Goal: Task Accomplishment & Management: Complete application form

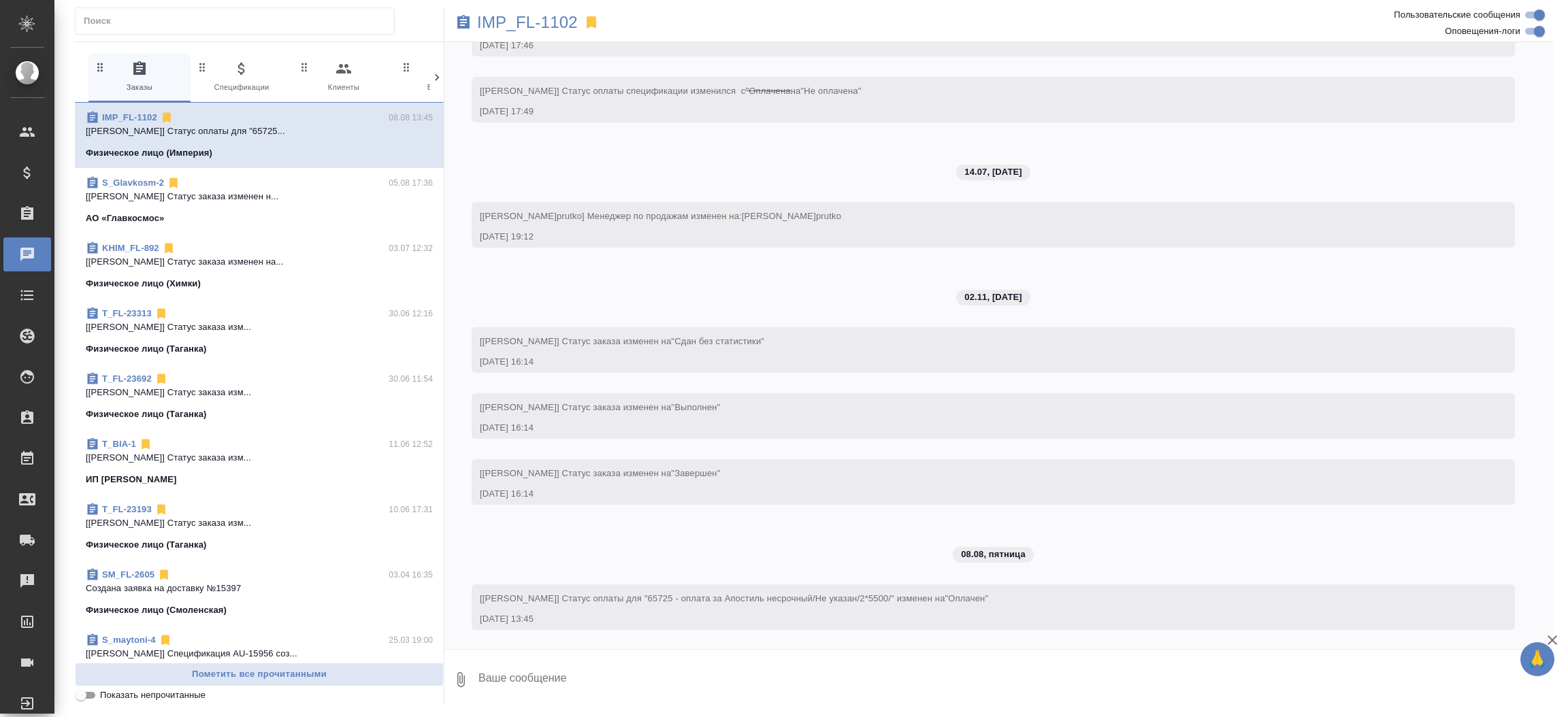
scroll to position [817, 0]
click at [435, 71] on icon at bounding box center [437, 78] width 14 height 14
click at [179, 76] on span "6 Мессенджеры" at bounding box center [206, 77] width 91 height 33
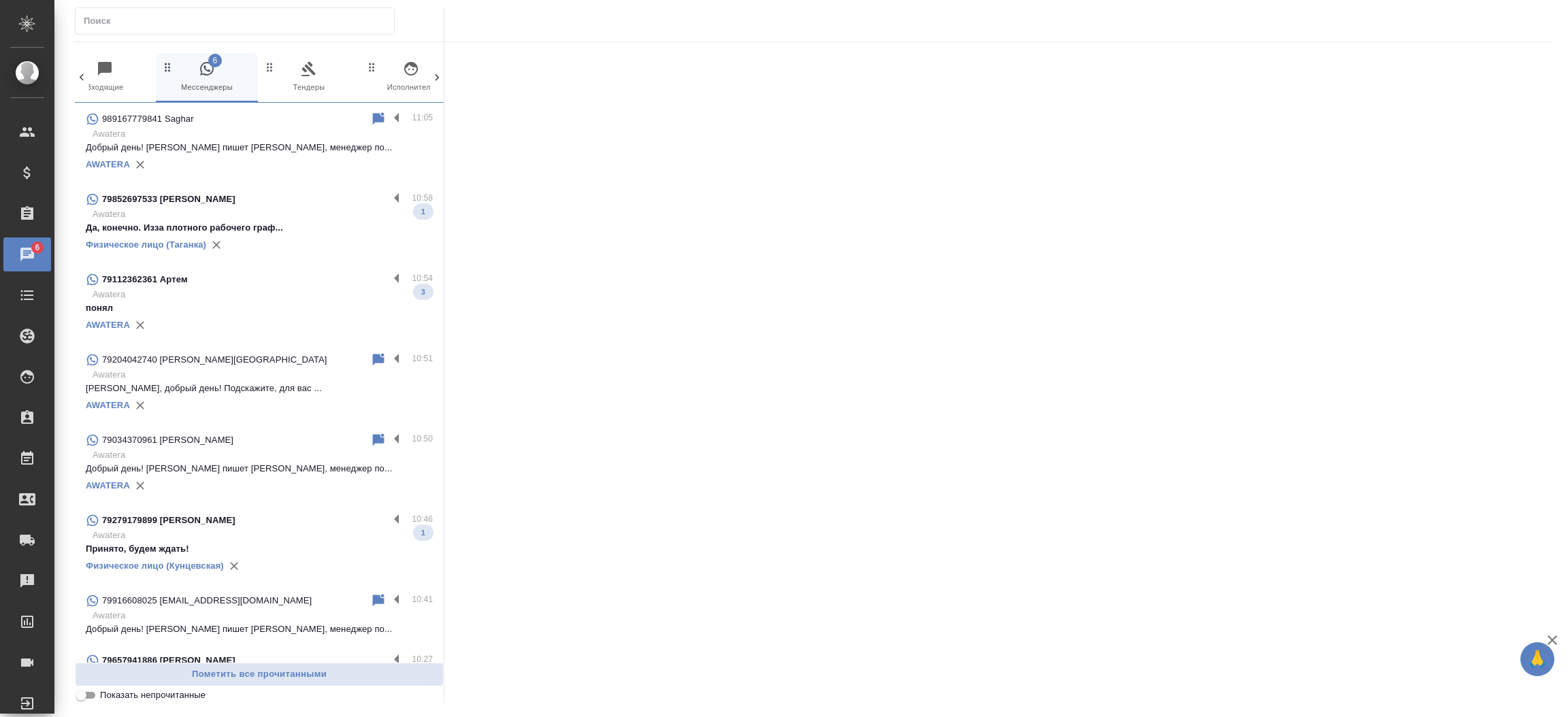
click at [186, 16] on input "text" at bounding box center [239, 21] width 310 height 19
paste input "Victor"
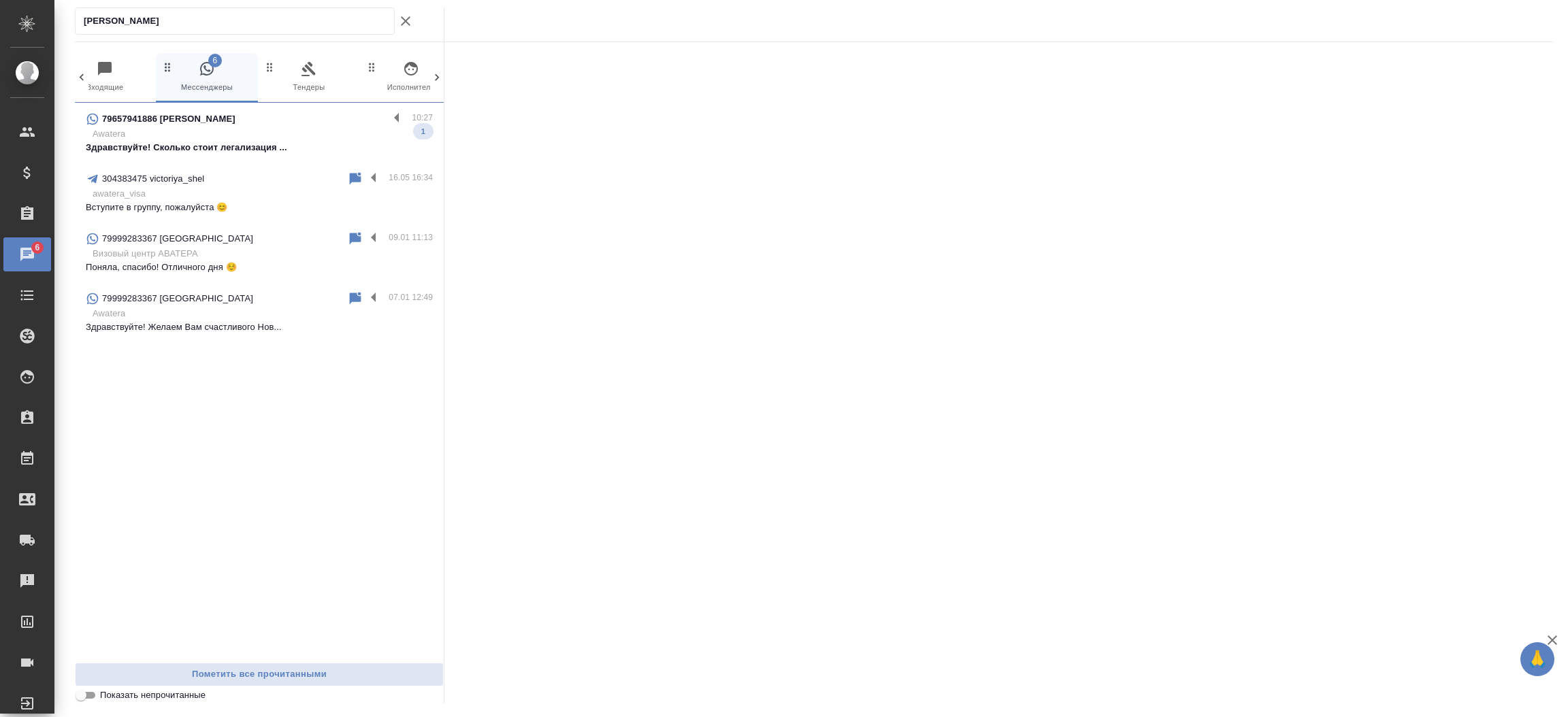
type input "Victor"
drag, startPoint x: 191, startPoint y: 163, endPoint x: 190, endPoint y: 152, distance: 10.9
click at [190, 152] on div "79657941886 Victor 10:27 Awatera Здравствуйте! Сколько стоит легализация ... 1 …" at bounding box center [259, 383] width 369 height 560
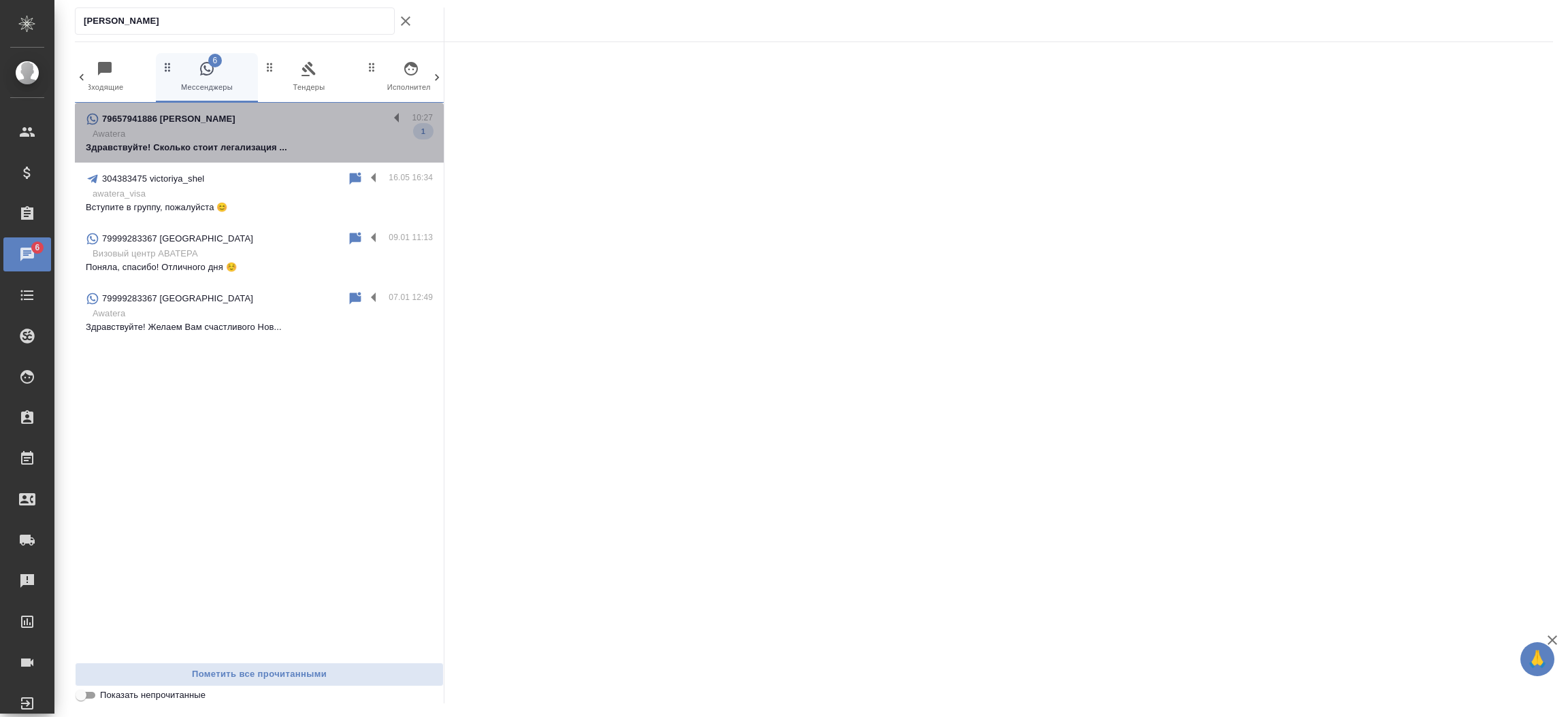
click at [190, 152] on p "Здравствуйте! Сколько стоит легализация ..." at bounding box center [259, 148] width 347 height 14
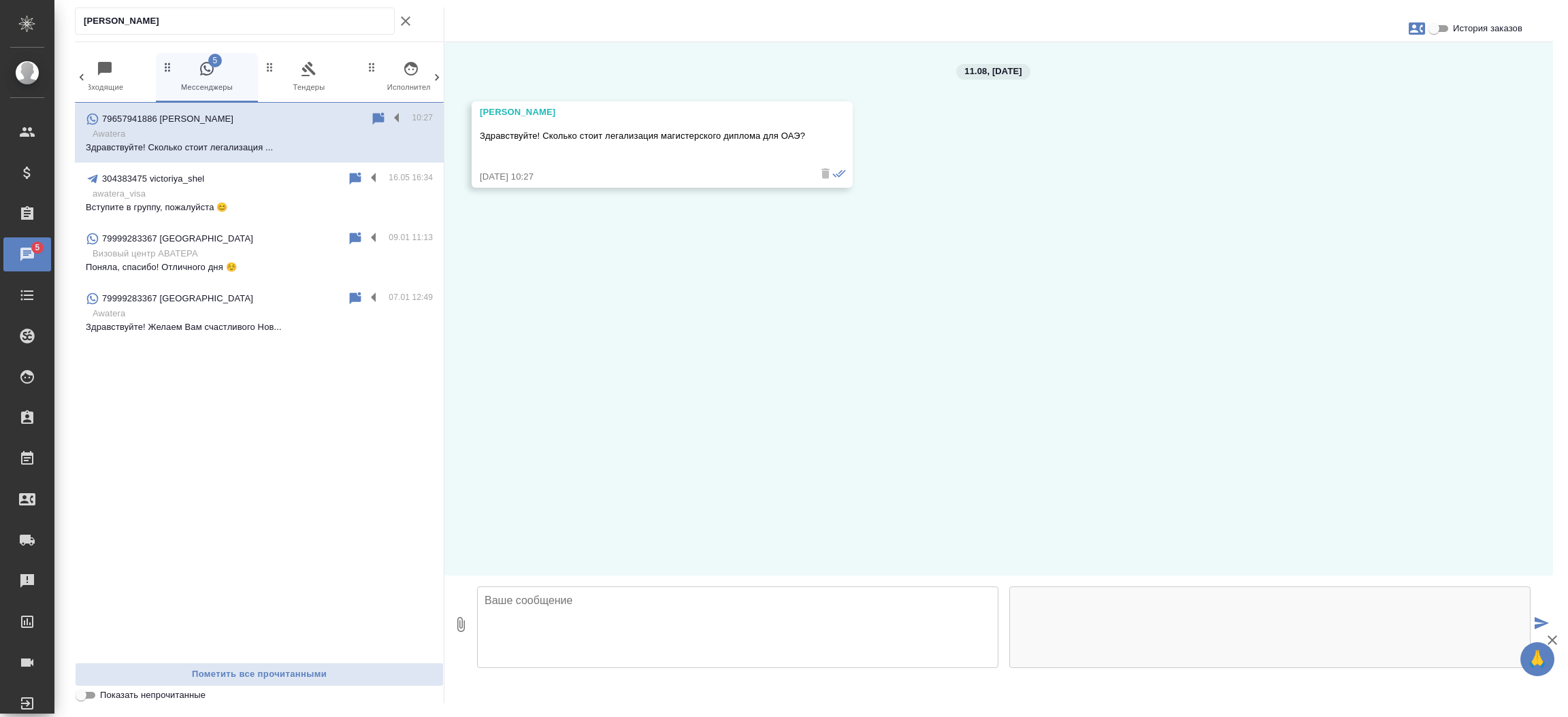
click at [537, 625] on textarea at bounding box center [737, 627] width 521 height 82
type textarea "L"
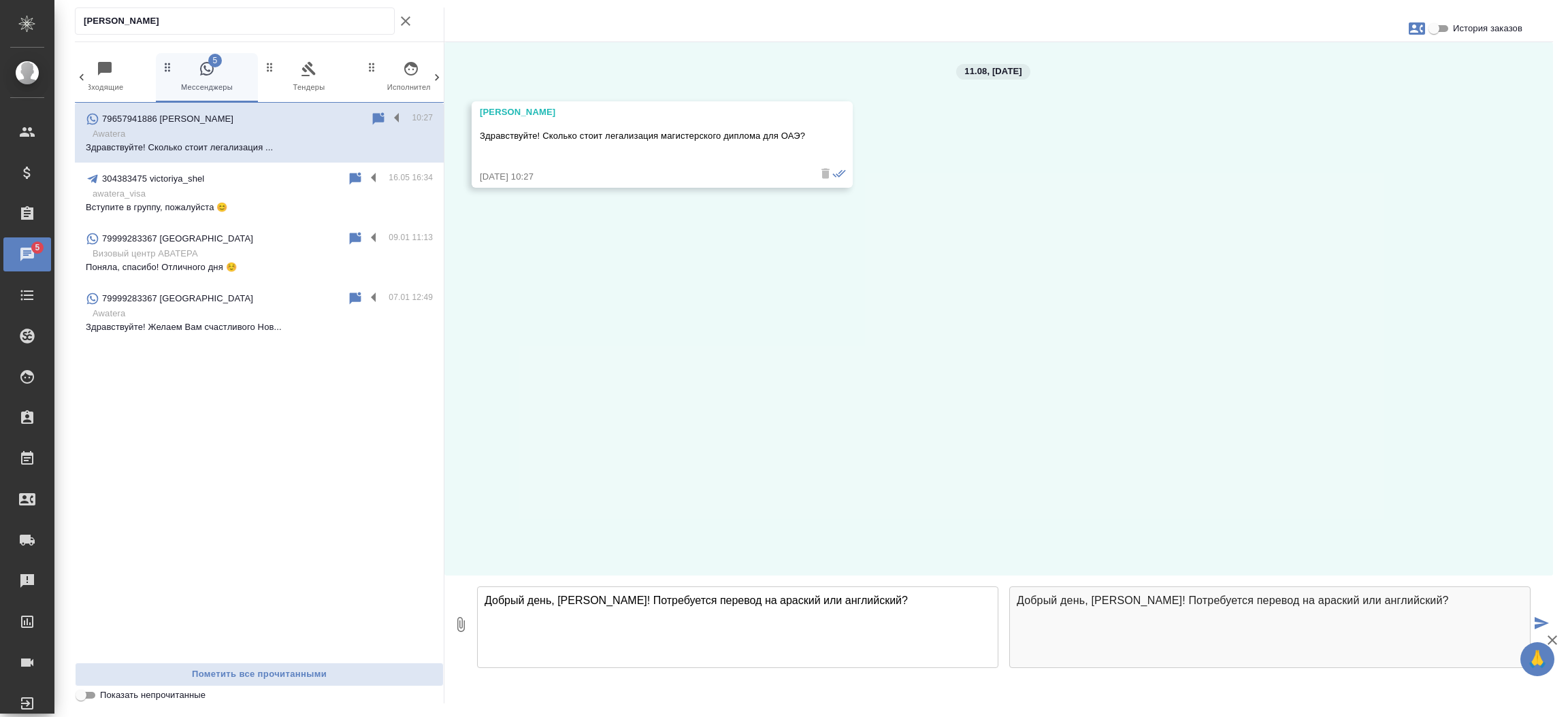
click at [741, 601] on textarea "Добрый день, Виктор! Потребуется перевод на араский или английский?" at bounding box center [737, 627] width 521 height 82
type textarea "Добрый день, Виктор! Потребуется перевод на араб ский или английский?"
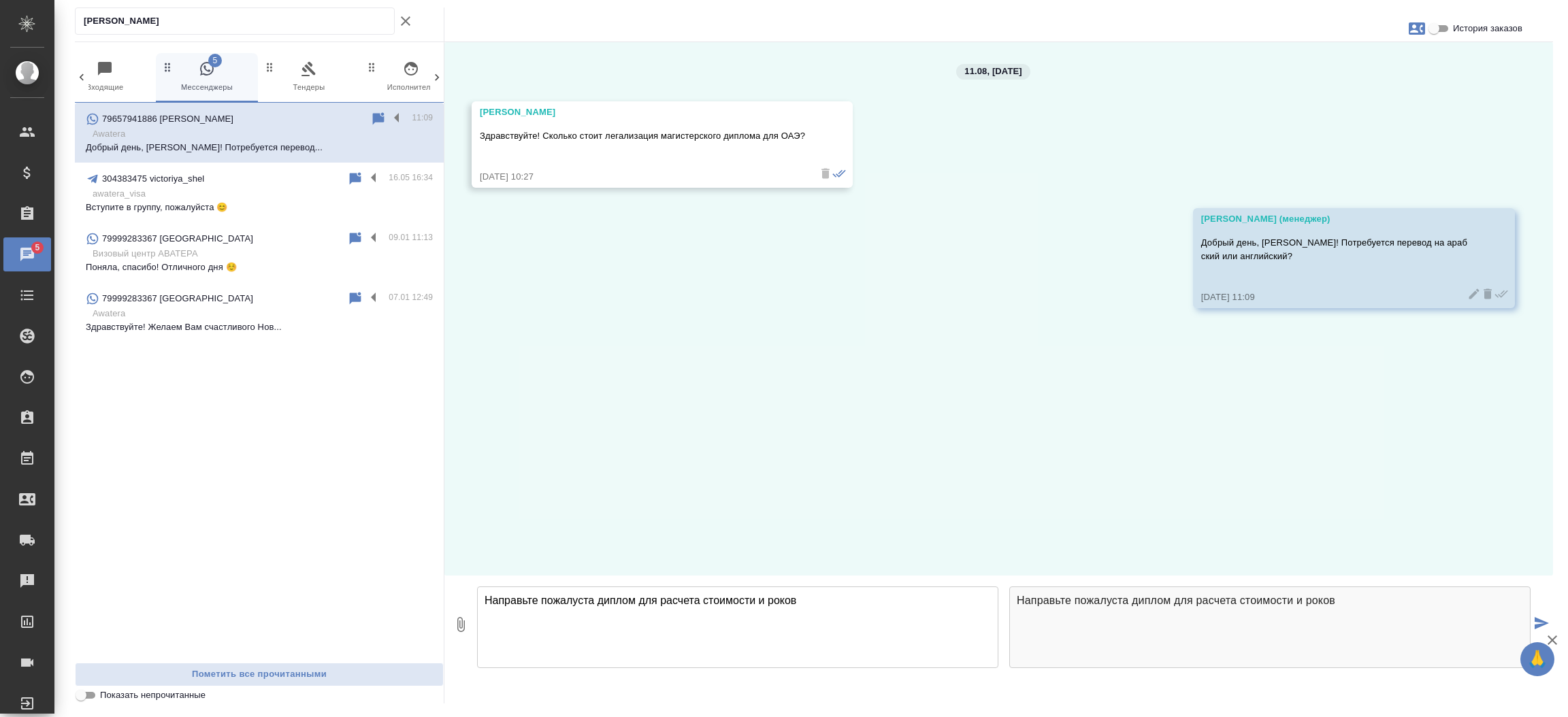
click at [568, 596] on textarea "Направьте пожалуста диплом для расчета стоимости и роков" at bounding box center [737, 627] width 521 height 82
type textarea "Направьте пожай луста диплом для расчета стоимости и роков"
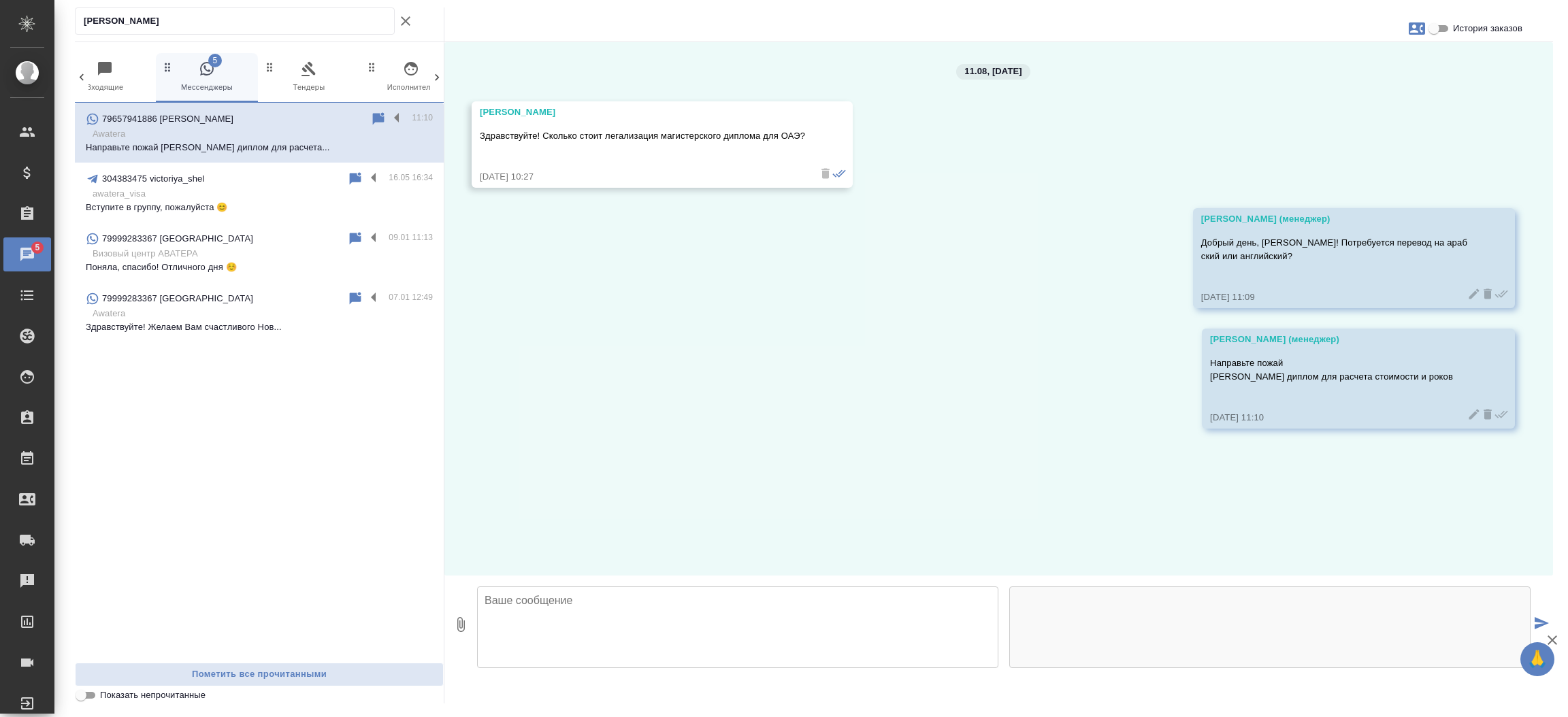
click at [1344, 374] on p "Направьте пожай луста диплом для расчета стоимости и роков" at bounding box center [1338, 370] width 257 height 27
click at [1467, 410] on icon at bounding box center [1474, 415] width 14 height 14
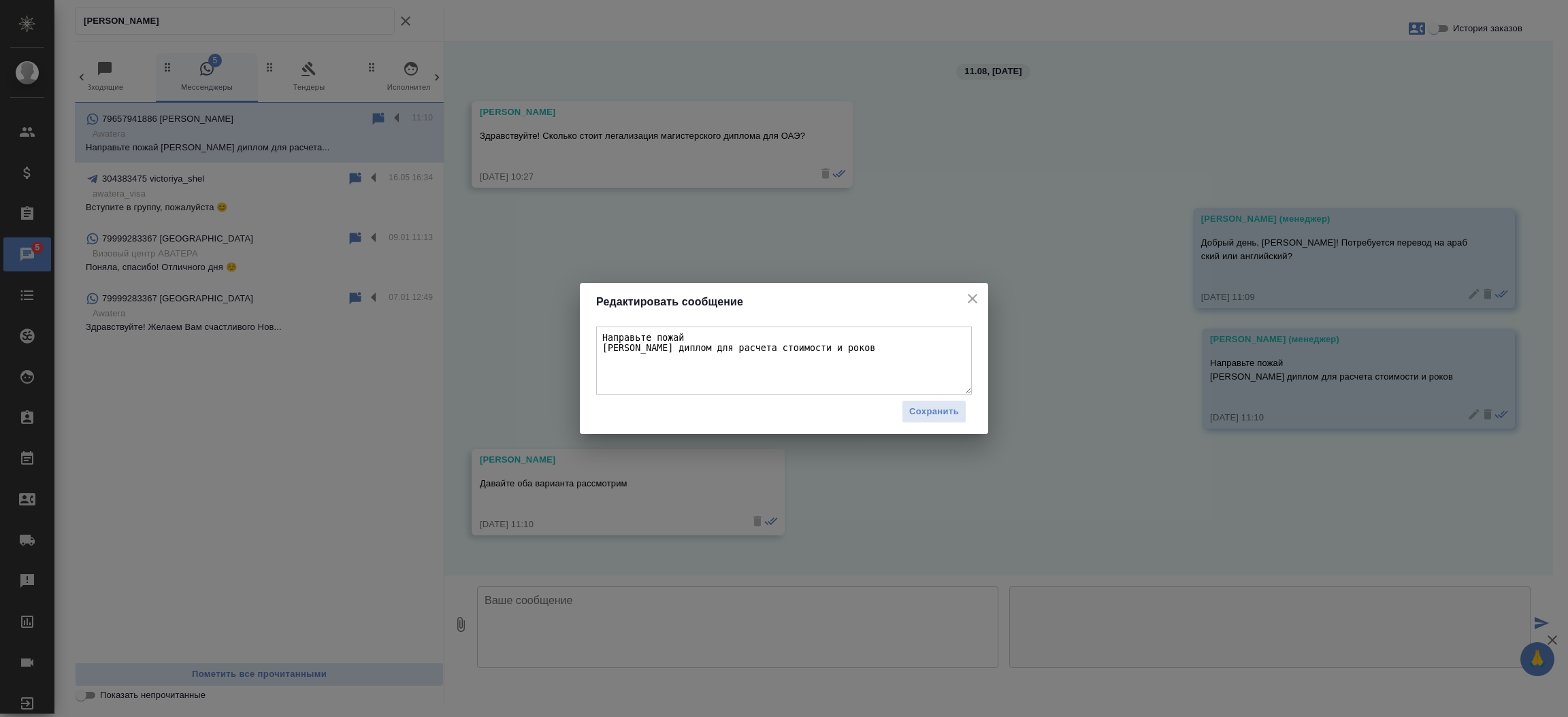
click at [782, 346] on textarea "Направьте пожай луста диплом для расчета стоимости и роков" at bounding box center [784, 361] width 376 height 68
type textarea "Направьте пожай луста диплом для расчета стоимости и сроков"
click at [921, 412] on span "Сохранить" at bounding box center [934, 412] width 50 height 16
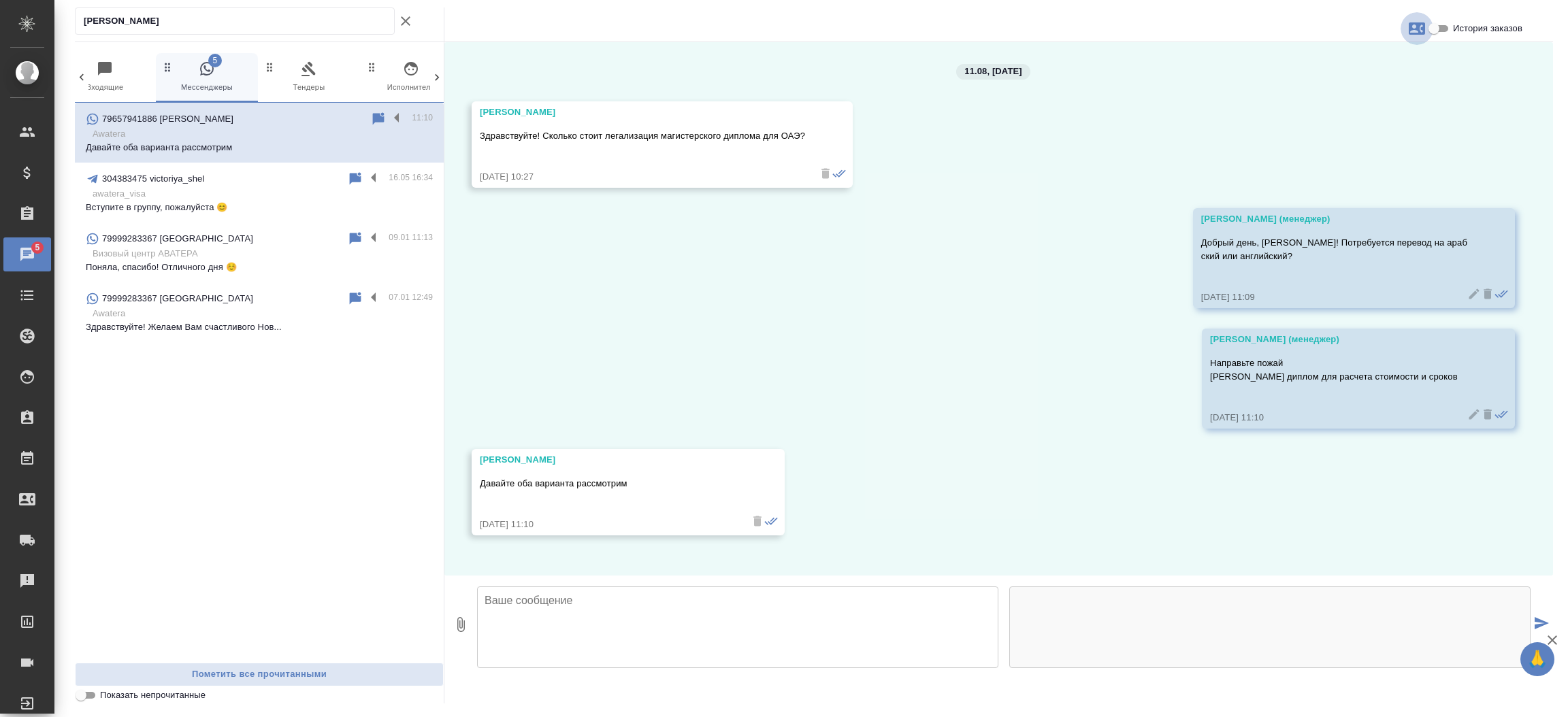
click at [1406, 24] on button "button" at bounding box center [1416, 28] width 33 height 33
click at [1387, 50] on div "Создать заявку" at bounding box center [1358, 65] width 86 height 30
select select "RU"
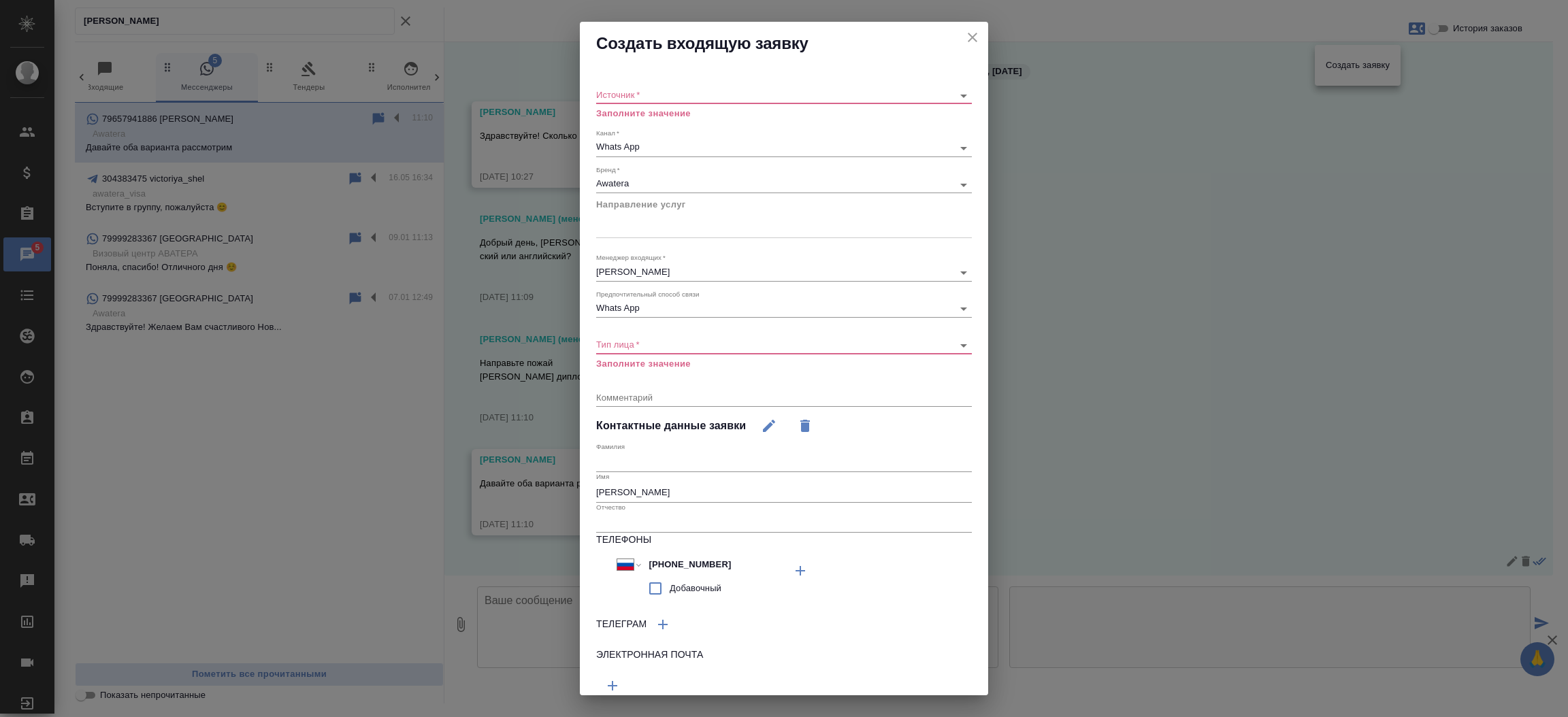
click at [742, 94] on body "🙏 .cls-1 fill:#fff; AWATERA Прутько Ирина i.prutko Клиенты Спецификации Заказы …" at bounding box center [784, 358] width 1568 height 717
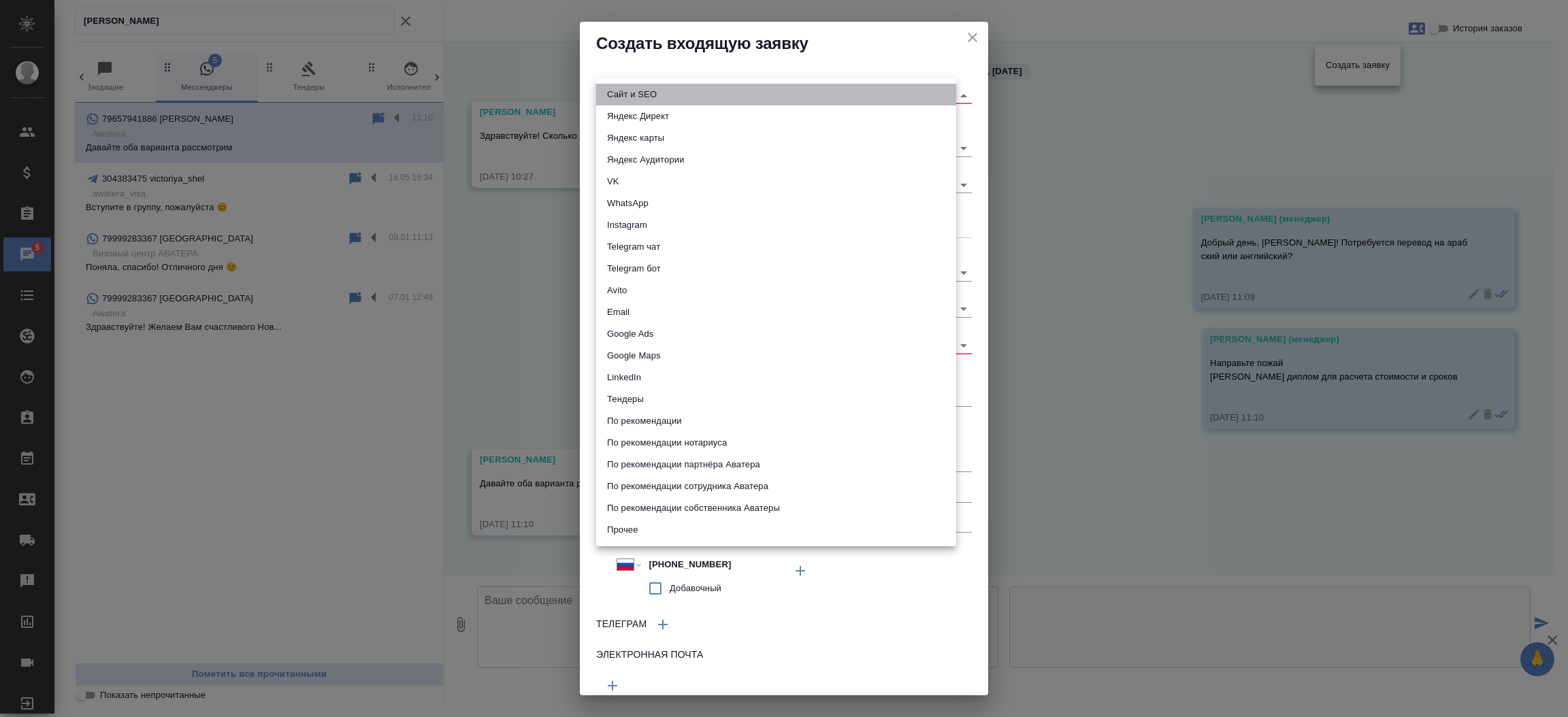
click at [742, 94] on li "Сайт и SEO" at bounding box center [776, 95] width 360 height 22
type input "seo"
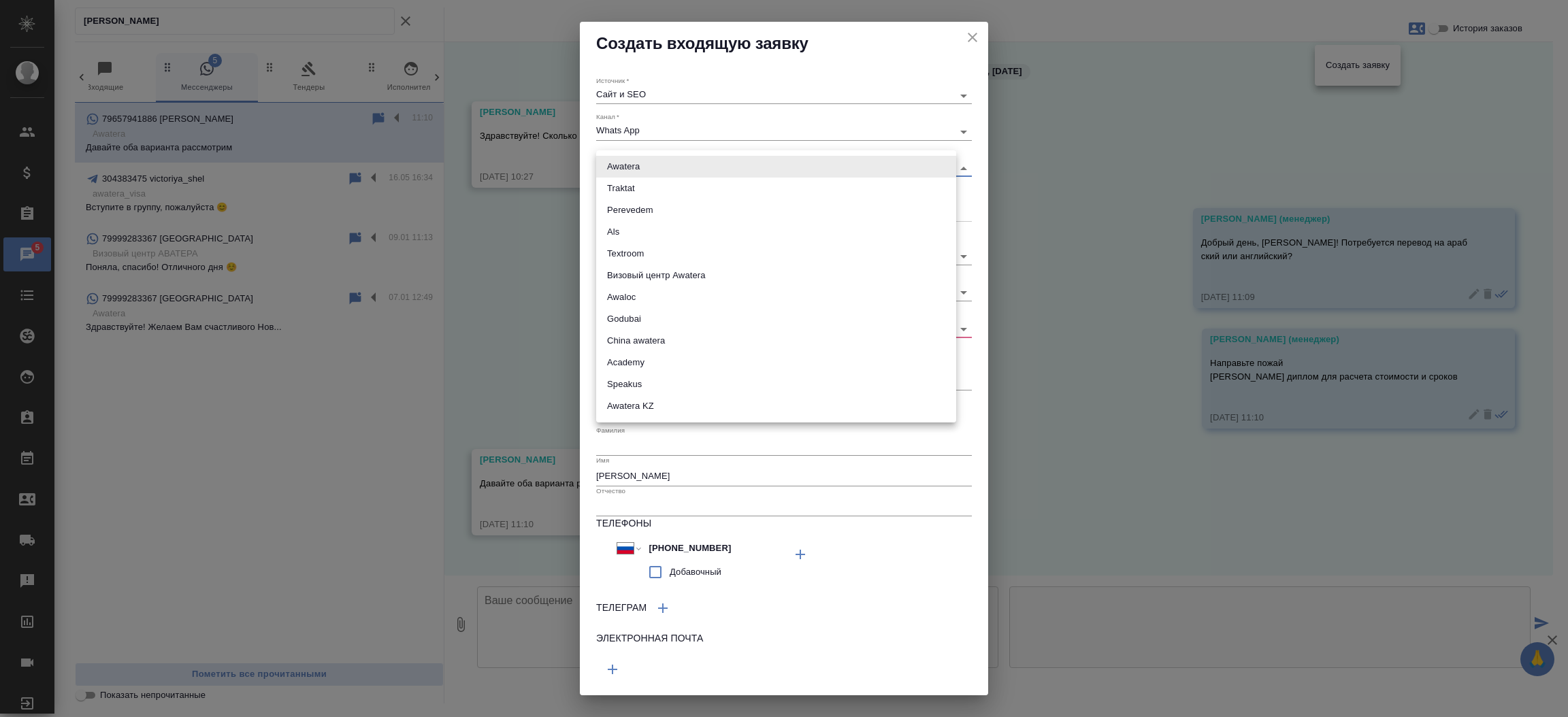
click at [680, 166] on body "🙏 .cls-1 fill:#fff; AWATERA Прутько Ирина i.prutko Клиенты Спецификации Заказы …" at bounding box center [784, 358] width 1568 height 717
click at [667, 194] on li "Traktat" at bounding box center [776, 189] width 360 height 22
type input "traktat"
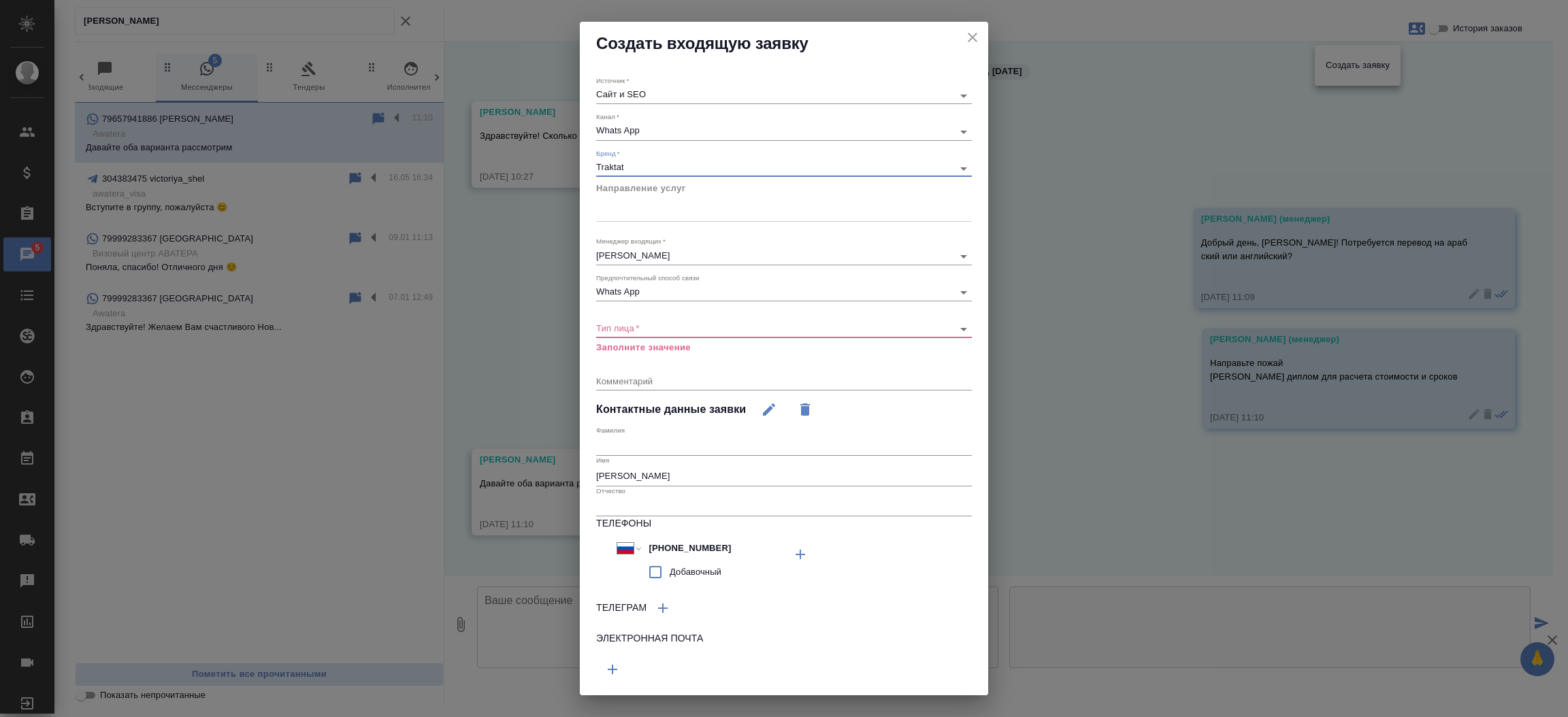
click at [630, 333] on div "​" at bounding box center [784, 328] width 376 height 17
click at [628, 333] on body "🙏 .cls-1 fill:#fff; AWATERA Прутько Ирина i.prutko Клиенты Спецификации Заказы …" at bounding box center [784, 358] width 1568 height 717
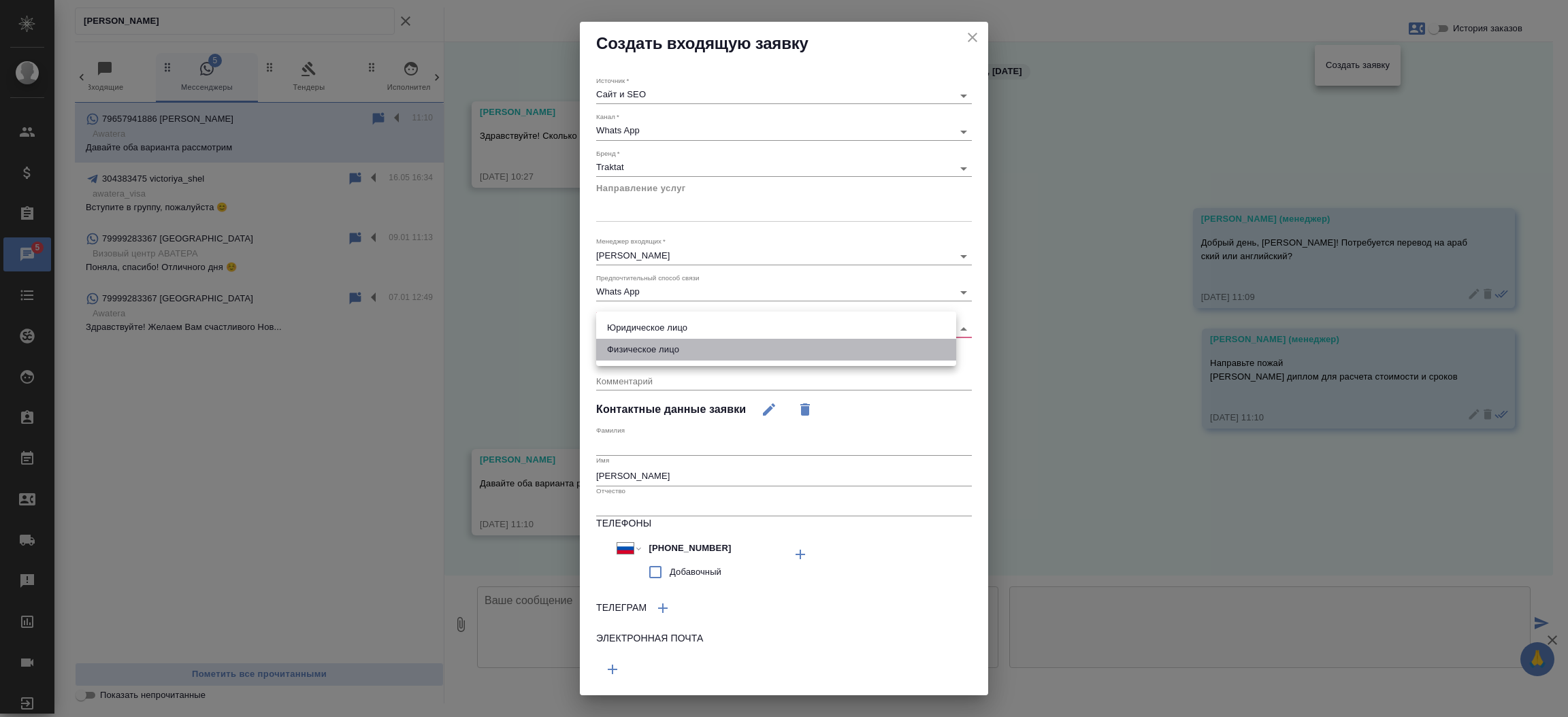
click at [625, 350] on li "Физическое лицо" at bounding box center [776, 350] width 360 height 22
type input "private"
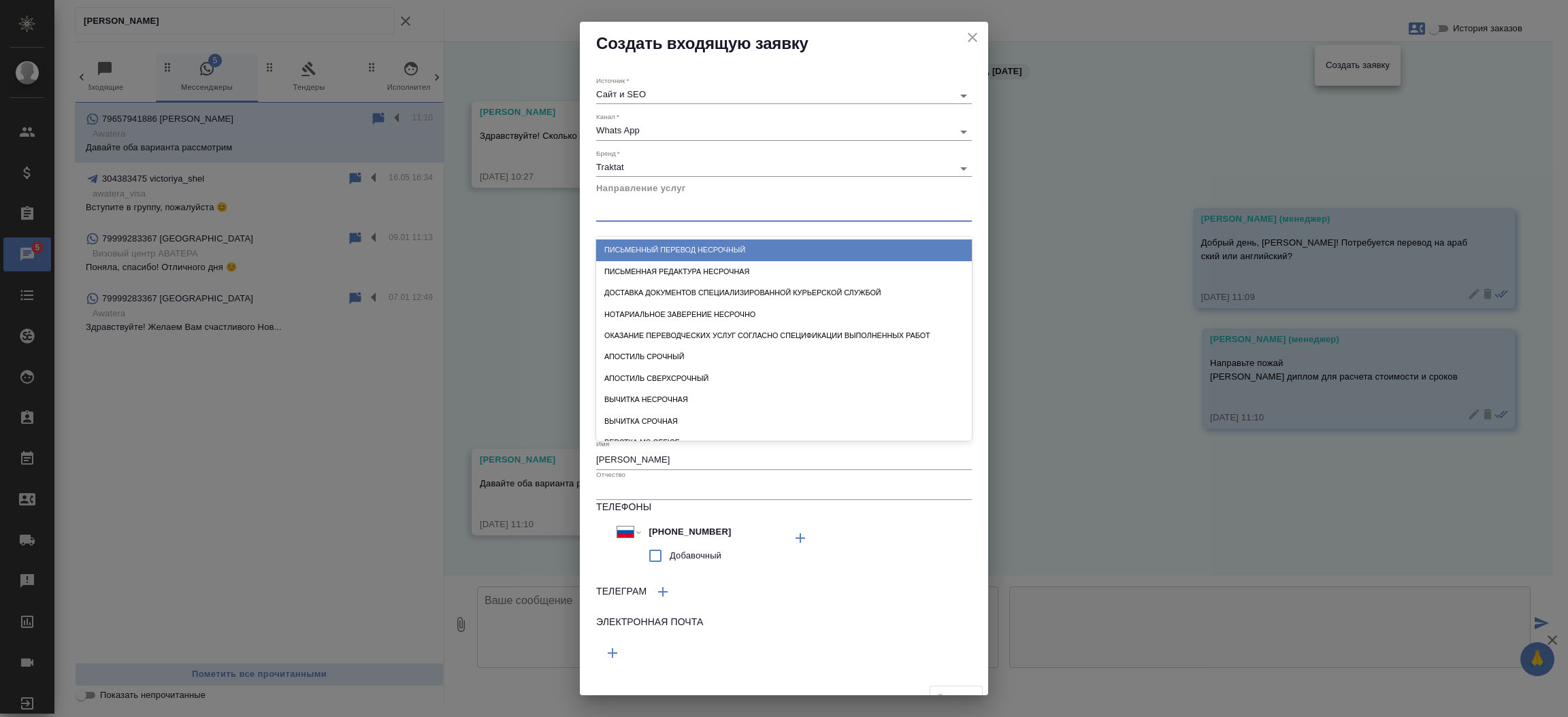
click at [635, 216] on div at bounding box center [784, 209] width 376 height 20
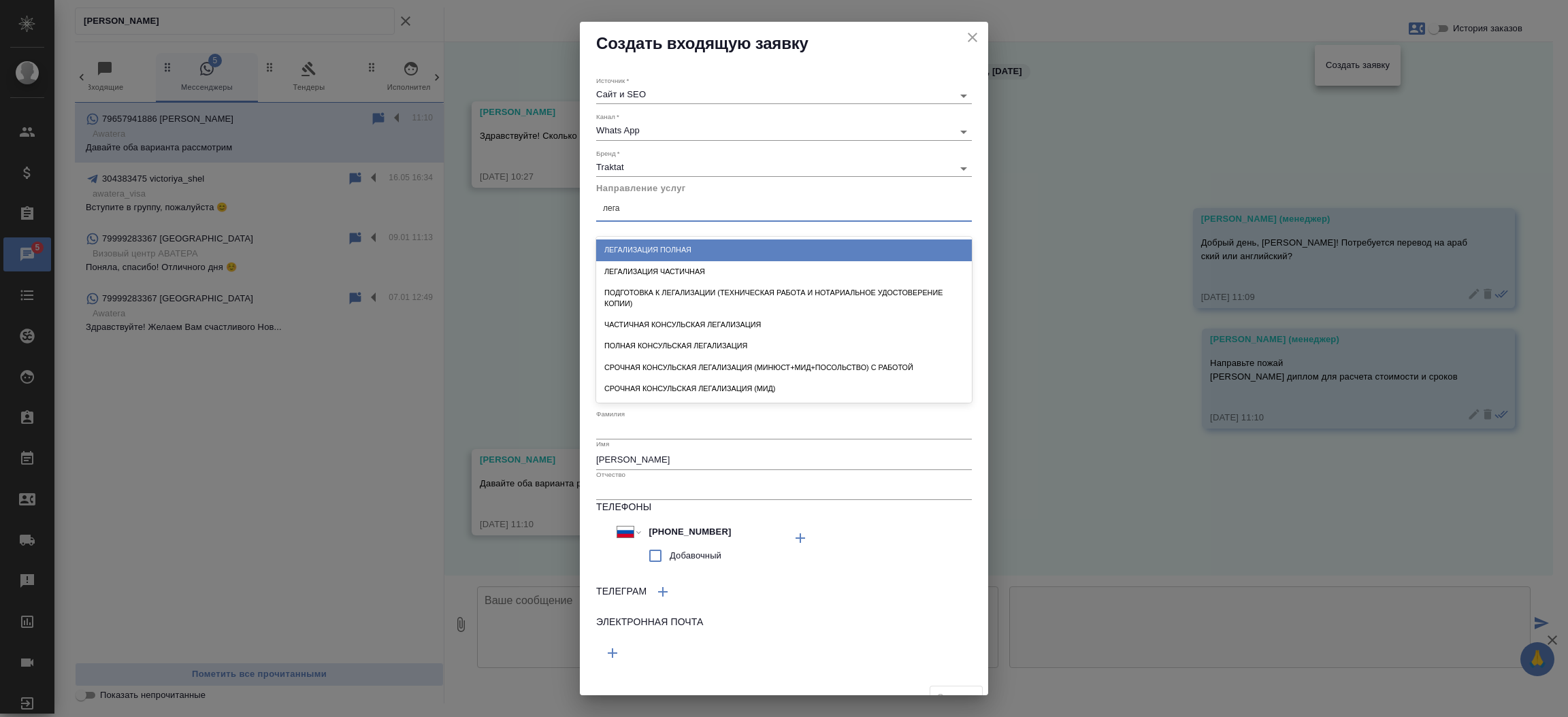
type input "легал"
click at [638, 247] on div "Легализация полная" at bounding box center [784, 249] width 376 height 21
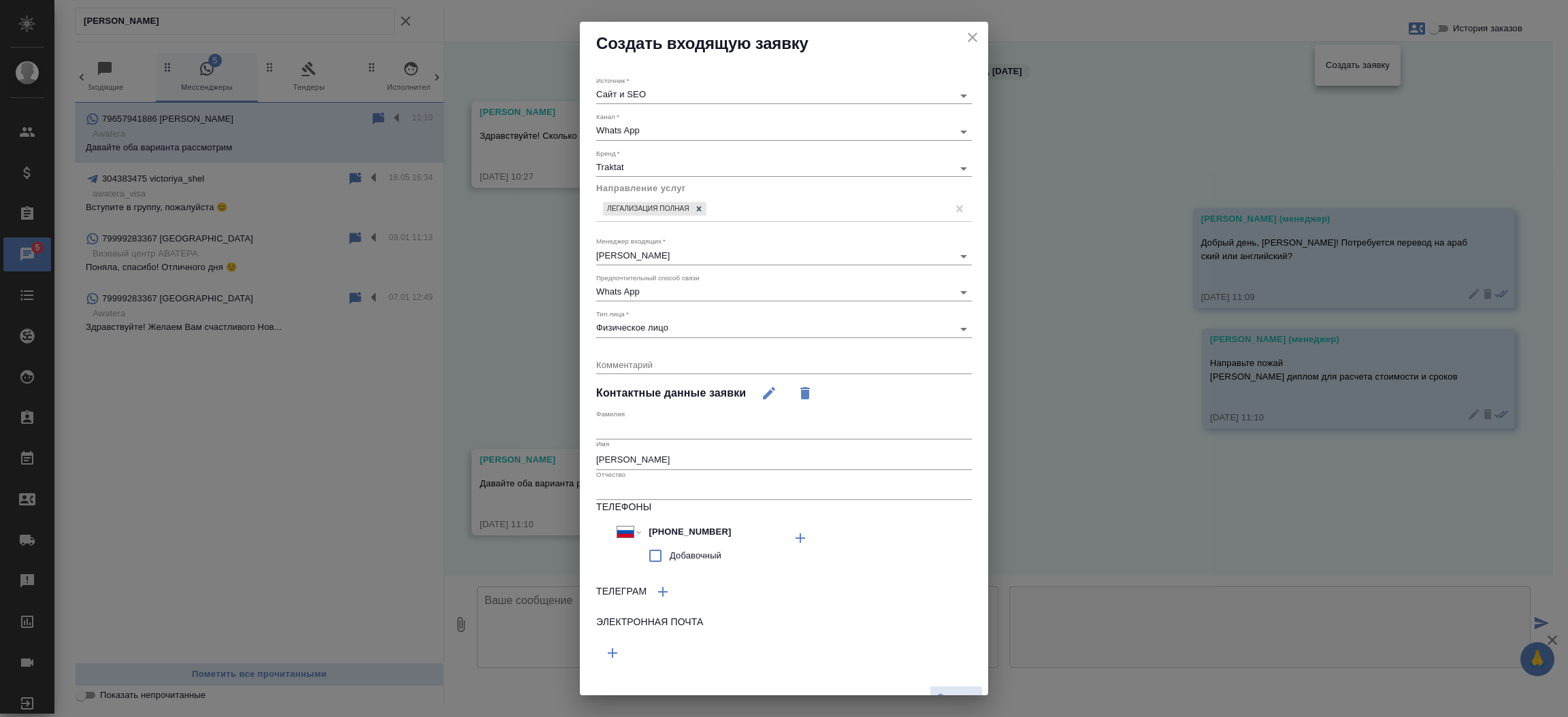
click at [965, 446] on div "Источник   * Сайт и SEO seo Канал   * Whats App 66ac940615179ecd4145cc10 Бренд …" at bounding box center [784, 372] width 408 height 615
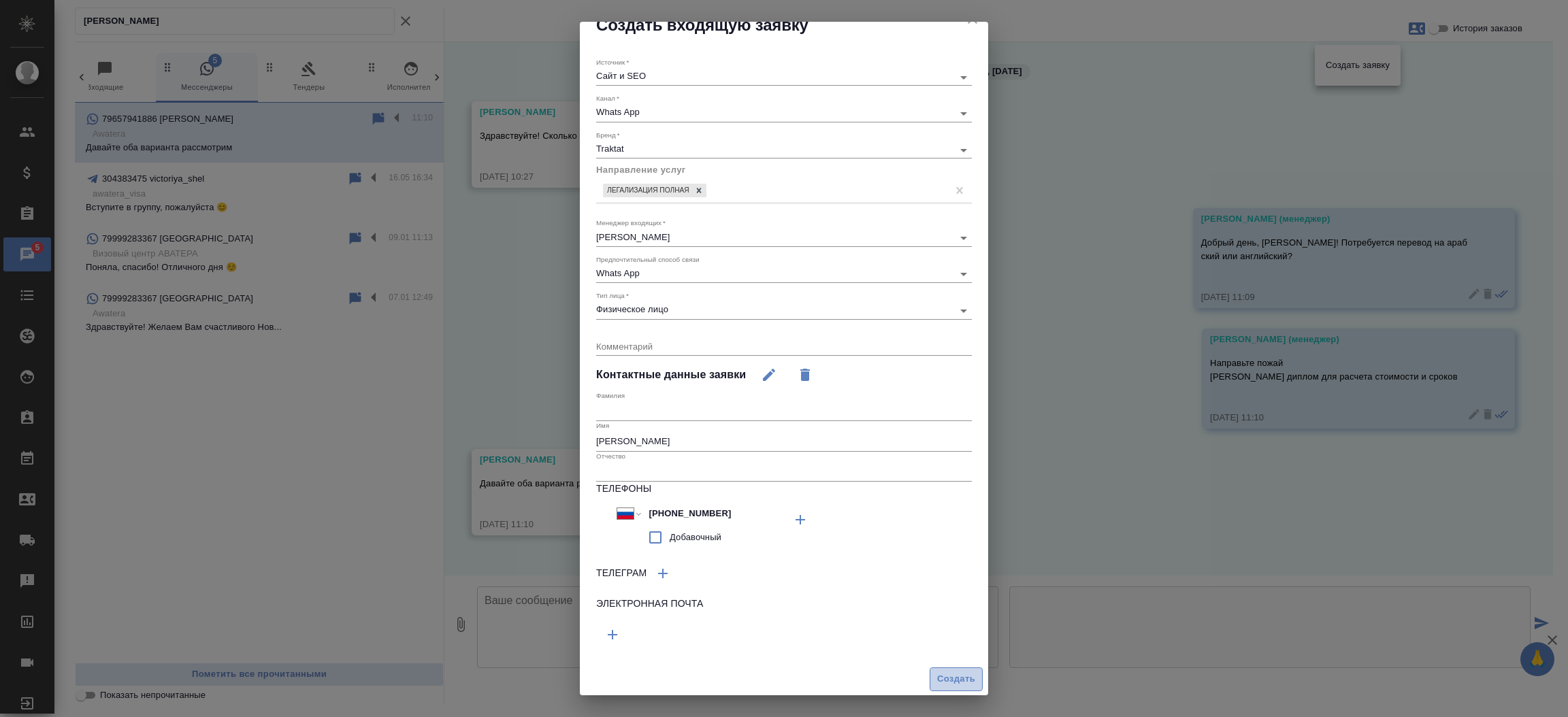
click at [937, 676] on span "Создать" at bounding box center [956, 680] width 38 height 16
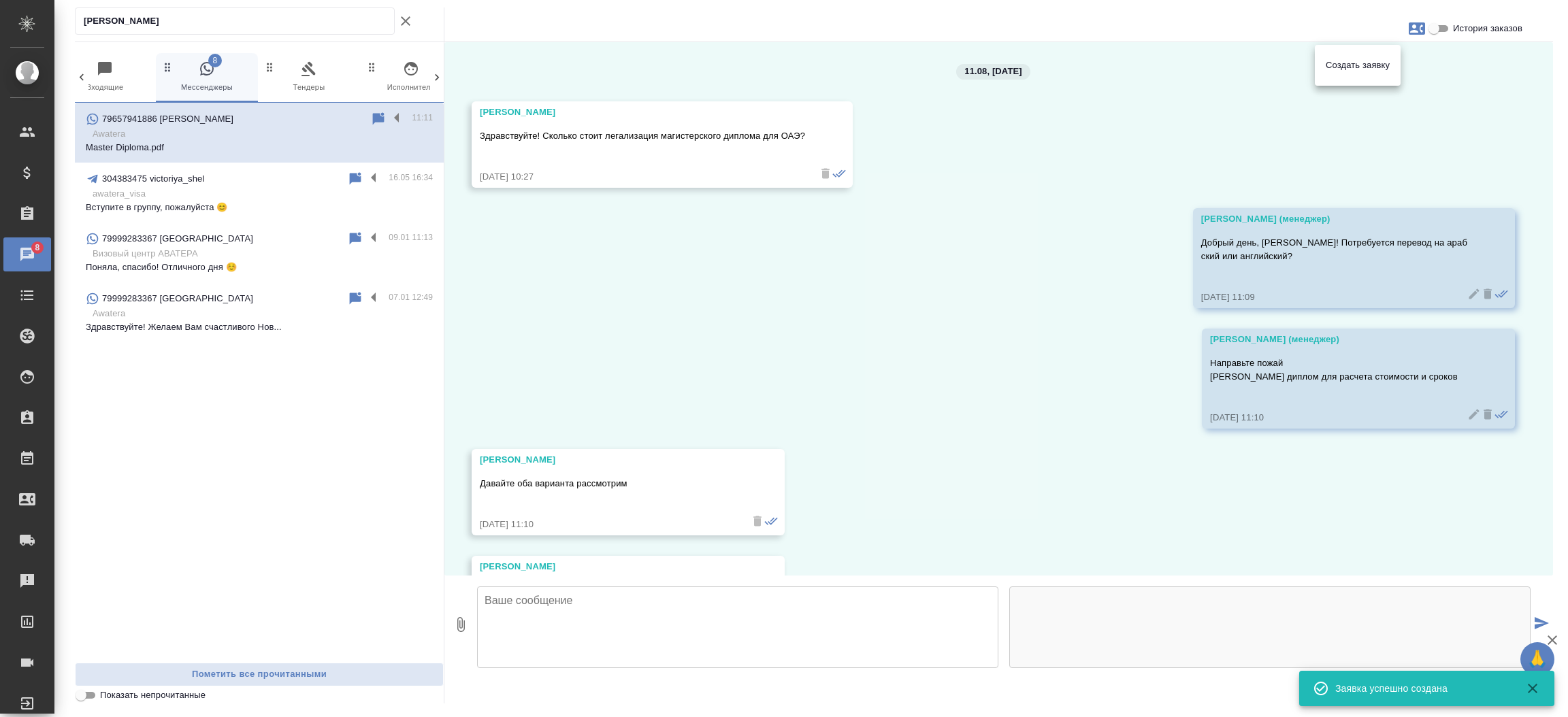
scroll to position [86, 0]
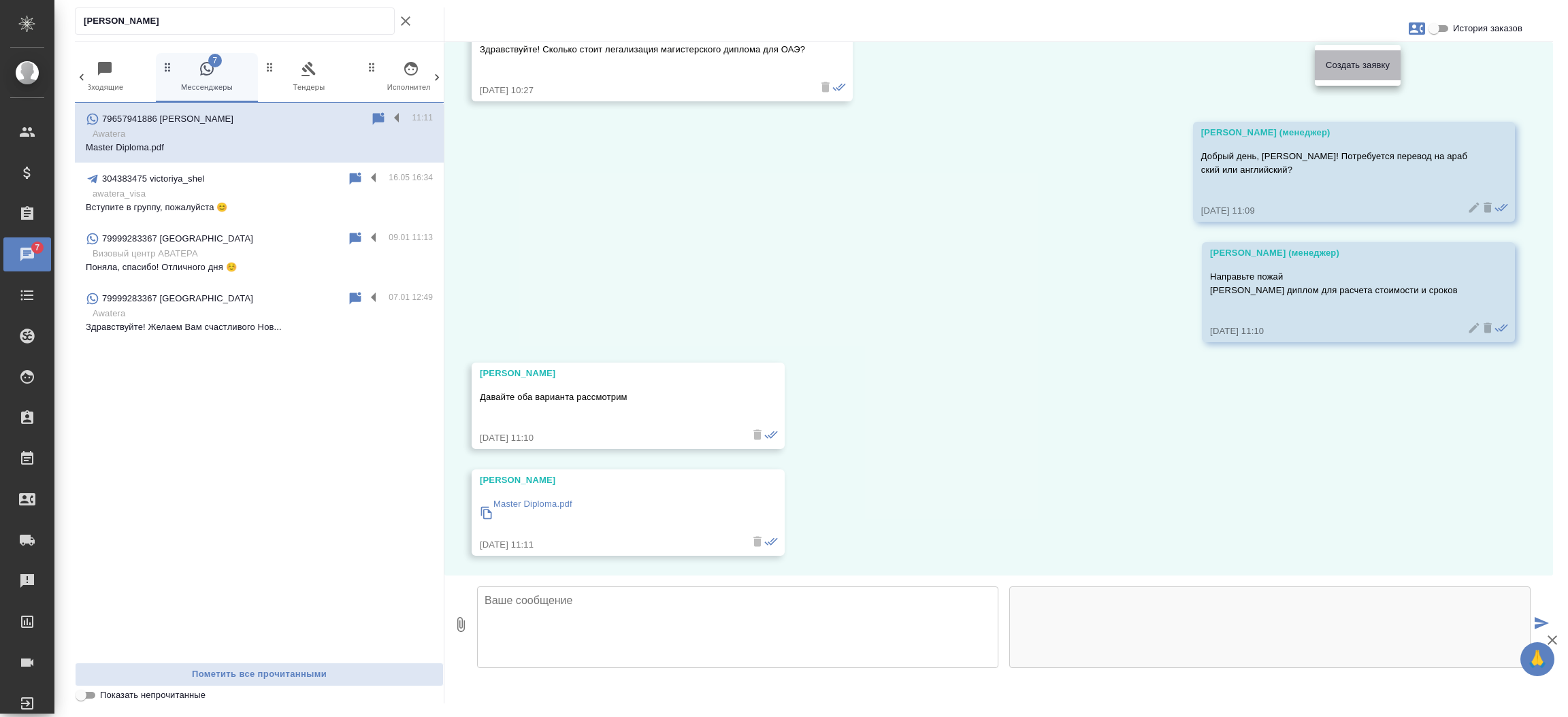
click at [1355, 76] on div "Создать заявку" at bounding box center [1358, 65] width 86 height 30
select select "RU"
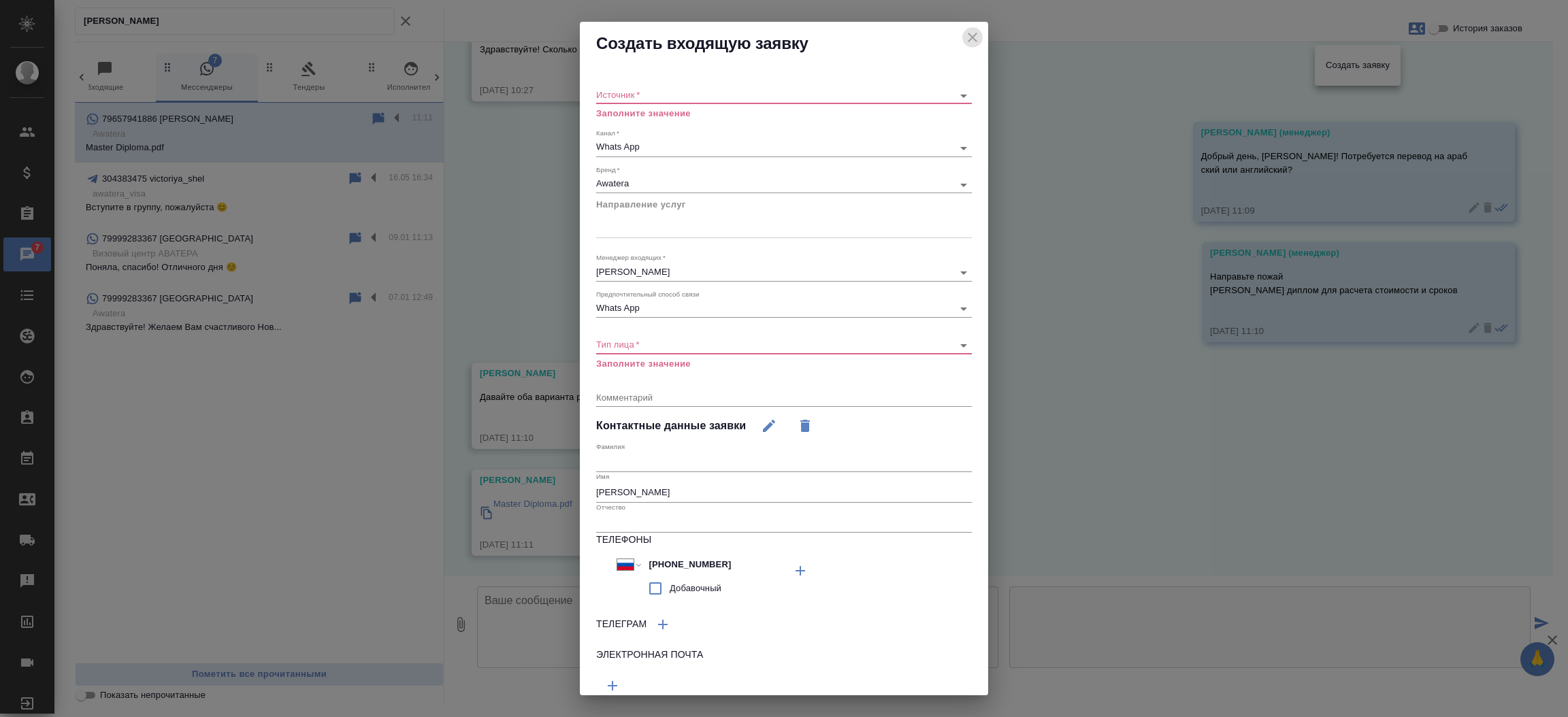
click at [964, 44] on icon "close" at bounding box center [972, 37] width 16 height 16
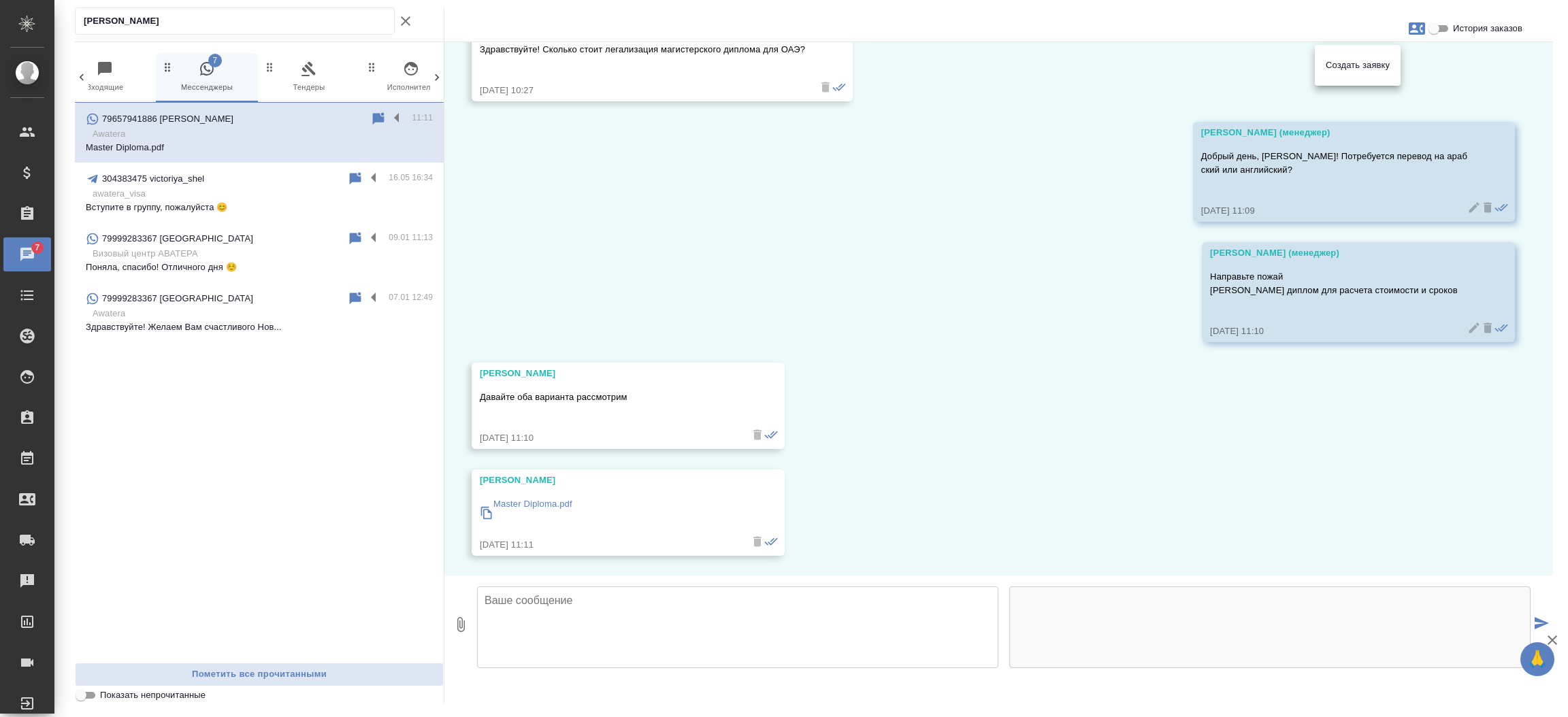
click at [501, 502] on div at bounding box center [784, 358] width 1568 height 717
click at [501, 502] on p "Master Diploma.pdf" at bounding box center [532, 504] width 79 height 14
click at [407, 24] on icon "button" at bounding box center [405, 21] width 16 height 16
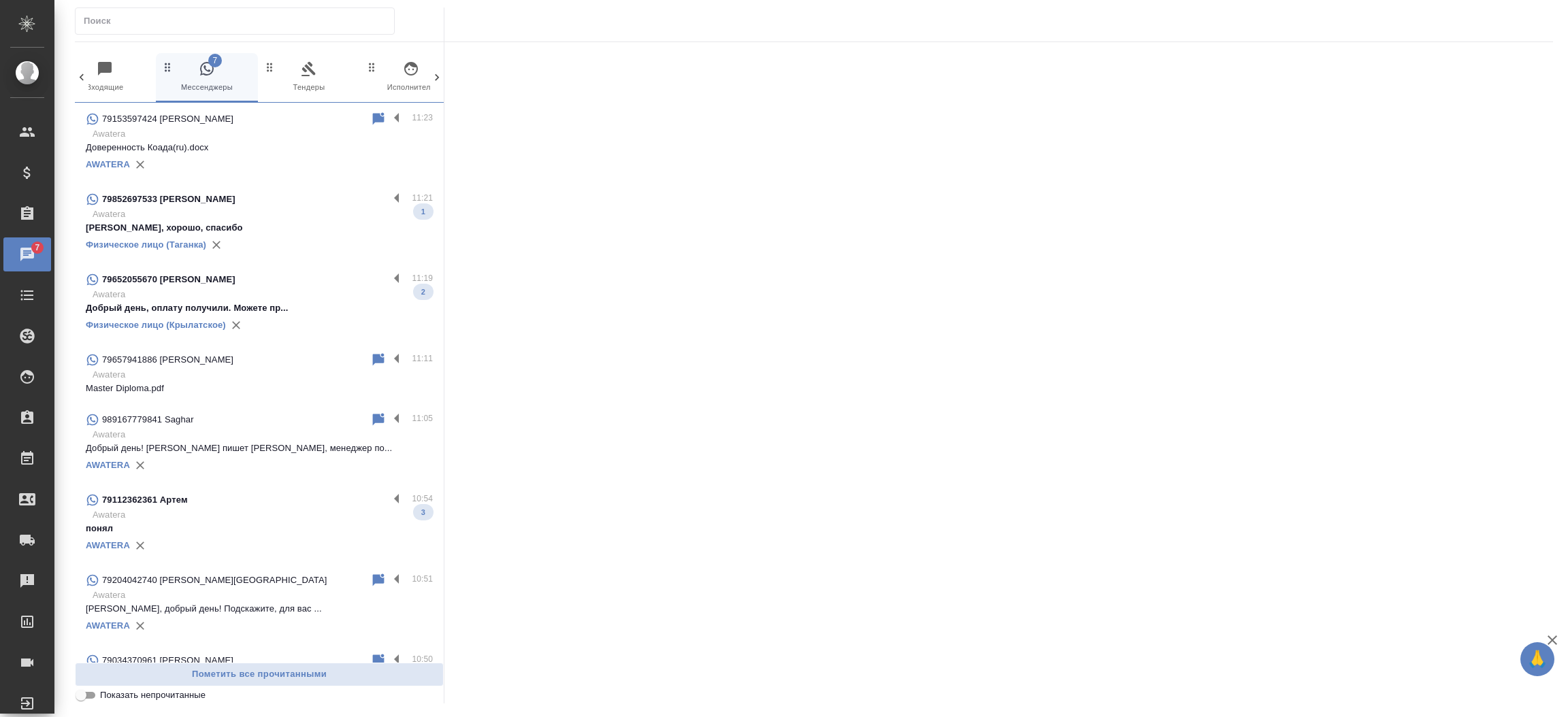
click at [242, 210] on p "Awatera" at bounding box center [263, 215] width 340 height 14
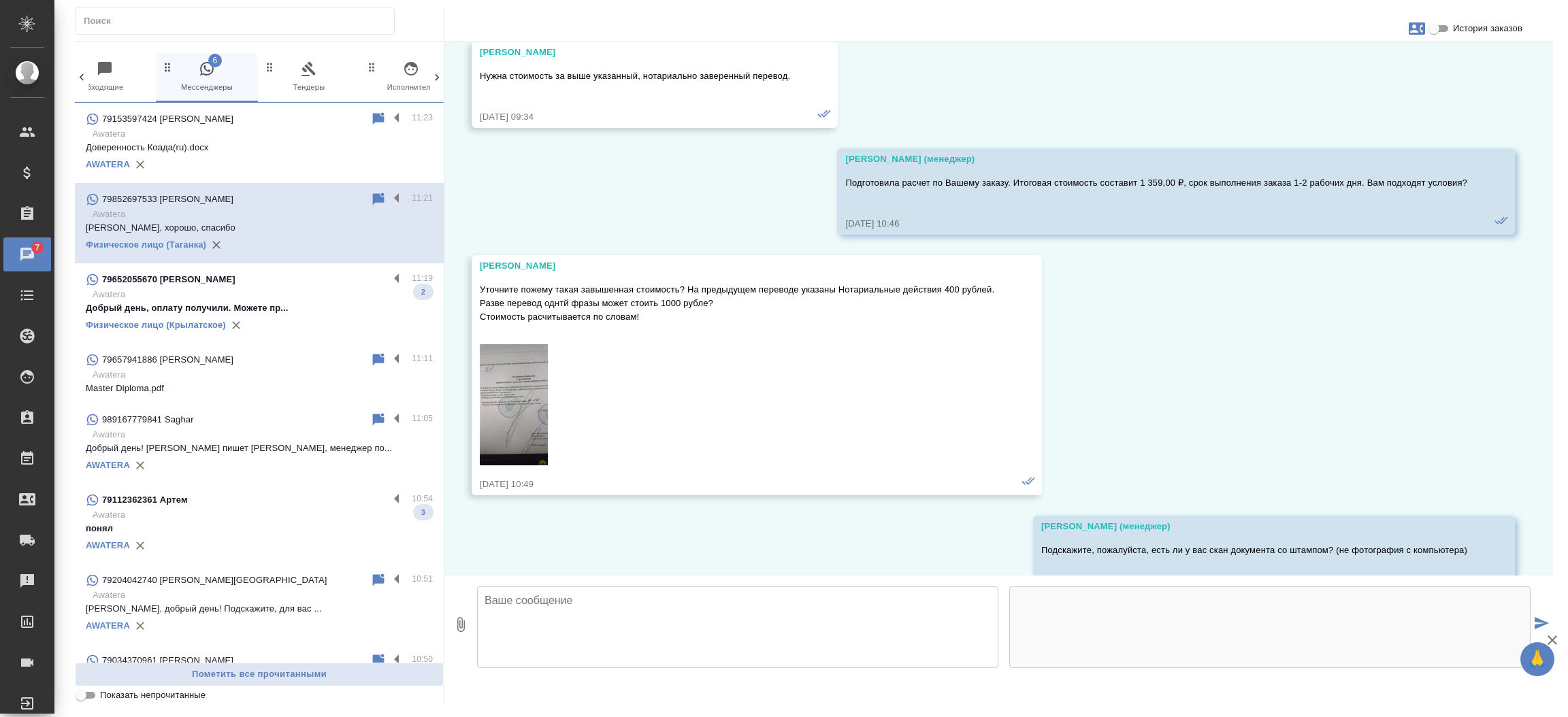
click at [256, 288] on p "Awatera" at bounding box center [263, 295] width 340 height 14
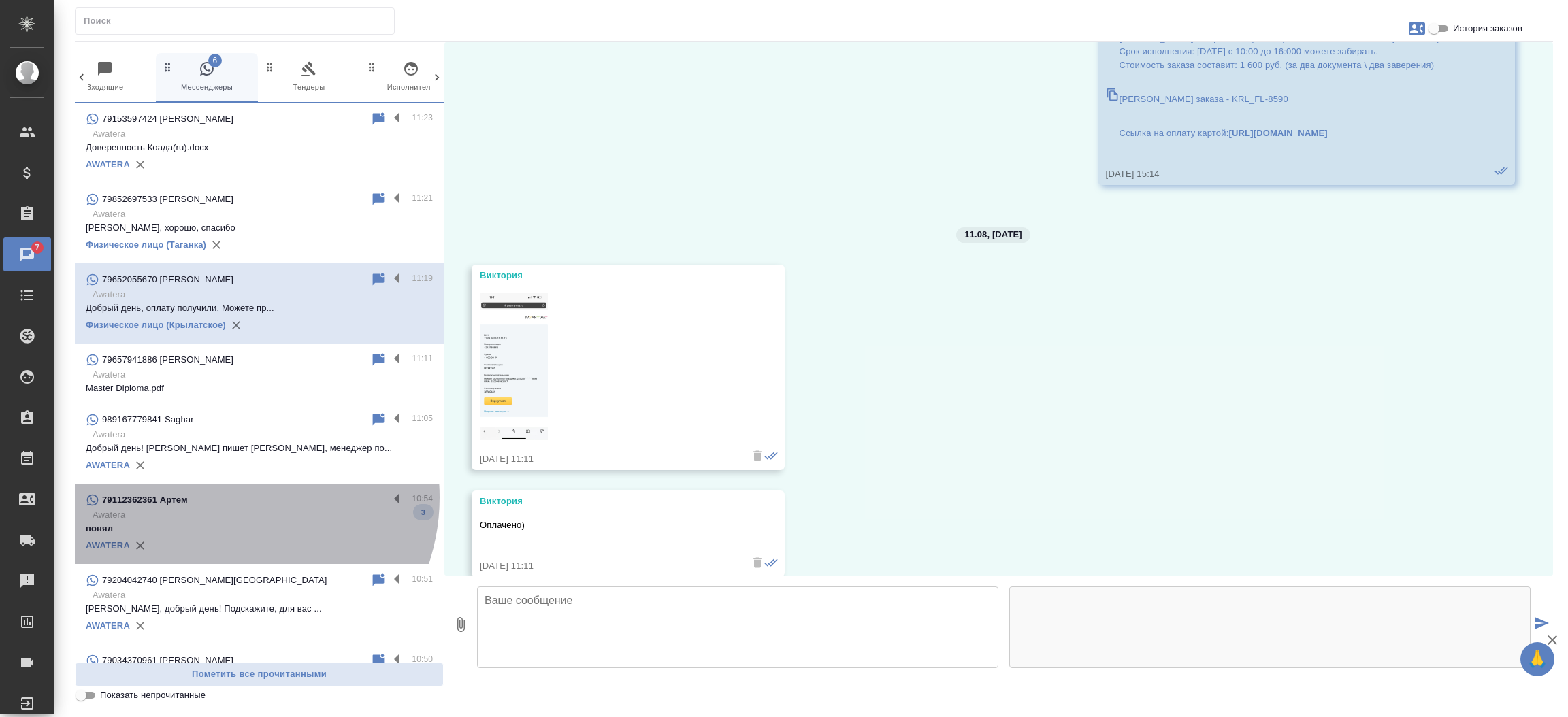
click at [229, 497] on div "79112362361 Артем" at bounding box center [237, 500] width 303 height 16
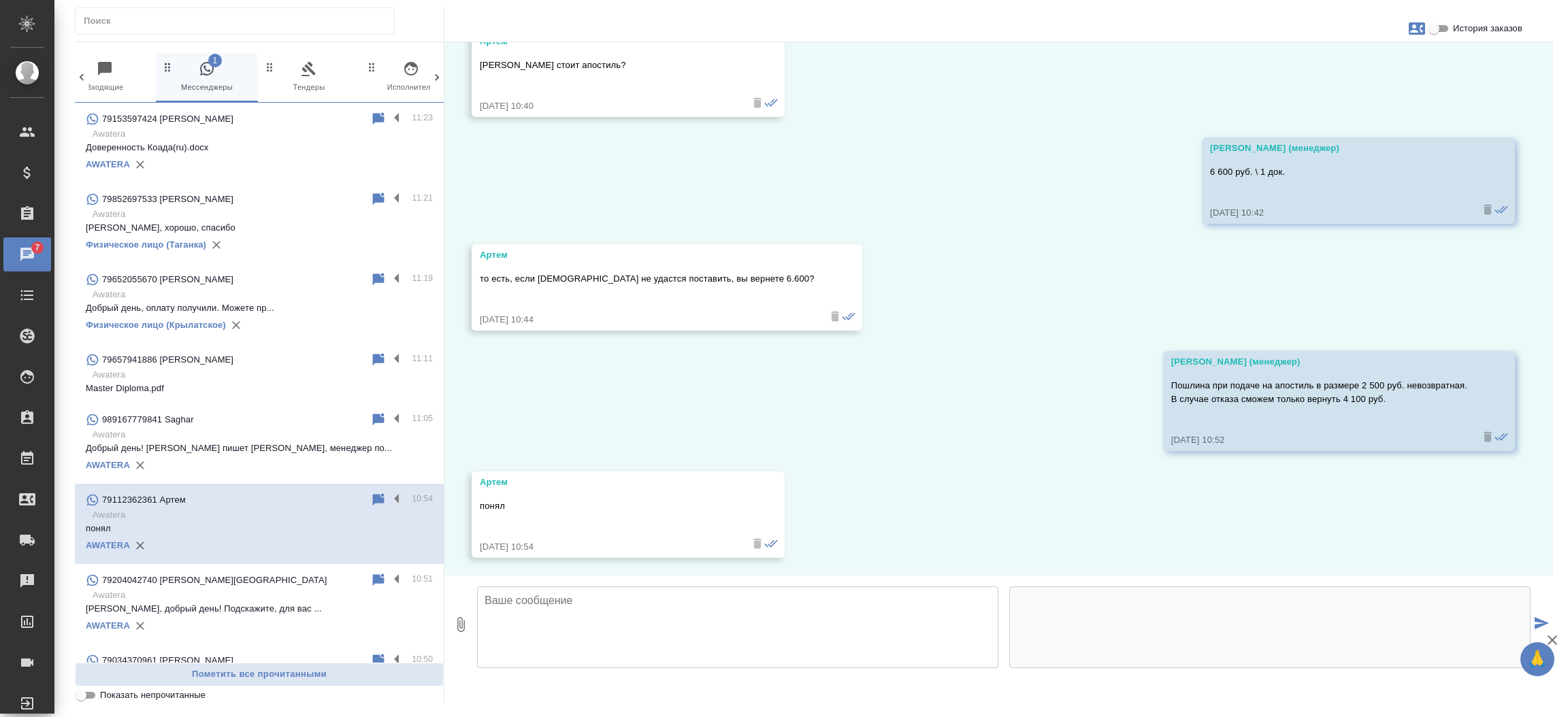
scroll to position [758, 0]
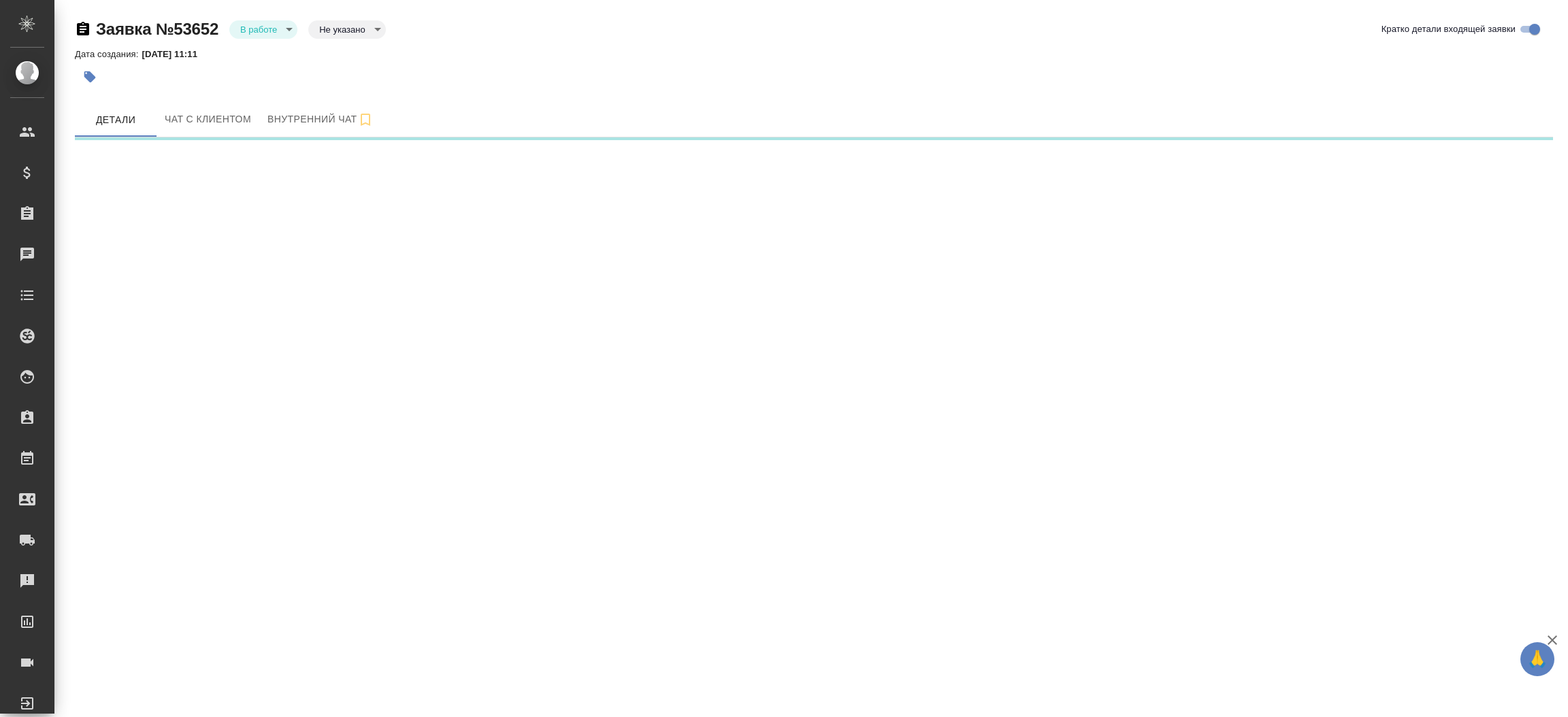
select select "RU"
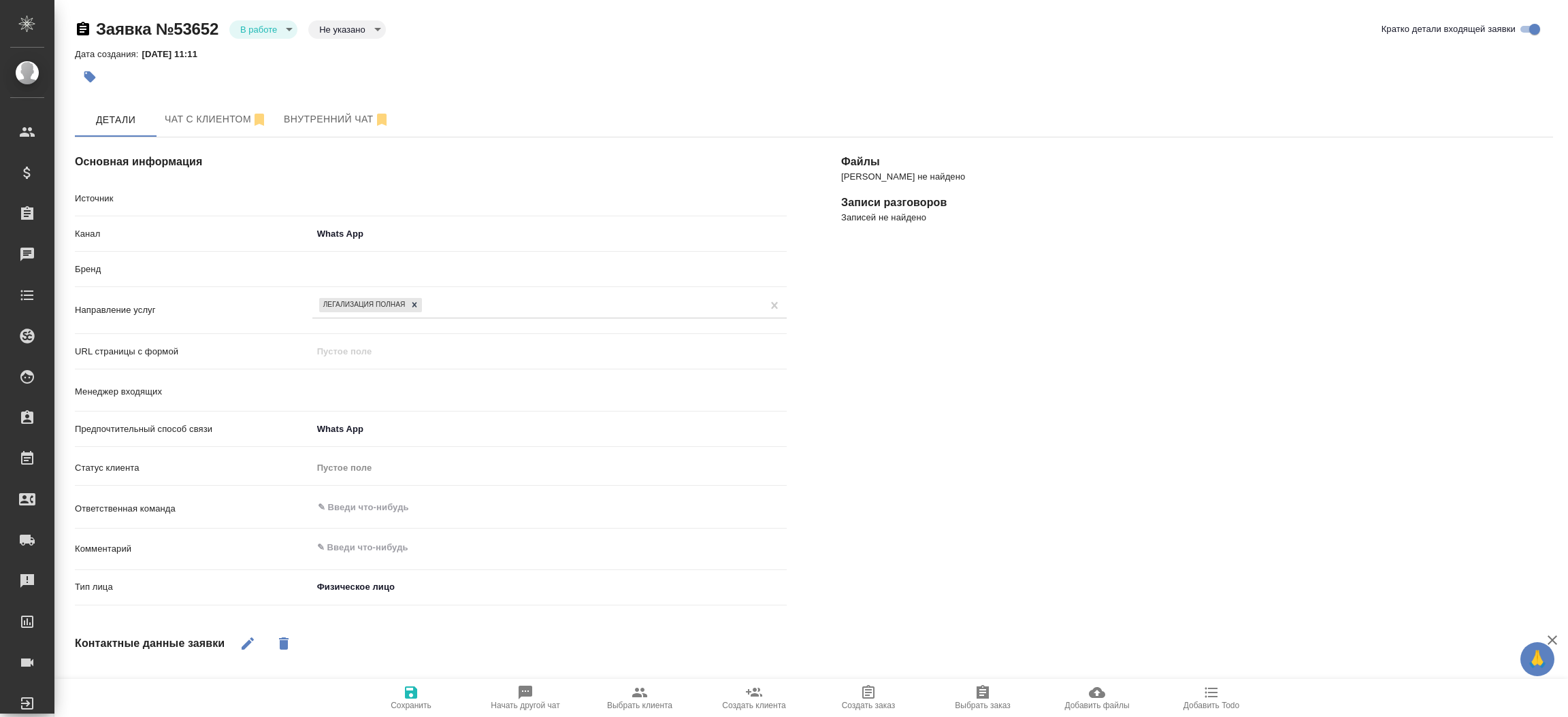
type textarea "x"
type input "[PERSON_NAME]"
click at [626, 699] on span "Выбрать клиента" at bounding box center [640, 697] width 98 height 26
type textarea "x"
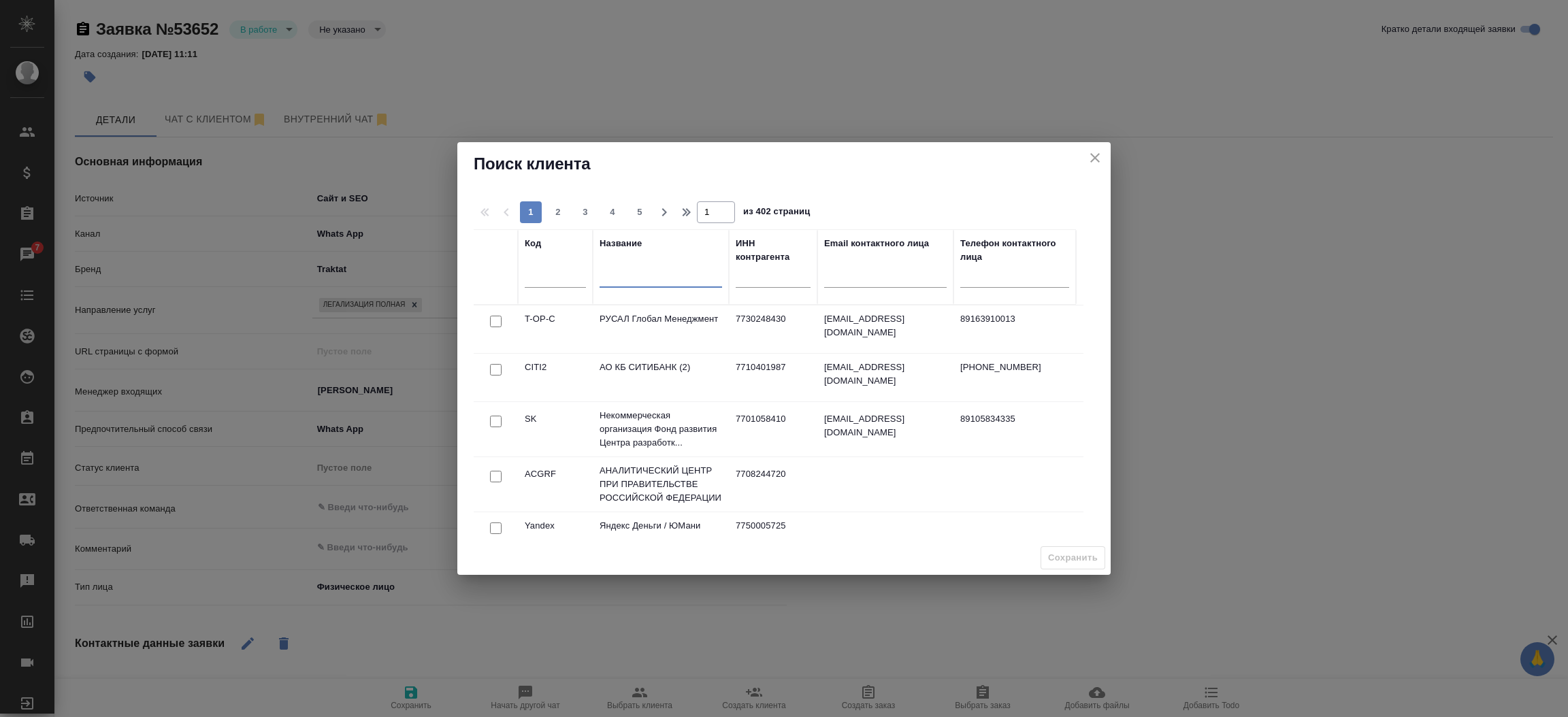
click at [636, 276] on input "text" at bounding box center [660, 279] width 122 height 17
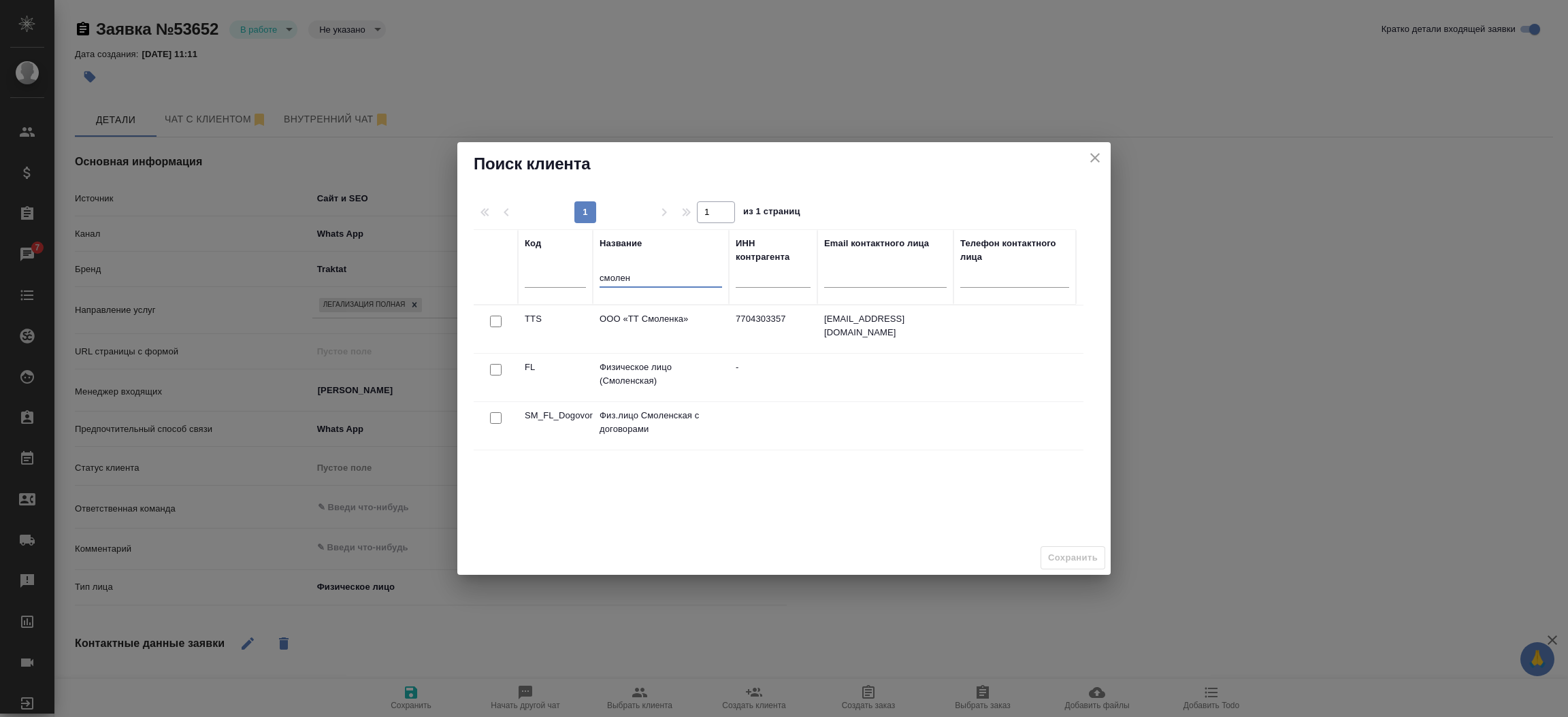
type input "смолен"
click at [495, 327] on input "checkbox" at bounding box center [496, 322] width 12 height 12
checkbox input "true"
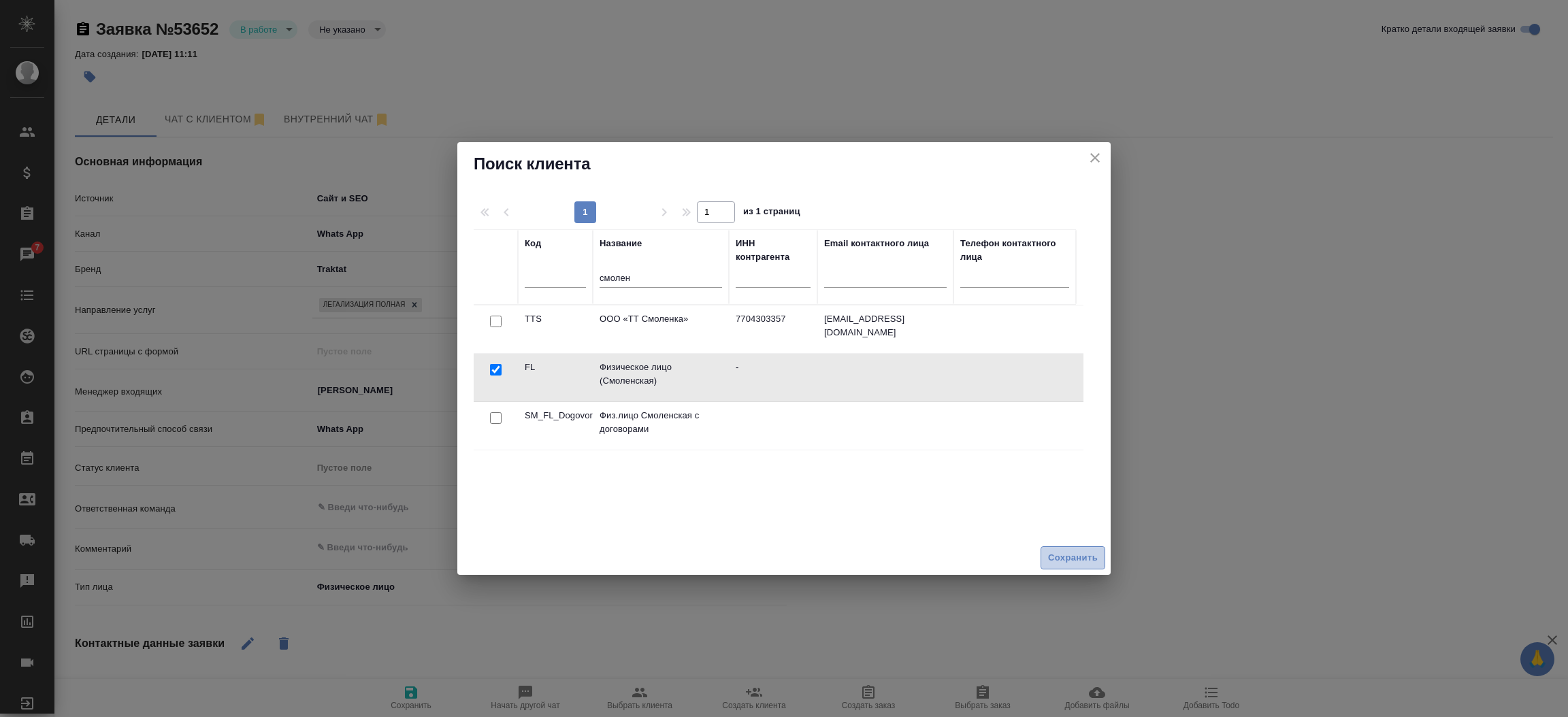
click at [1053, 550] on span "Сохранить" at bounding box center [1073, 558] width 50 height 16
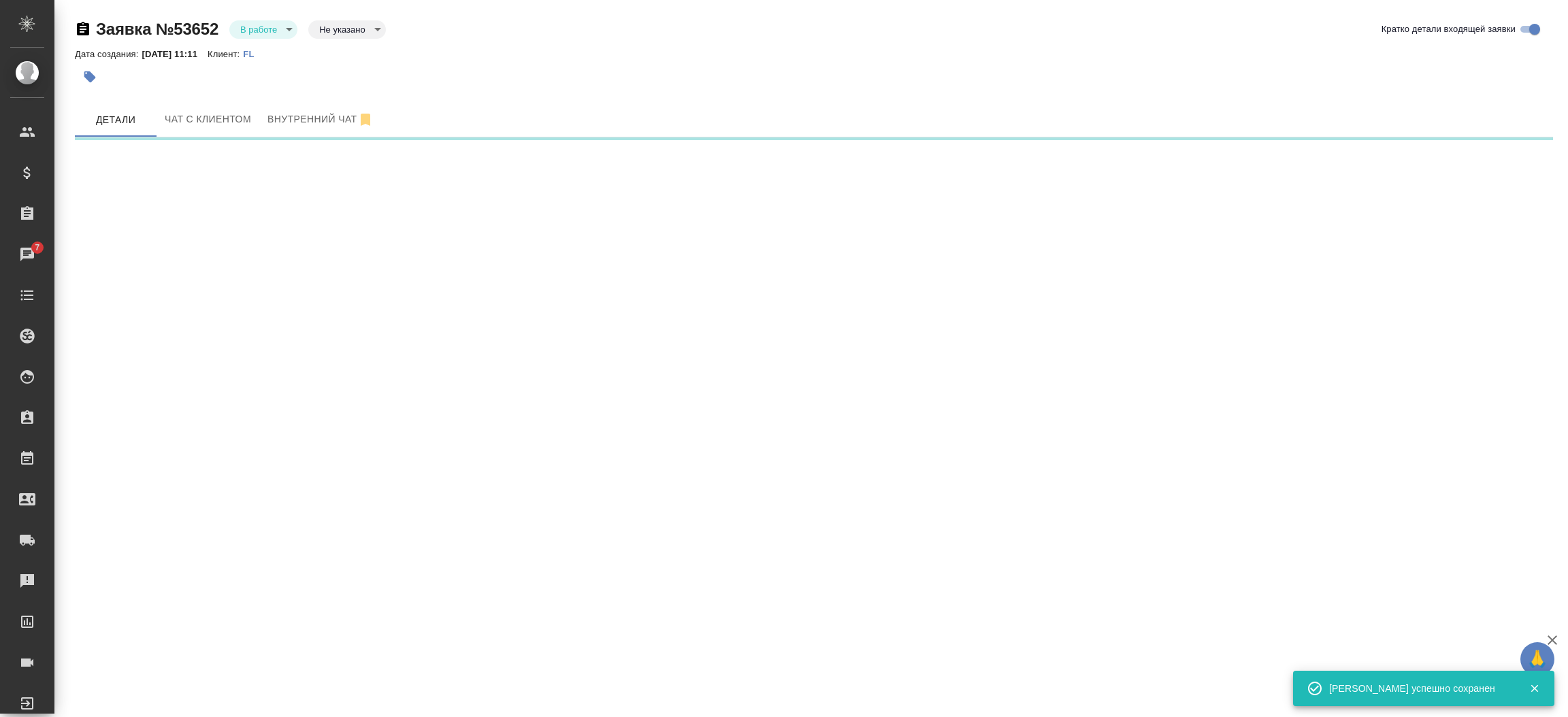
select select "RU"
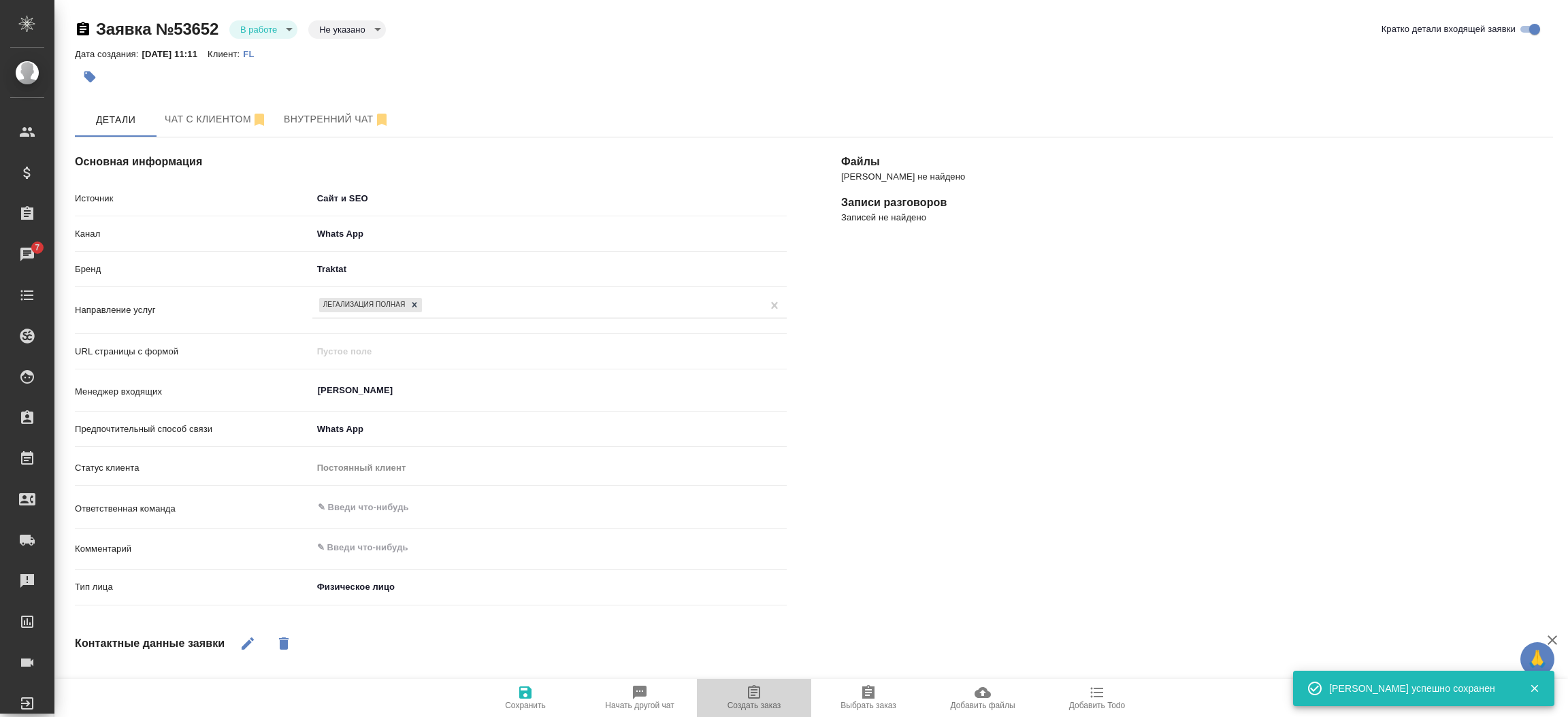
click at [742, 681] on button "Создать заказ" at bounding box center [754, 698] width 114 height 38
type textarea "x"
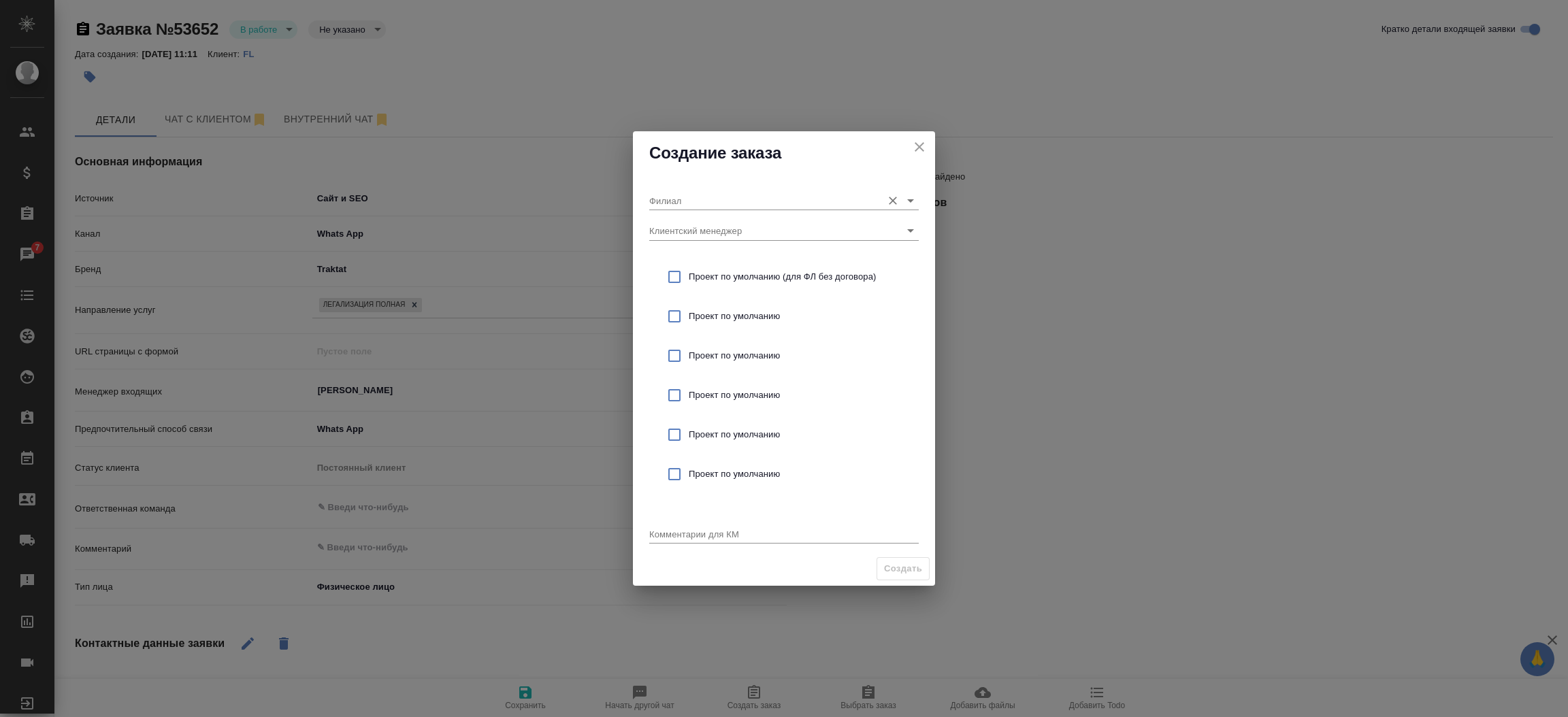
click at [685, 203] on input "Филиал" at bounding box center [762, 200] width 226 height 18
click at [681, 227] on p "Смоленская" at bounding box center [685, 229] width 51 height 14
type input "Смоленская"
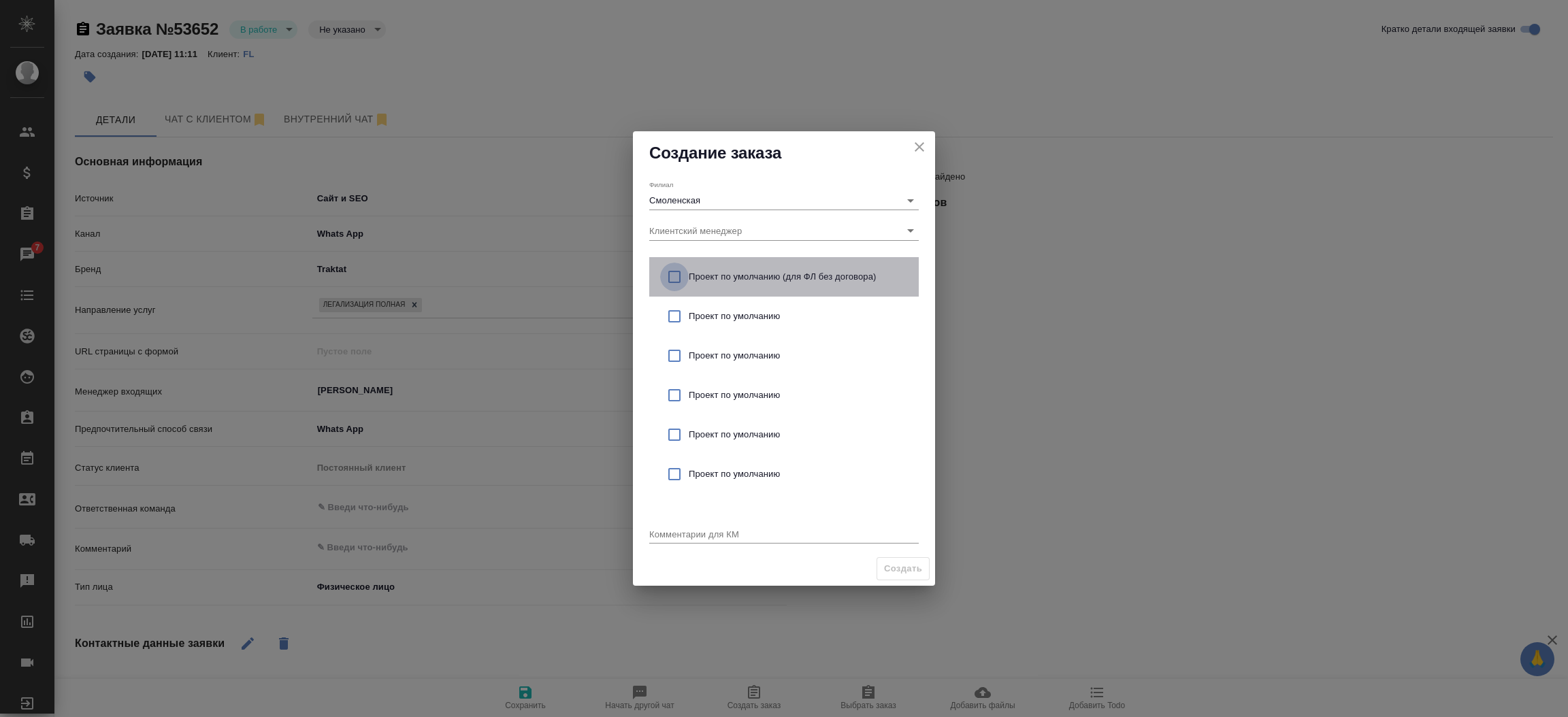
click at [668, 277] on input "checkbox" at bounding box center [674, 277] width 29 height 29
checkbox input "true"
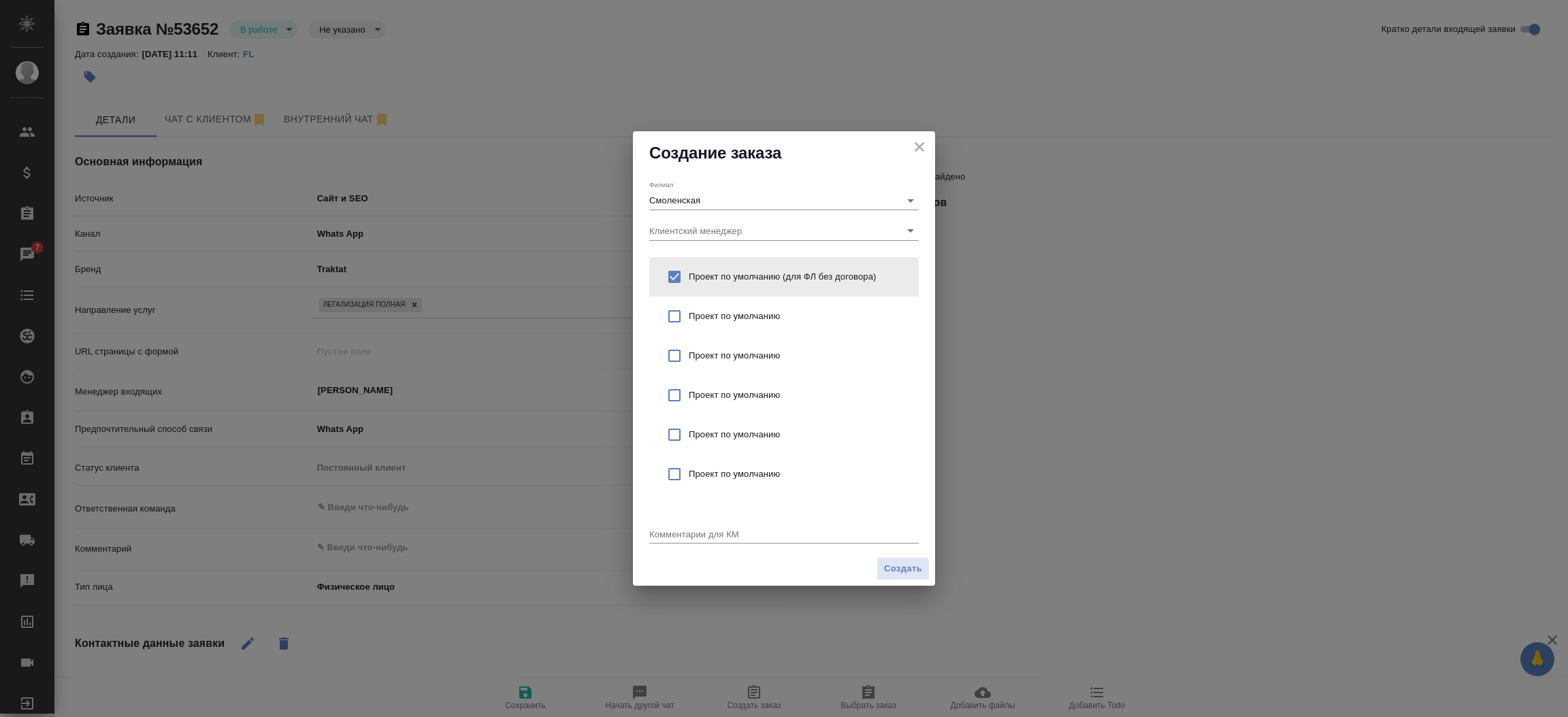
click at [667, 538] on div "x" at bounding box center [783, 535] width 269 height 17
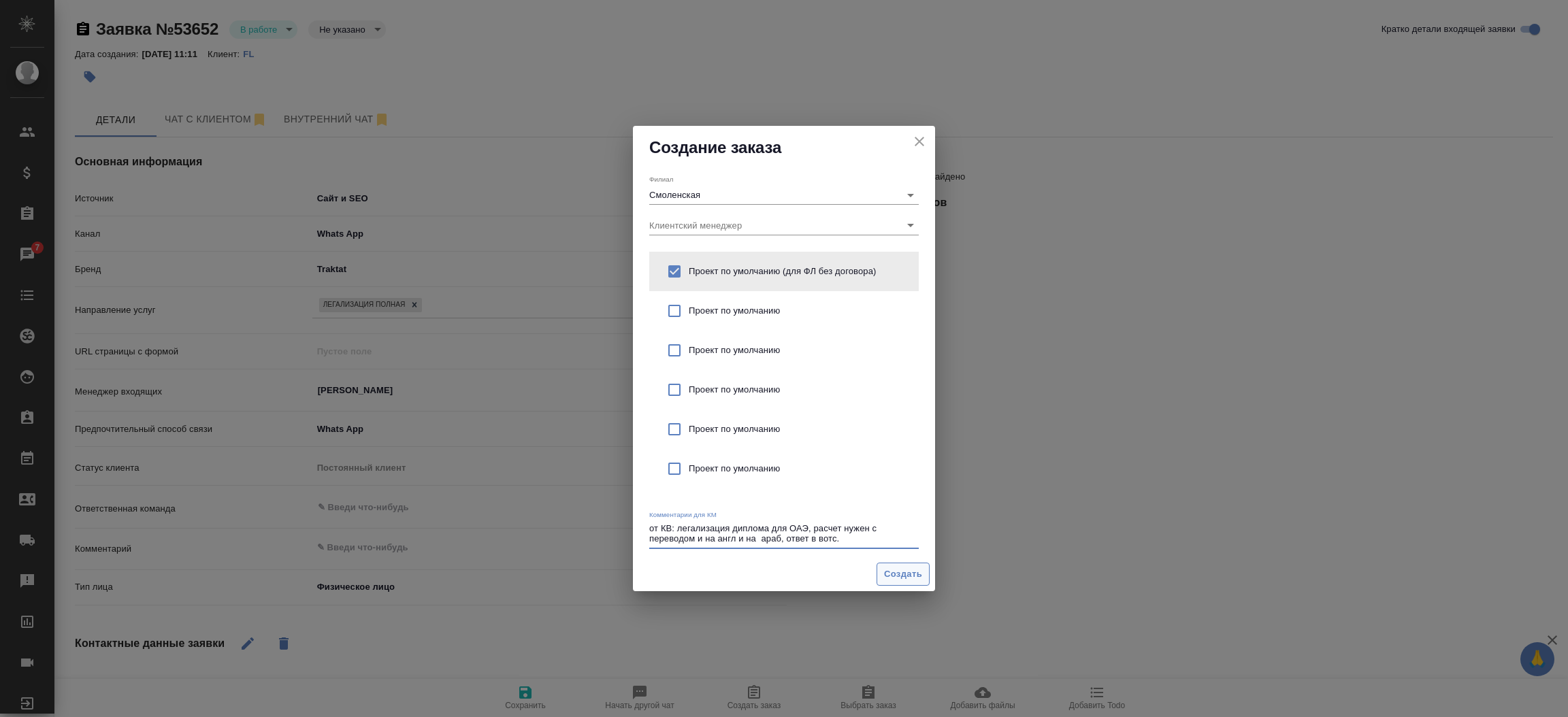
type textarea "от КВ: легализация диплома для ОАЭ, расчет нужен с переводом и на англ и на ара…"
click at [928, 570] on button "Создать" at bounding box center [902, 575] width 53 height 24
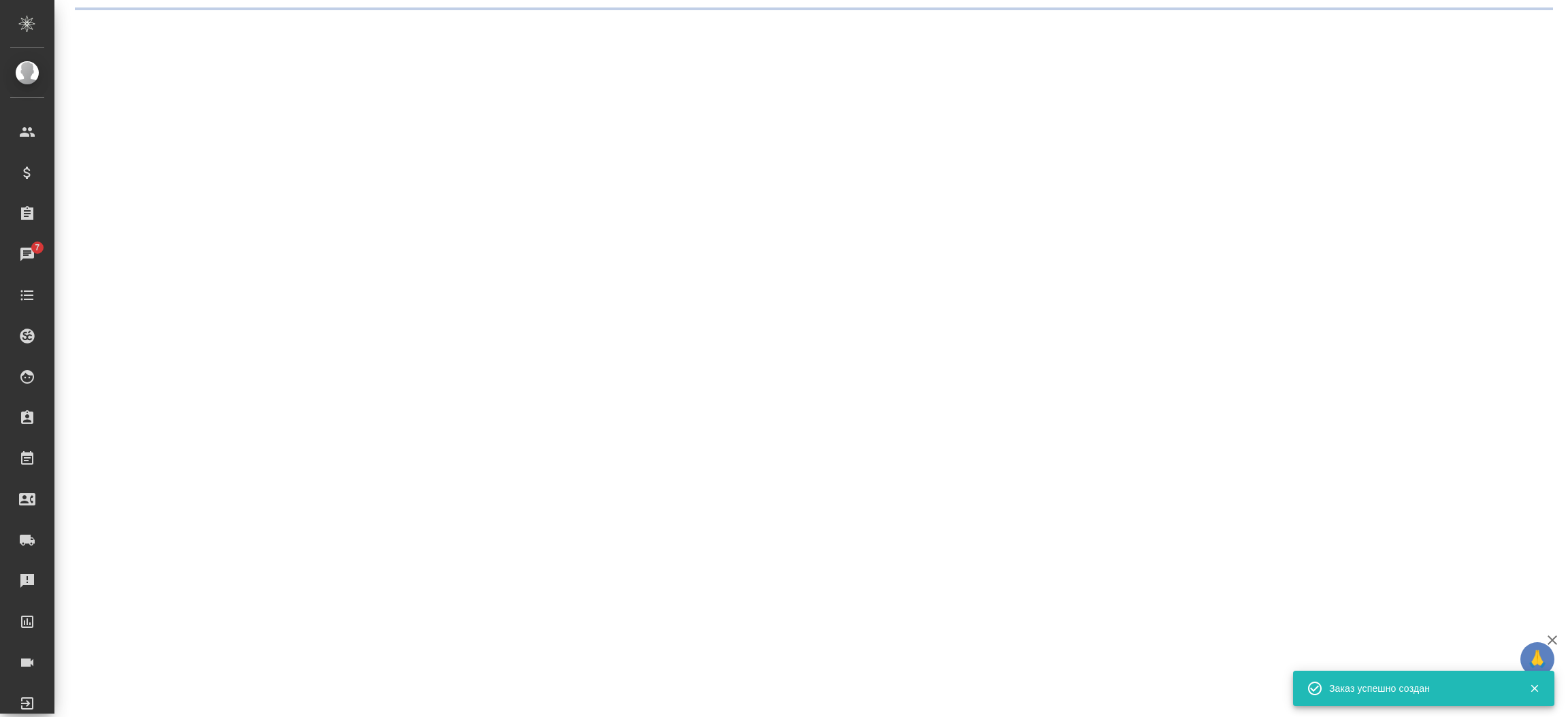
select select "RU"
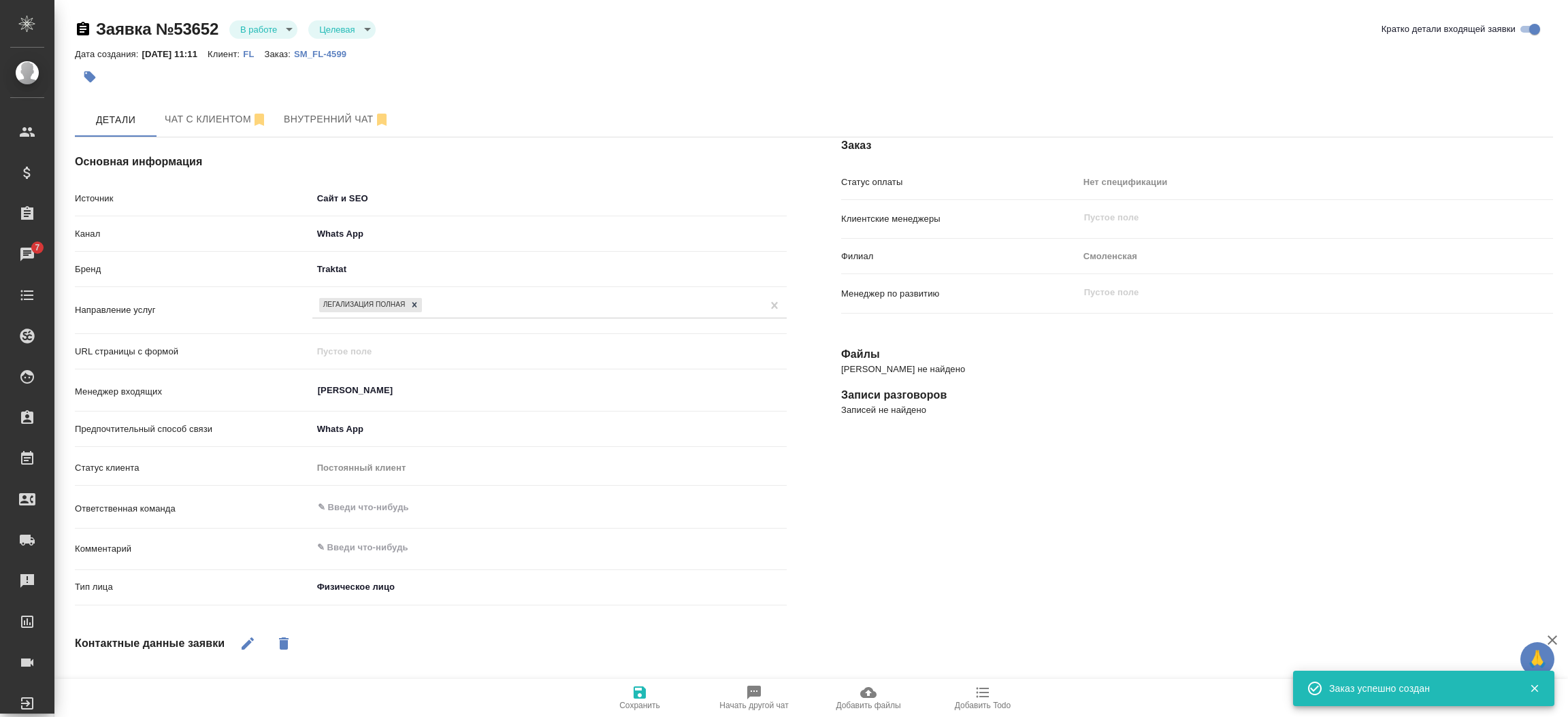
type textarea "x"
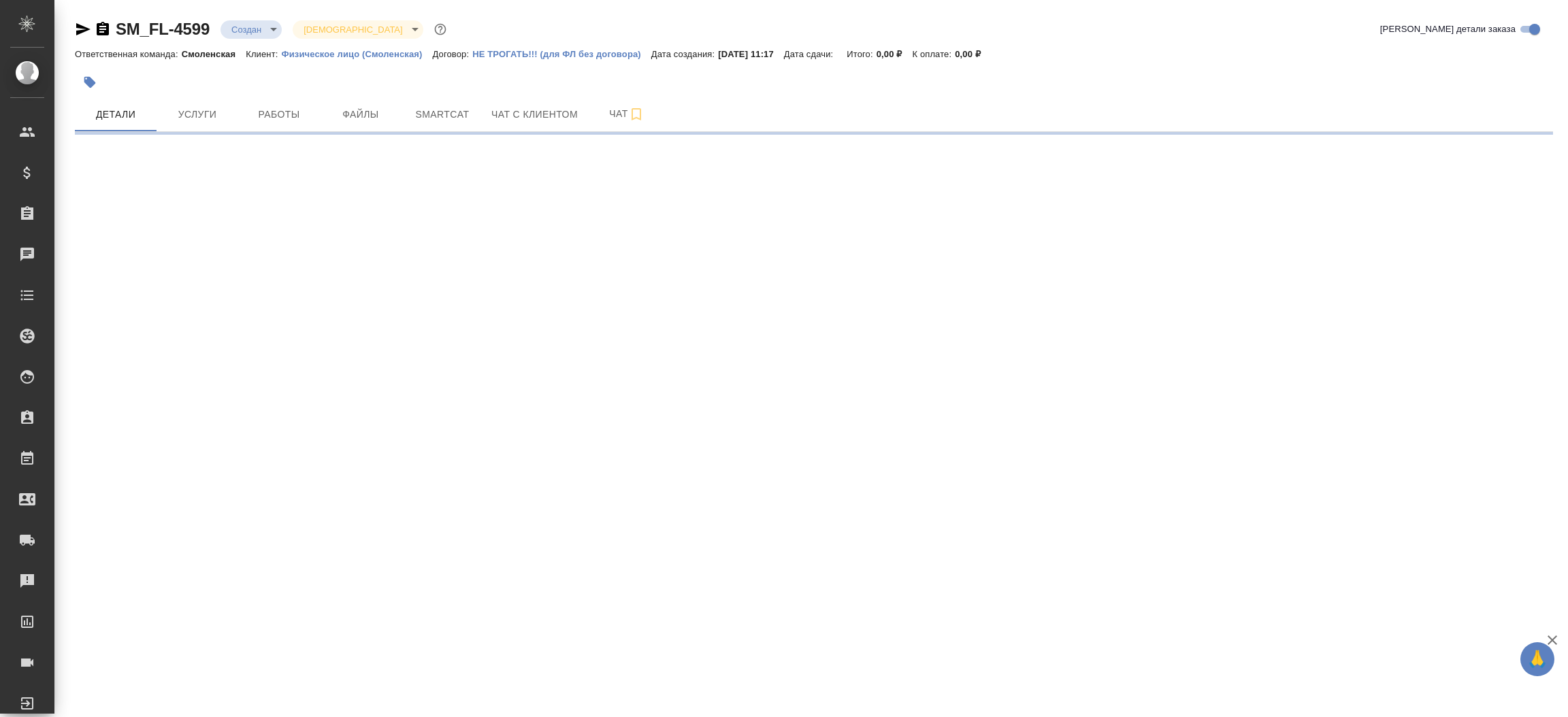
select select "RU"
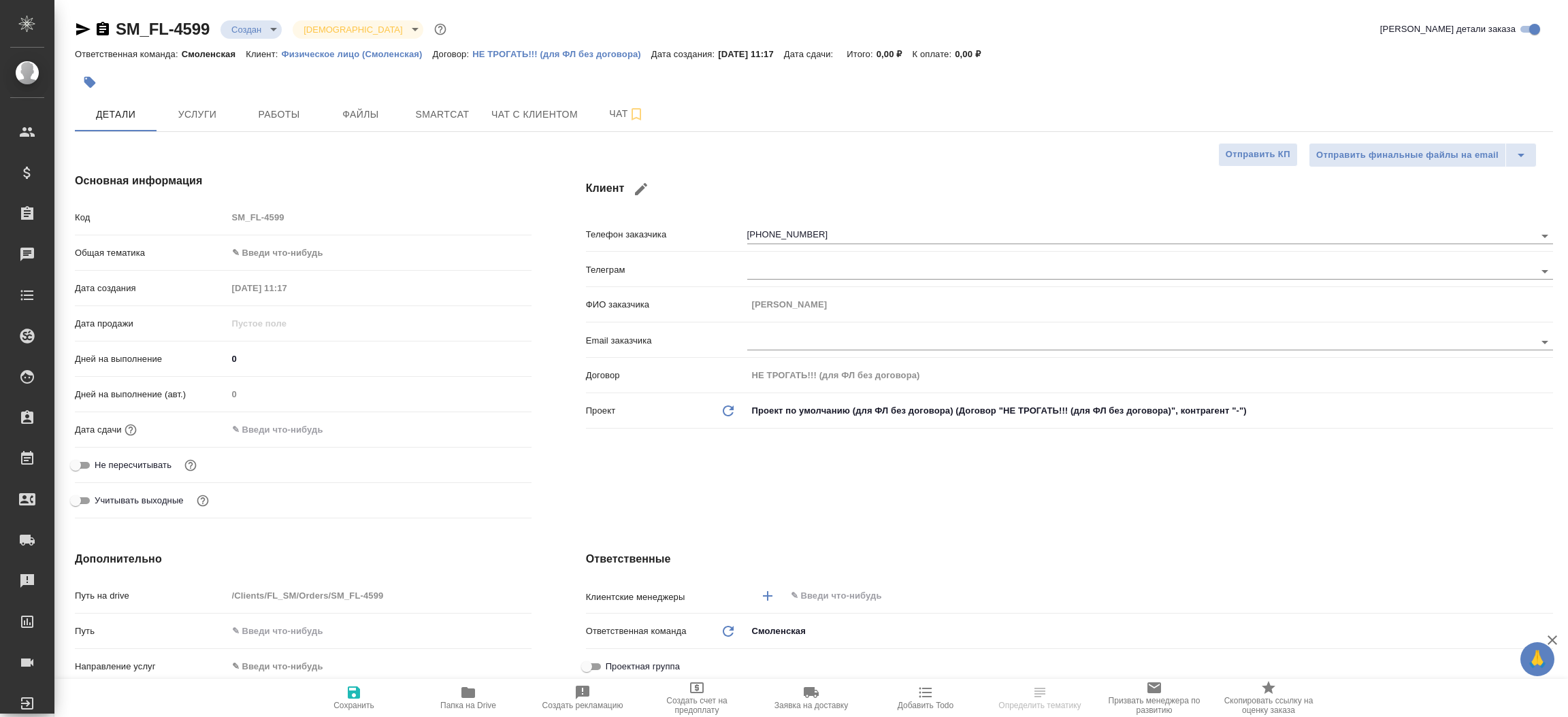
type textarea "x"
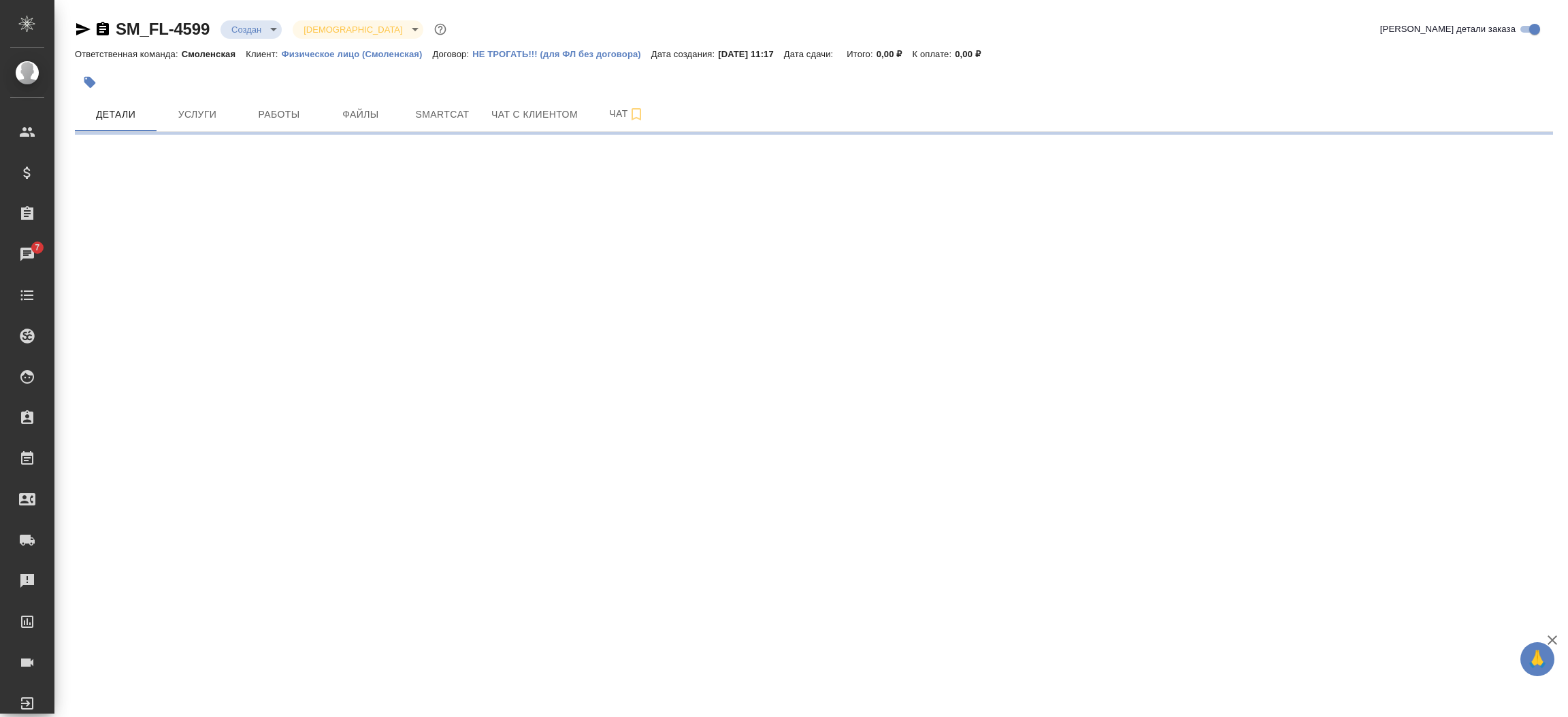
select select "RU"
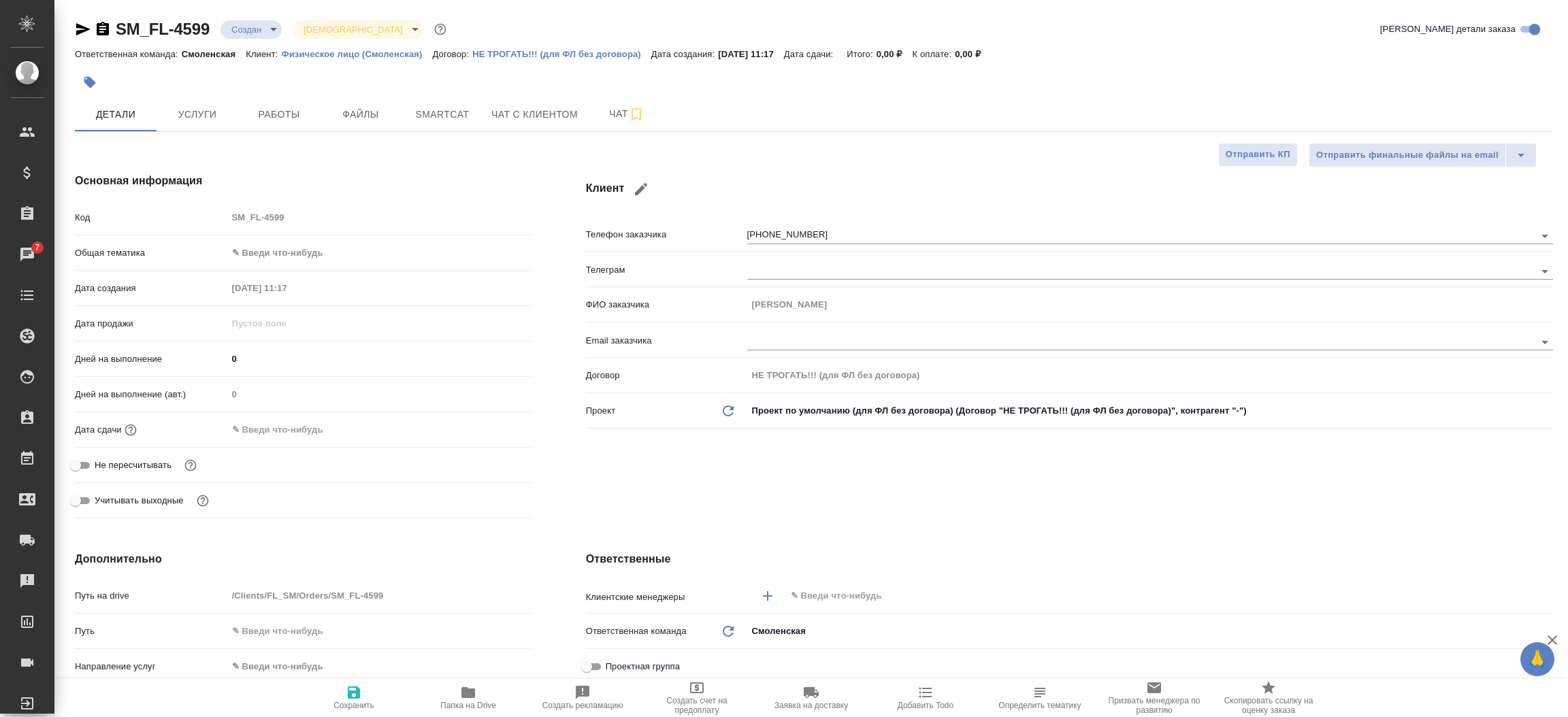
type textarea "x"
click at [358, 125] on button "Файлы" at bounding box center [361, 114] width 82 height 34
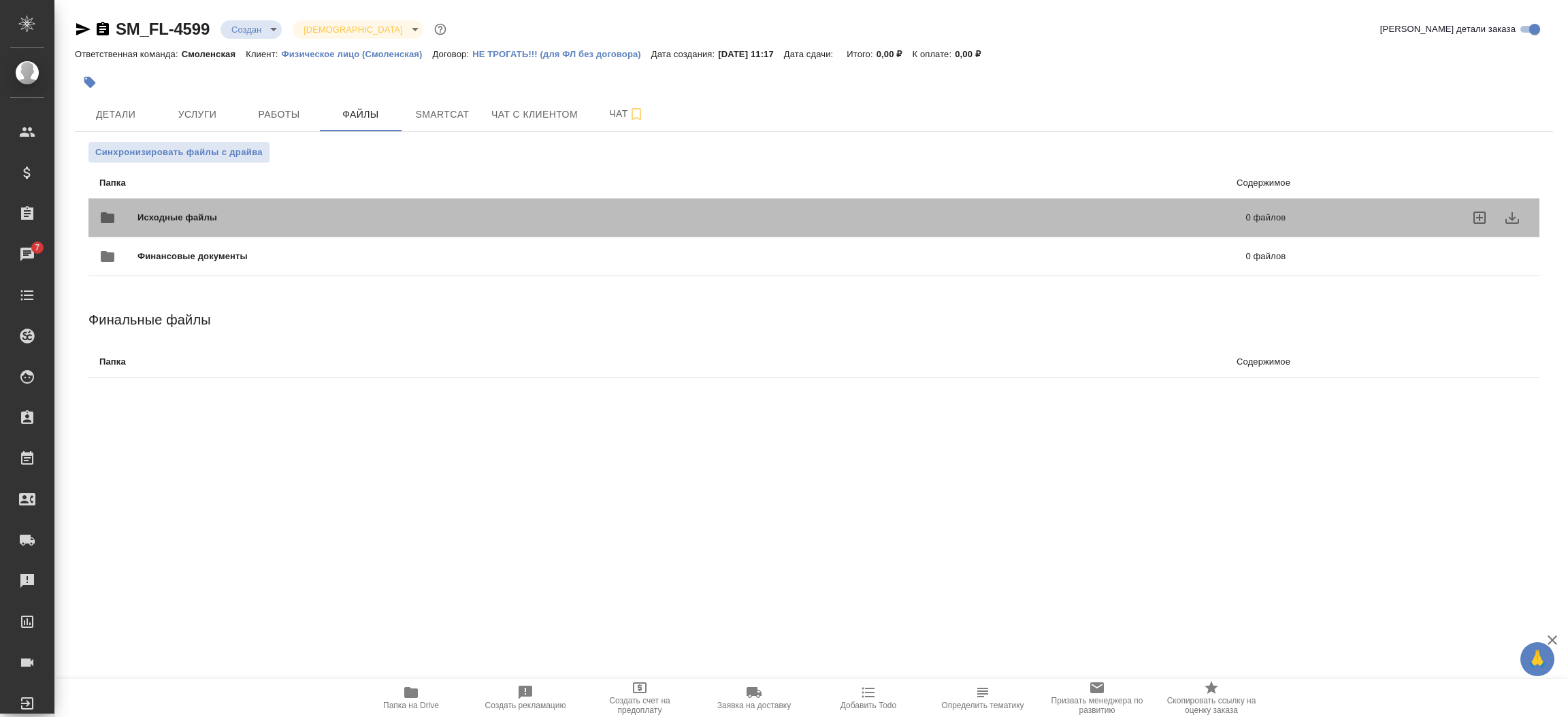
click at [284, 218] on span "Исходные файлы" at bounding box center [434, 218] width 594 height 14
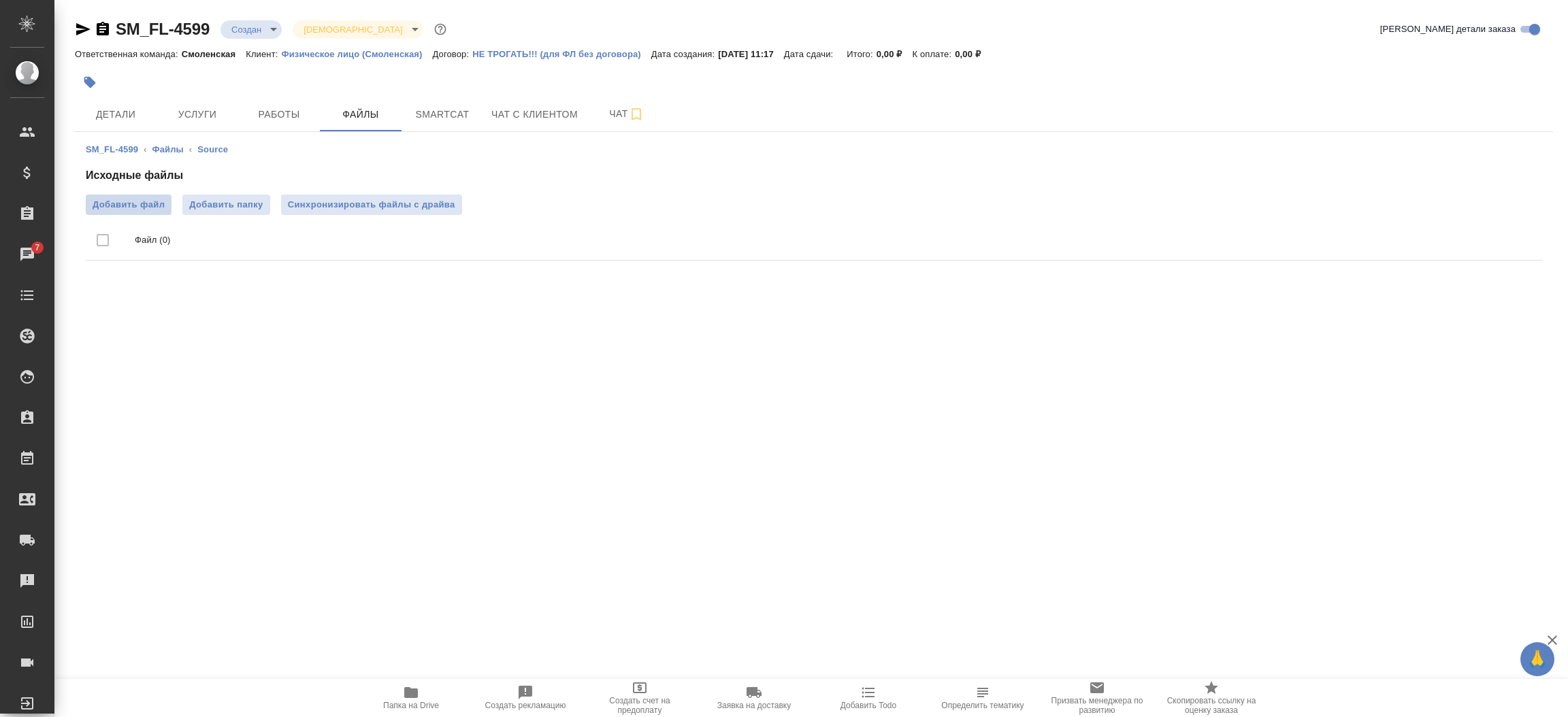
click at [149, 199] on span "Добавить файл" at bounding box center [129, 205] width 72 height 14
click at [0, 0] on input "Добавить файл" at bounding box center [0, 0] width 0 height 0
click at [129, 97] on button "Детали" at bounding box center [116, 114] width 82 height 34
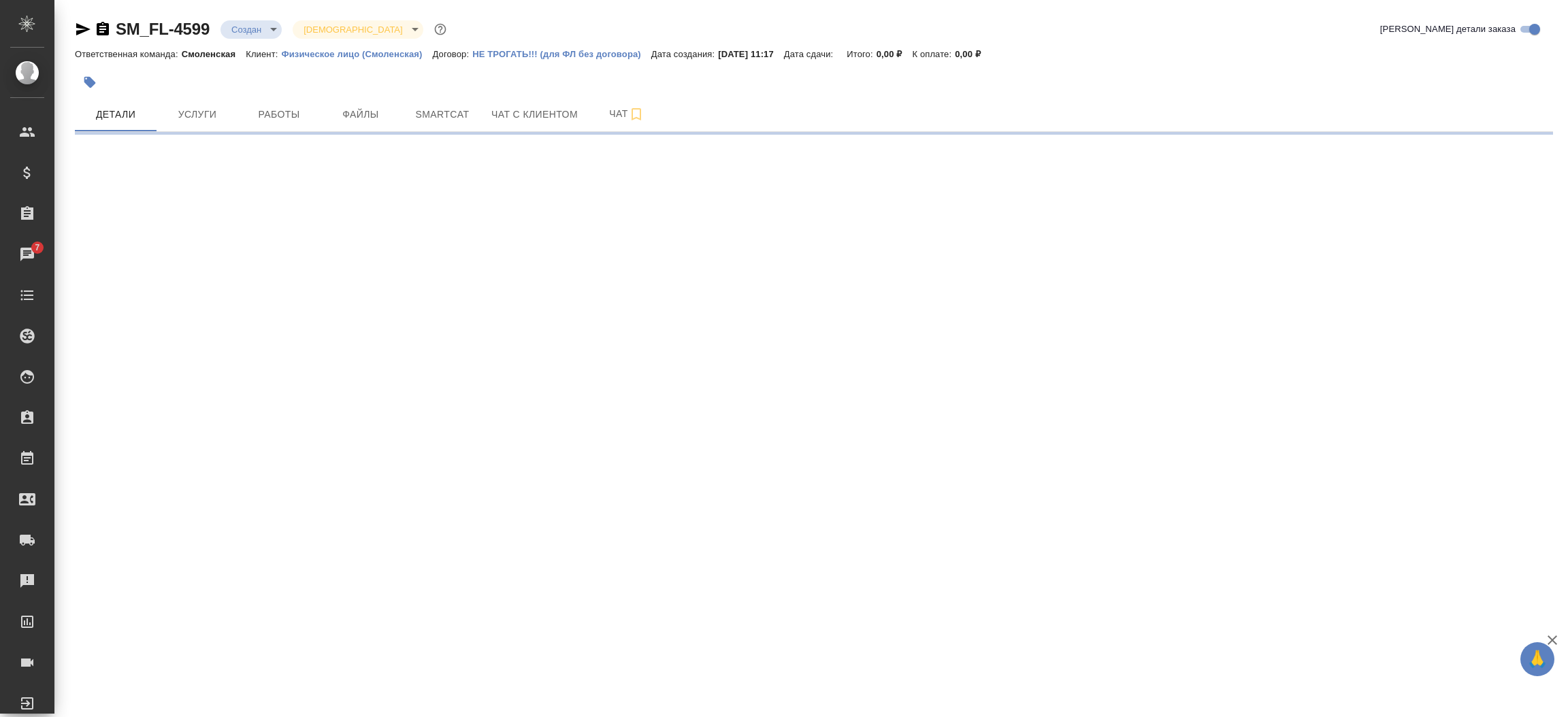
select select "RU"
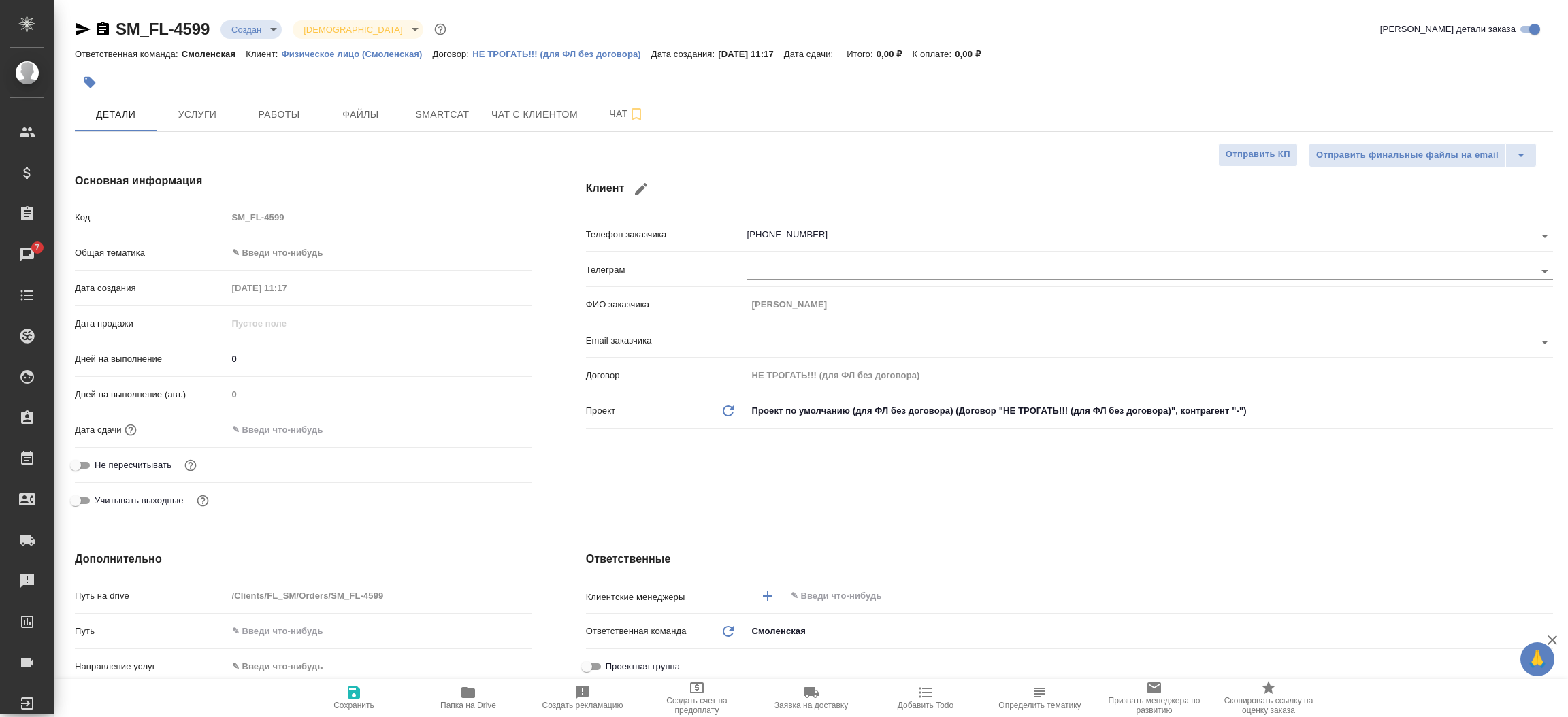
type textarea "x"
click at [81, 28] on icon "button" at bounding box center [83, 29] width 14 height 12
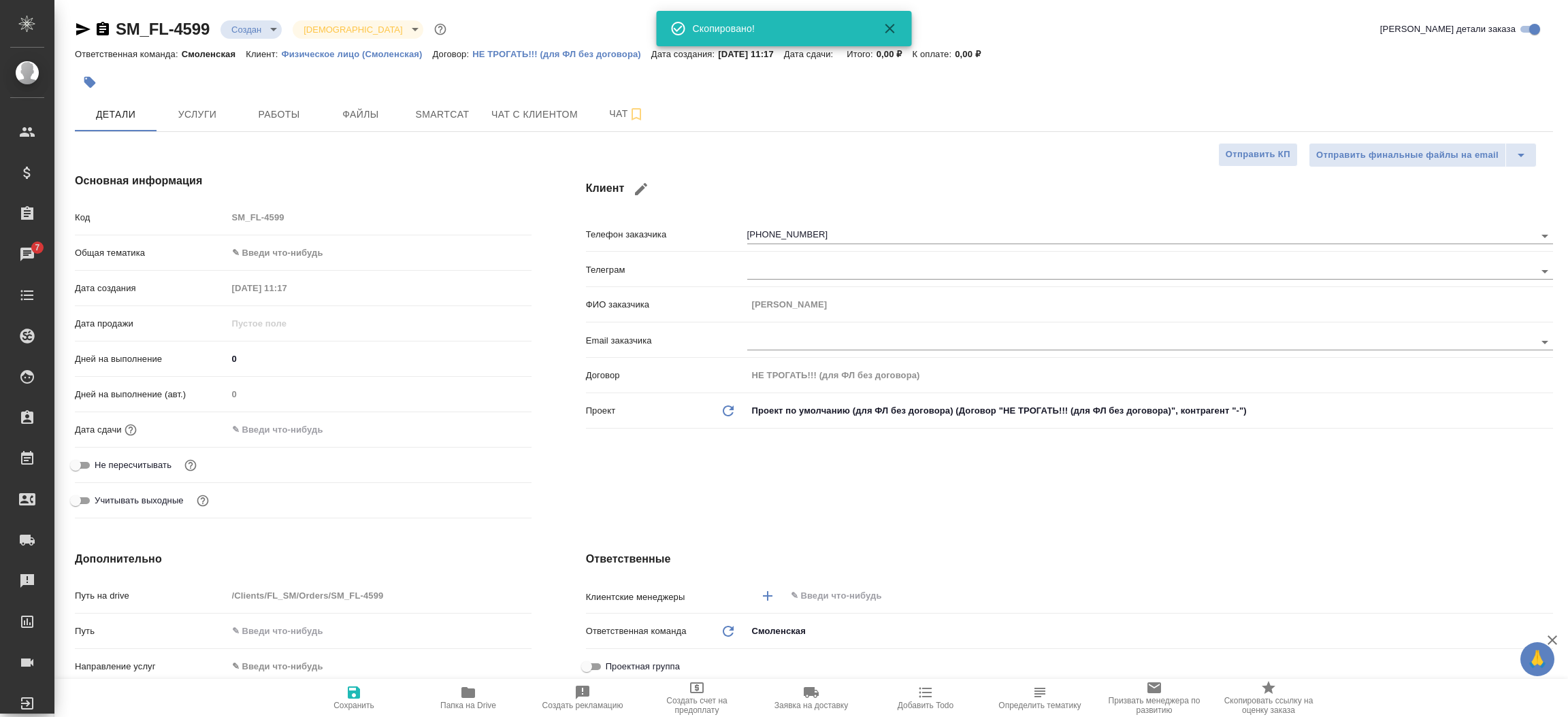
type textarea "x"
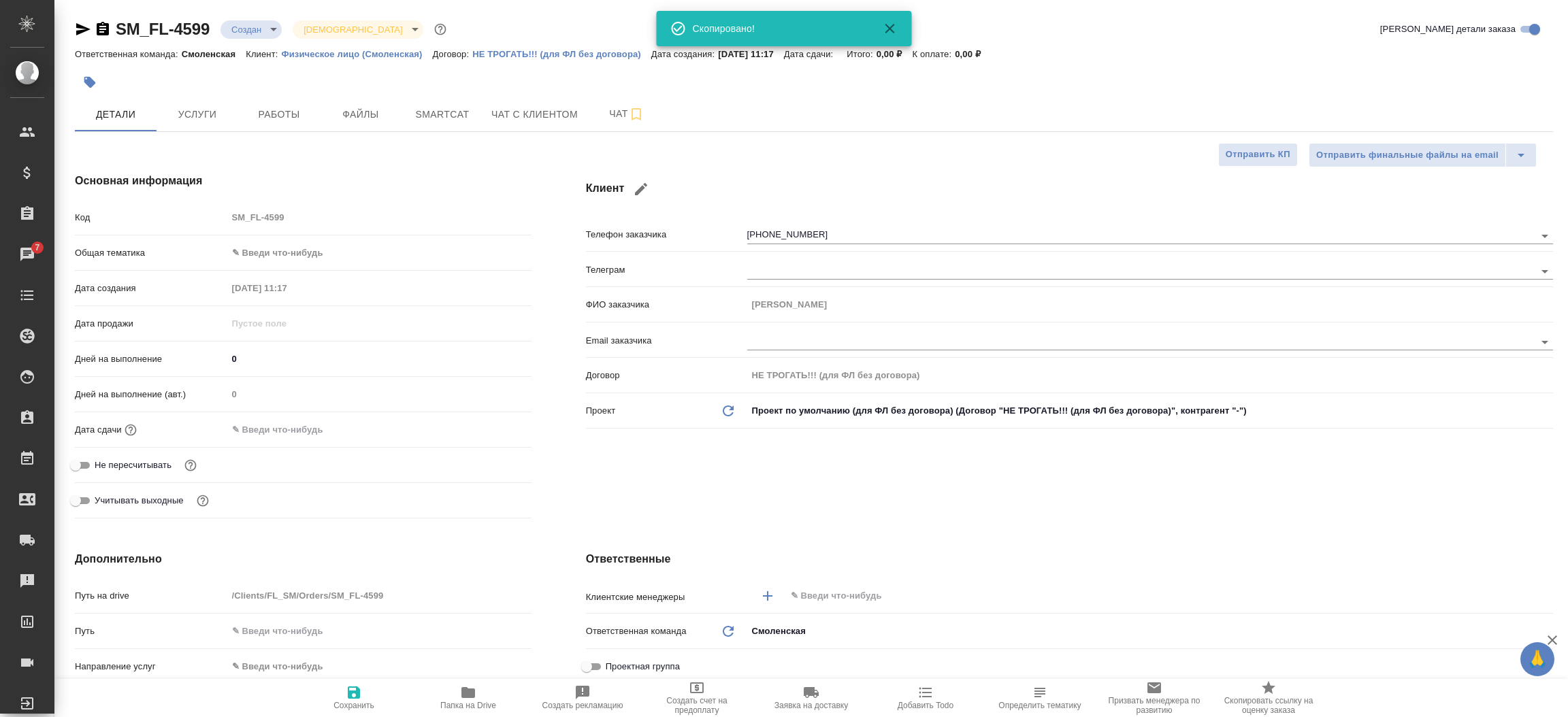
type textarea "x"
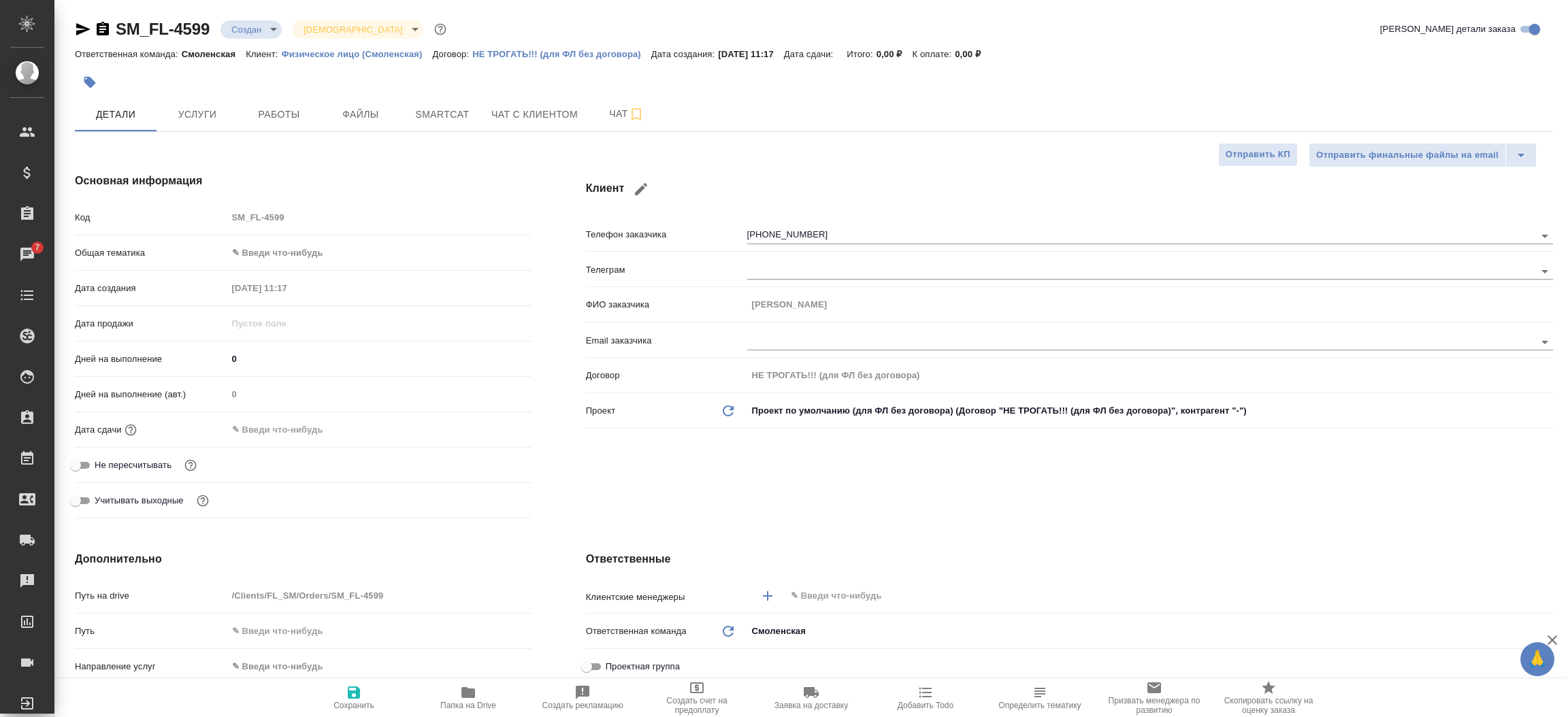
click at [482, 155] on div "Основная информация Код SM_FL-4599 Общая тематика ✎ Введи что-нибудь Дата созда…" at bounding box center [303, 349] width 511 height 406
click at [429, 120] on span "Smartcat" at bounding box center [442, 114] width 65 height 17
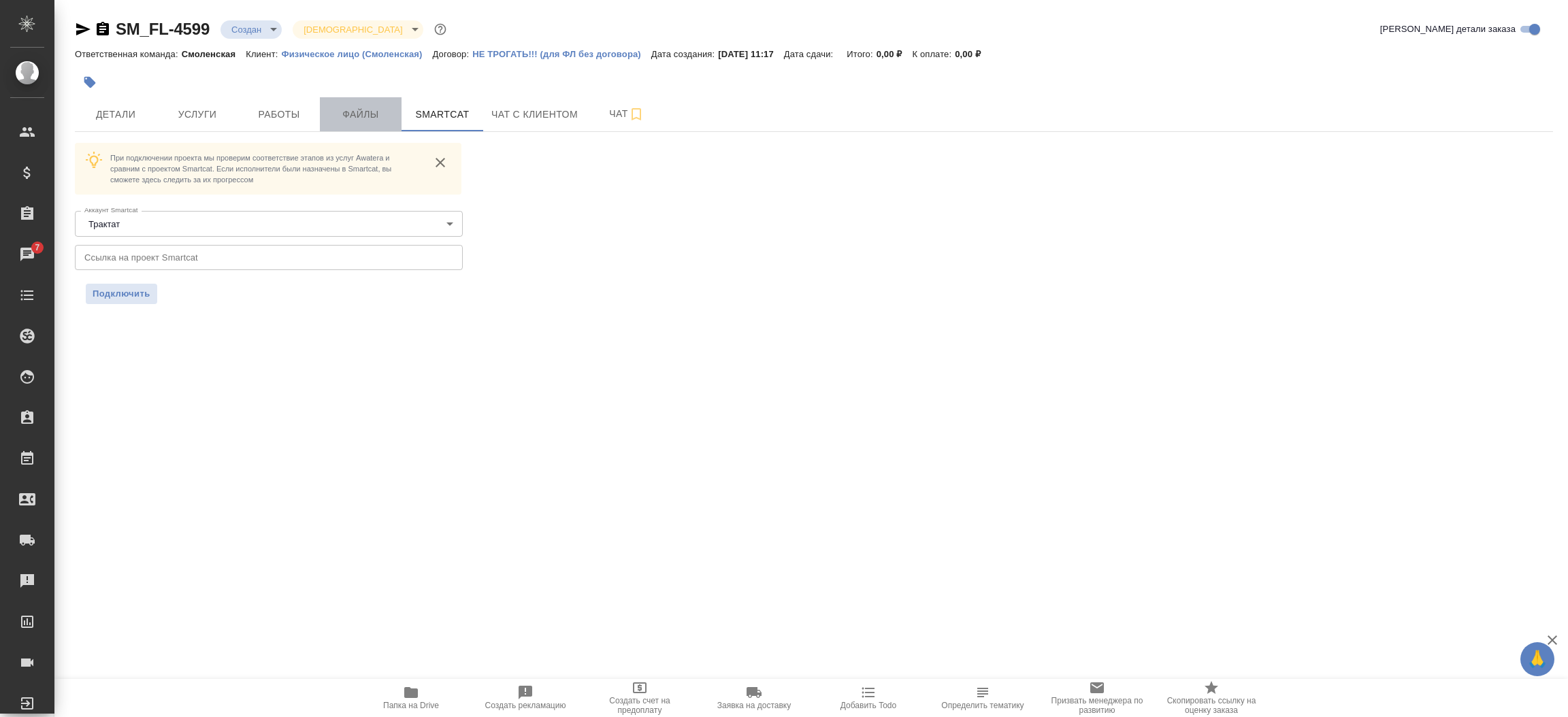
click at [345, 106] on span "Файлы" at bounding box center [360, 114] width 65 height 17
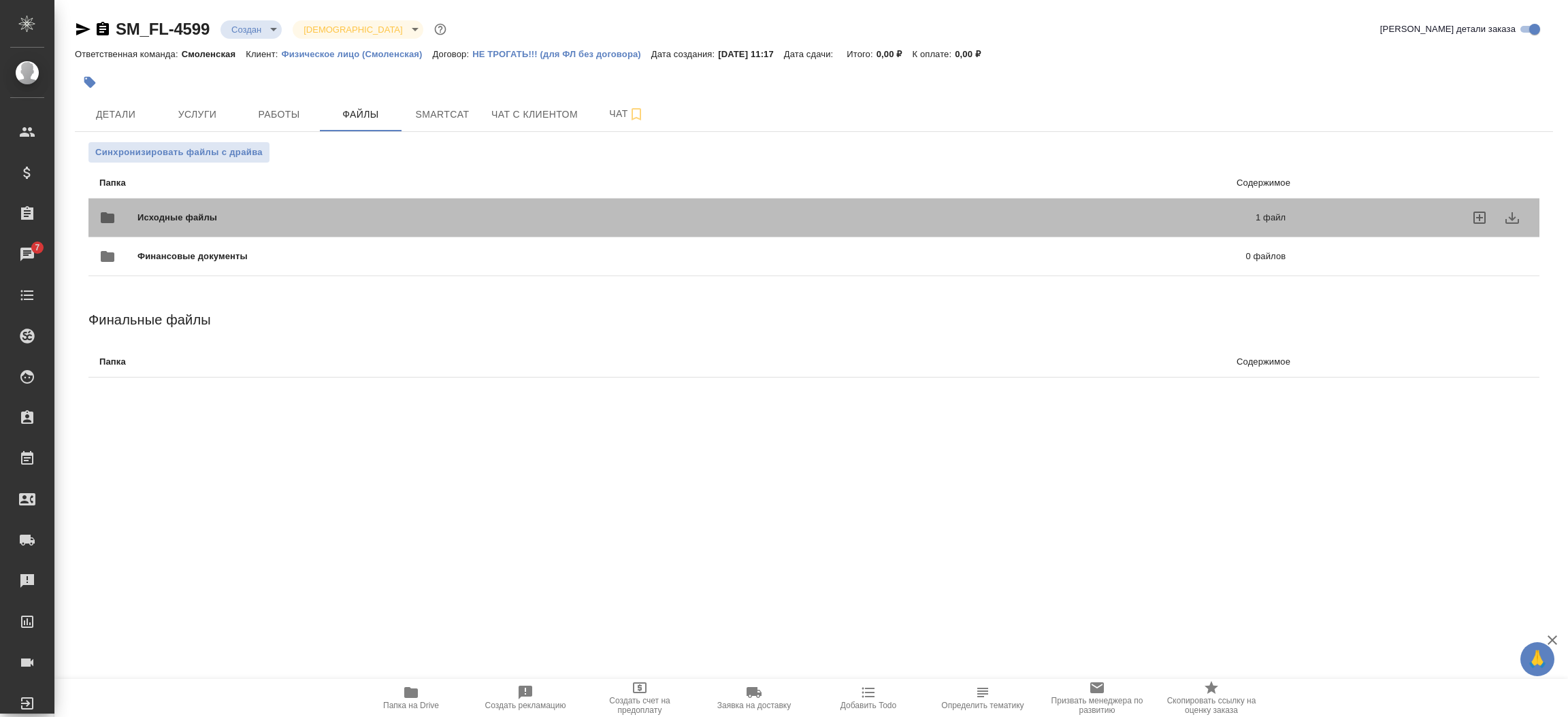
click at [361, 199] on div "Исходные файлы 1 файл" at bounding box center [692, 218] width 1213 height 60
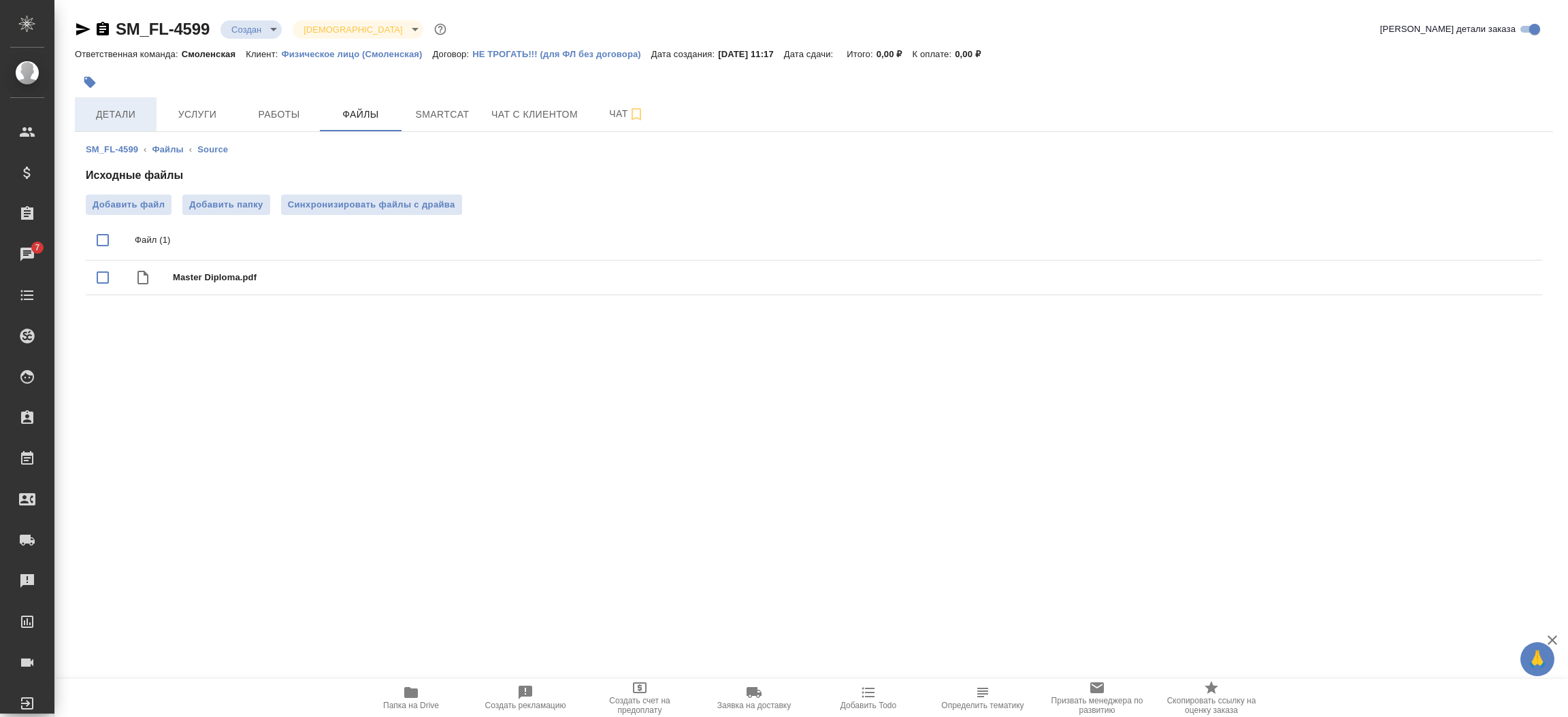
drag, startPoint x: 100, startPoint y: 95, endPoint x: 100, endPoint y: 103, distance: 8.2
click at [100, 103] on div "SM_FL-4599 Создан new Святая троица holyTrinity Кратко детали заказа Ответствен…" at bounding box center [813, 167] width 1493 height 335
click at [100, 103] on button "Детали" at bounding box center [116, 114] width 82 height 34
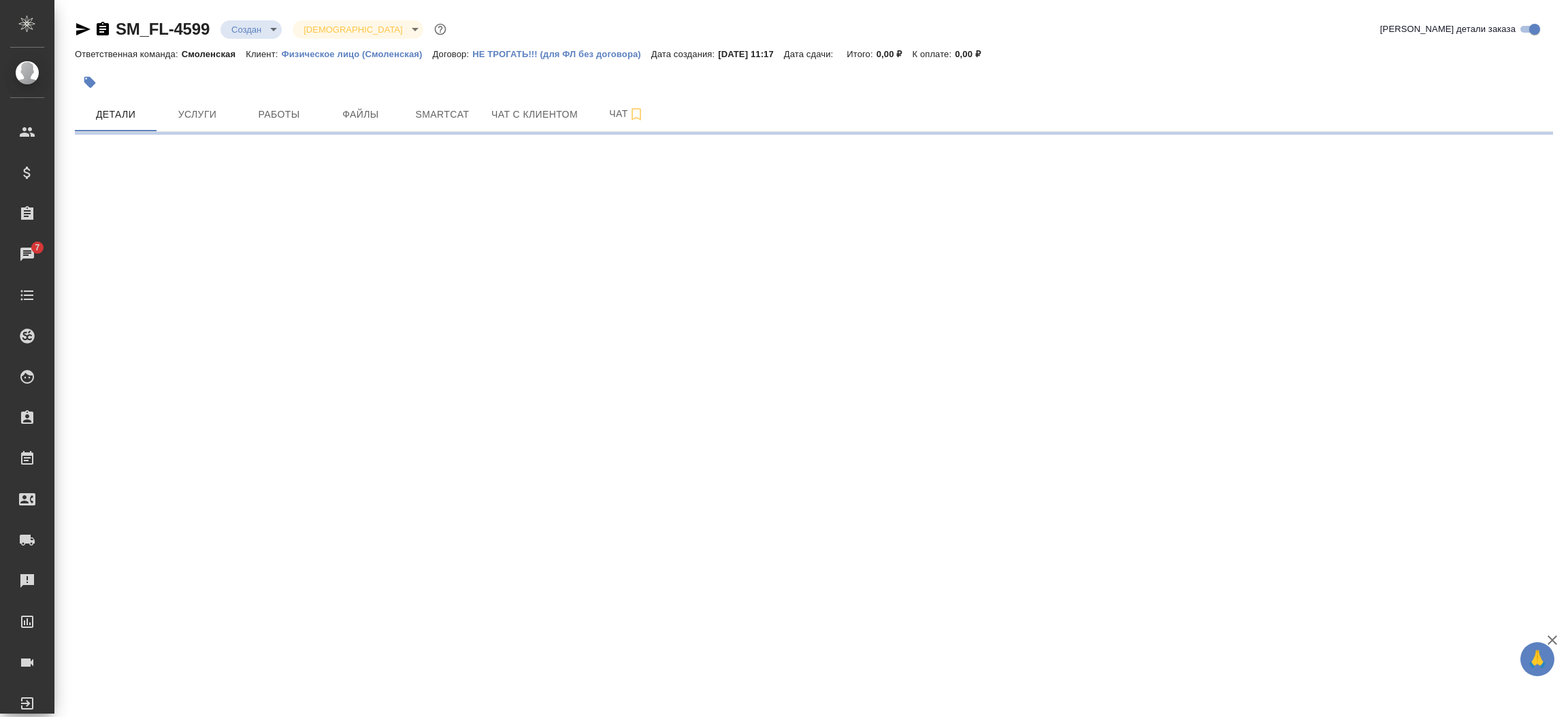
select select "RU"
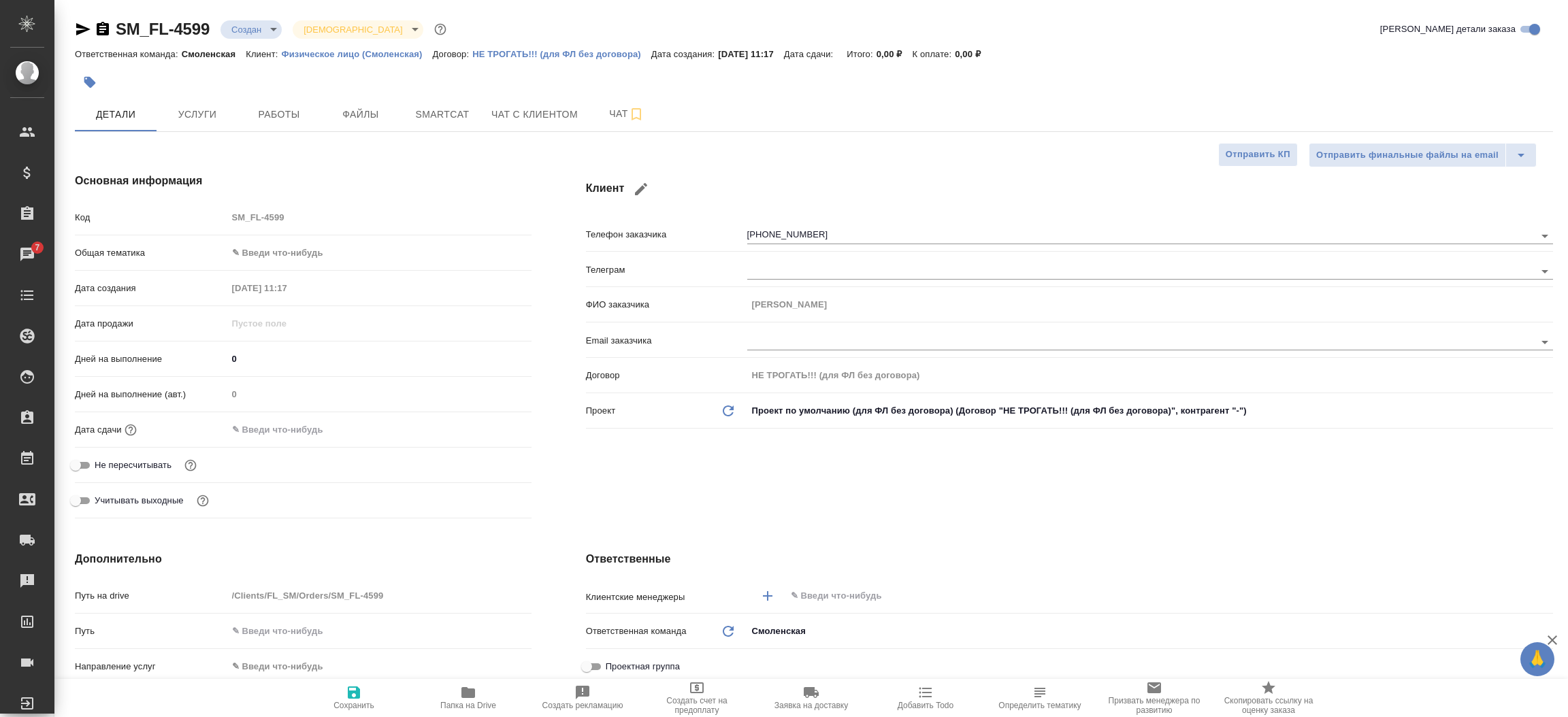
type textarea "x"
click at [545, 369] on div "Основная информация Код SM_FL-4599 Общая тематика ✎ Введи что-нибудь Дата созда…" at bounding box center [303, 349] width 511 height 406
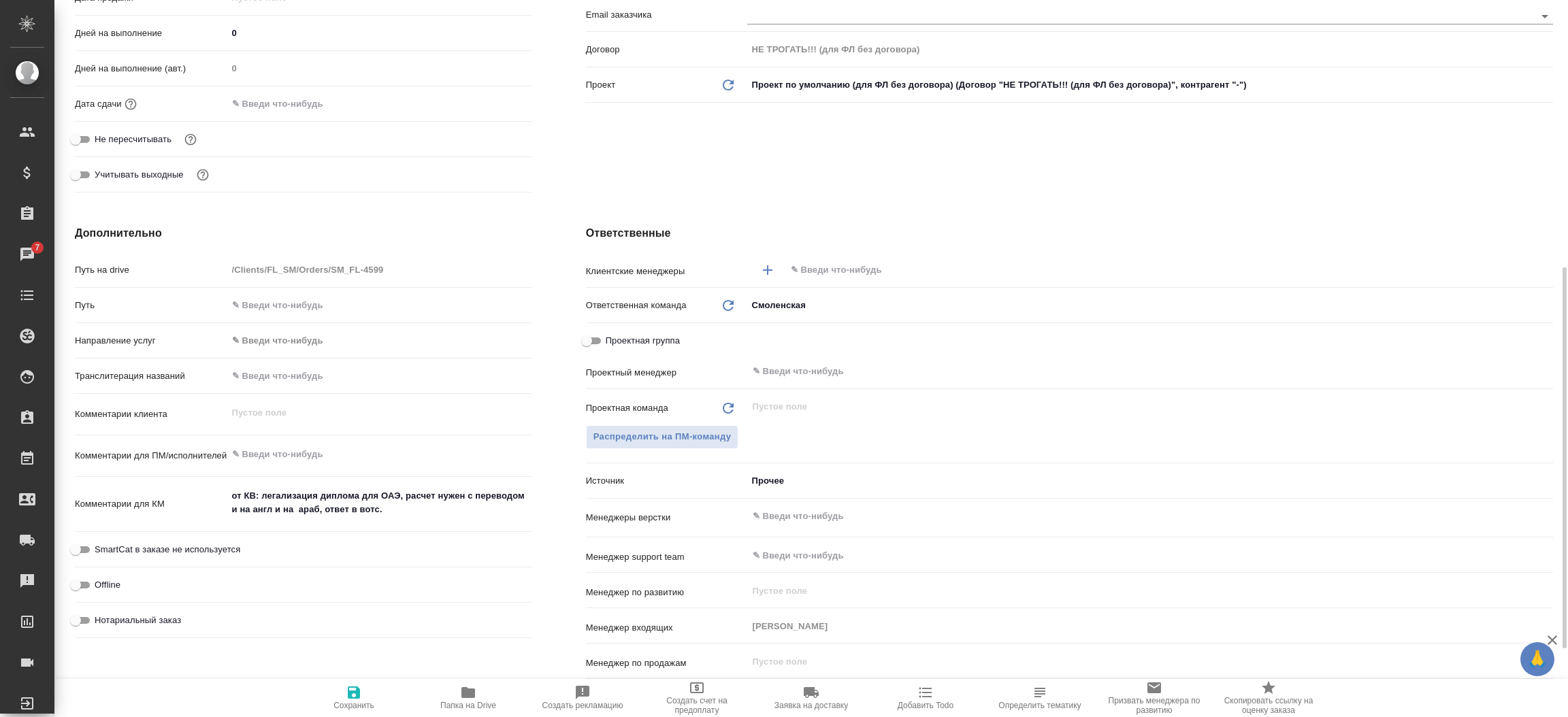
scroll to position [408, 0]
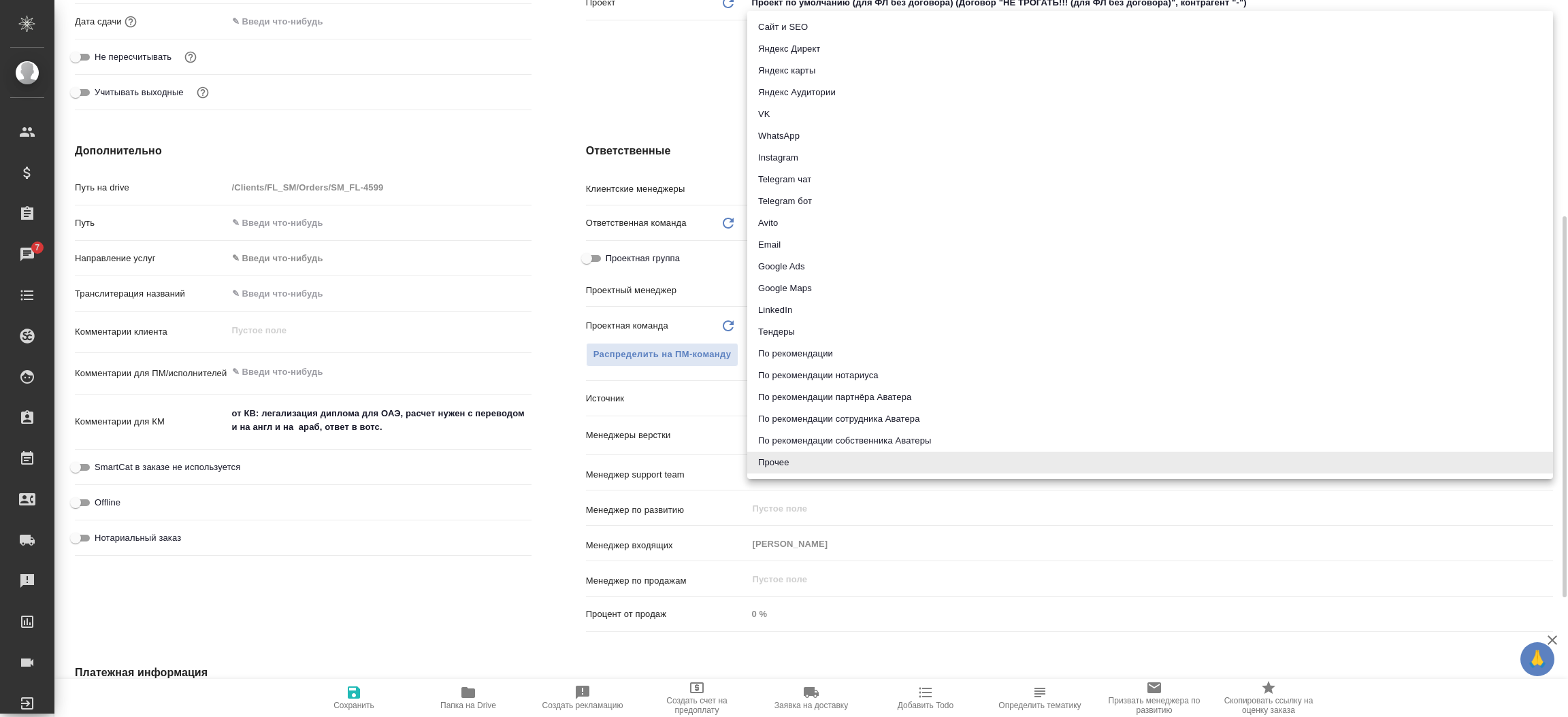
click at [780, 396] on body "🙏 .cls-1 fill:#fff; AWATERA Прутько Ирина i.prutko Клиенты Спецификации Заказы …" at bounding box center [784, 358] width 1568 height 717
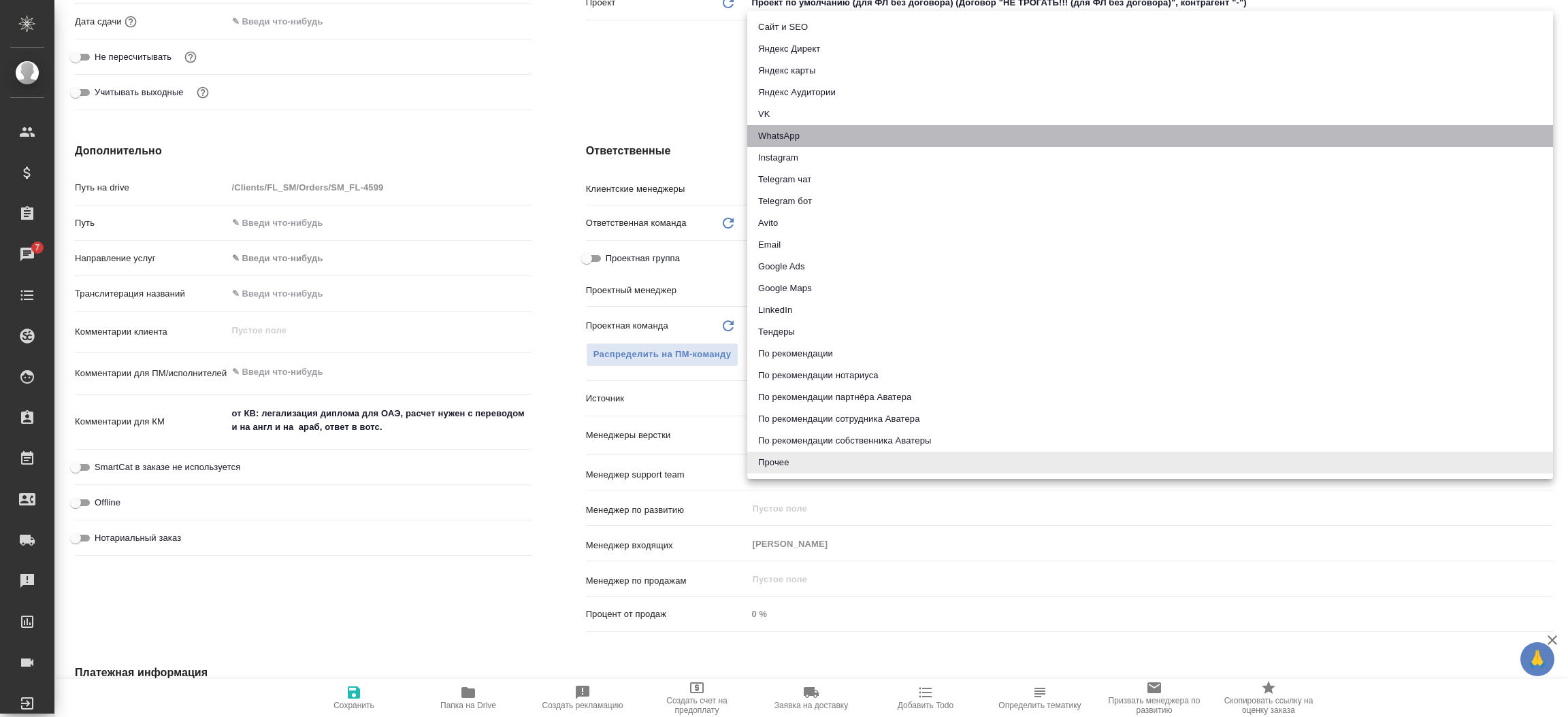
click at [810, 125] on li "WhatsApp" at bounding box center [1150, 136] width 806 height 22
type textarea "x"
type input "whatsapp"
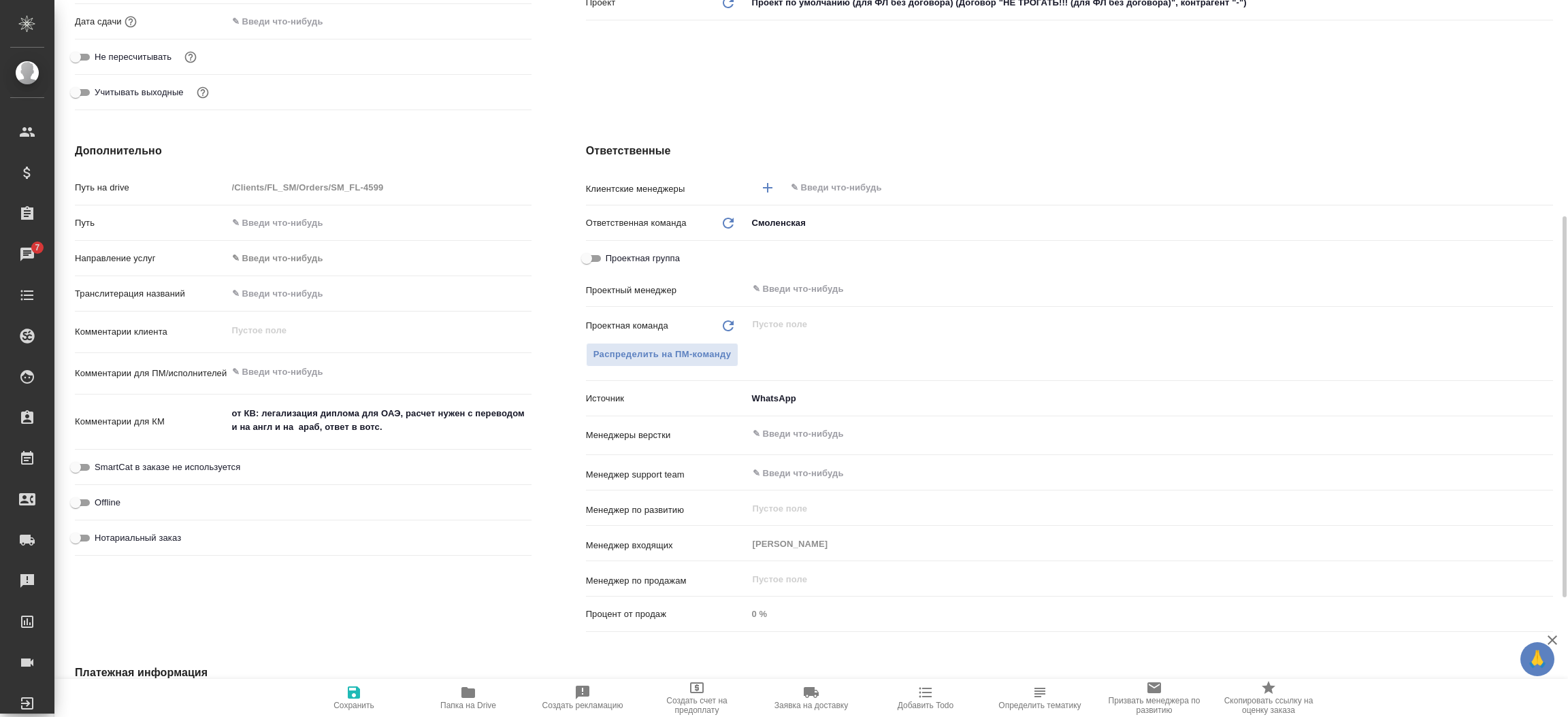
click at [352, 685] on icon "button" at bounding box center [354, 692] width 16 height 16
type textarea "x"
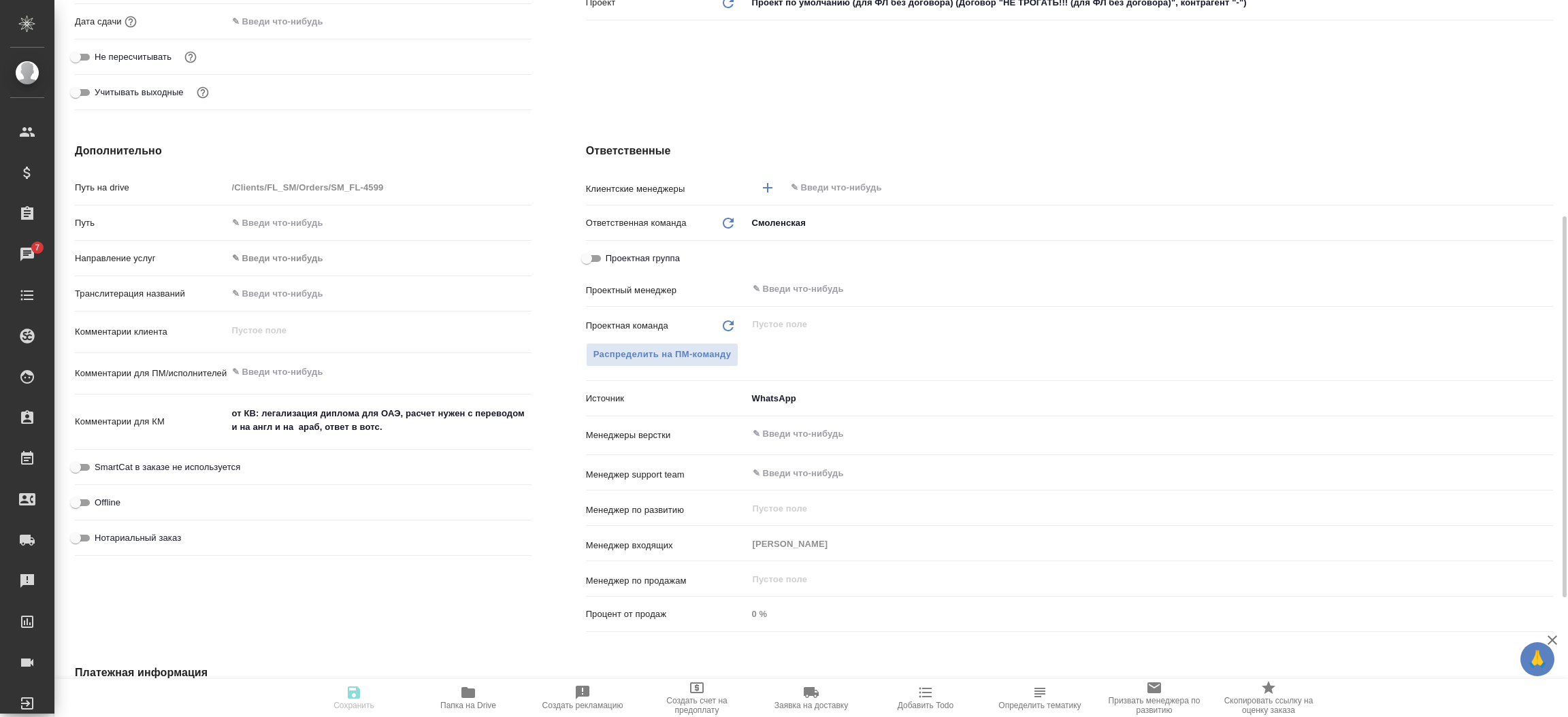
type textarea "x"
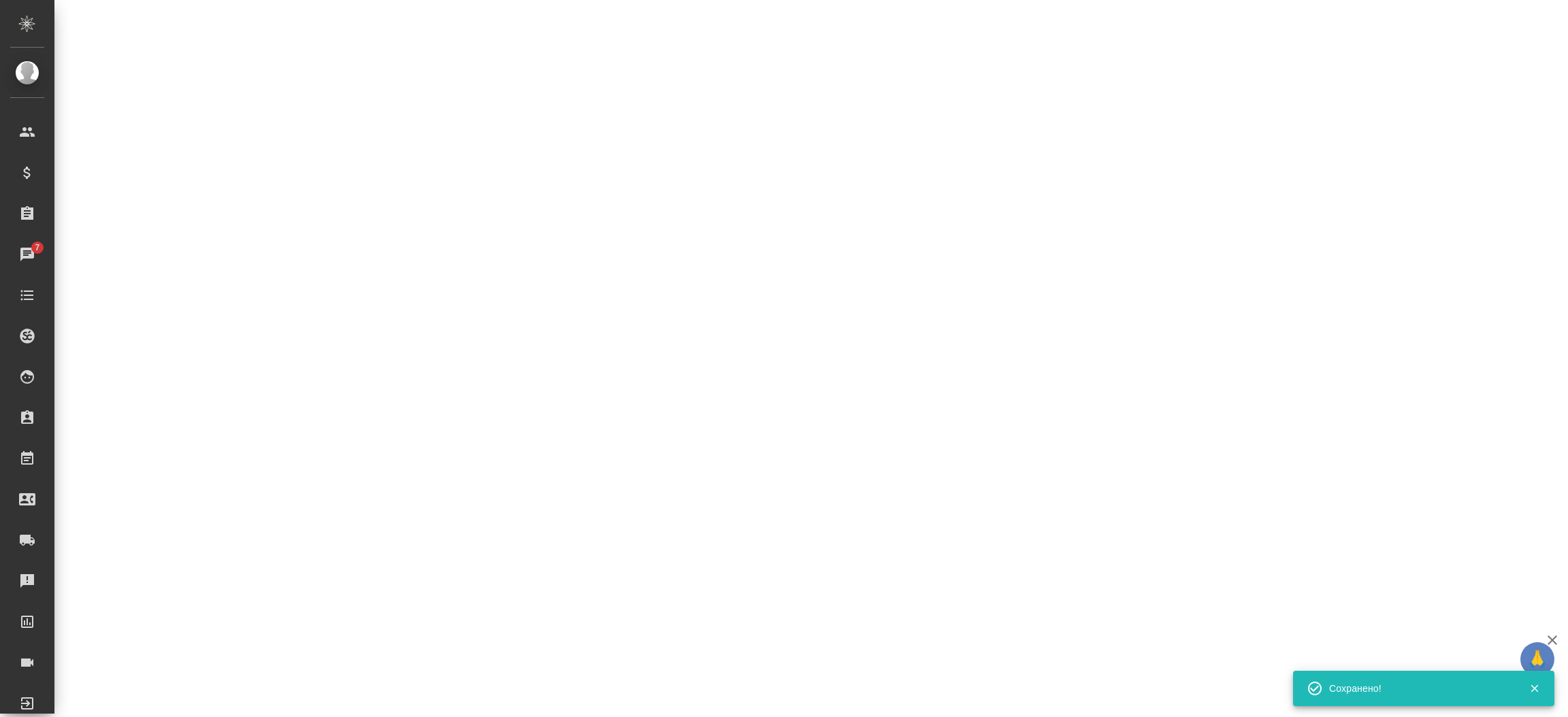
select select "RU"
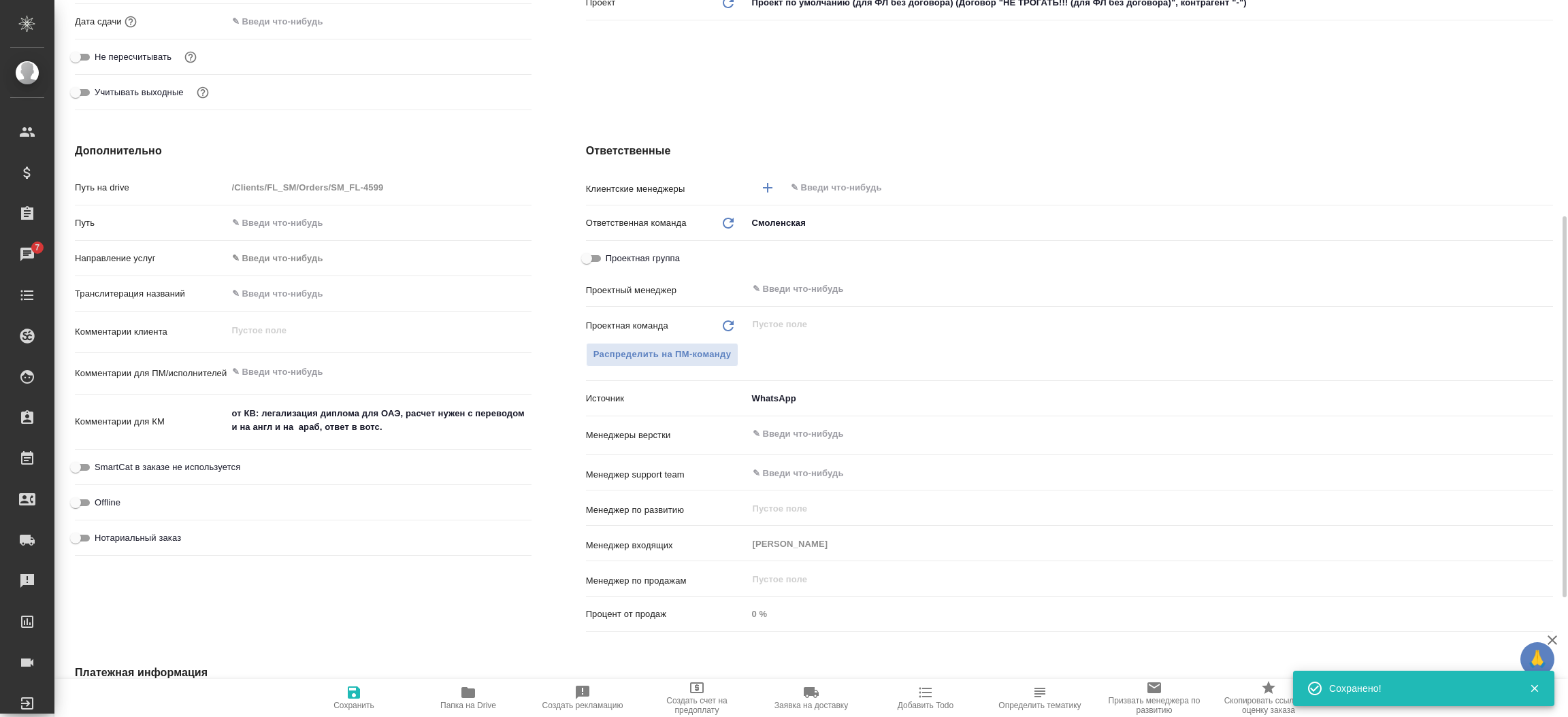
type textarea "x"
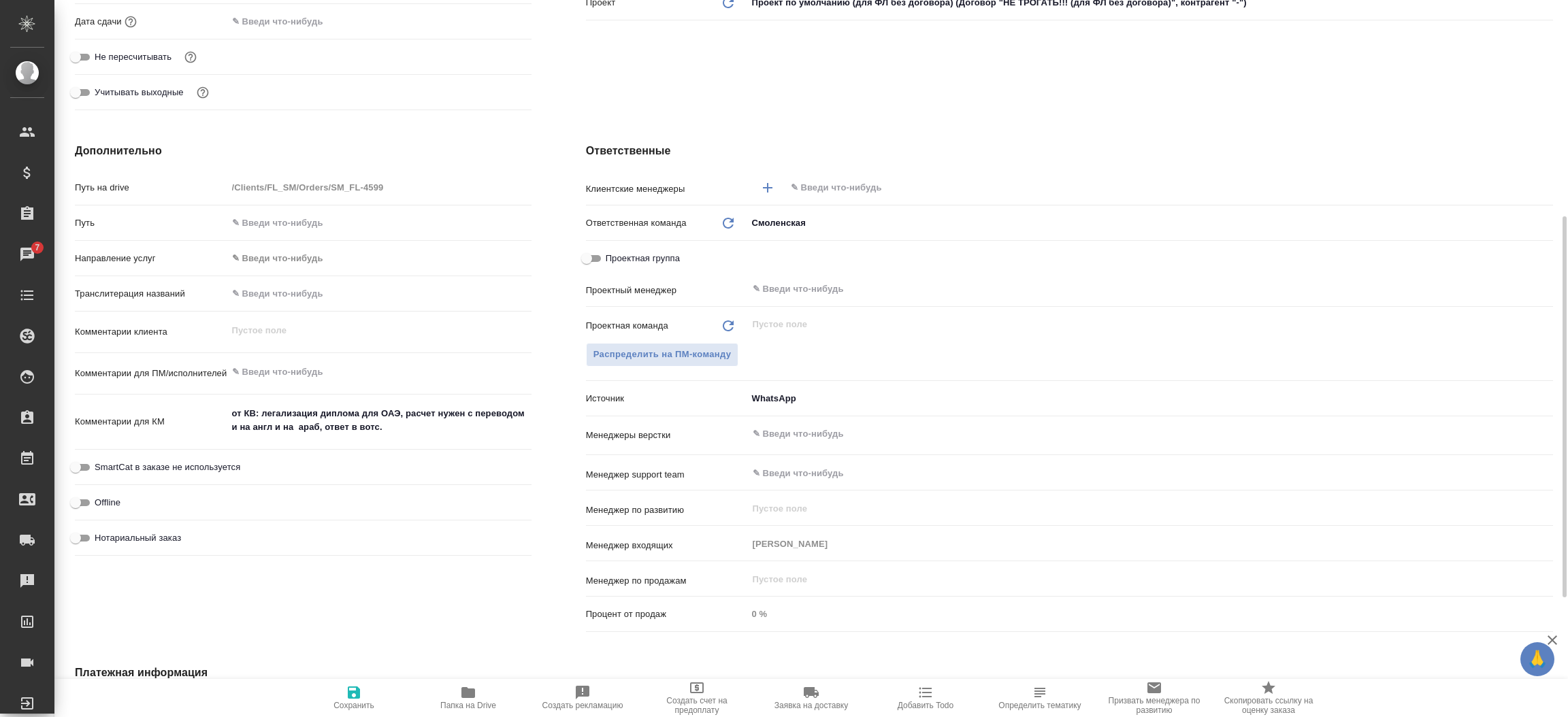
type textarea "x"
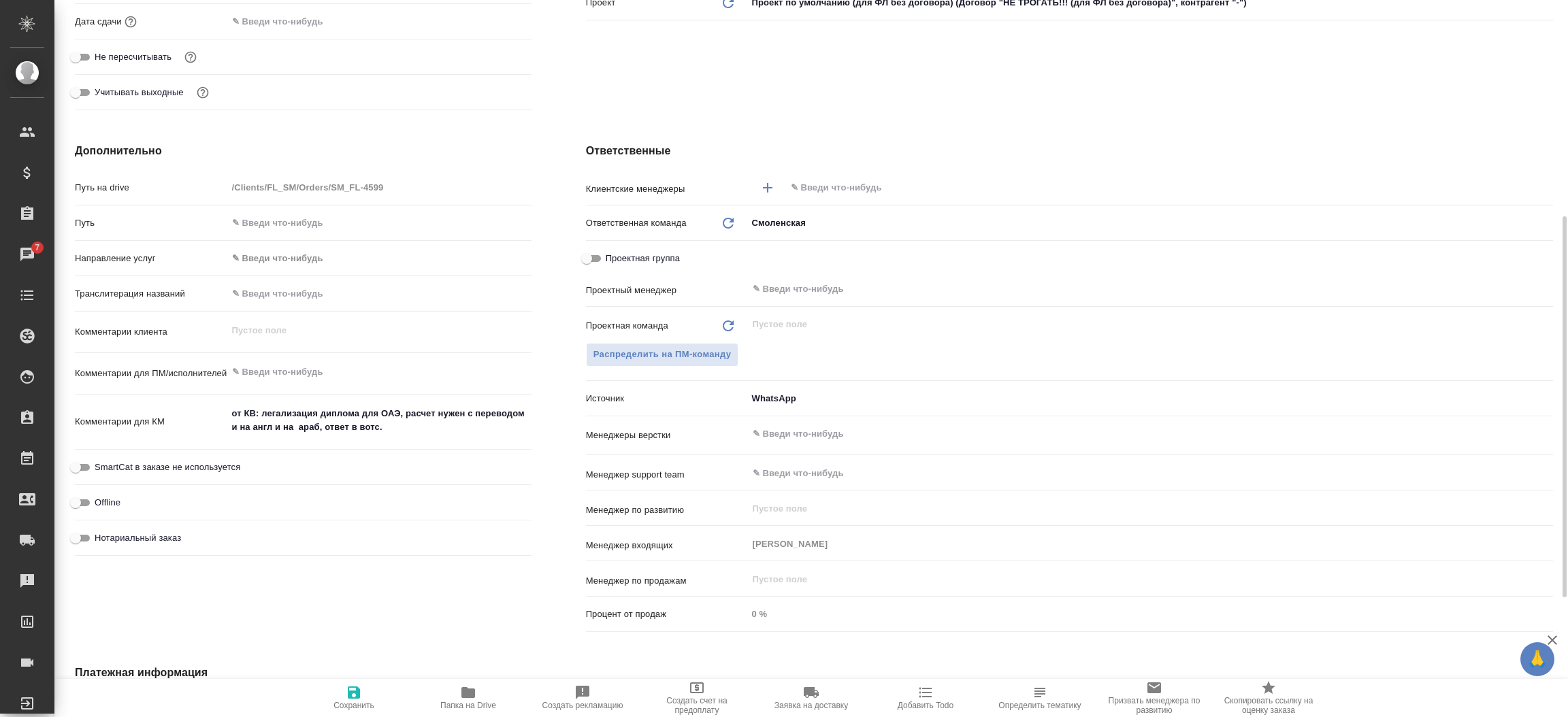
type textarea "x"
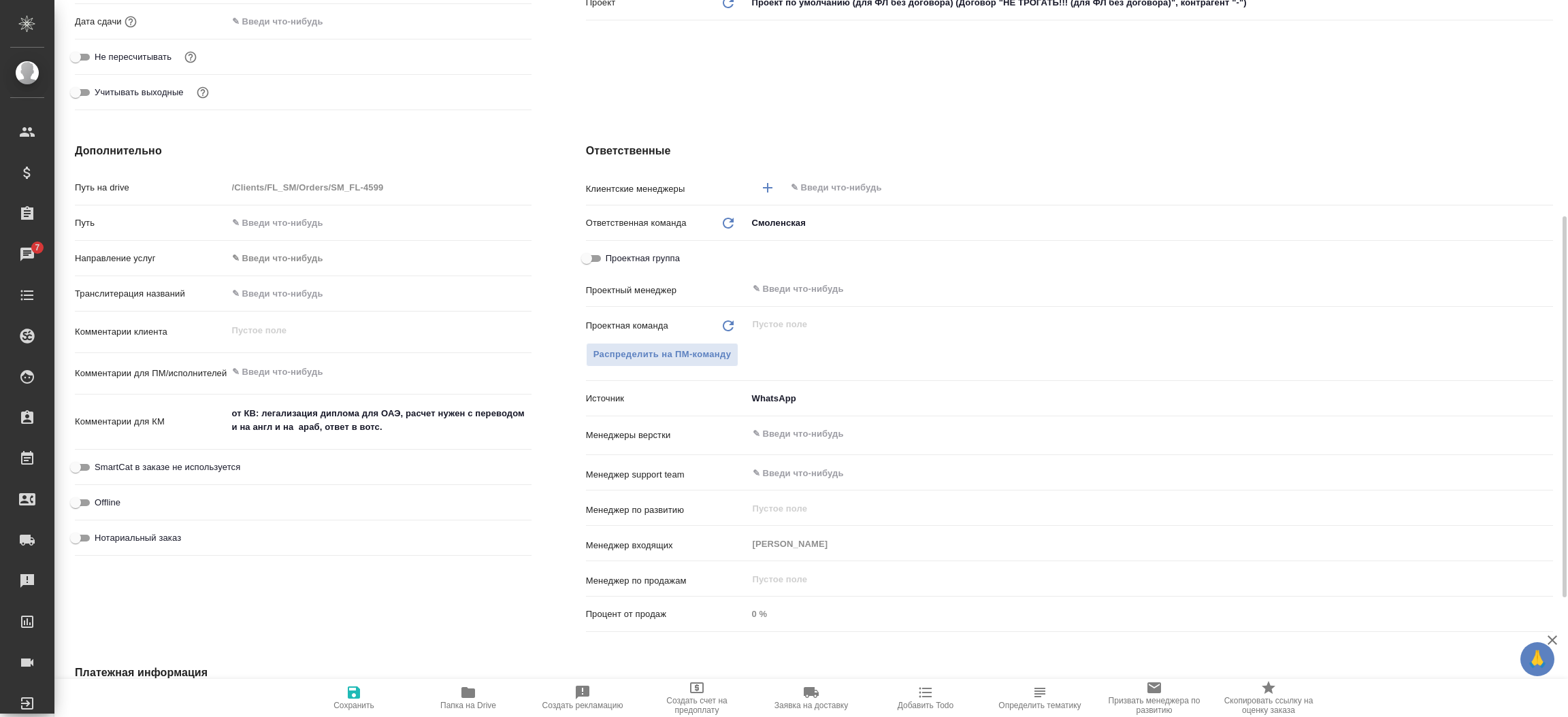
type textarea "x"
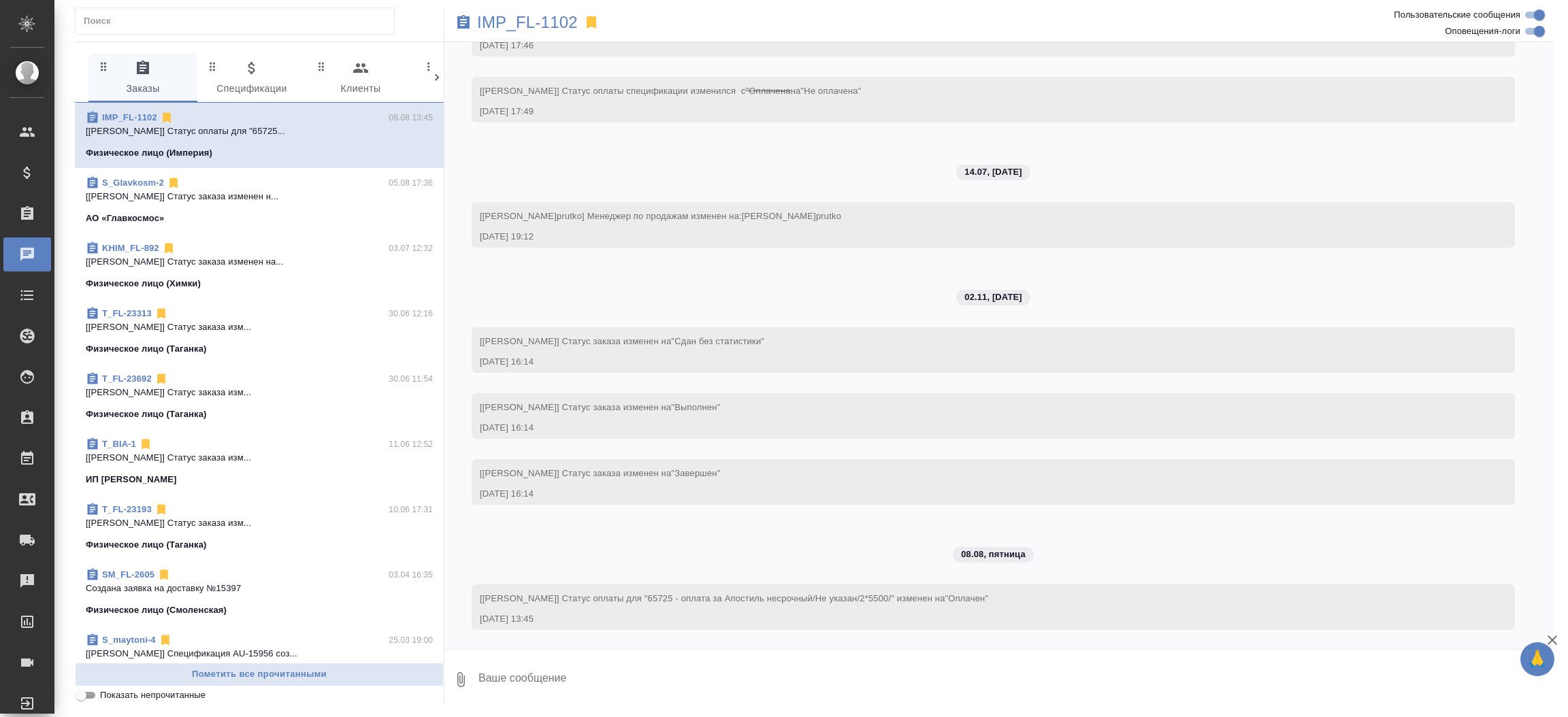
scroll to position [817, 0]
click at [439, 72] on icon at bounding box center [437, 78] width 14 height 14
click at [223, 67] on span "1 Мессенджеры" at bounding box center [237, 78] width 93 height 37
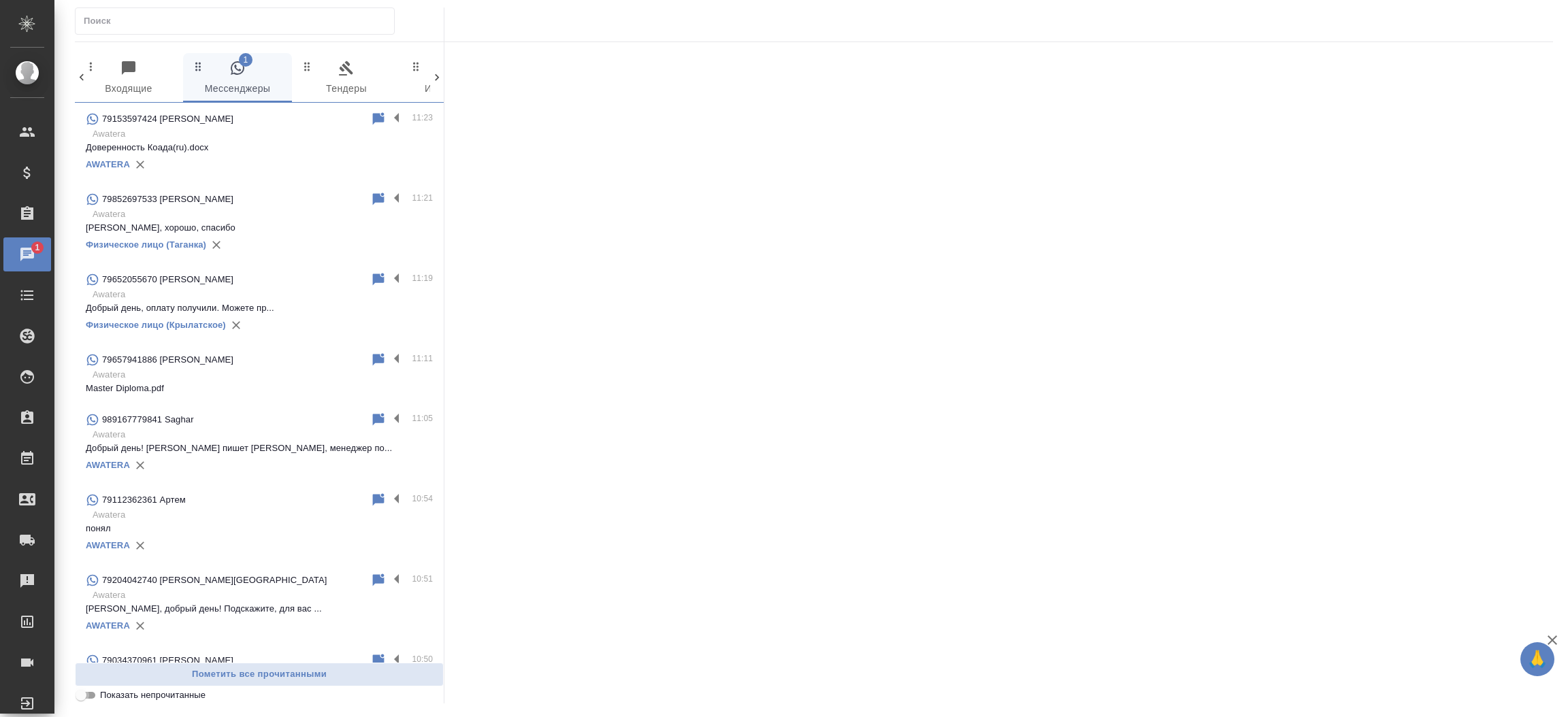
click at [89, 697] on input "Показать непрочитанные" at bounding box center [80, 695] width 49 height 16
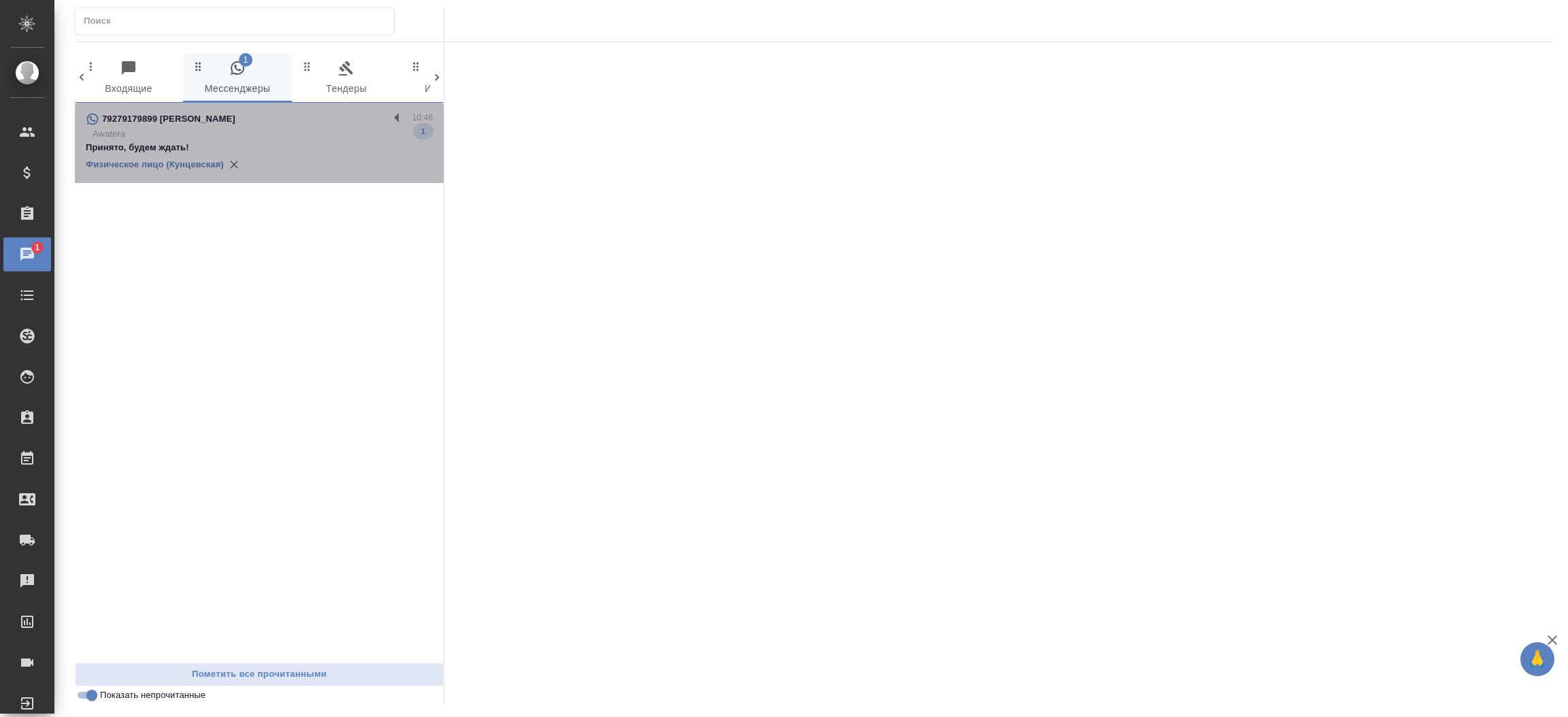
click at [312, 165] on div "Физическое лицо (Кунцевская)" at bounding box center [259, 164] width 347 height 20
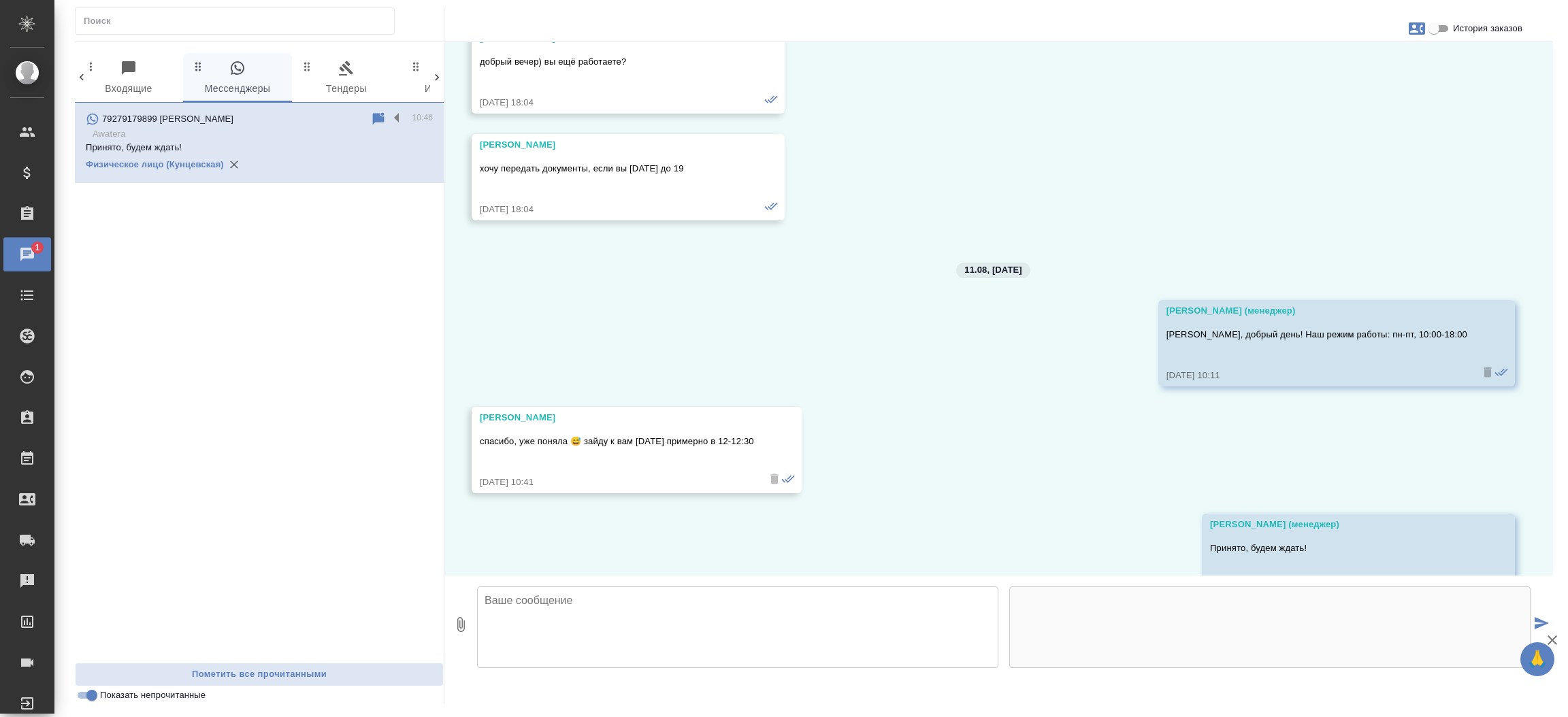
scroll to position [31513, 0]
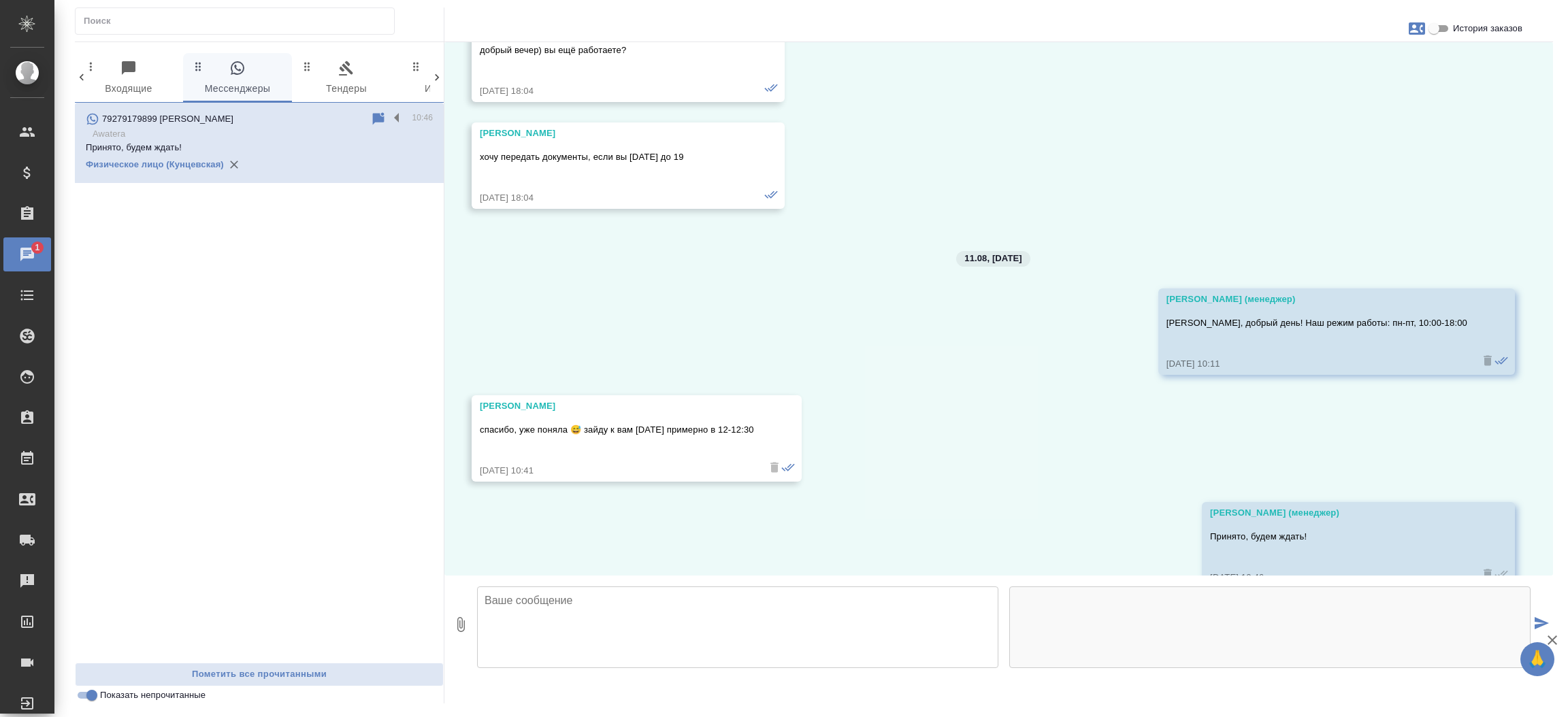
click at [82, 694] on input "Показать непрочитанные" at bounding box center [91, 695] width 49 height 16
checkbox input "false"
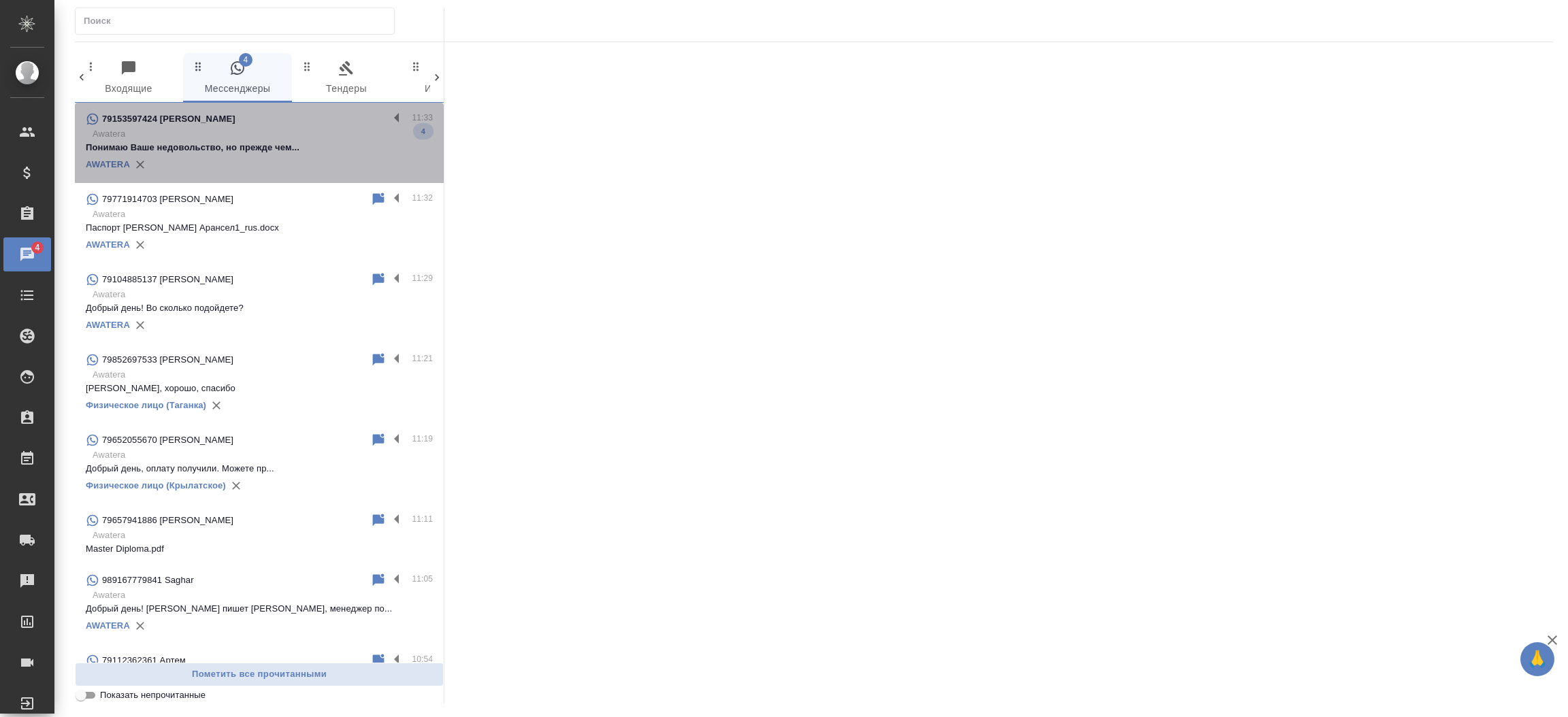
click at [330, 146] on p "Понимаю Ваше недовольство, но прежде чем..." at bounding box center [259, 148] width 347 height 14
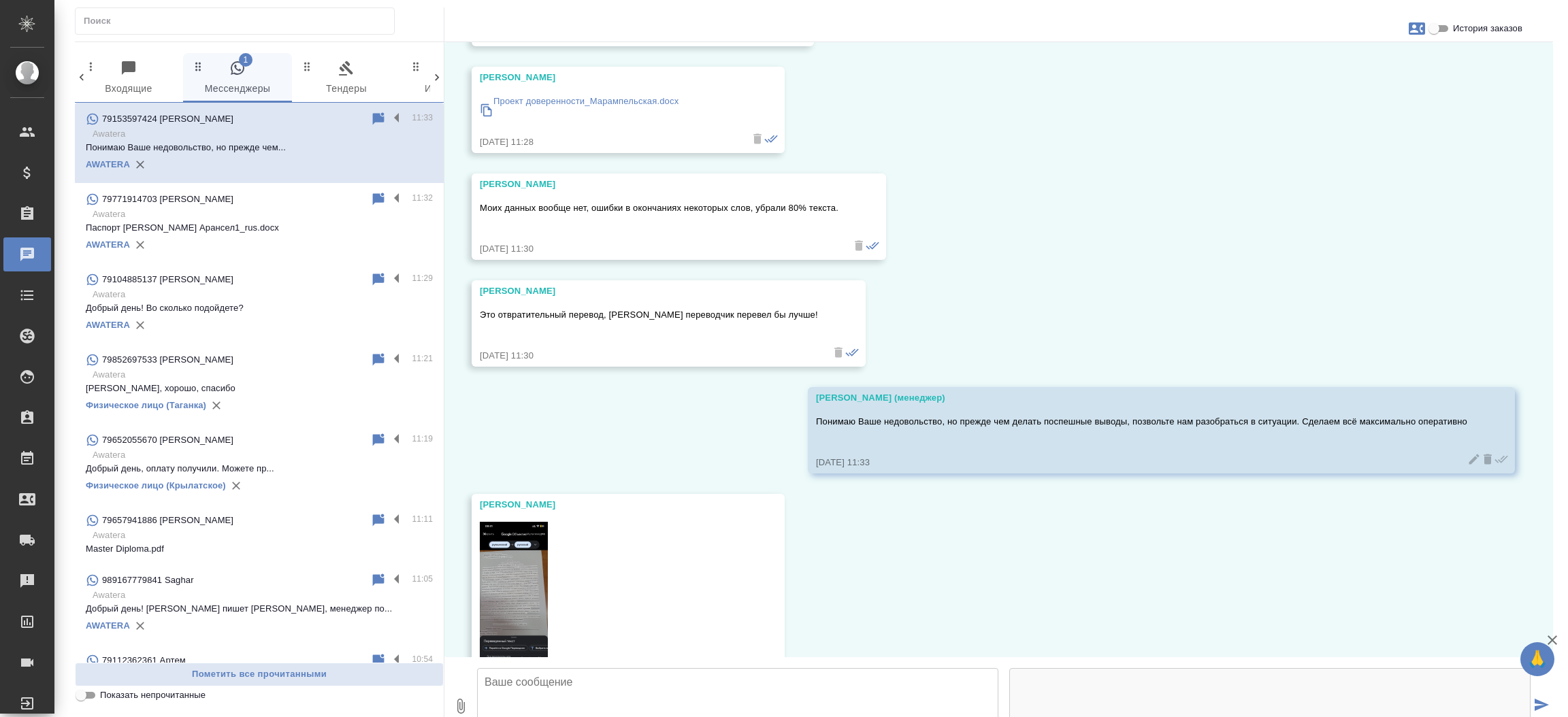
scroll to position [393, 0]
click at [1439, 272] on div "11.08, [DATE] [PERSON_NAME] (менеджер) [PERSON_NAME] утро! Перевод Вашего докум…" at bounding box center [998, 349] width 1108 height 615
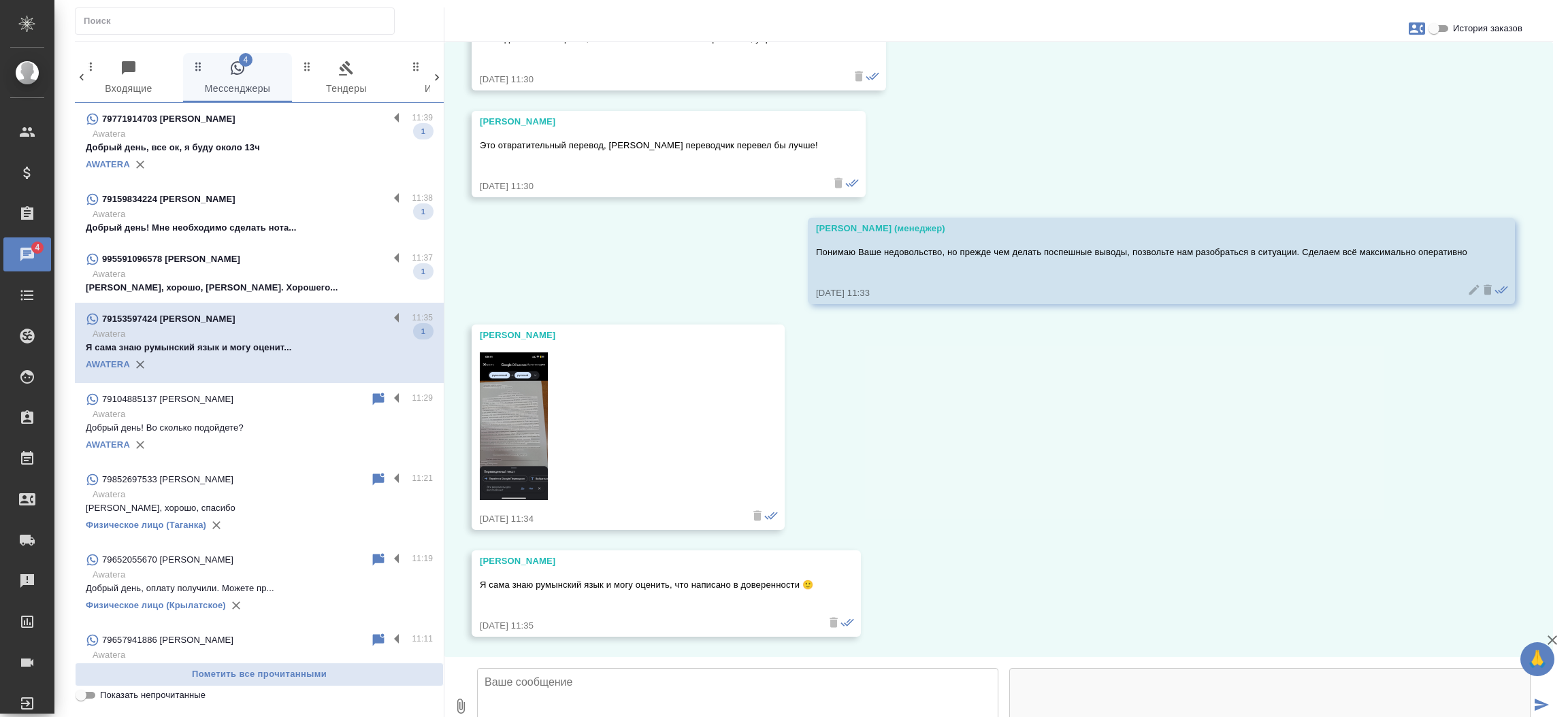
scroll to position [639, 0]
click at [297, 167] on div "AWATERA" at bounding box center [259, 164] width 347 height 20
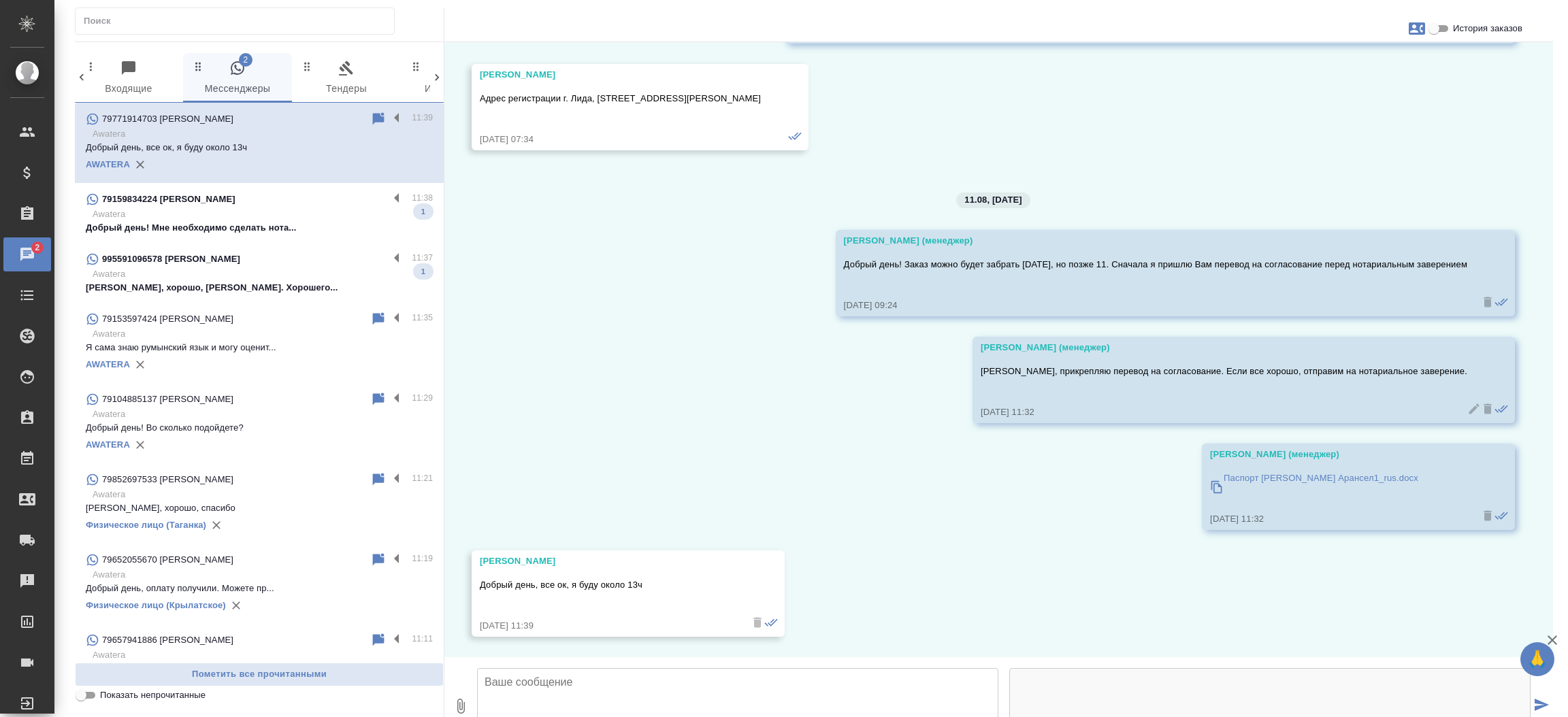
scroll to position [1983, 0]
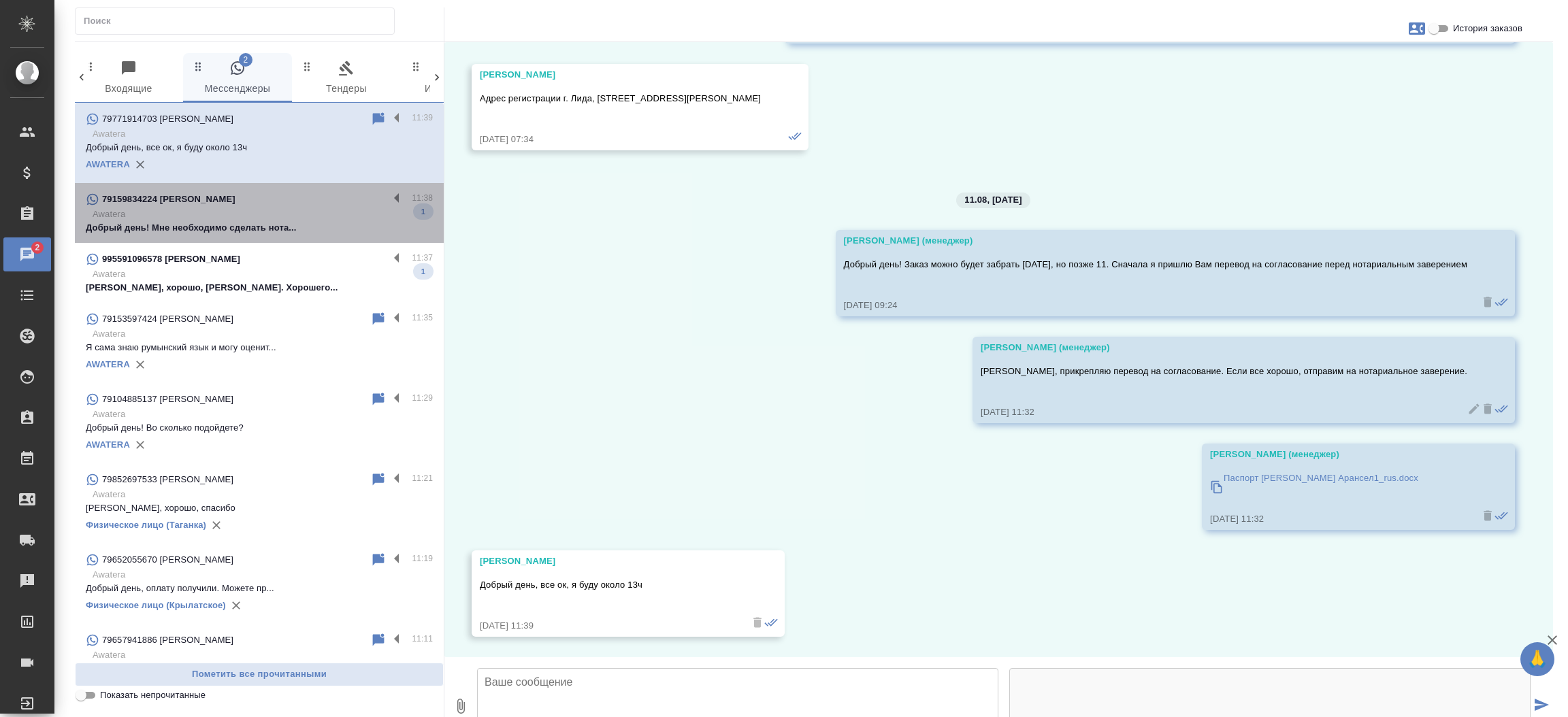
click at [300, 234] on p "Добрый день! Мне необходимо сделать нота..." at bounding box center [259, 228] width 347 height 14
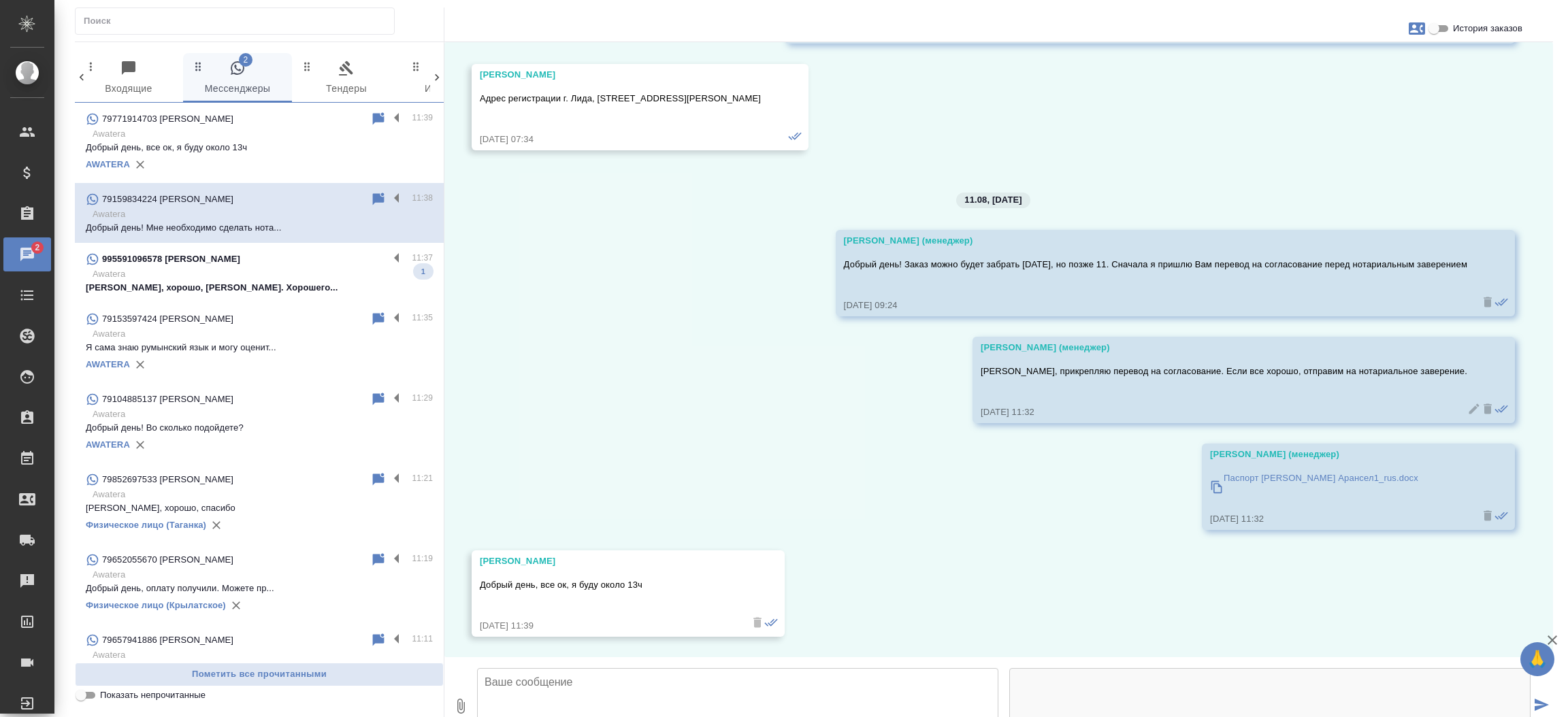
scroll to position [0, 0]
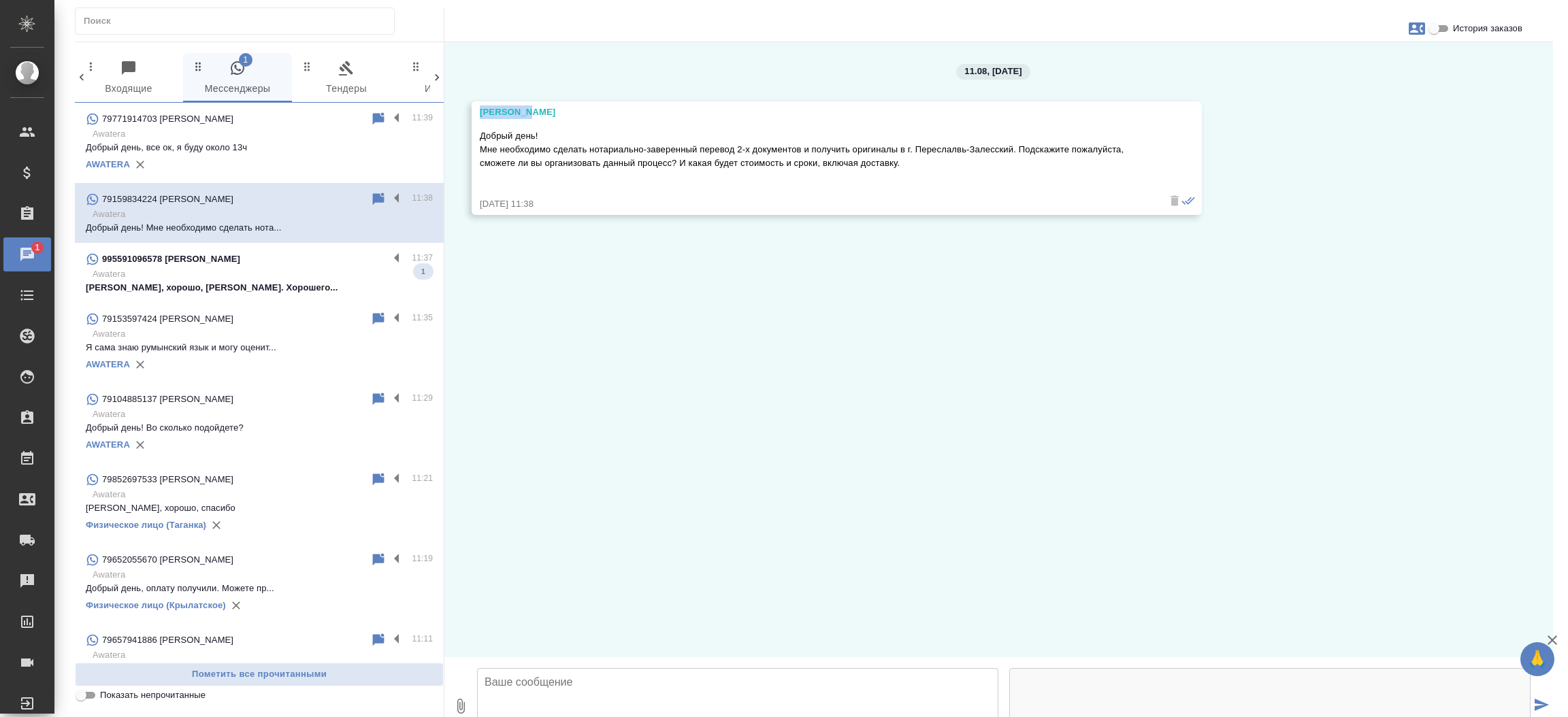
drag, startPoint x: 537, startPoint y: 109, endPoint x: 469, endPoint y: 109, distance: 68.0
click at [469, 109] on div "11.08, понедельник Ekaterina Добрый день! Мне необходимо сделать нотариально-за…" at bounding box center [998, 349] width 1108 height 615
copy div "[PERSON_NAME]"
click at [608, 668] on textarea at bounding box center [737, 709] width 521 height 82
type textarea "Добрый день, Екатерина!"
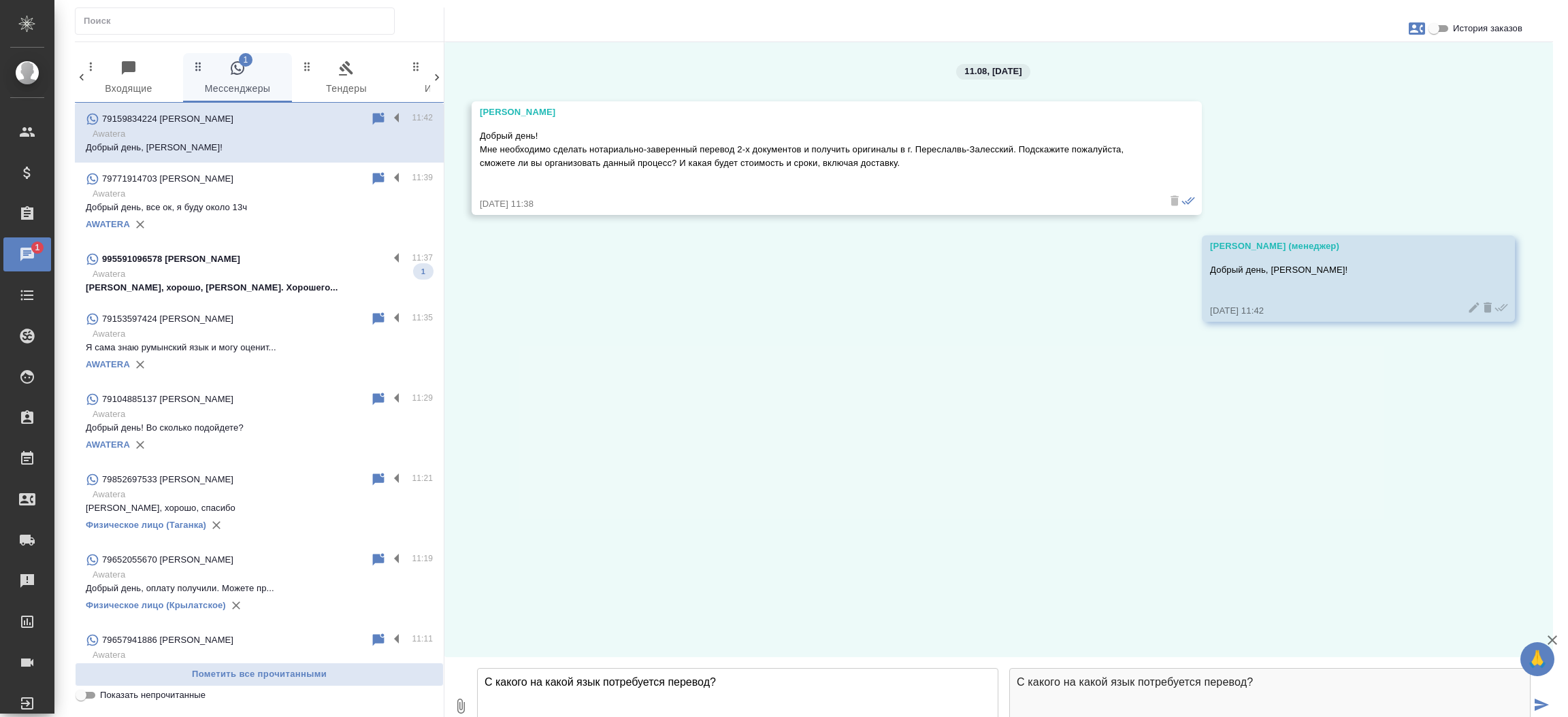
type textarea "С какого на какой язык потребуется перевод?"
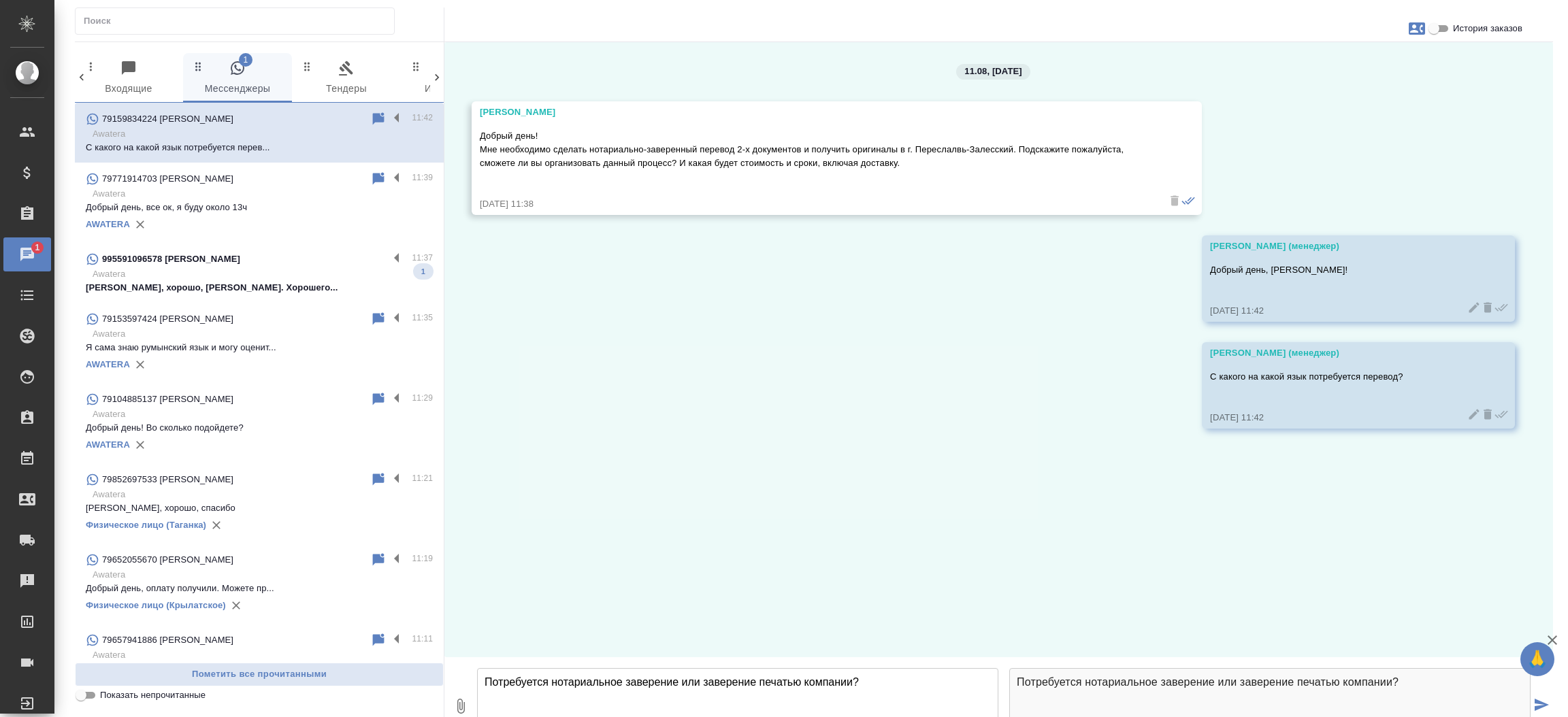
type textarea "Потребуется нотариальное заверение или заверение печатью компании?"
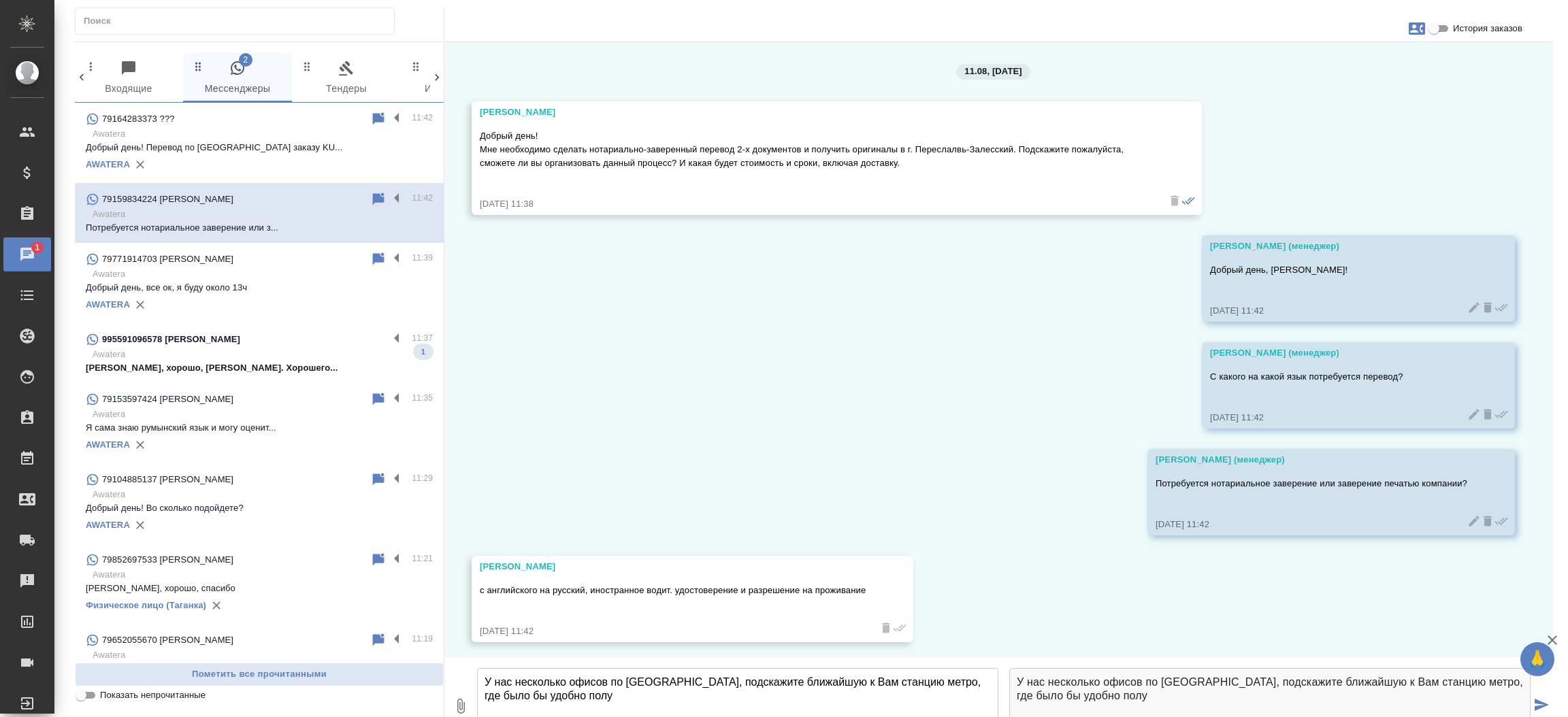
scroll to position [86, 0]
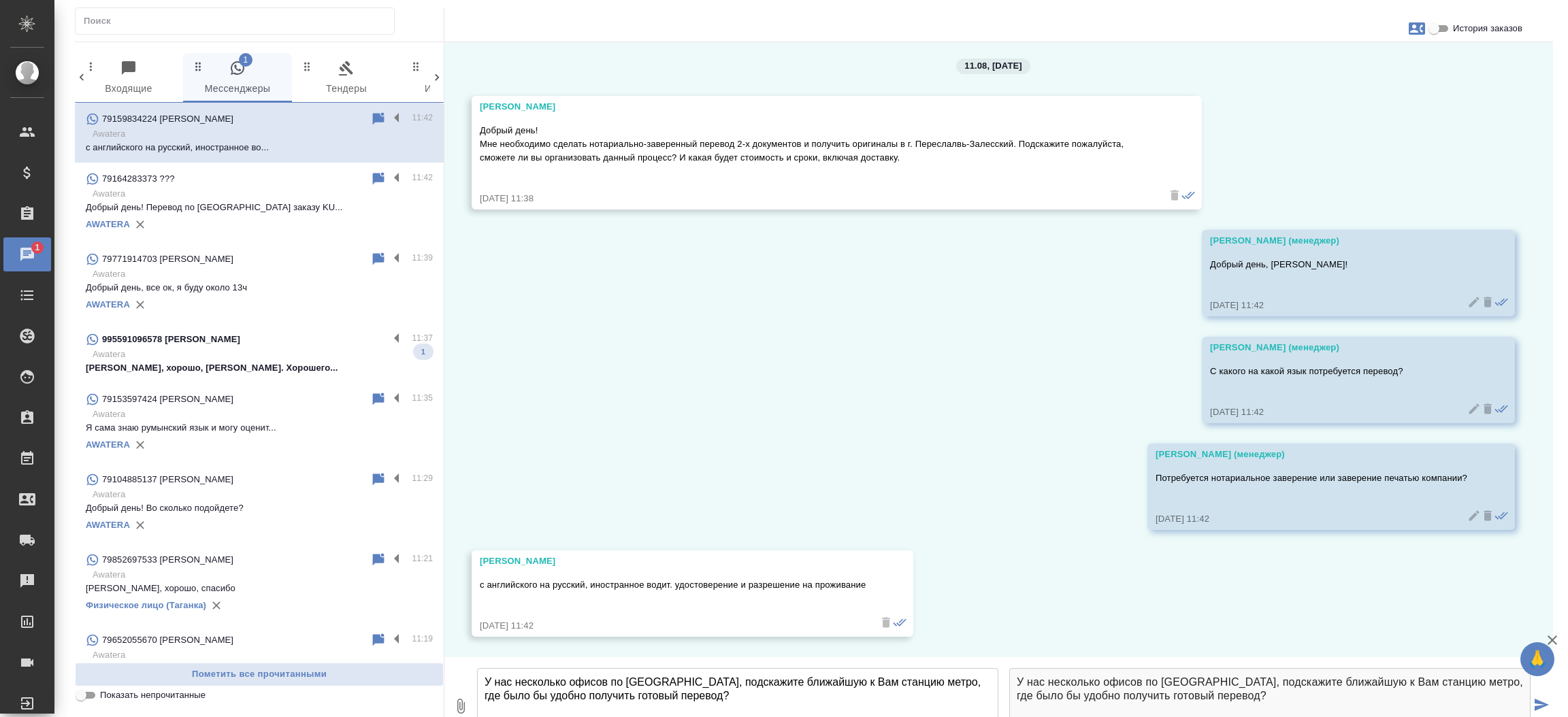
type textarea "У нас несколько офисов по Москве, подскажите ближайшую к Вам станцию метро, где…"
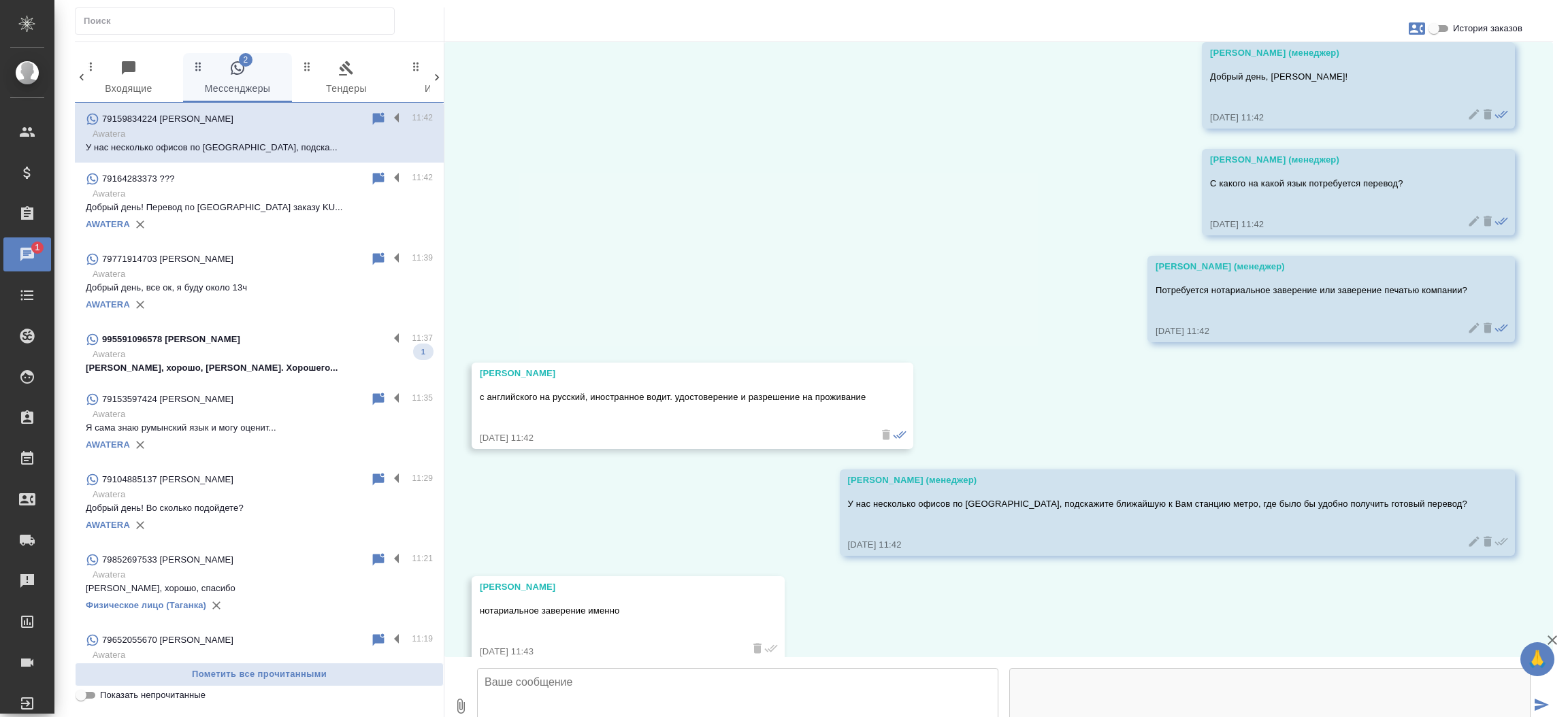
scroll to position [300, 0]
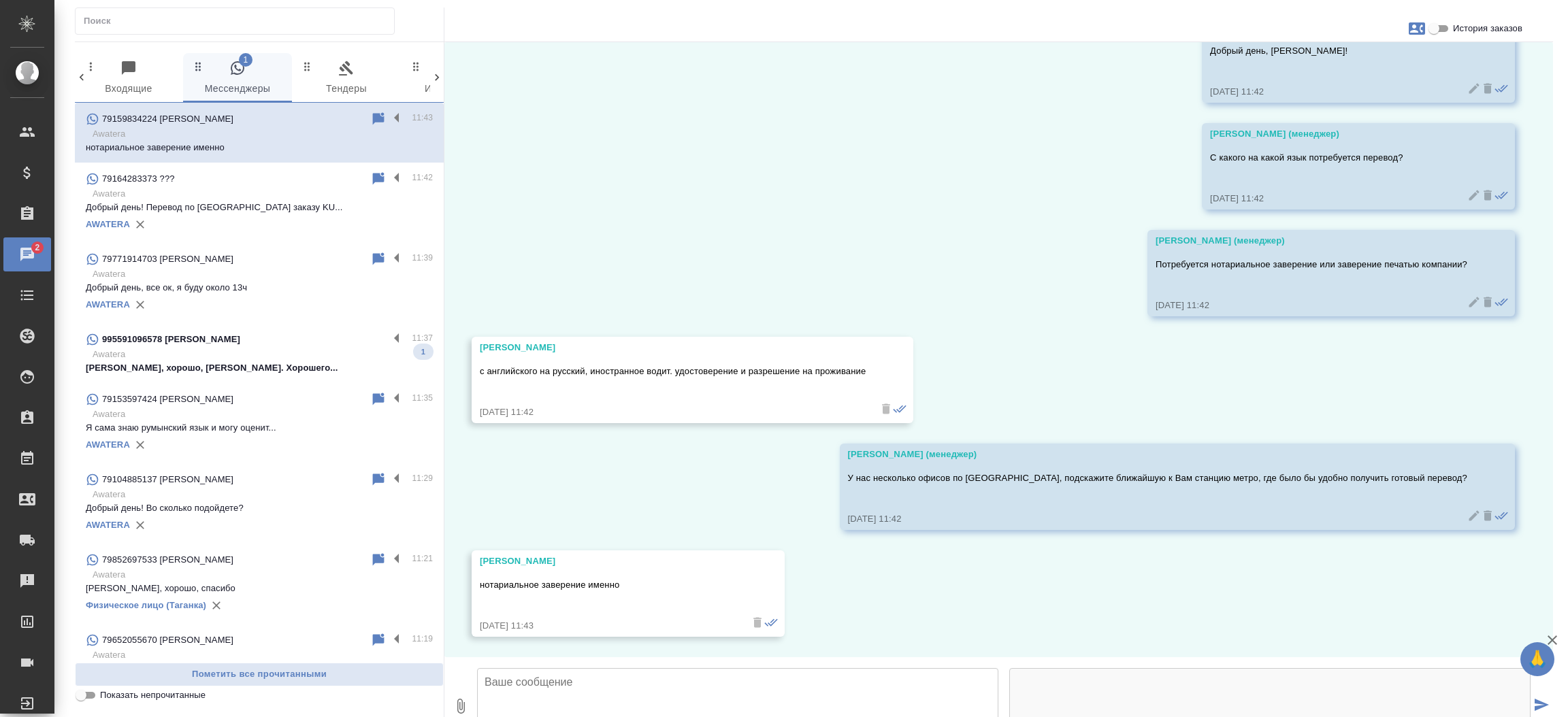
drag, startPoint x: 1027, startPoint y: 401, endPoint x: 970, endPoint y: 415, distance: 58.1
drag, startPoint x: 970, startPoint y: 415, endPoint x: 1353, endPoint y: 428, distance: 382.6
click at [1353, 448] on div "Мосина Ирина (менеджер) У нас несколько офисов по Москве, подскажите ближайшую …" at bounding box center [1158, 487] width 620 height 78
click at [1483, 511] on icon at bounding box center [1487, 516] width 8 height 10
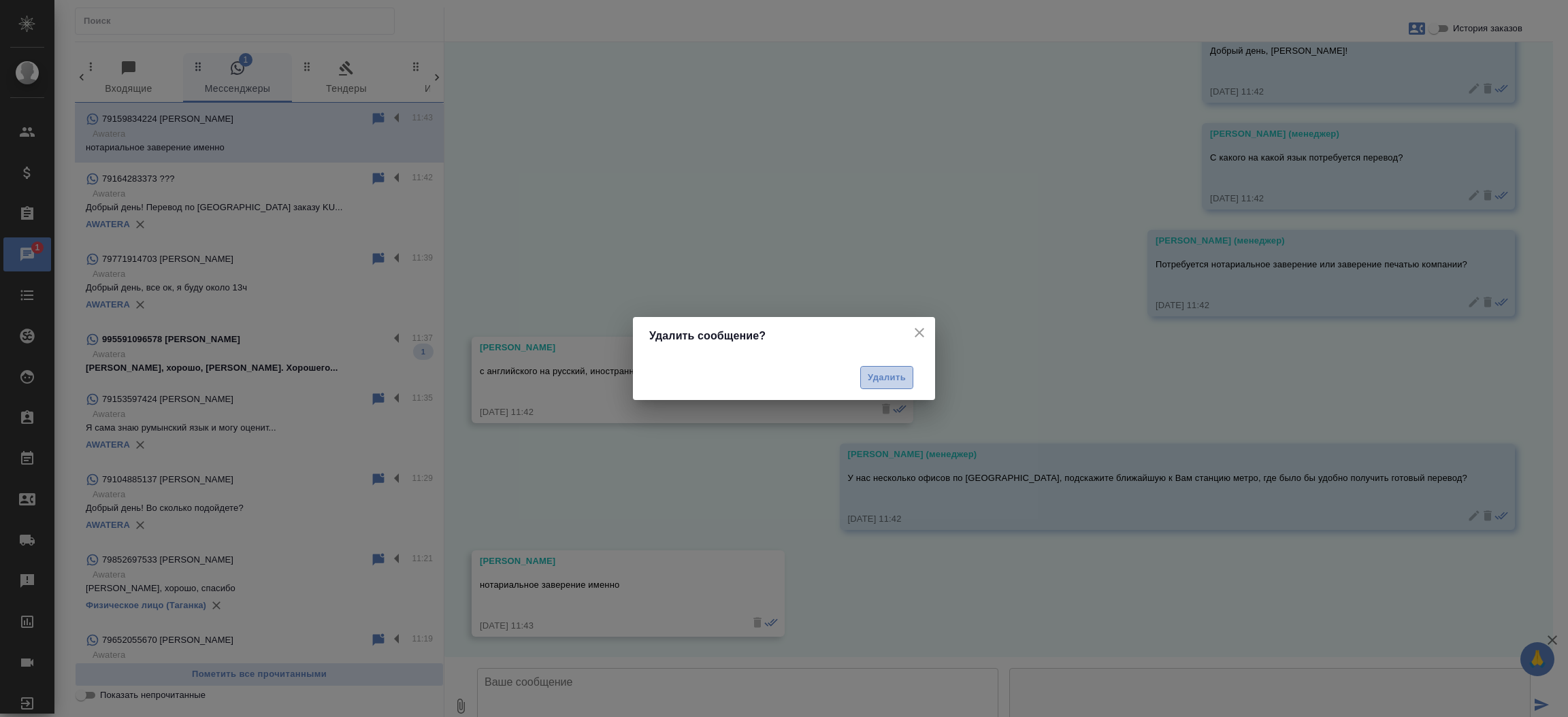
click at [873, 378] on span "Удалить" at bounding box center [886, 378] width 38 height 16
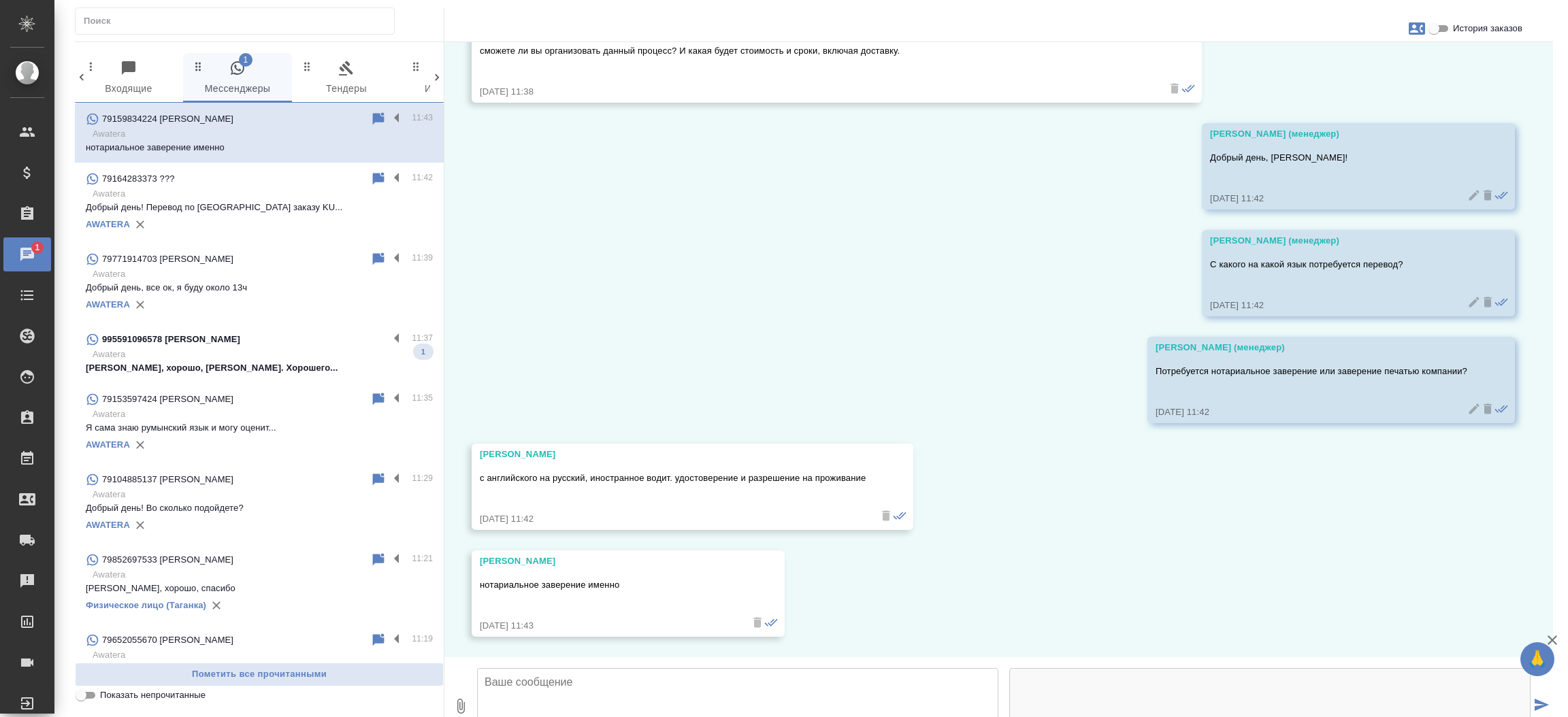
scroll to position [193, 0]
click at [590, 668] on textarea at bounding box center [737, 709] width 521 height 82
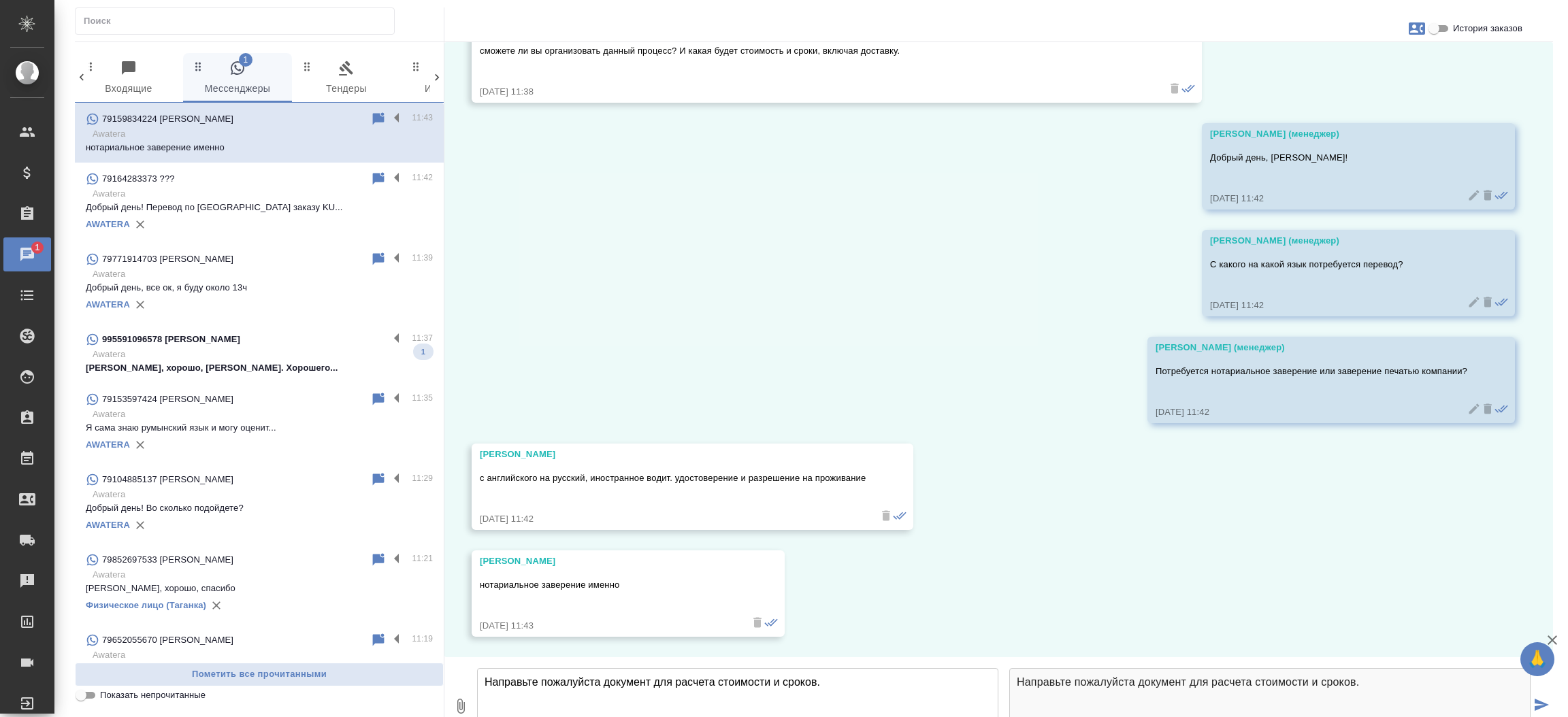
type textarea "Направьте пожалуйста документ для расчета стоимости и сроков."
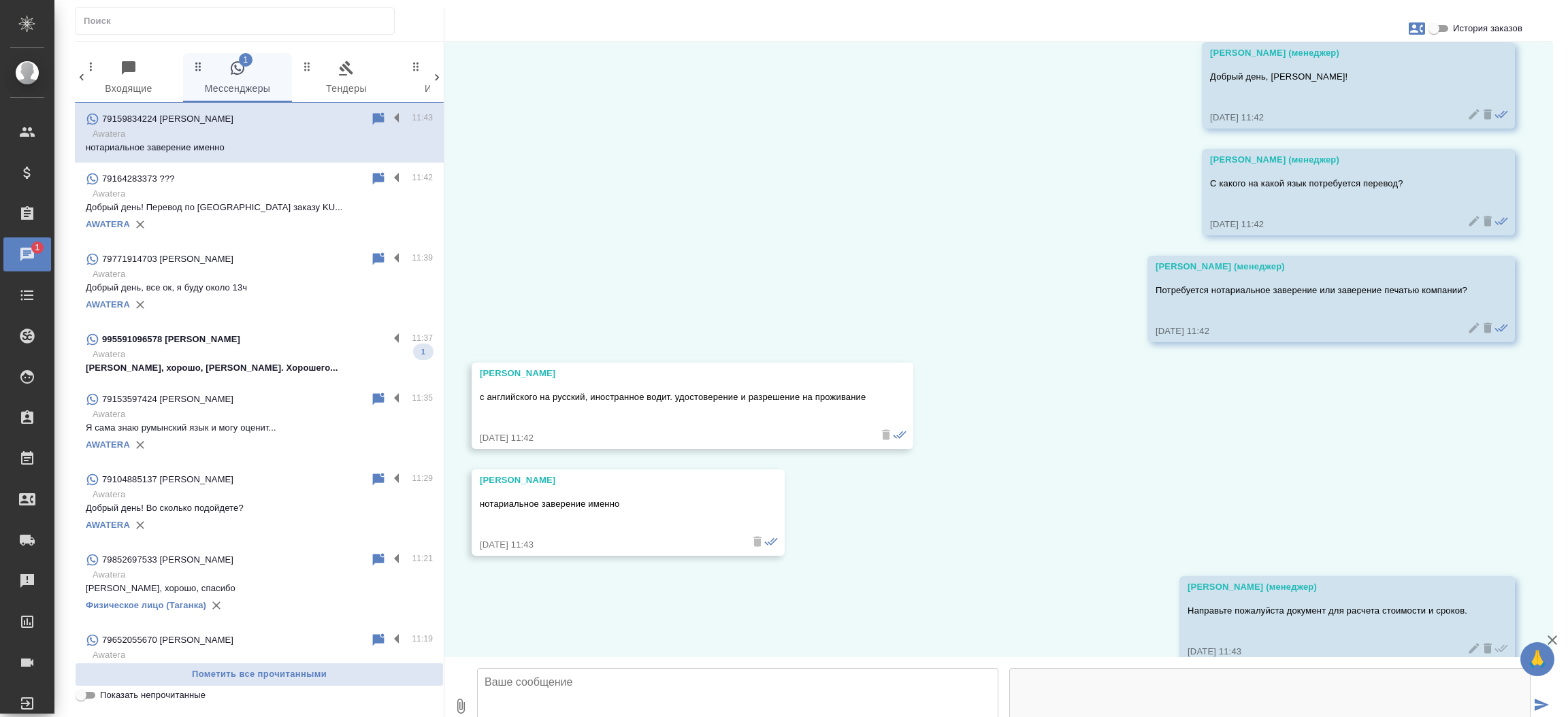
scroll to position [300, 0]
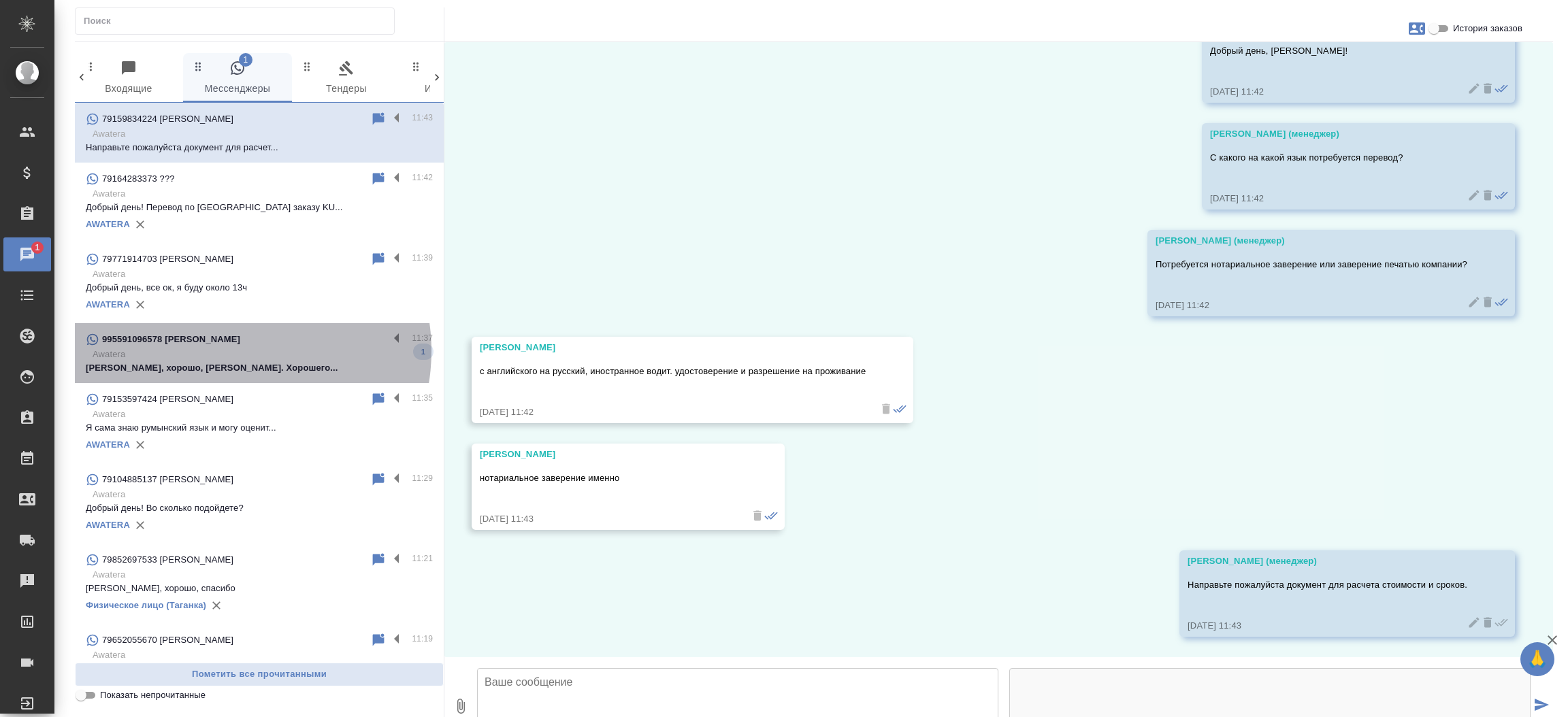
click at [232, 351] on p "Awatera" at bounding box center [263, 355] width 340 height 14
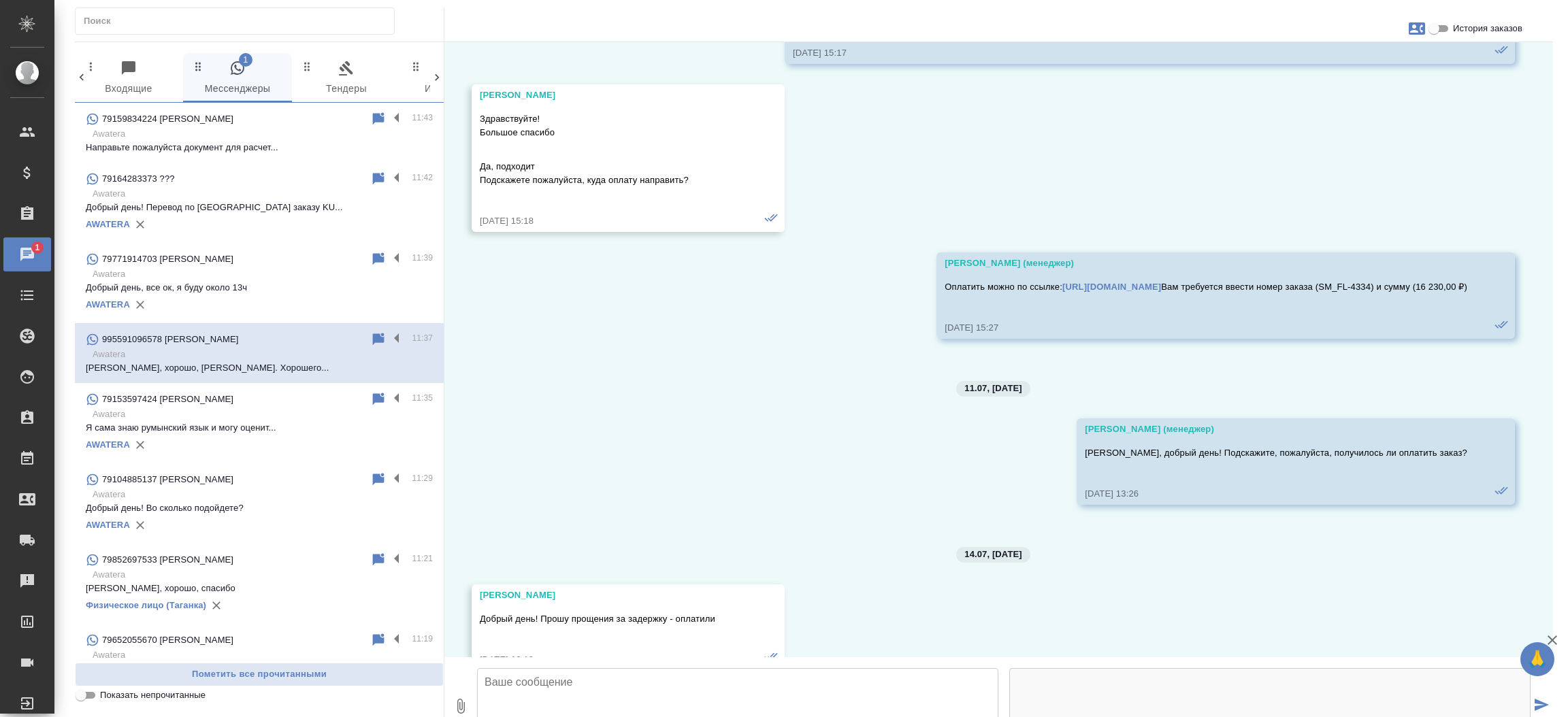
scroll to position [5490, 0]
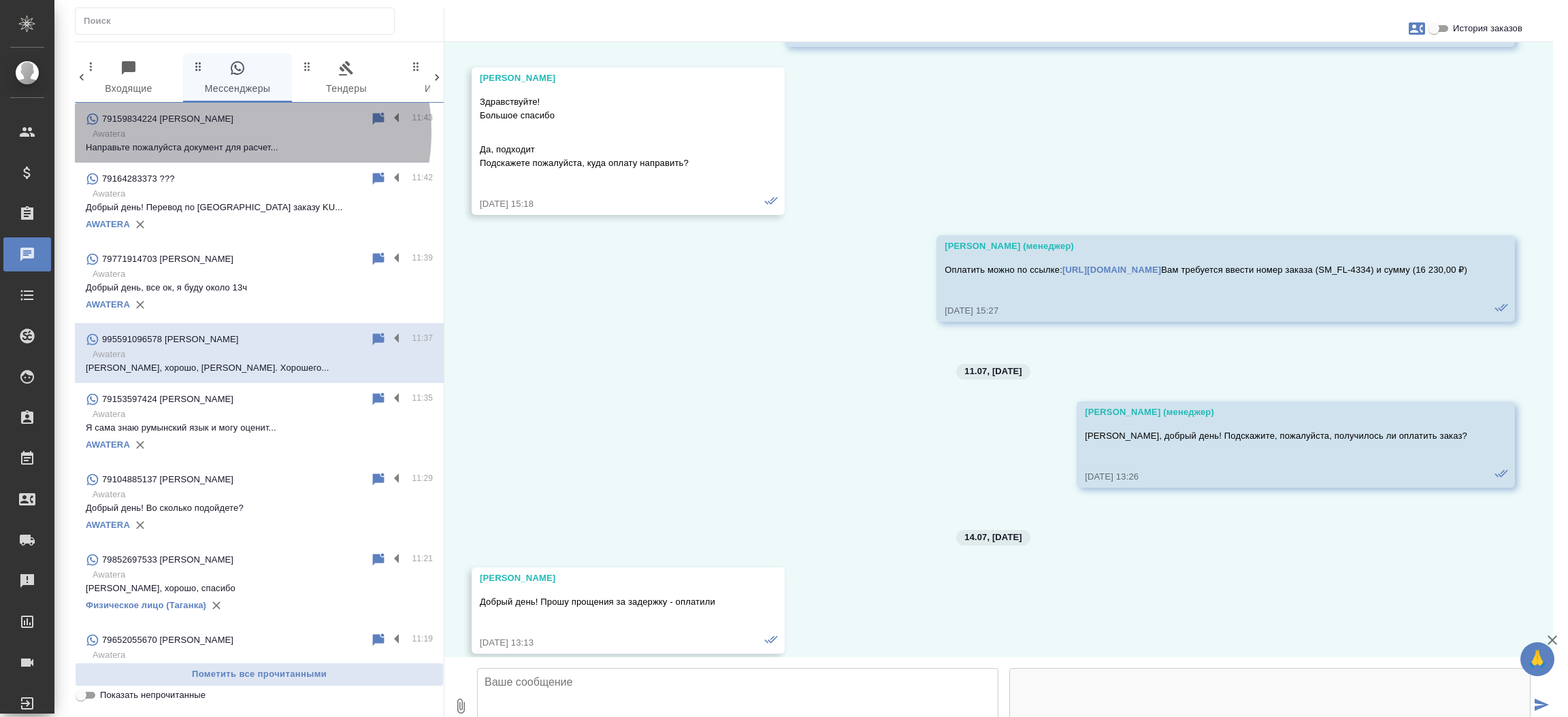
click at [236, 132] on p "Awatera" at bounding box center [263, 134] width 340 height 14
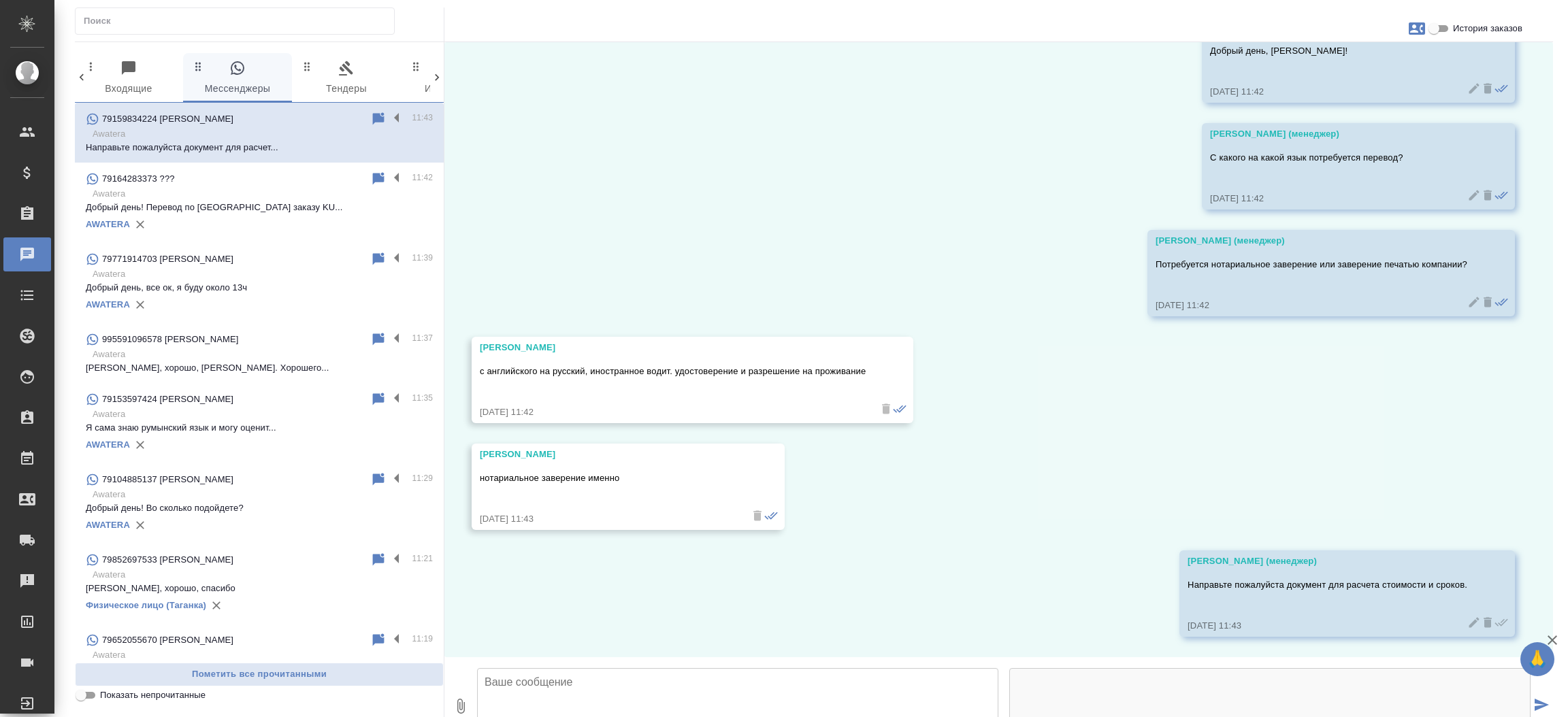
scroll to position [300, 0]
click at [1413, 27] on icon "button" at bounding box center [1416, 28] width 16 height 16
click at [1382, 64] on span "Создать заявку" at bounding box center [1357, 66] width 64 height 14
select select "RU"
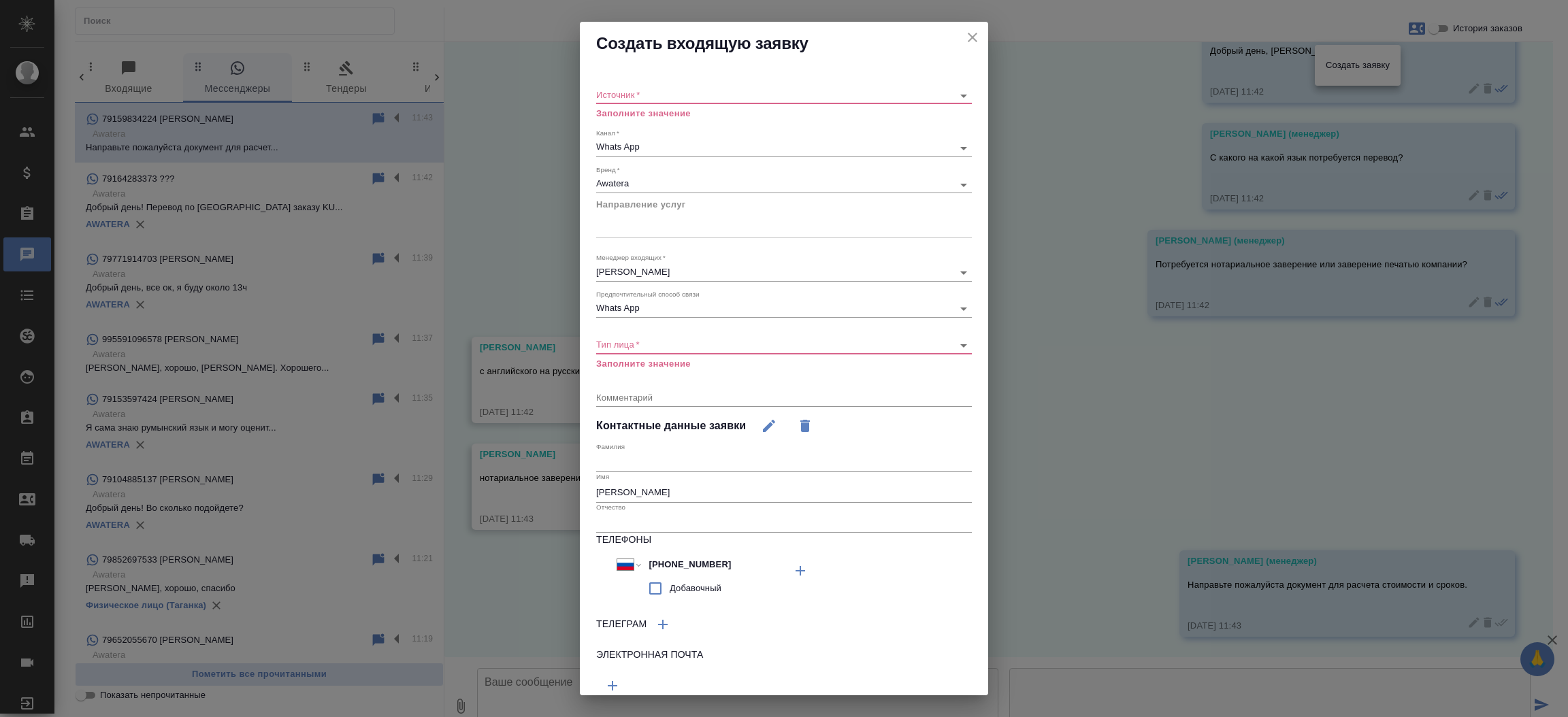
click at [759, 97] on body "🙏 .cls-1 fill:#fff; AWATERA Прутько Ирина i.prutko Клиенты Спецификации Заказы …" at bounding box center [784, 358] width 1568 height 717
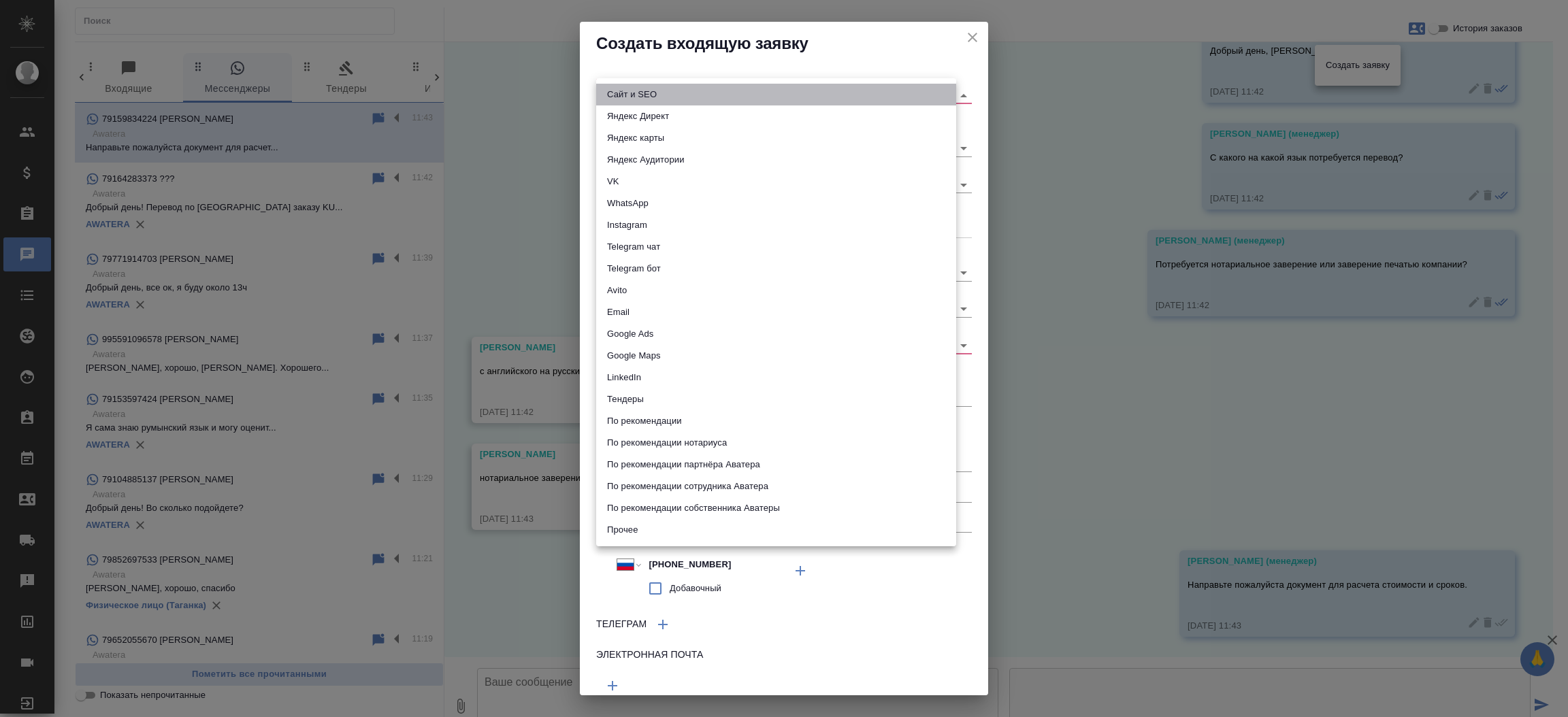
click at [759, 97] on li "Сайт и SEO" at bounding box center [776, 95] width 360 height 22
type input "seo"
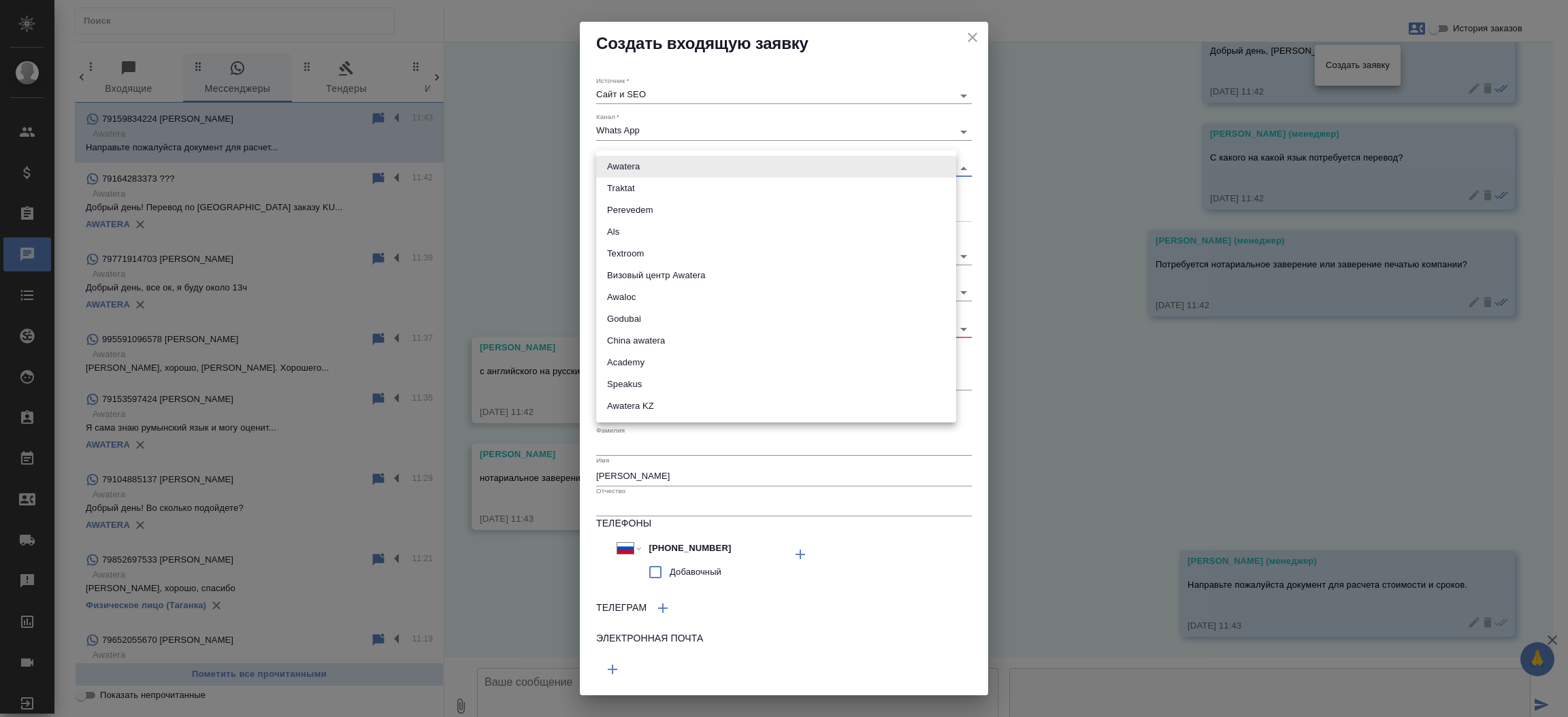
click at [711, 163] on body "🙏 .cls-1 fill:#fff; AWATERA Прутько Ирина i.prutko Клиенты Спецификации Заказы …" at bounding box center [784, 358] width 1568 height 717
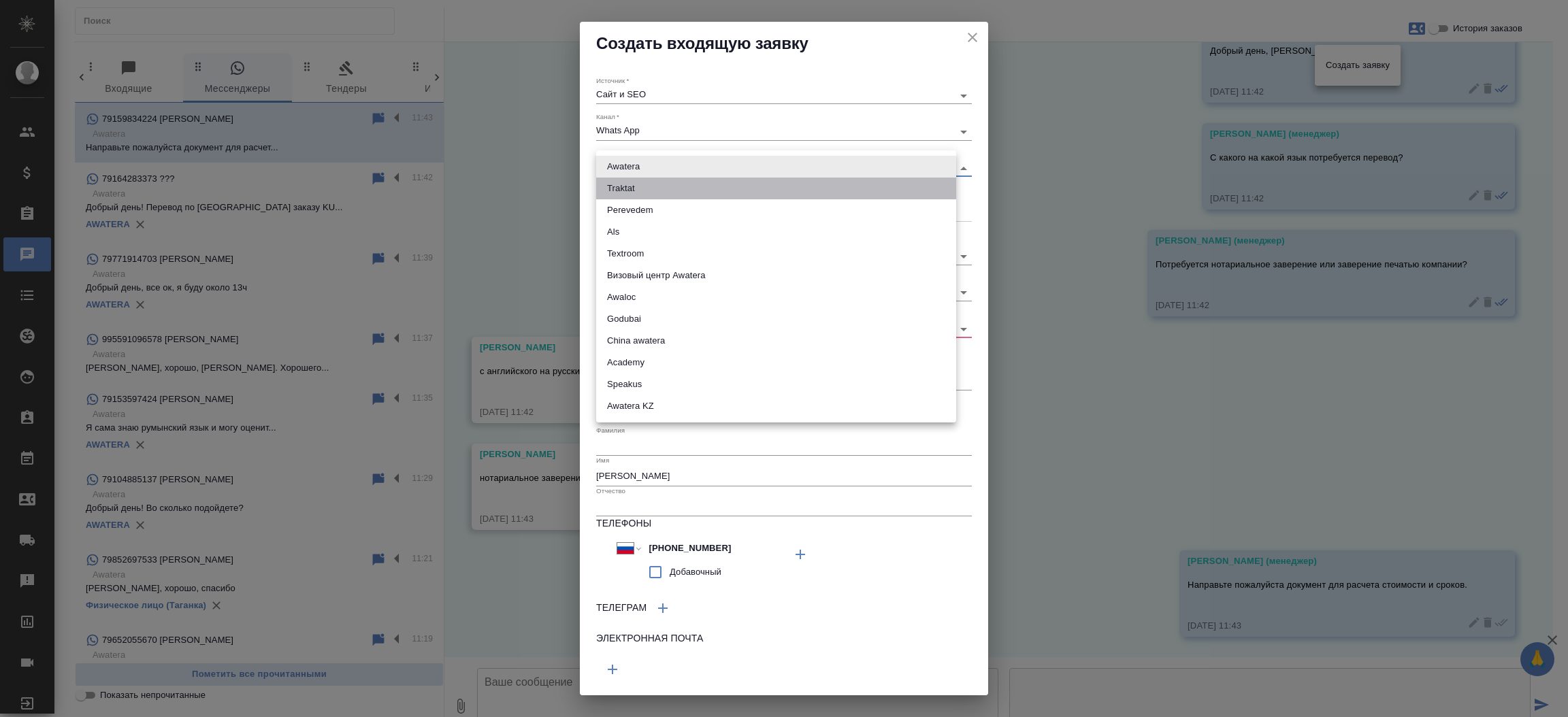
click at [687, 186] on li "Traktat" at bounding box center [776, 189] width 360 height 22
type input "traktat"
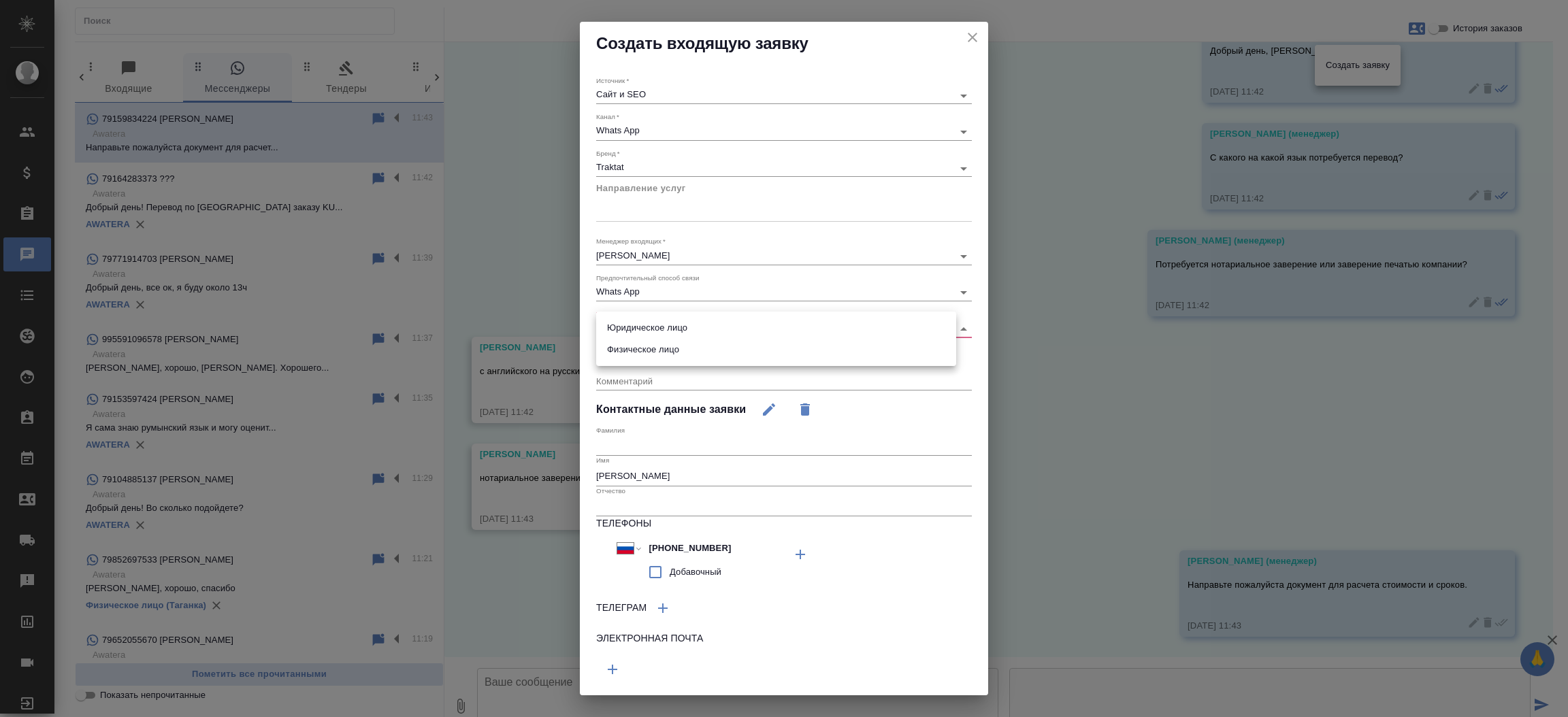
click at [664, 325] on body "🙏 .cls-1 fill:#fff; AWATERA Прутько Ирина i.prutko Клиенты Спецификации Заказы …" at bounding box center [784, 358] width 1568 height 717
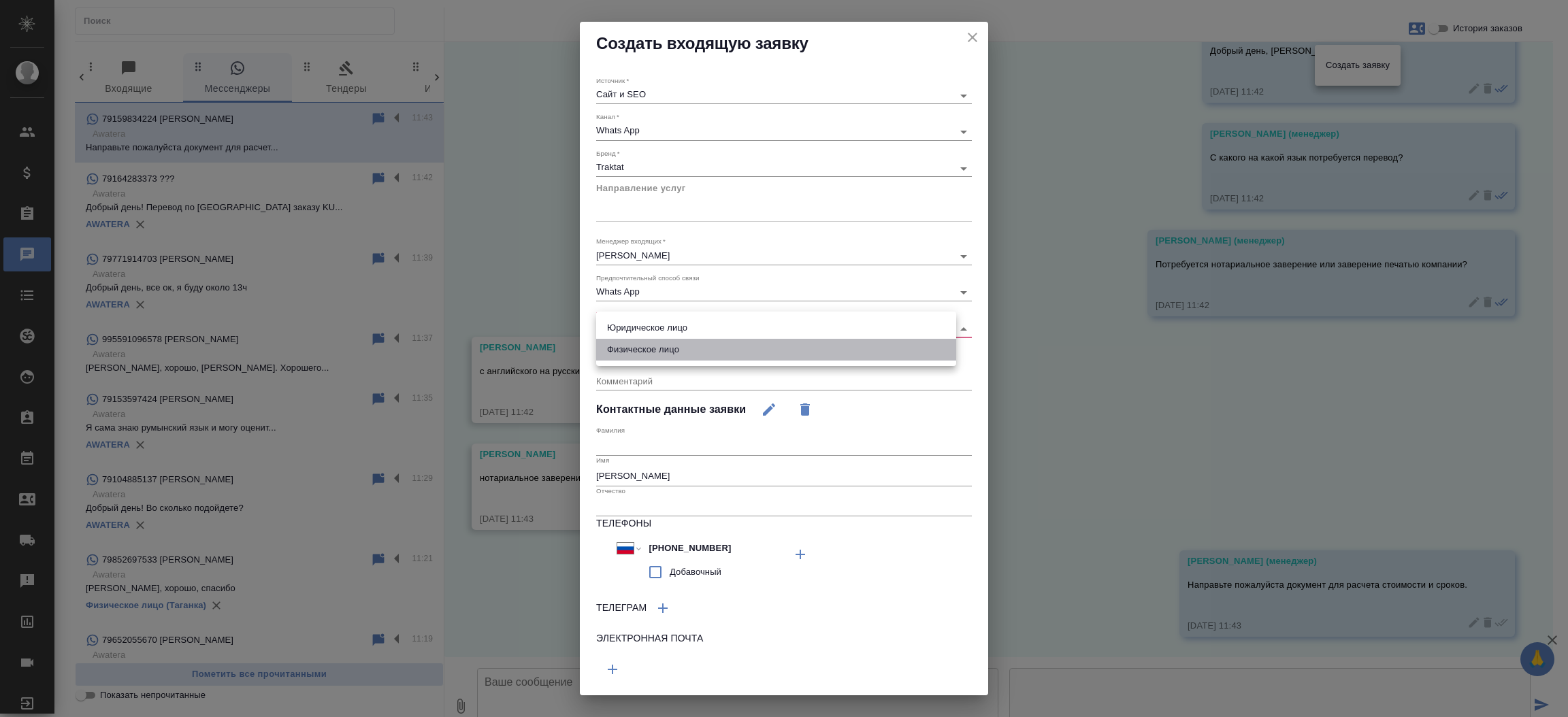
click at [664, 346] on li "Физическое лицо" at bounding box center [776, 350] width 360 height 22
type input "private"
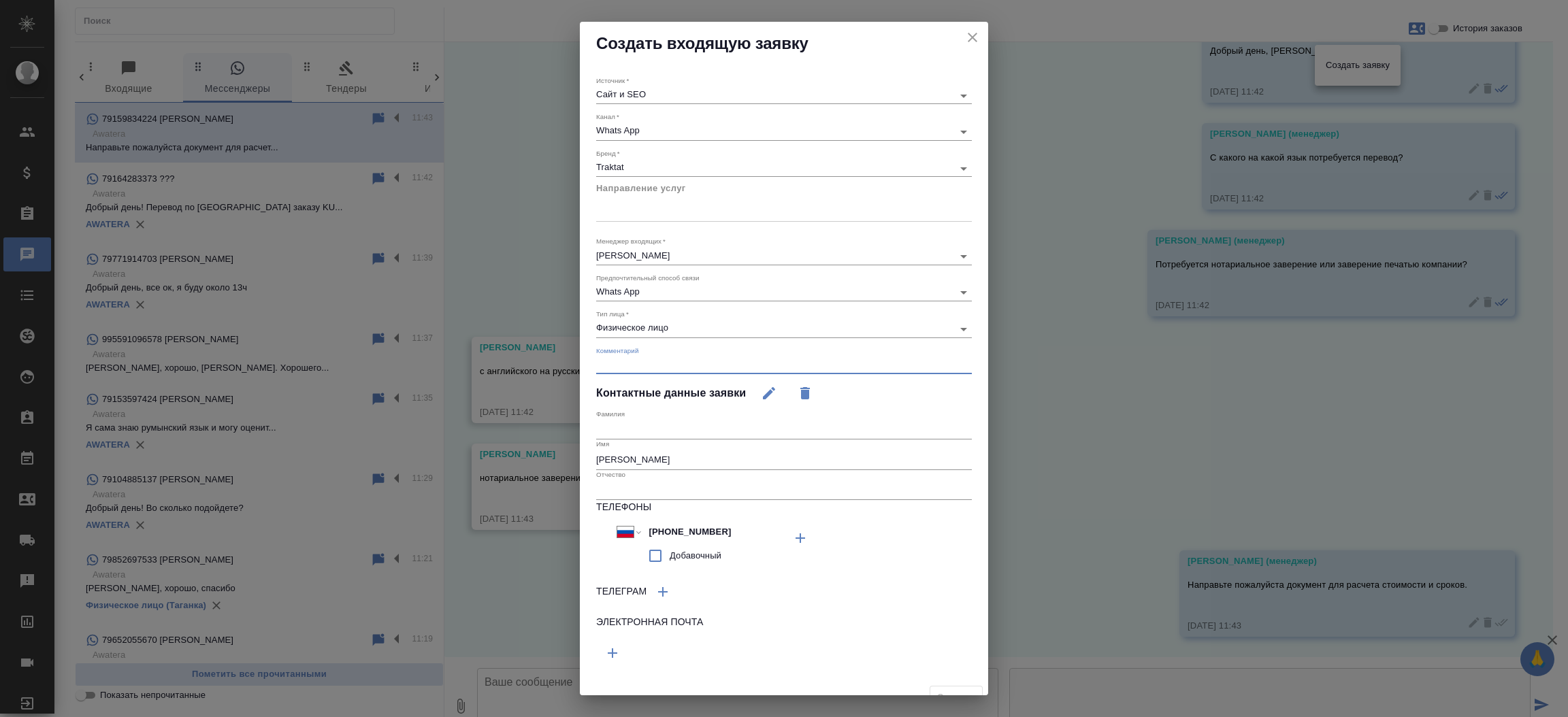
click at [640, 367] on textarea at bounding box center [784, 364] width 376 height 10
type textarea "с"
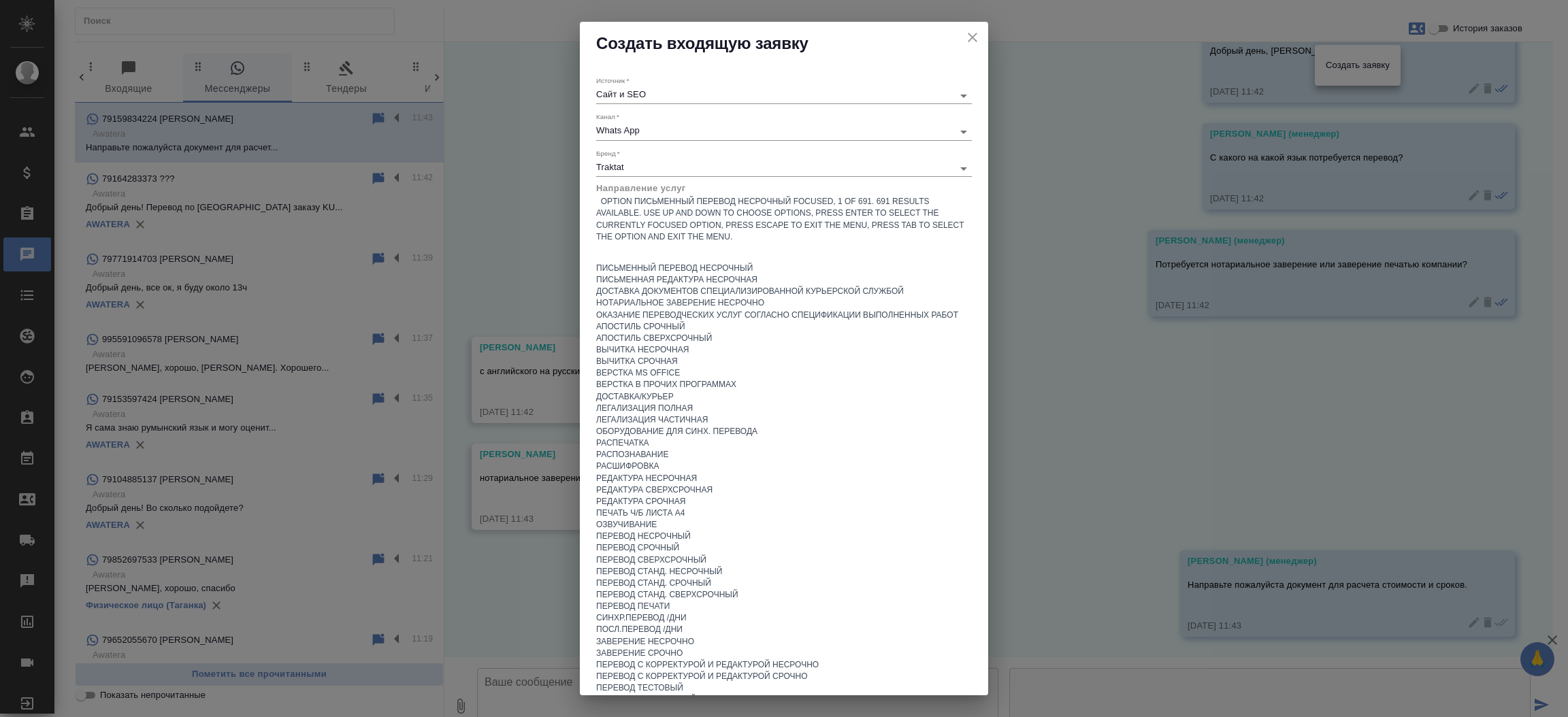
click at [646, 243] on div at bounding box center [784, 253] width 376 height 20
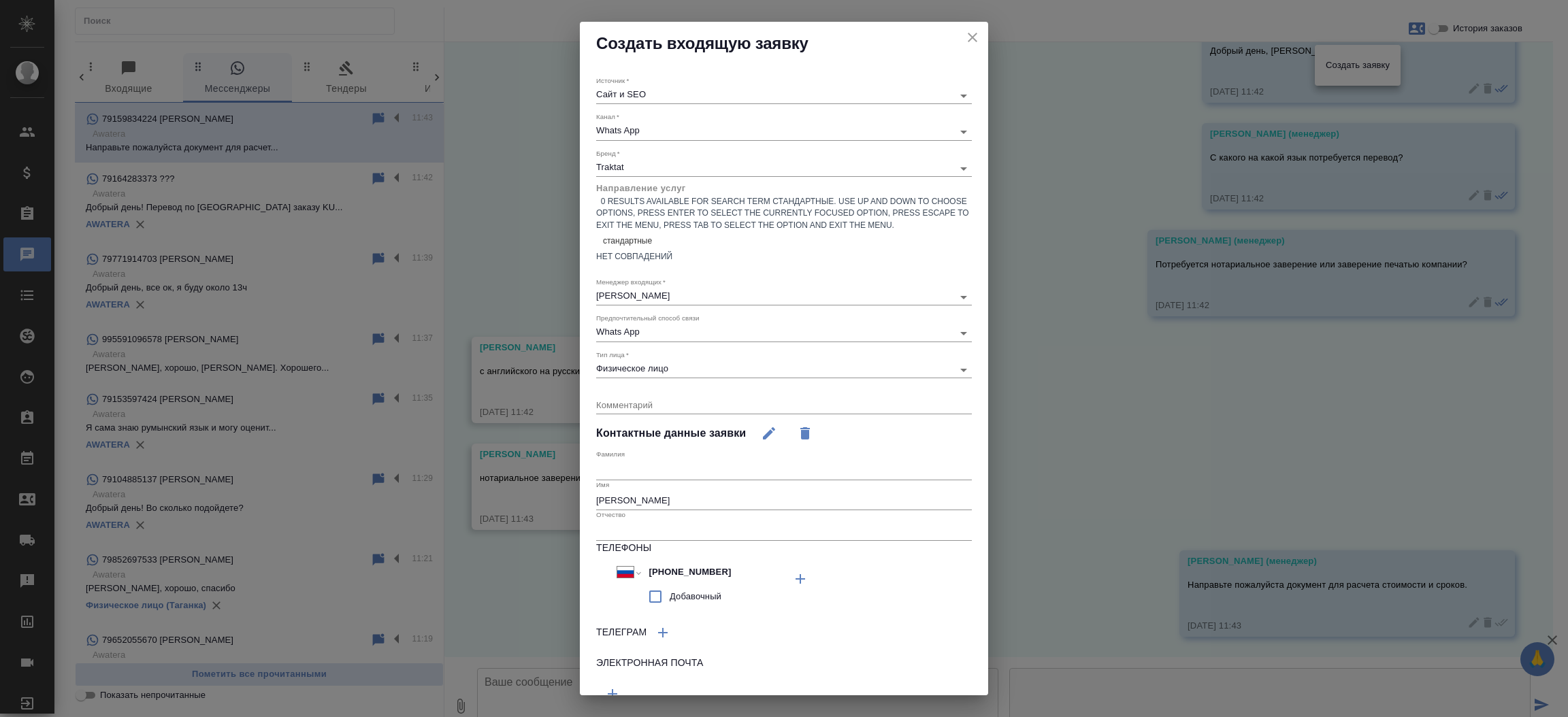
type input "стандартны"
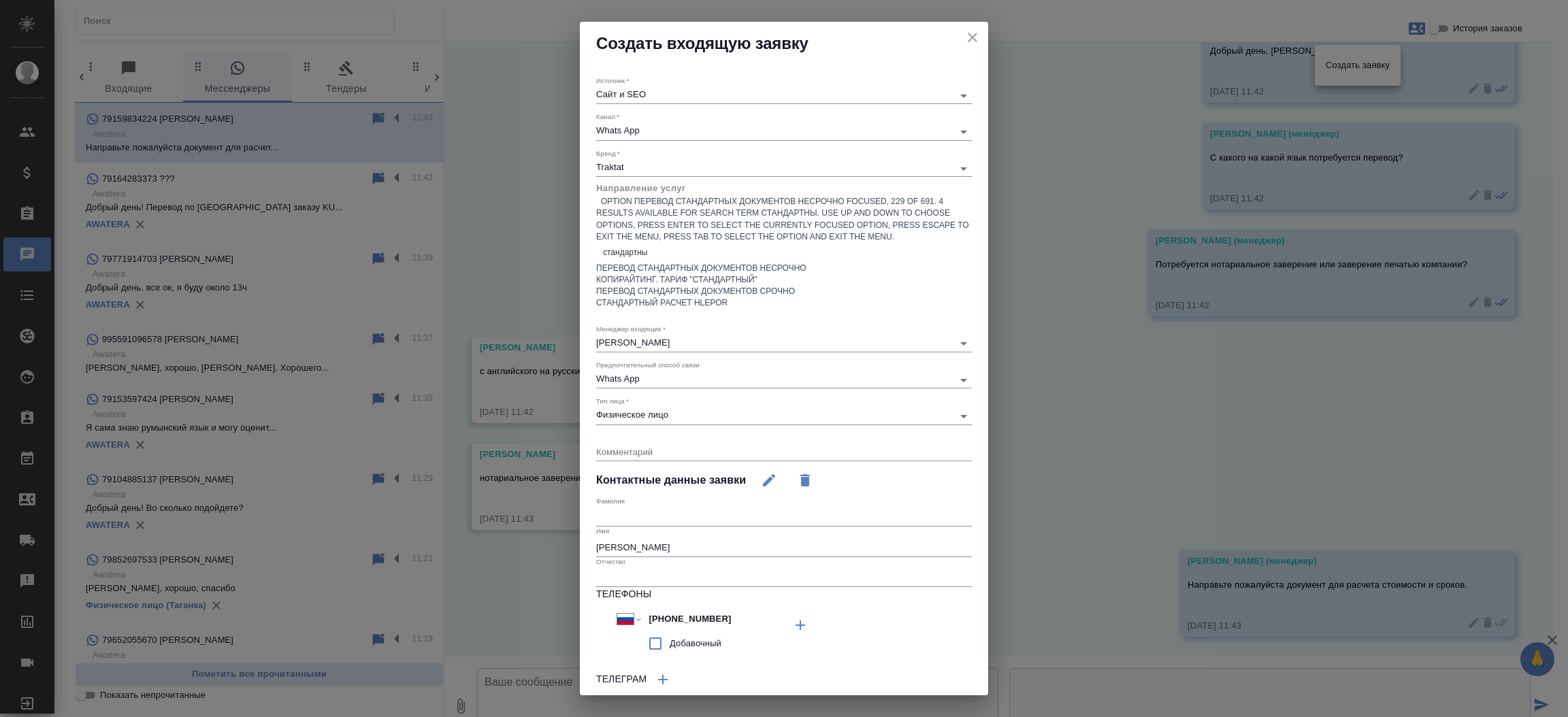
click at [705, 263] on div "Перевод стандартных документов несрочно" at bounding box center [784, 269] width 376 height 12
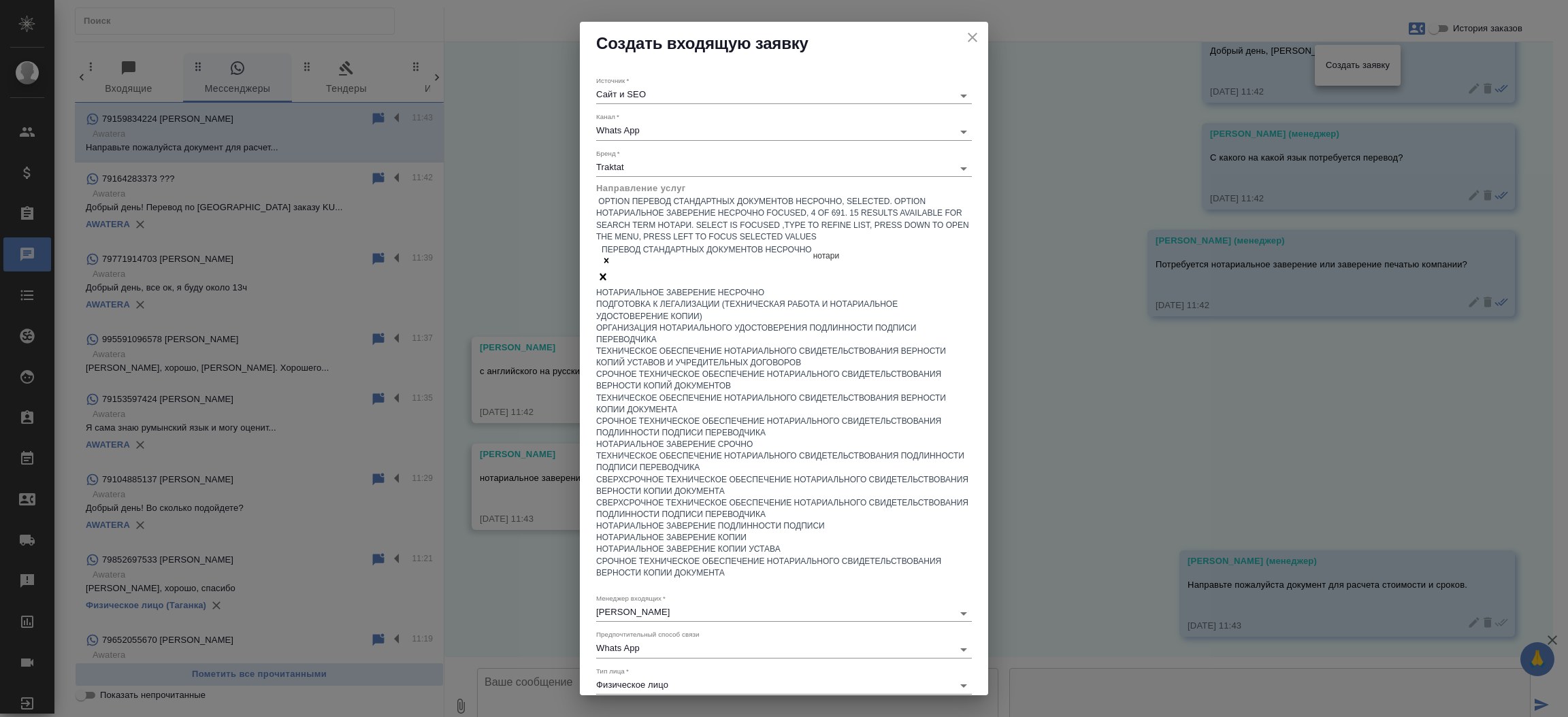
type input "нотариа"
click at [705, 287] on div "Нотариальное заверение несрочно" at bounding box center [784, 293] width 376 height 12
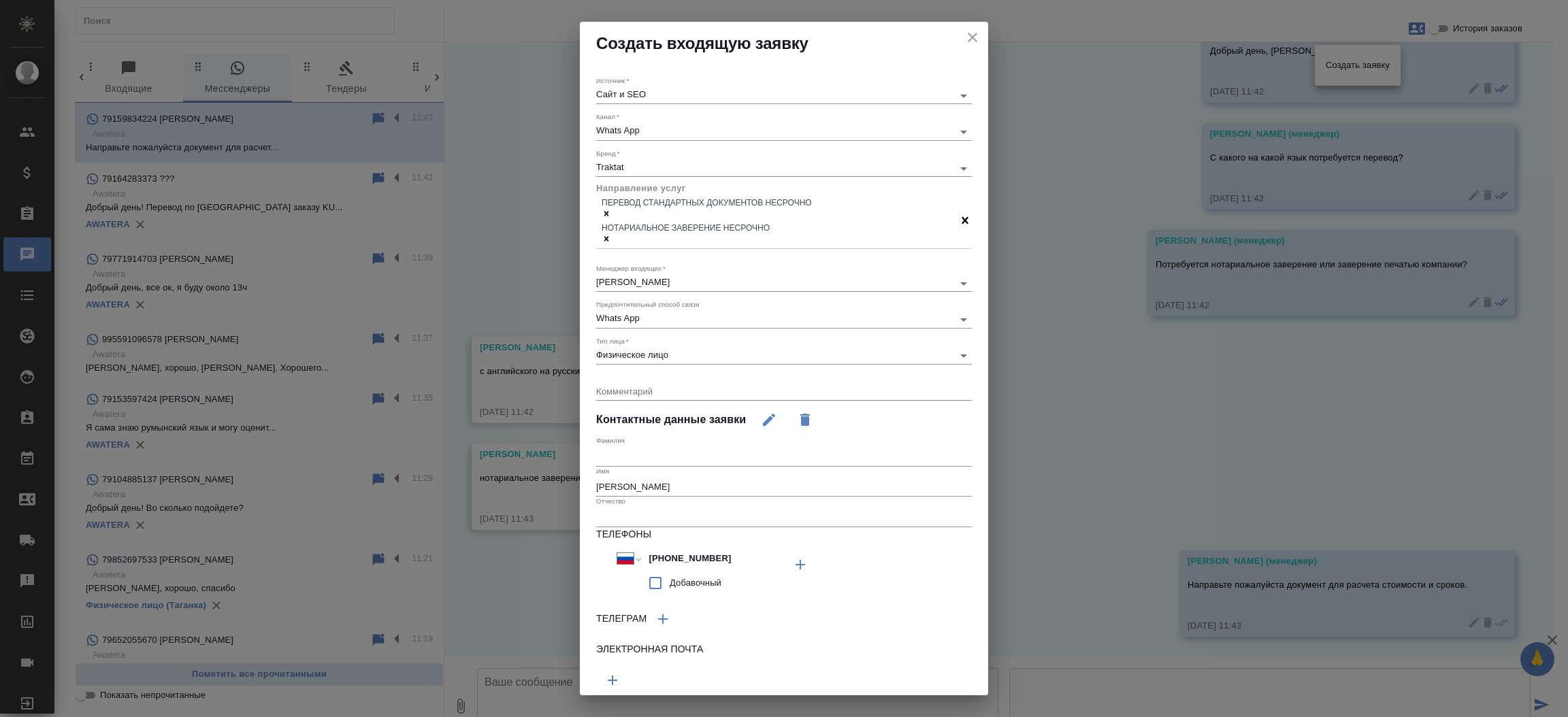
scroll to position [30, 0]
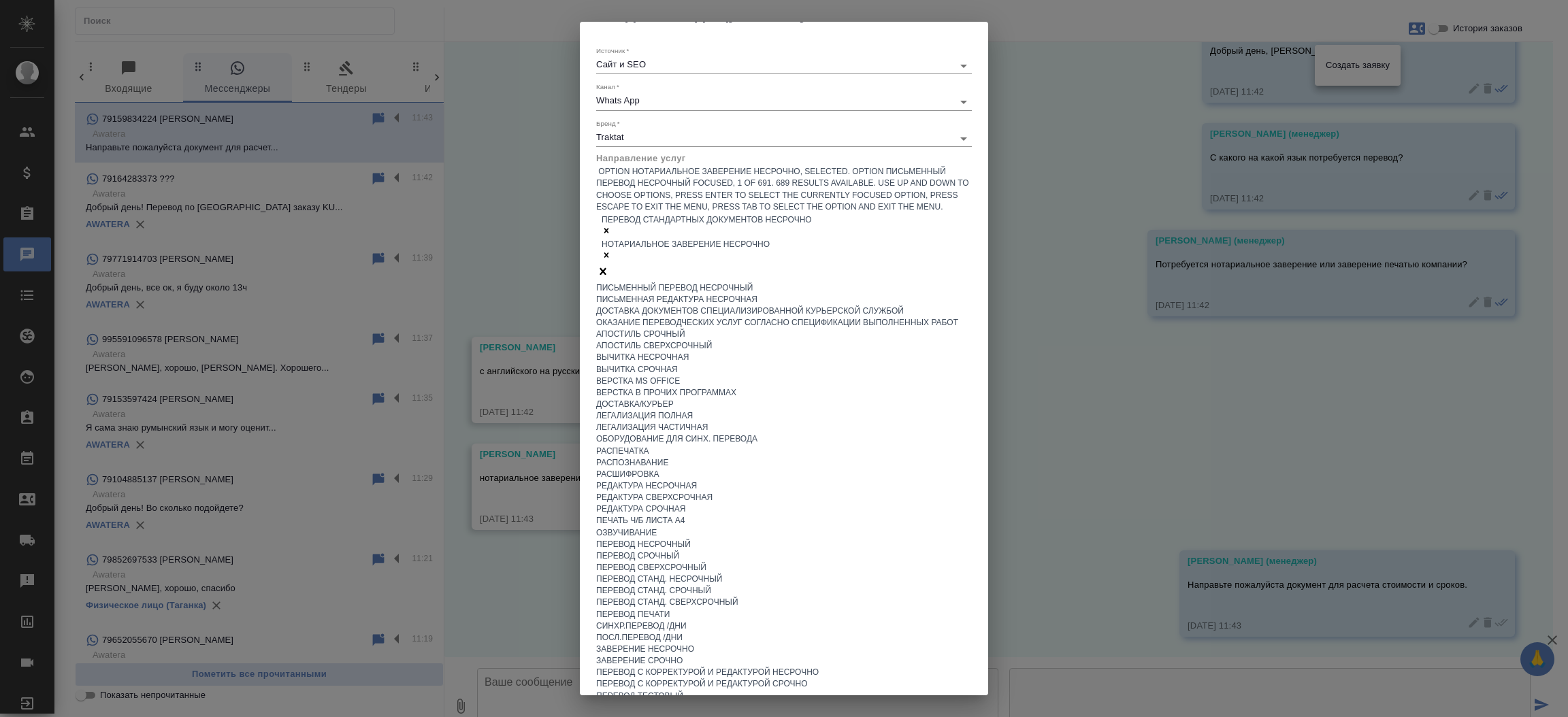
click at [779, 213] on div "Перевод стандартных документов несрочно Нотариальное заверение несрочно" at bounding box center [784, 239] width 376 height 52
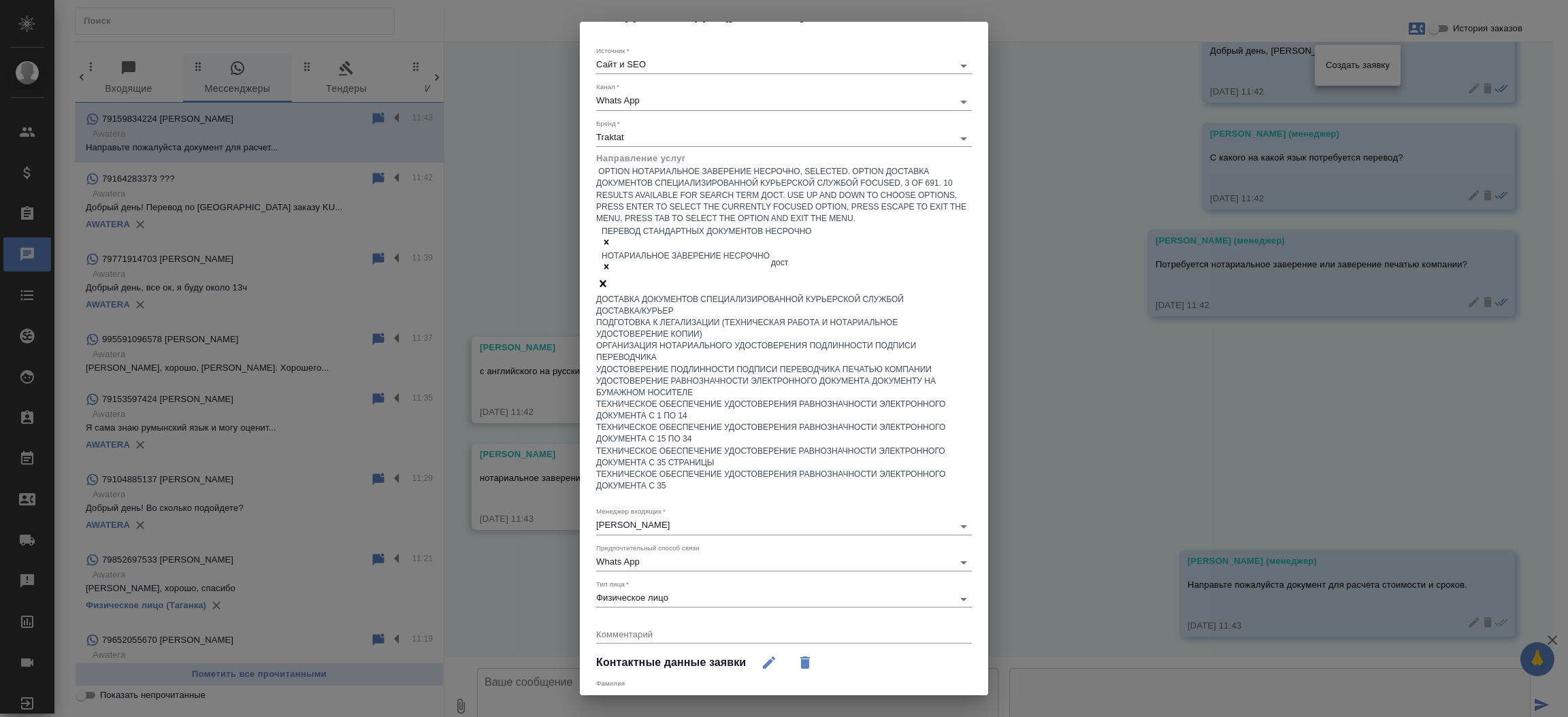
type input "доста"
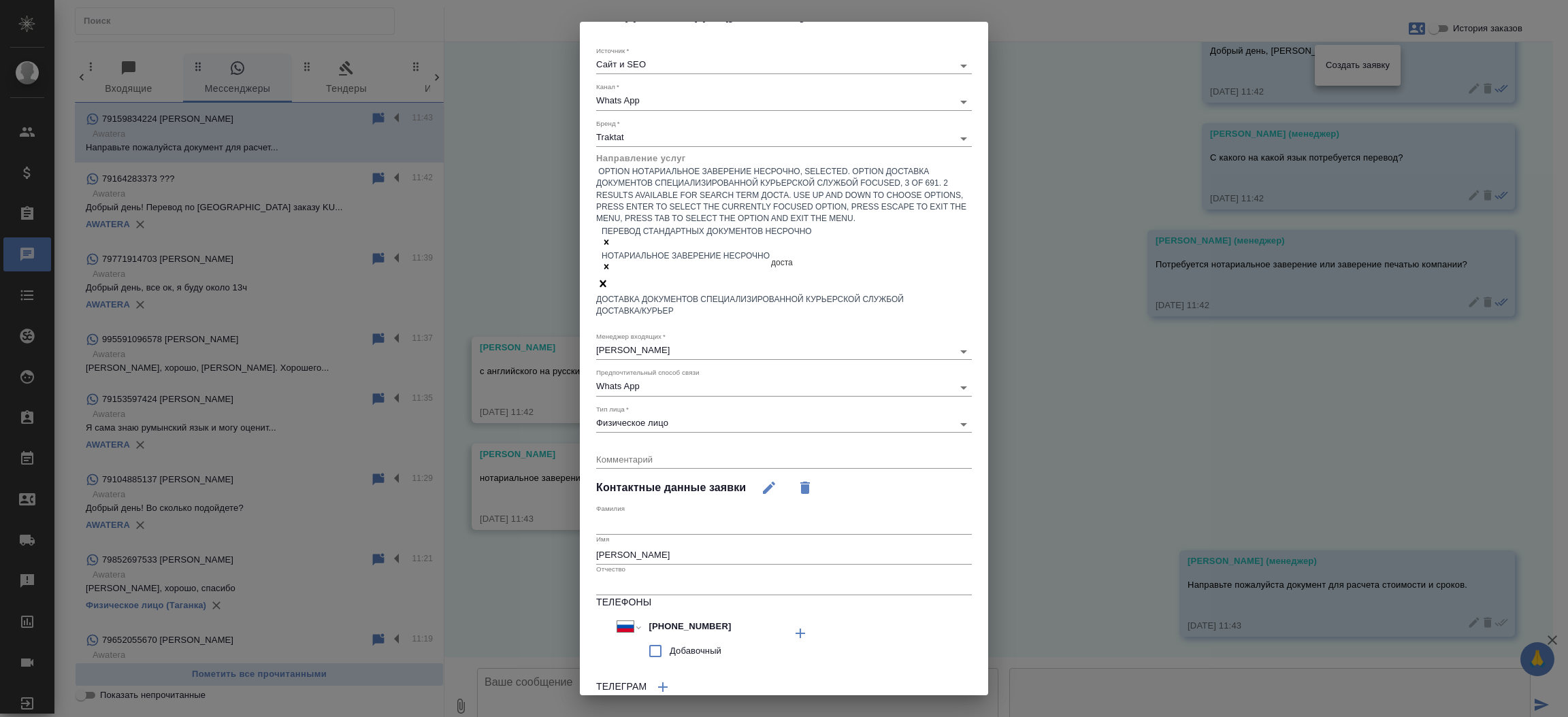
click at [736, 294] on div "Доставка документов специализированной курьерской службой" at bounding box center [784, 300] width 376 height 12
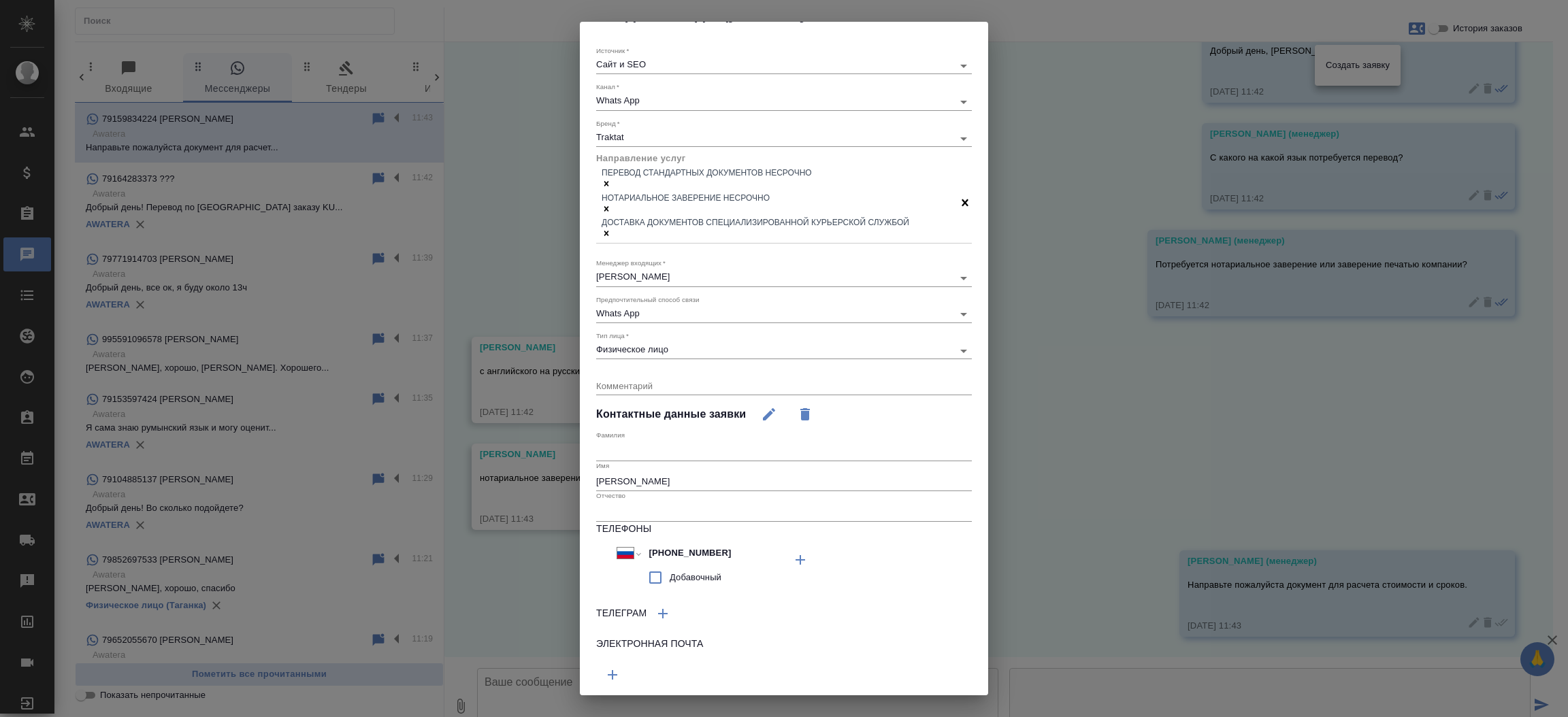
scroll to position [47, 0]
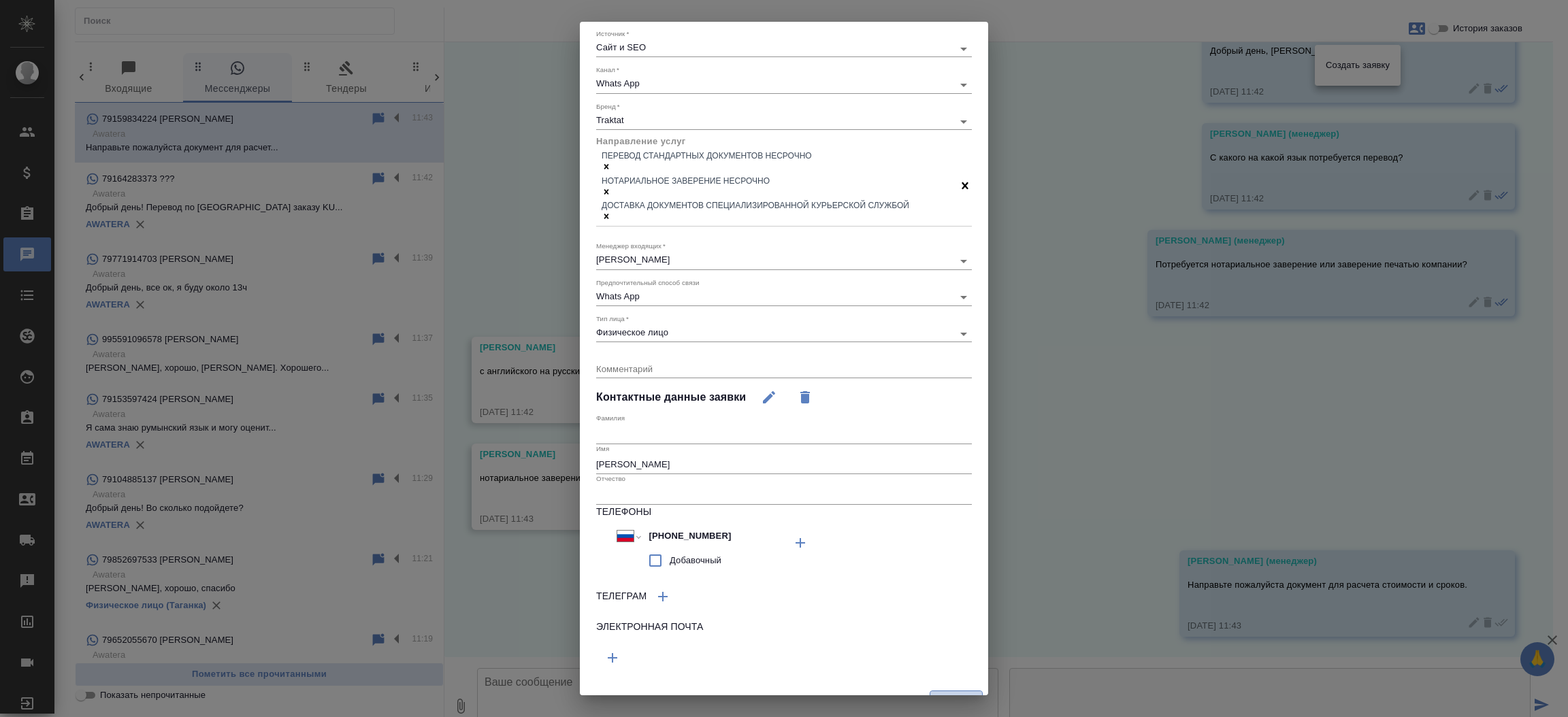
click at [961, 691] on button "Создать" at bounding box center [955, 703] width 53 height 24
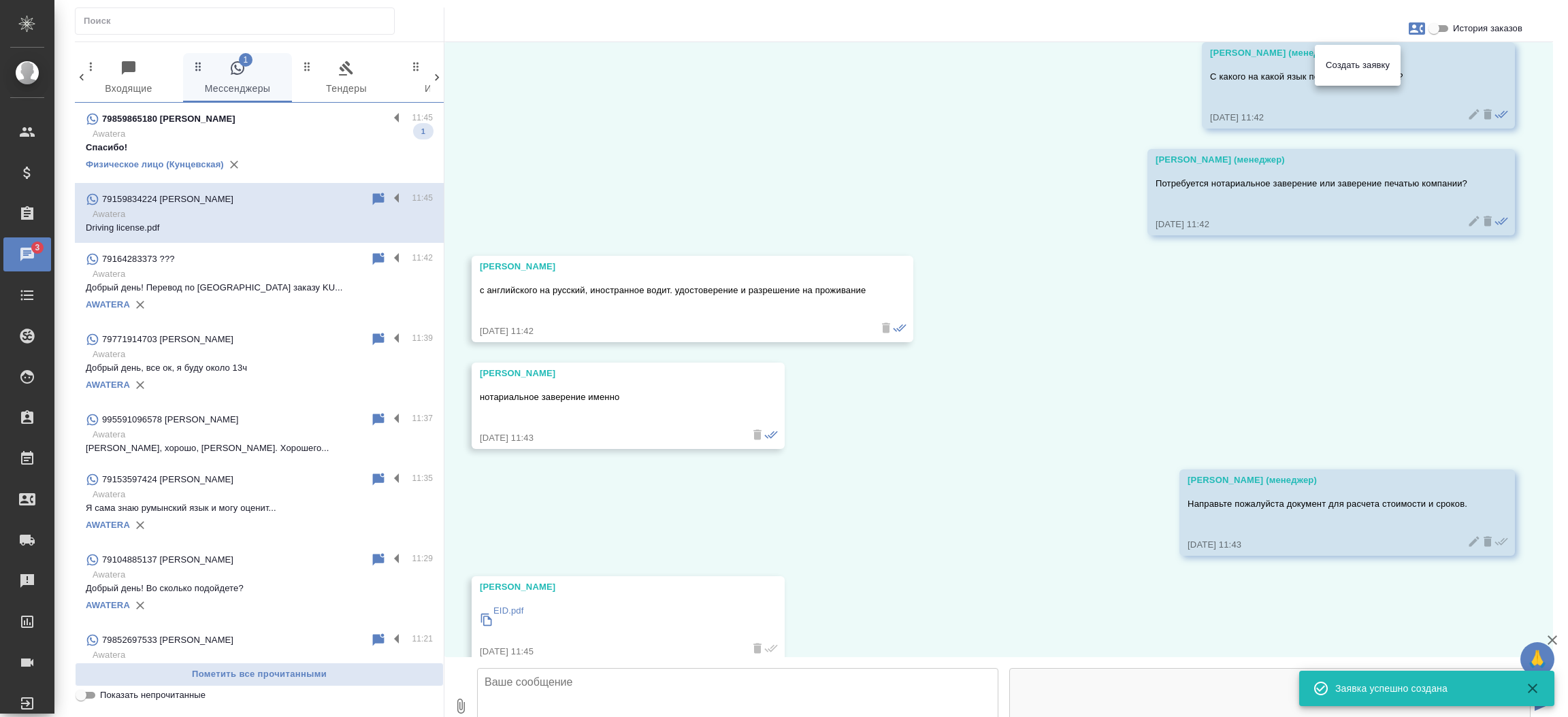
scroll to position [513, 0]
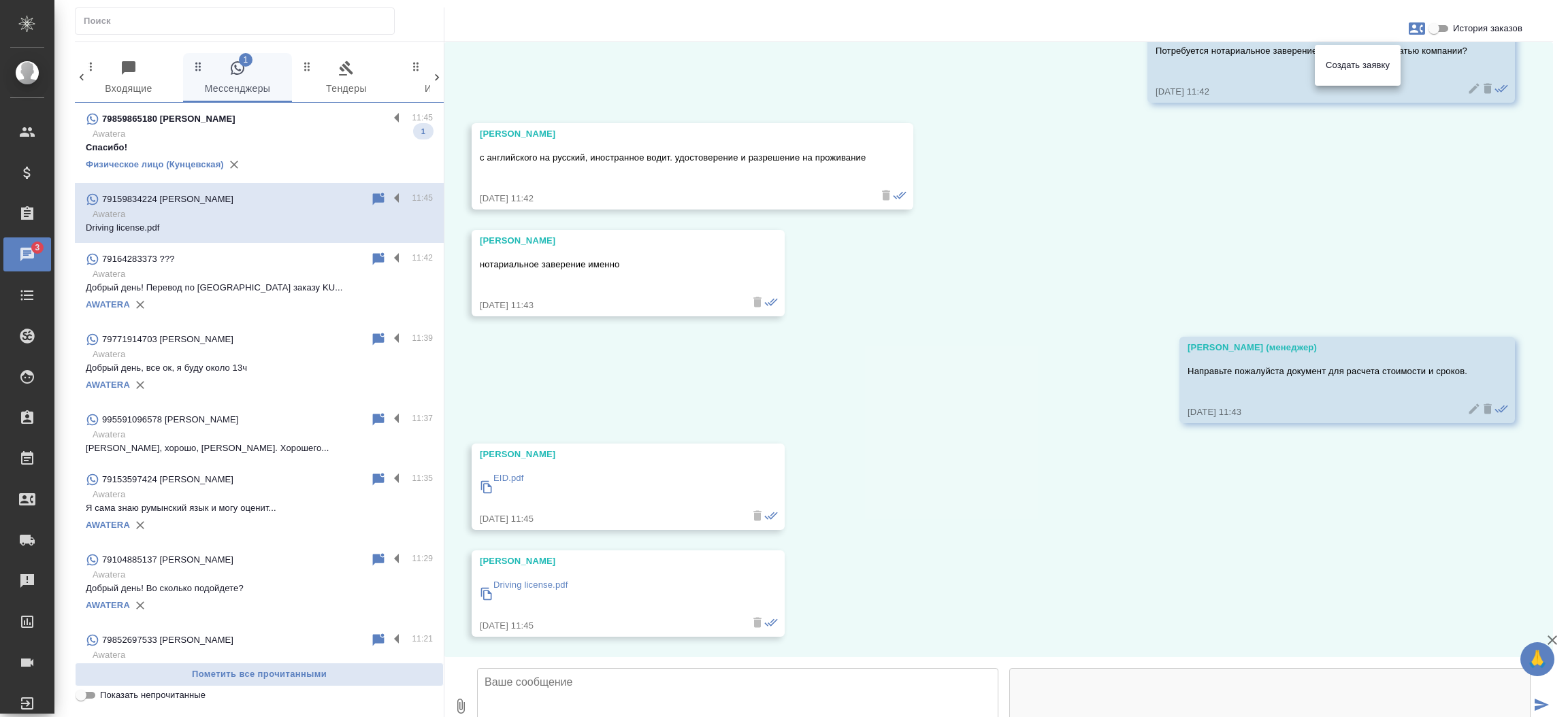
click at [636, 621] on div at bounding box center [784, 358] width 1568 height 717
click at [632, 668] on textarea at bounding box center [737, 709] width 521 height 82
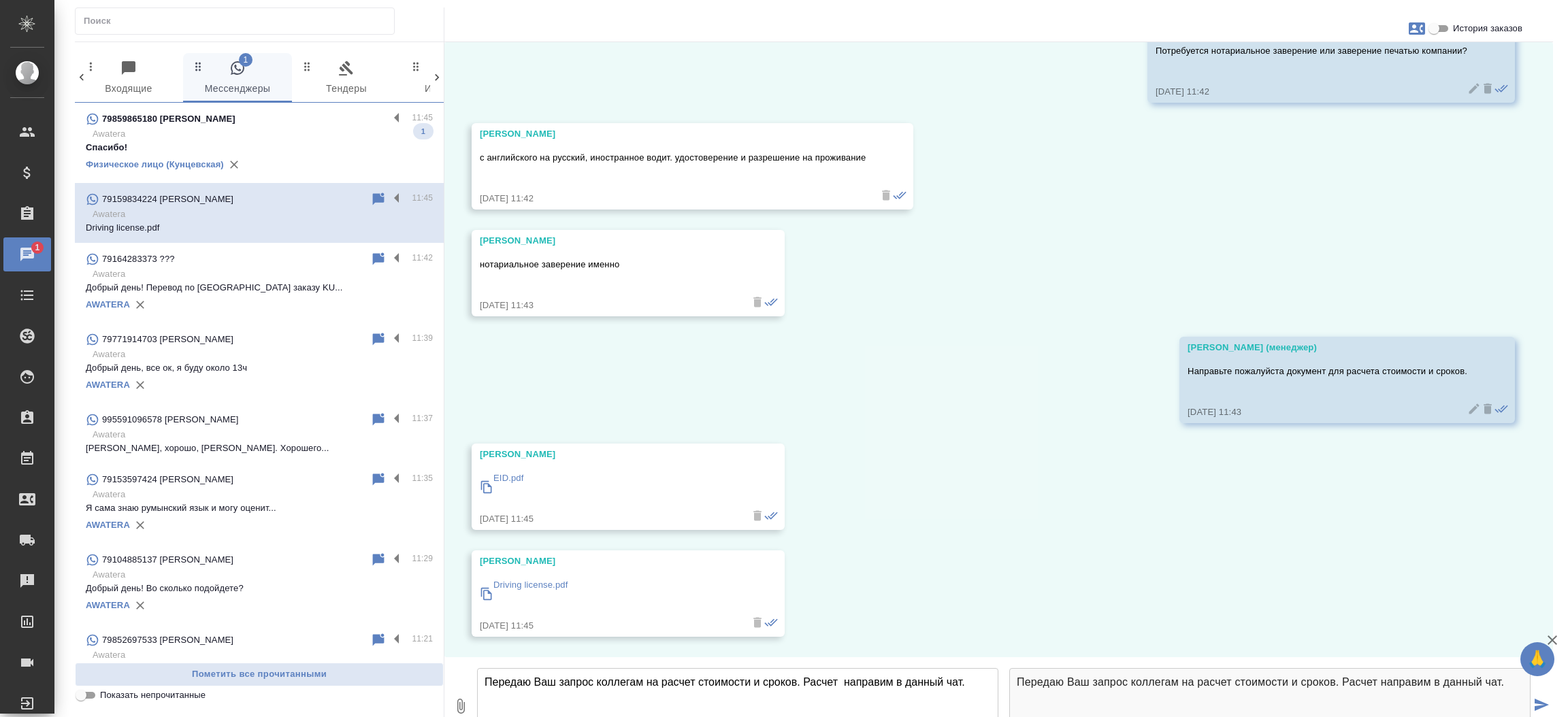
type textarea "Передаю Ваш запрос коллегам на расчет стоимости и сроков. Расчет направим в дан…"
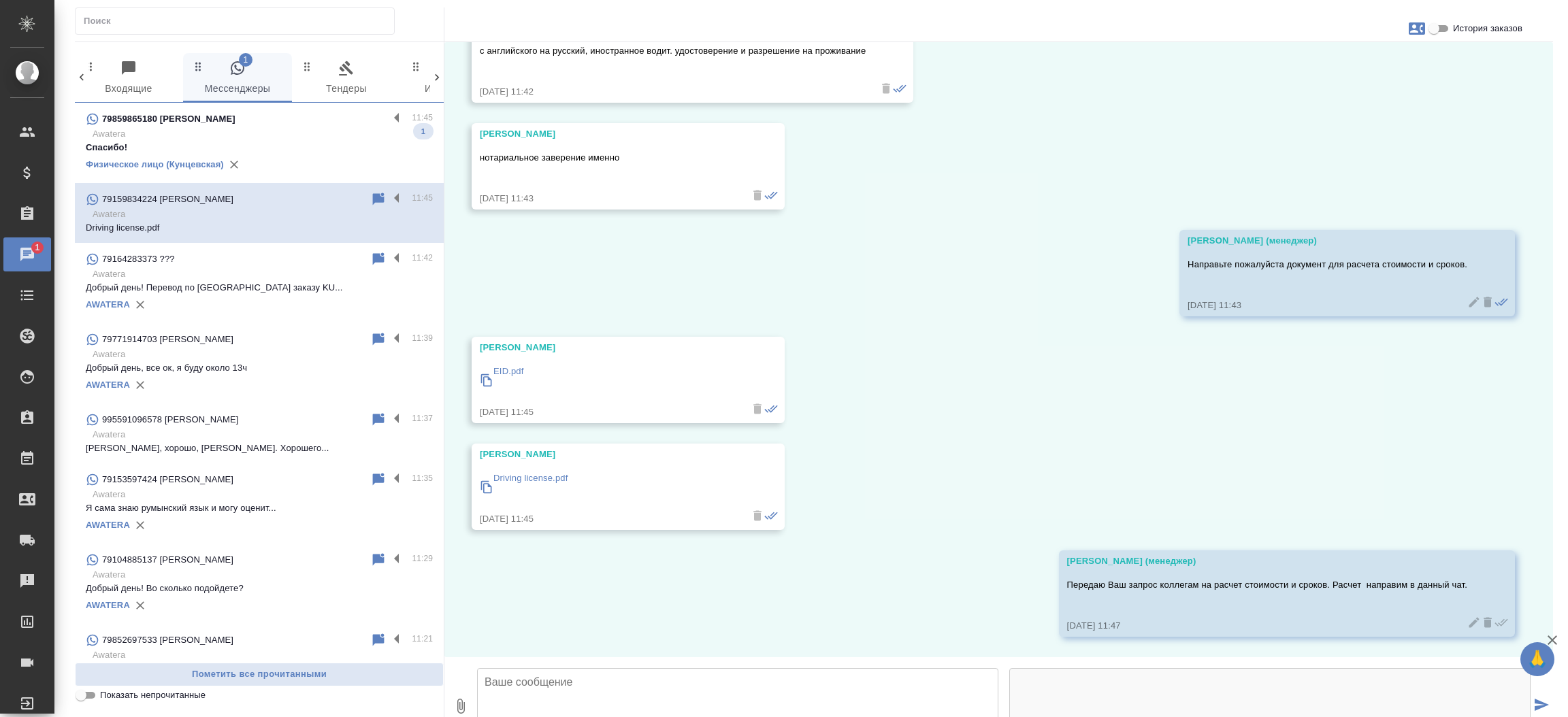
scroll to position [620, 0]
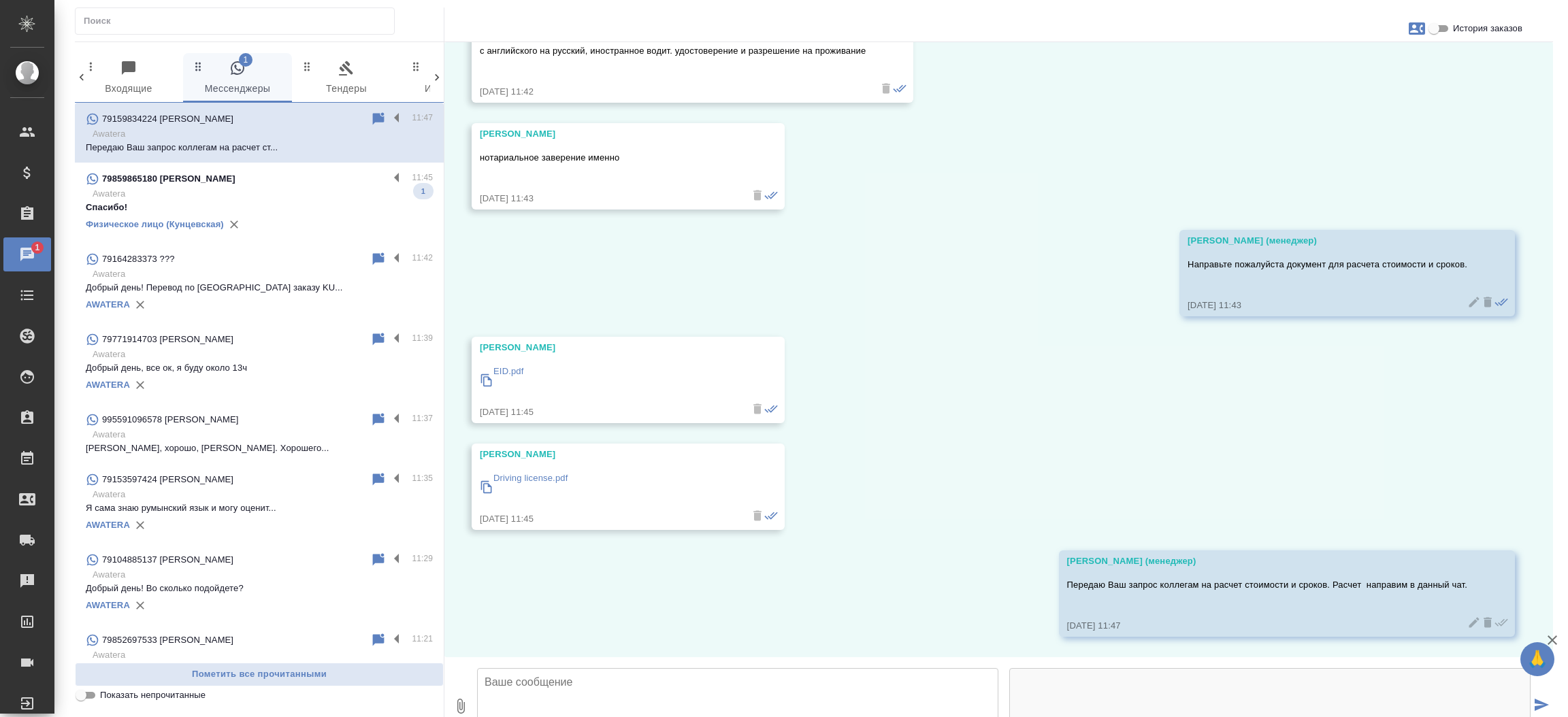
click at [501, 365] on p "EID.pdf" at bounding box center [508, 372] width 31 height 14
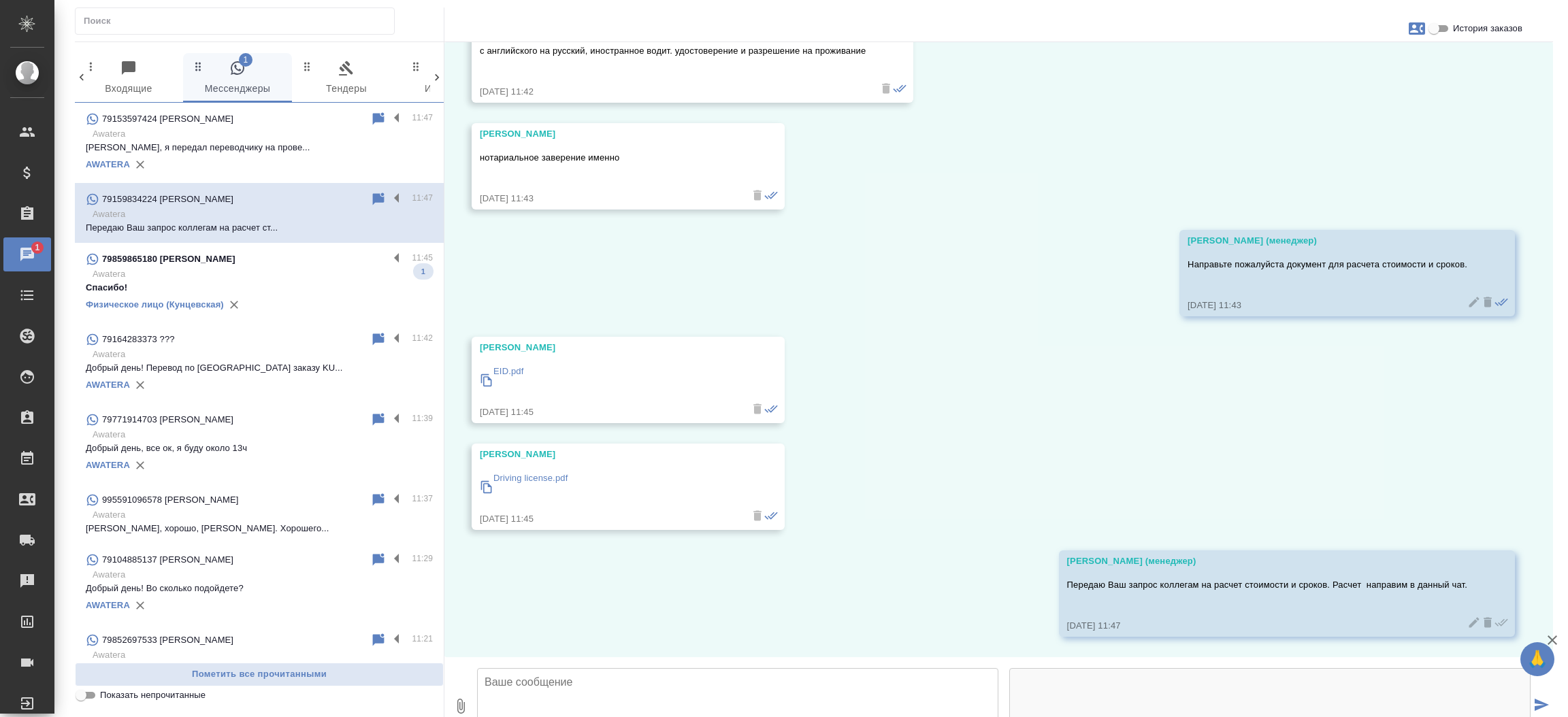
click at [546, 472] on p "Driving license.pdf" at bounding box center [530, 479] width 74 height 14
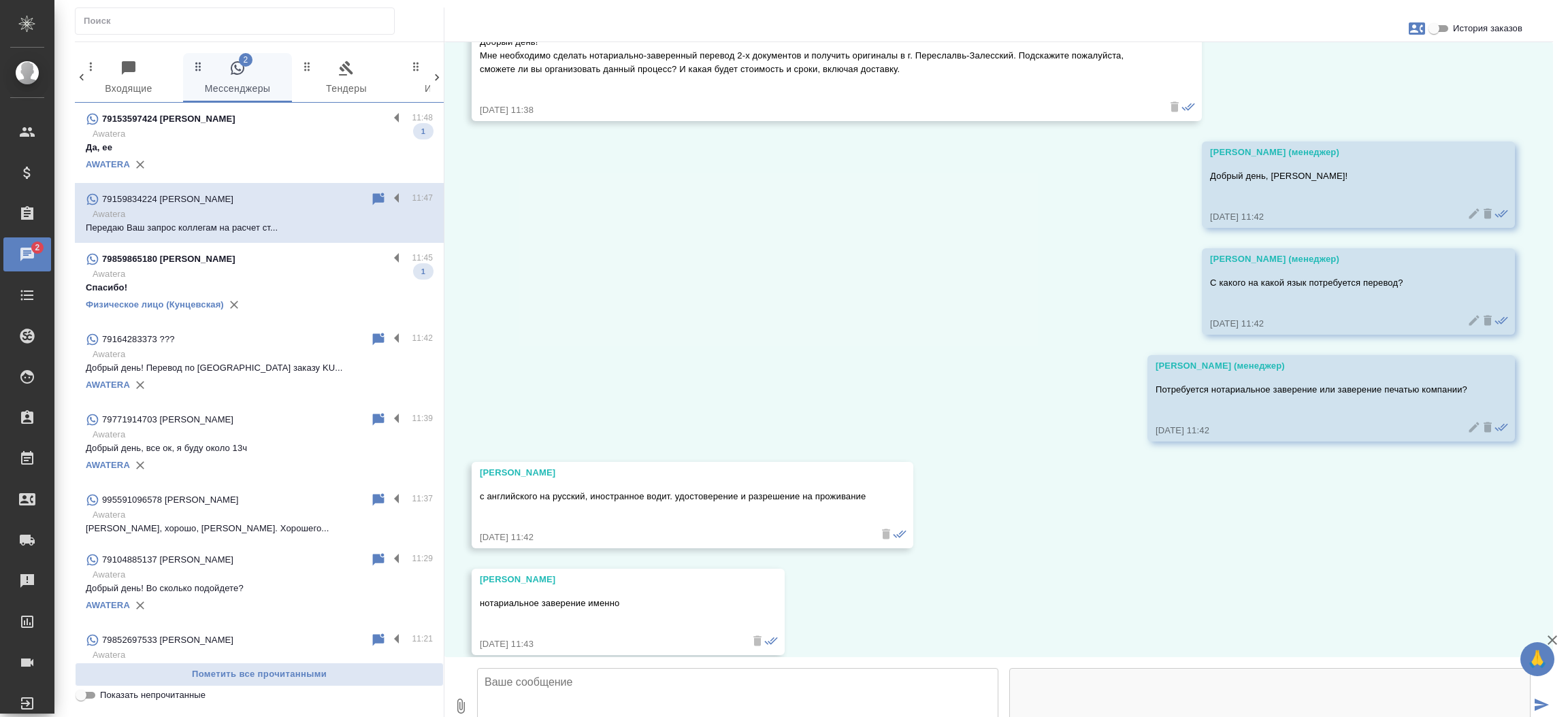
scroll to position [0, 0]
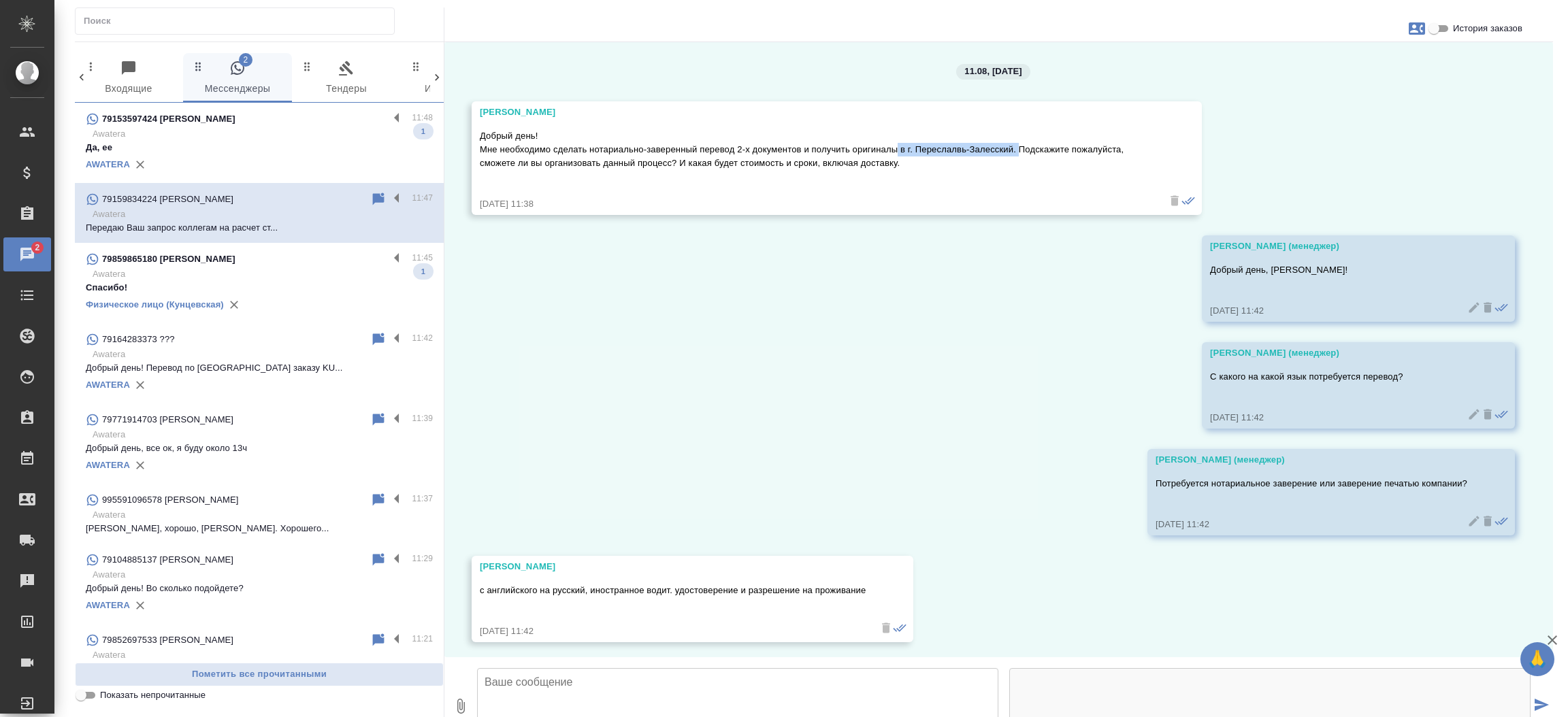
drag, startPoint x: 899, startPoint y: 148, endPoint x: 1018, endPoint y: 153, distance: 119.2
click at [1018, 153] on p "Добрый день! Мне необходимо сделать нотариально-заверенный перевод 2-х документ…" at bounding box center [817, 149] width 674 height 41
copy p "в г. Переслалвь-Залесский."
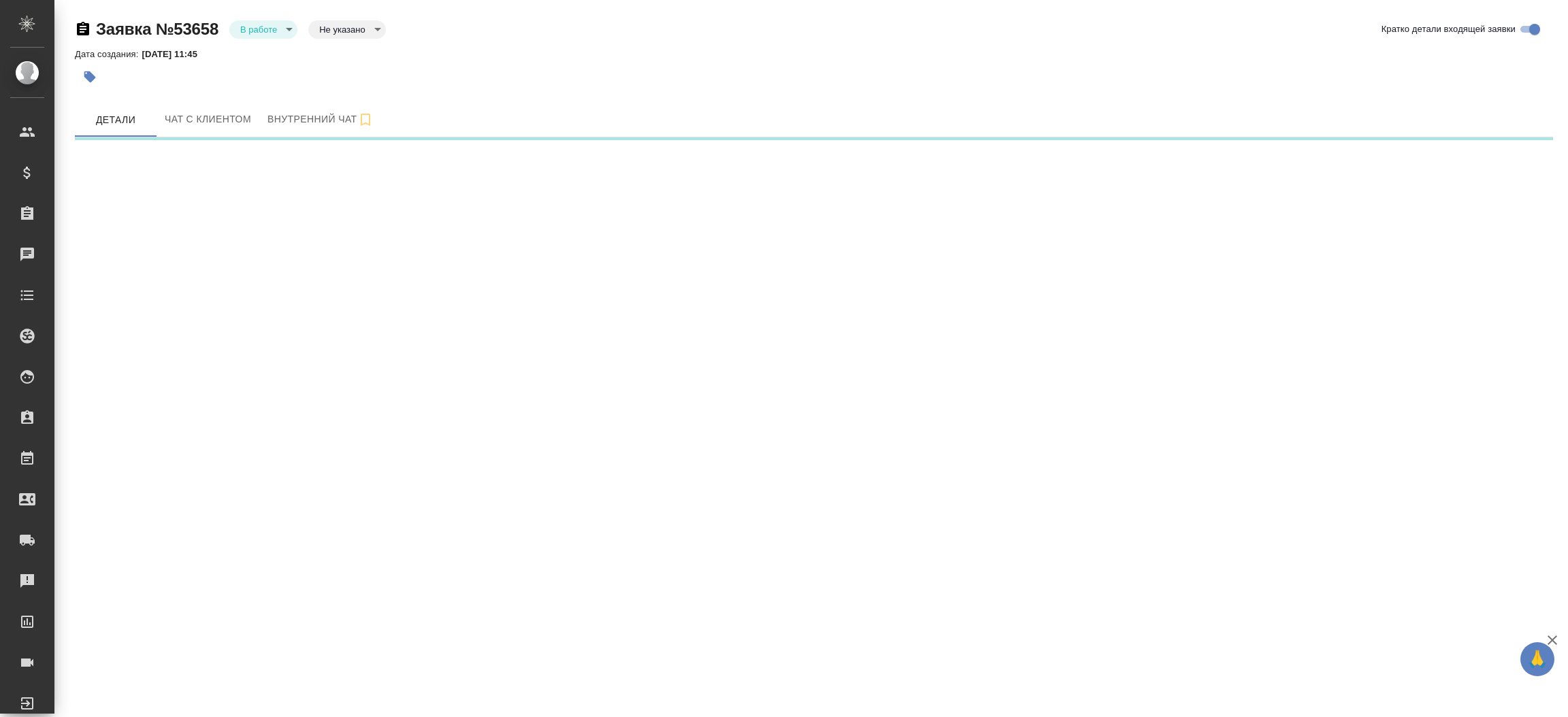
select select "RU"
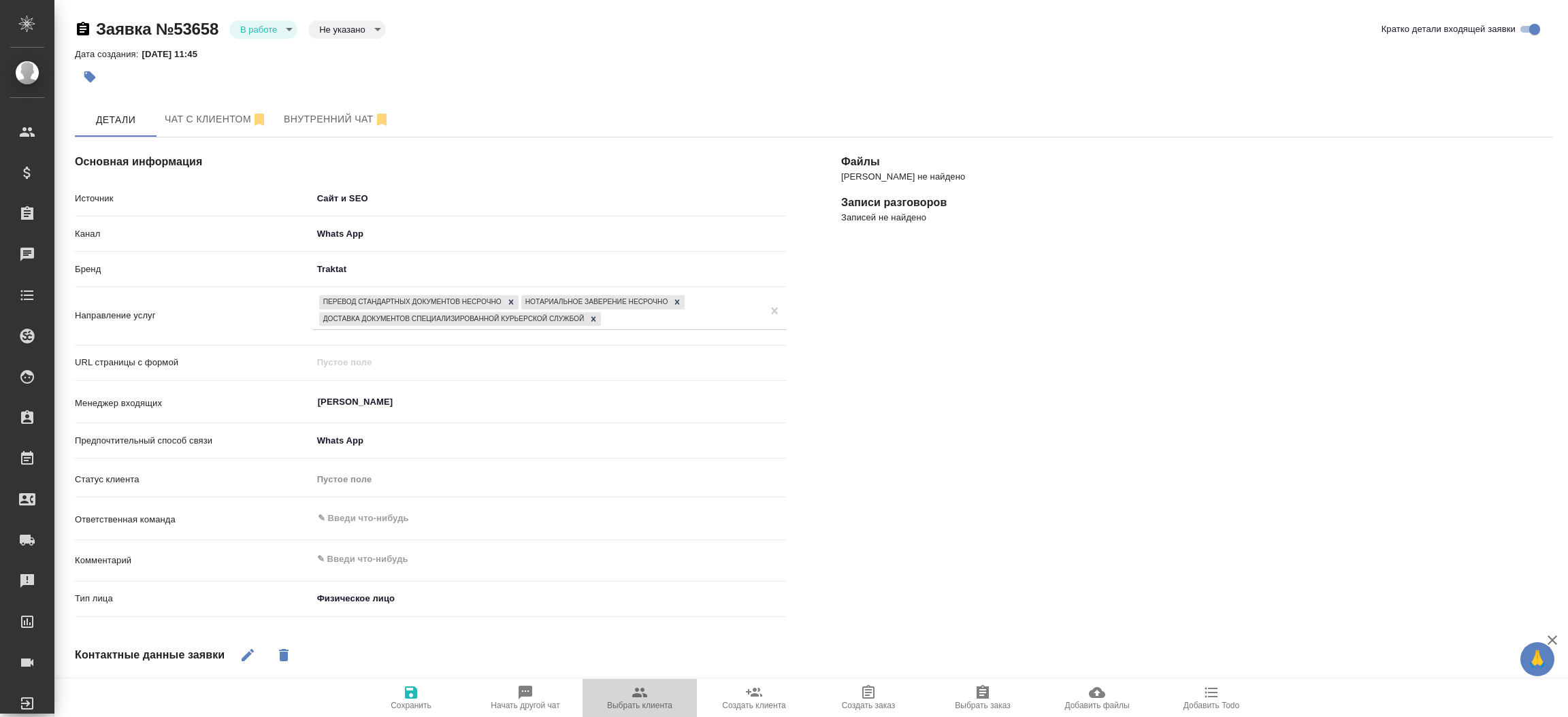
click at [655, 693] on span "Выбрать клиента" at bounding box center [640, 697] width 98 height 26
type textarea "x"
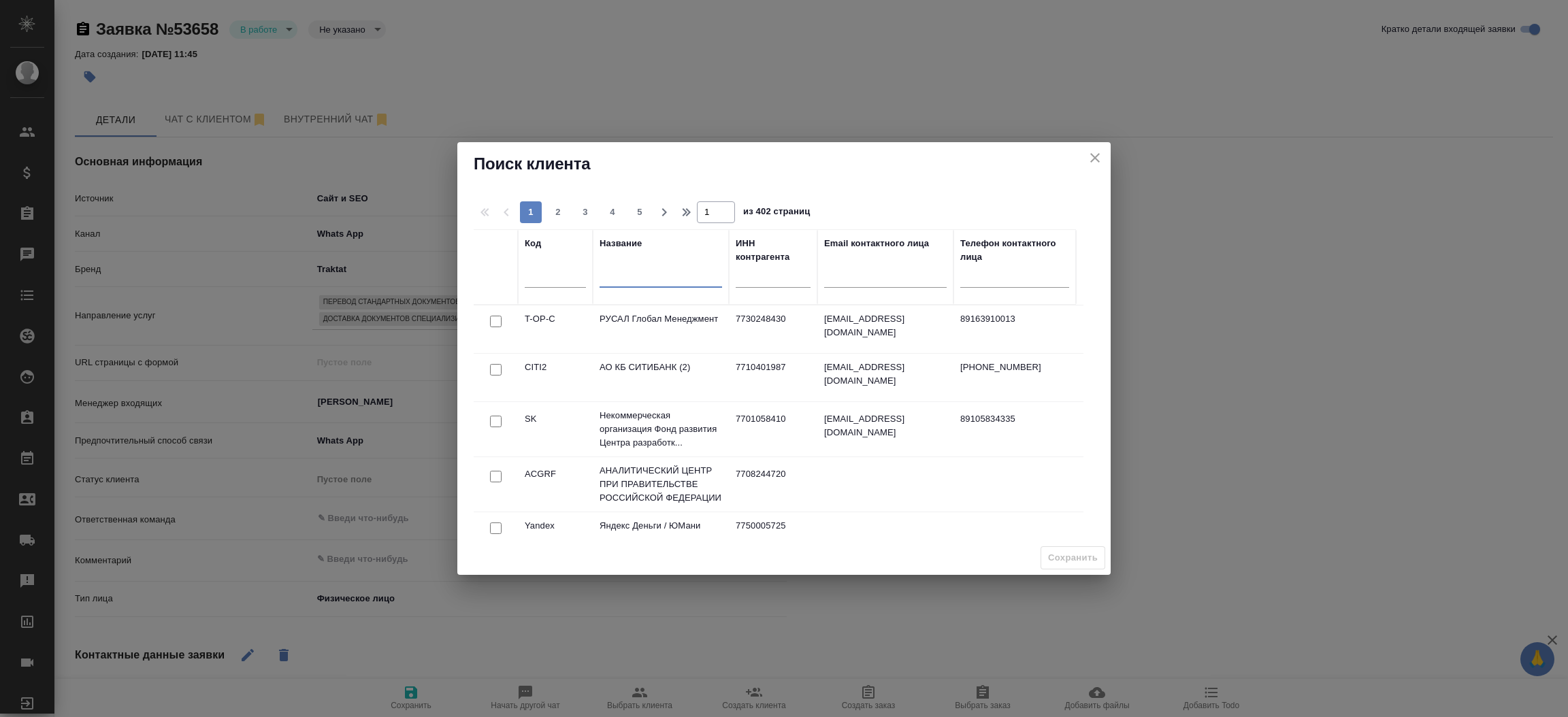
click at [648, 285] on input "text" at bounding box center [660, 279] width 122 height 17
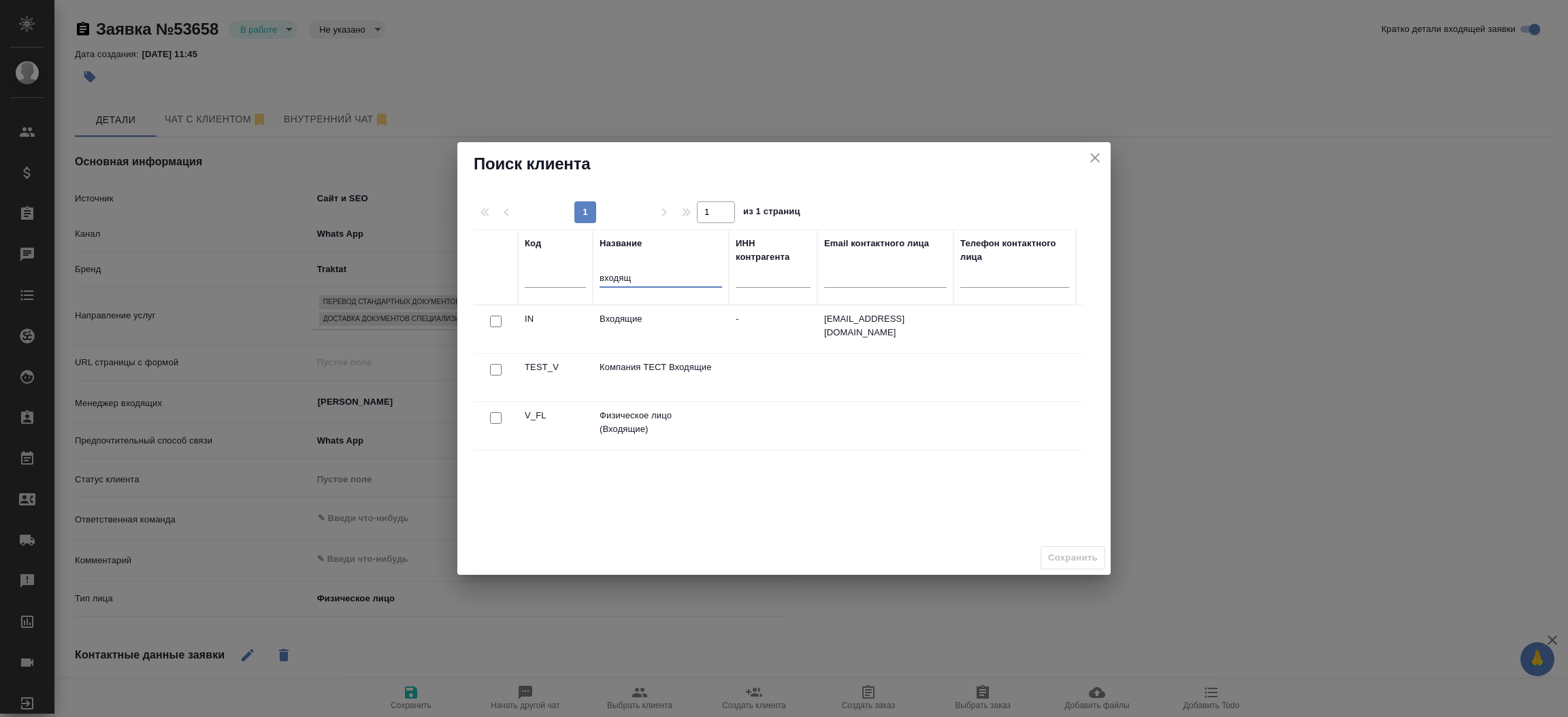
type input "входящ"
click at [495, 327] on input "checkbox" at bounding box center [496, 322] width 12 height 12
checkbox input "true"
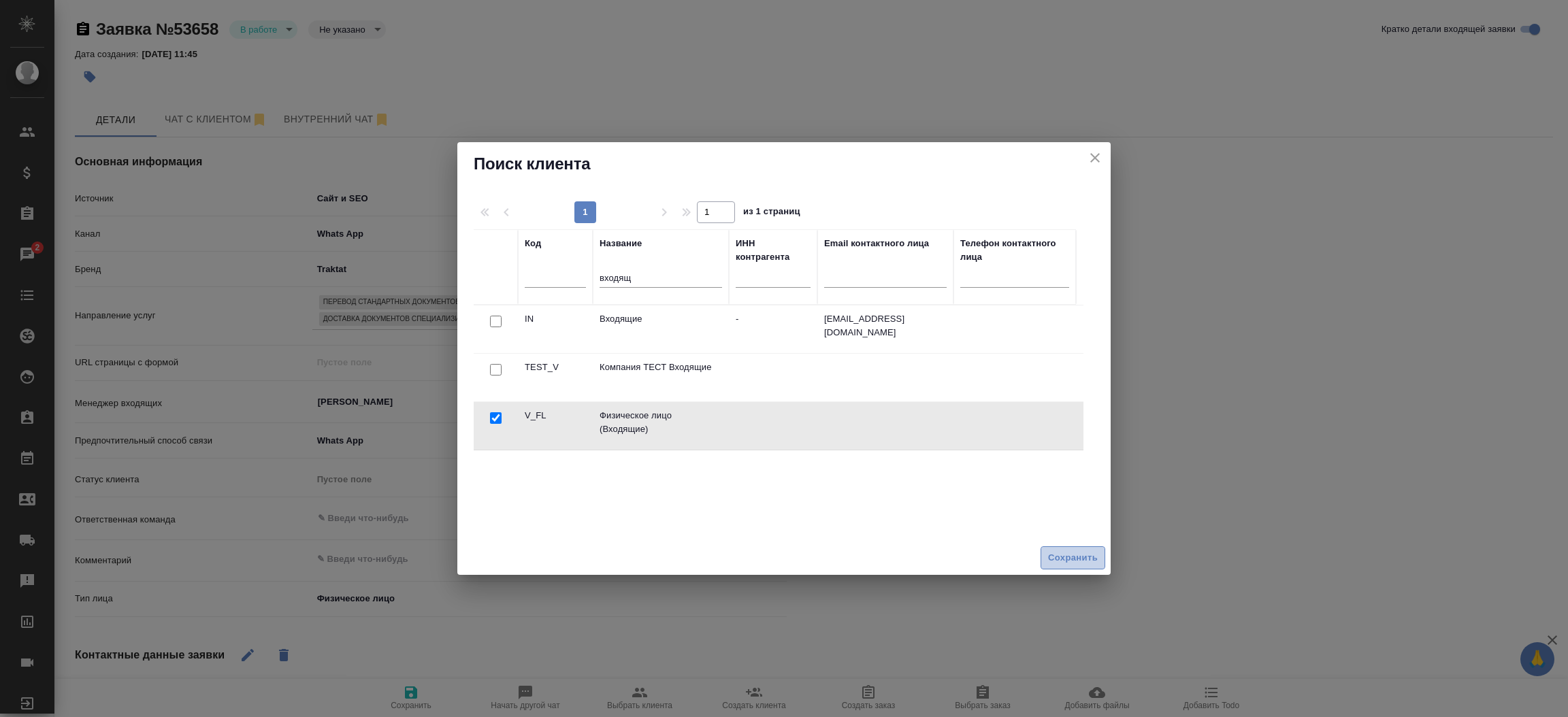
click at [1079, 553] on span "Сохранить" at bounding box center [1073, 558] width 50 height 16
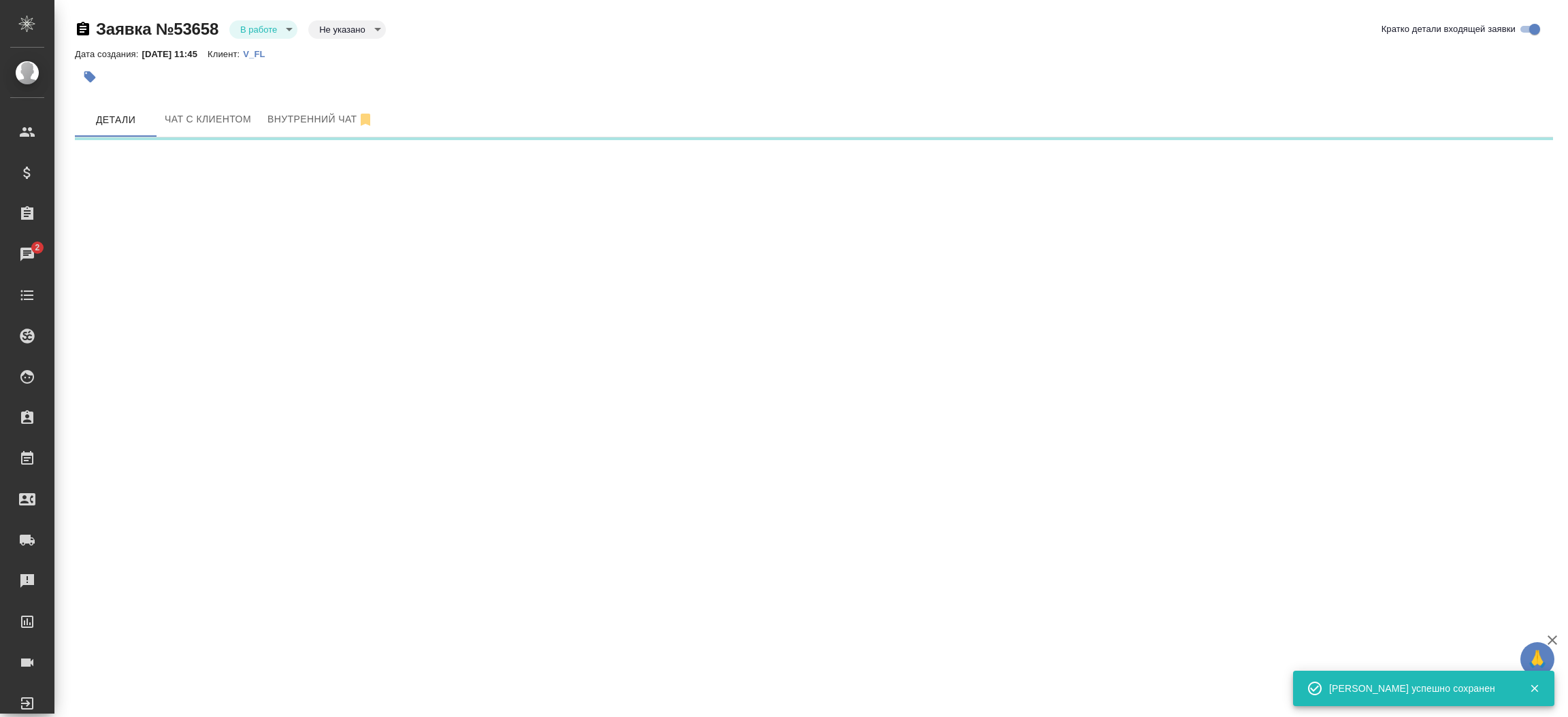
select select "RU"
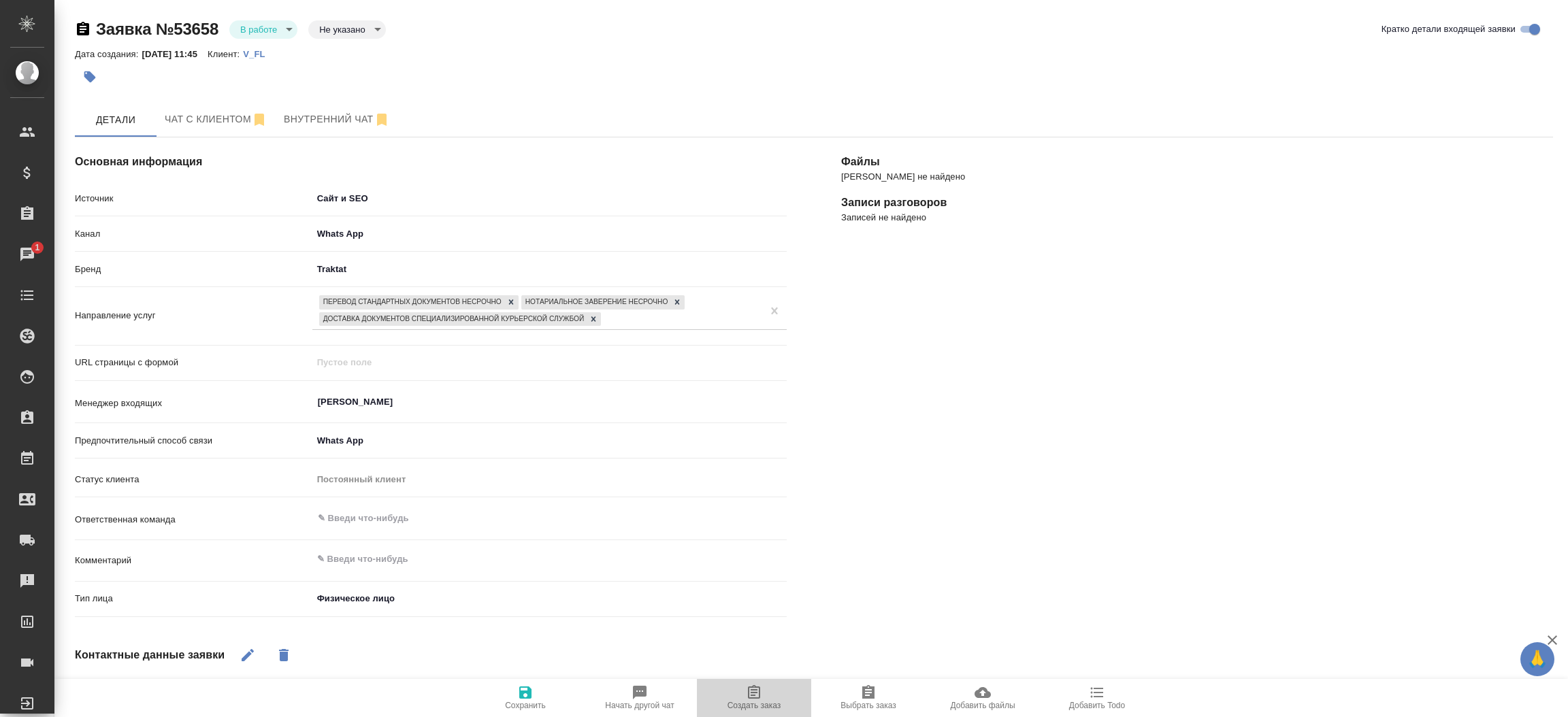
click at [748, 699] on icon "button" at bounding box center [754, 692] width 12 height 14
type textarea "x"
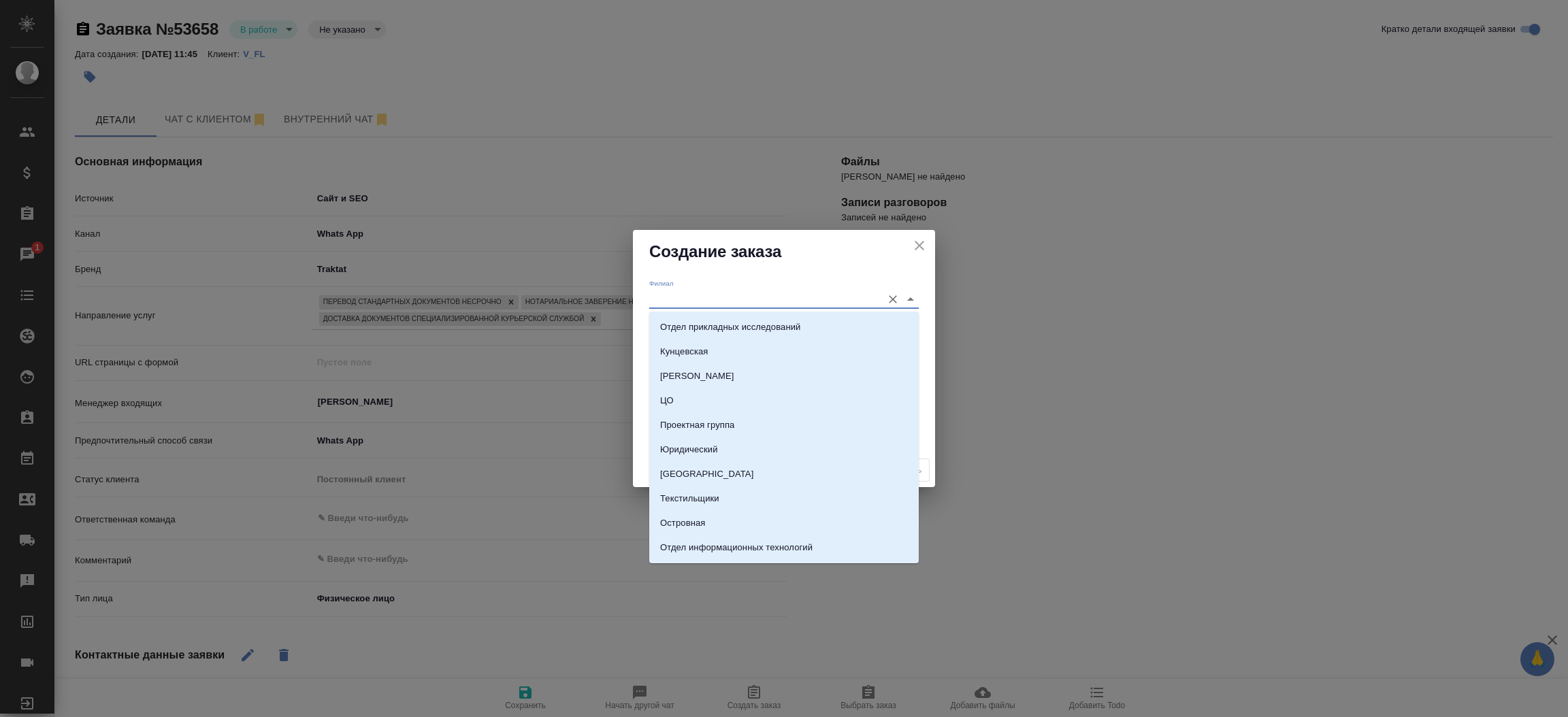
click at [697, 298] on input "Филиал" at bounding box center [762, 299] width 226 height 18
click at [681, 279] on div "Филиал" at bounding box center [783, 294] width 269 height 30
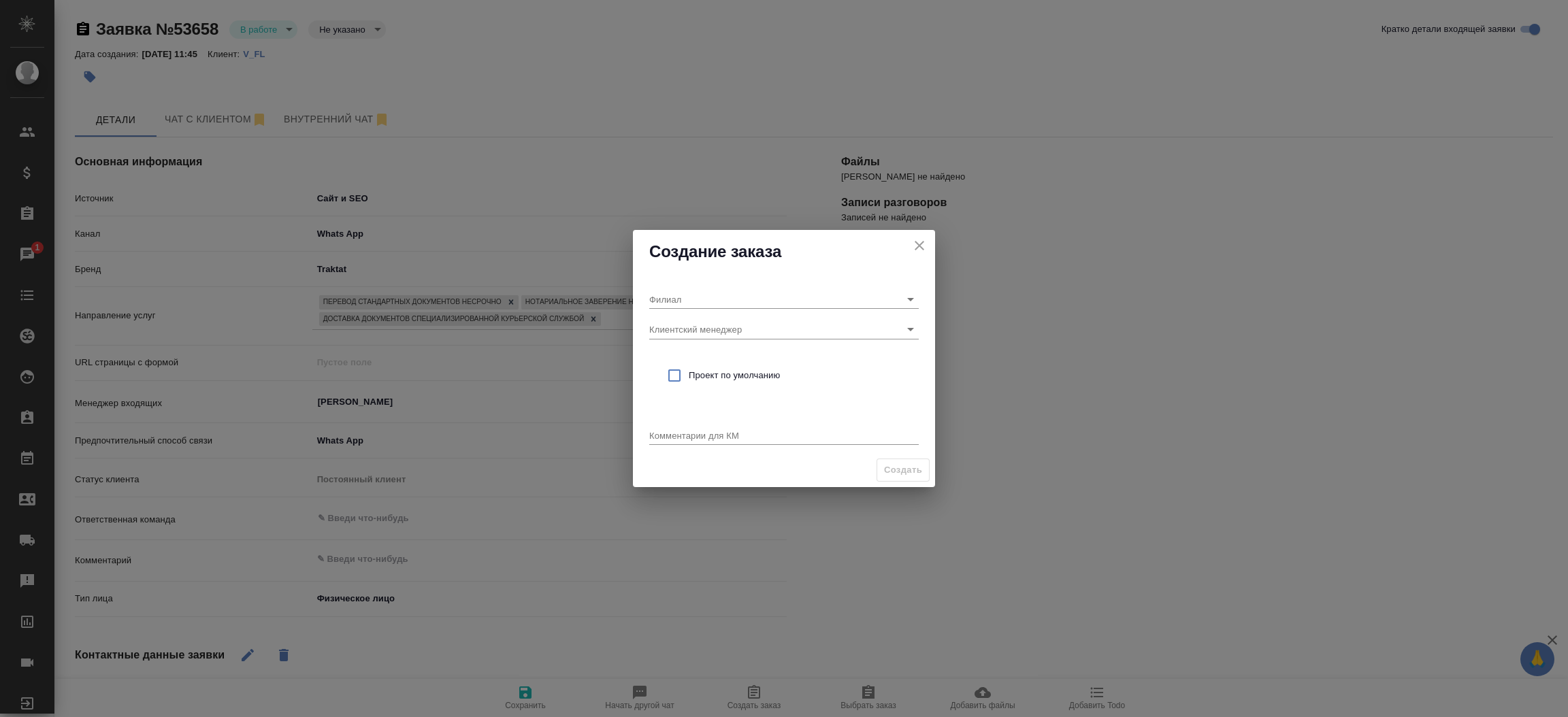
click at [634, 337] on div "[PERSON_NAME] менеджер Проект по умолчанию Комментарии для КМ x" at bounding box center [784, 364] width 302 height 180
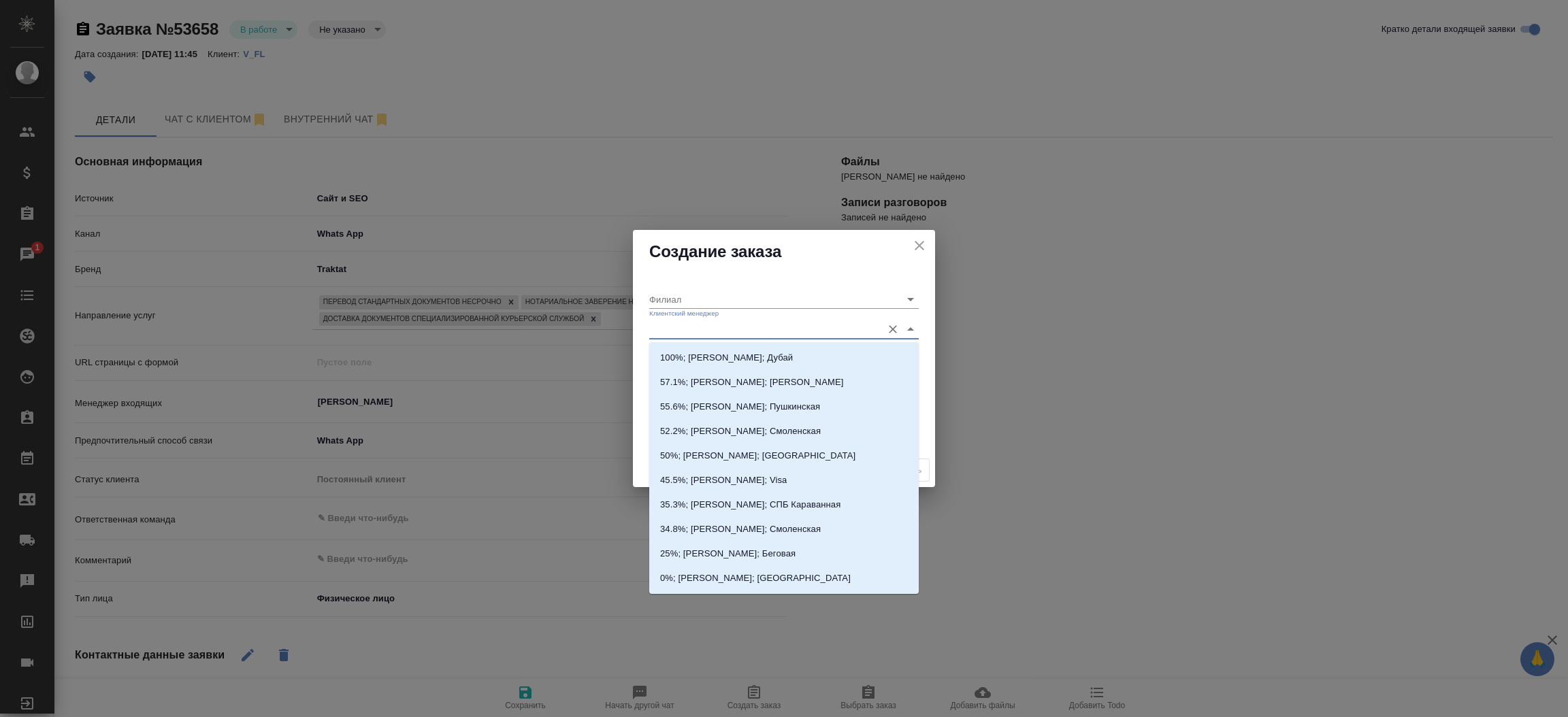
click at [685, 333] on input "Клиентский менеджер" at bounding box center [762, 329] width 226 height 18
type input "тим"
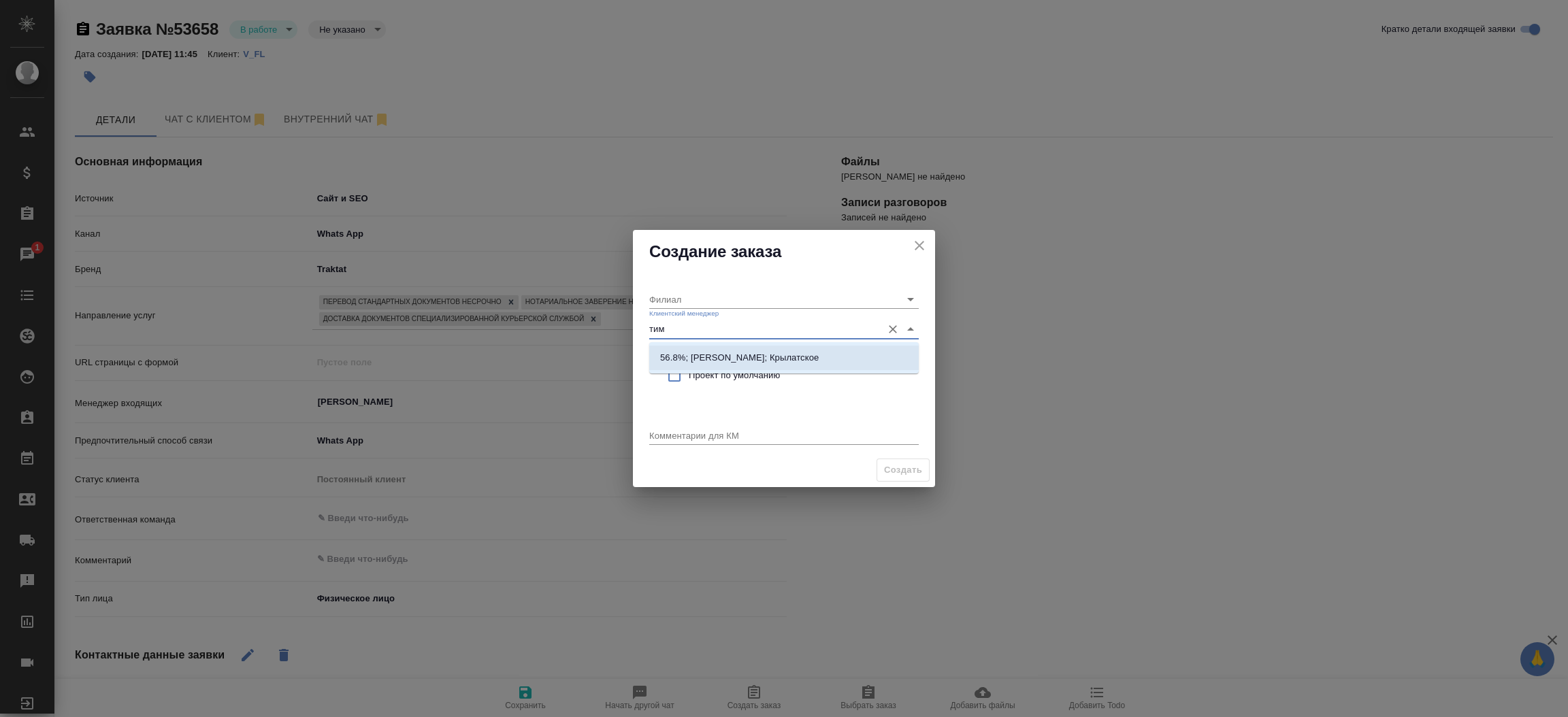
click at [697, 352] on p "56.8%; [PERSON_NAME]; Крылатское" at bounding box center [739, 358] width 159 height 14
type input "Крылатское"
type input "56.8%; [PERSON_NAME]; Крылатское"
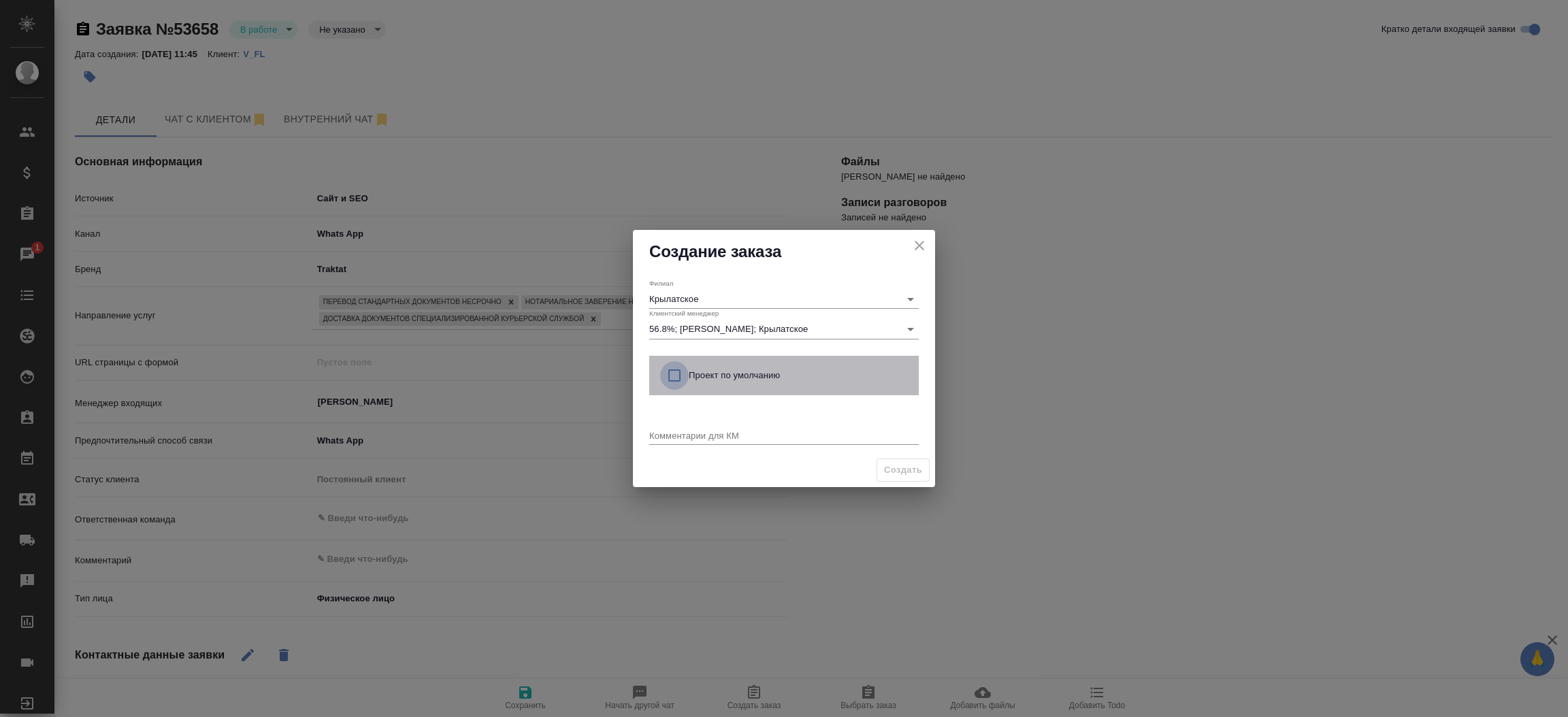
click at [678, 370] on input "checkbox" at bounding box center [674, 375] width 29 height 29
checkbox input "true"
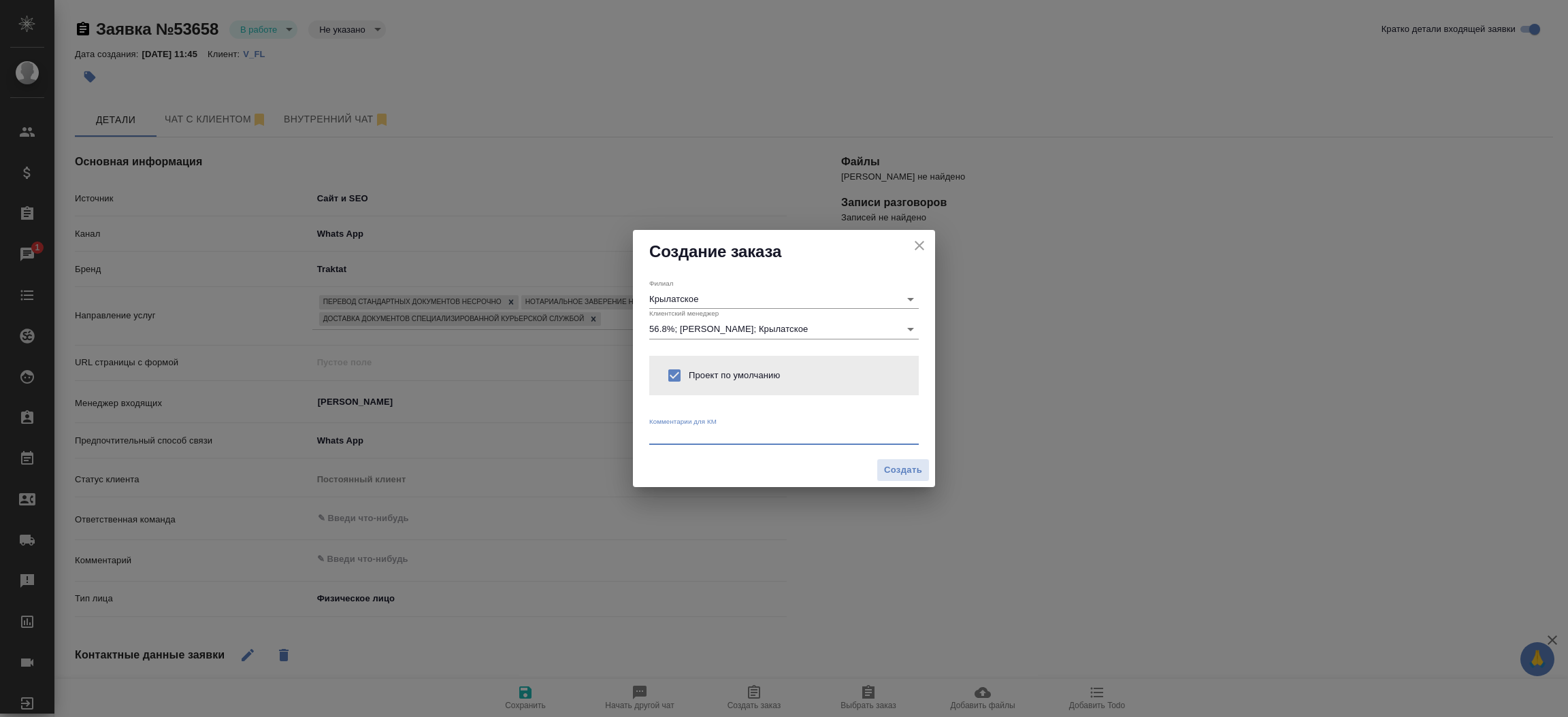
click at [665, 438] on textarea at bounding box center [783, 435] width 269 height 10
type textarea "от КВ: на русс и нз и доставка, ответ в вотс"
type textarea "x"
click at [771, 430] on textarea "от КВ: на русс и нз и доставка, ответ в вотс" at bounding box center [783, 435] width 269 height 10
paste textarea "в г. Переслалвь-Залесский."
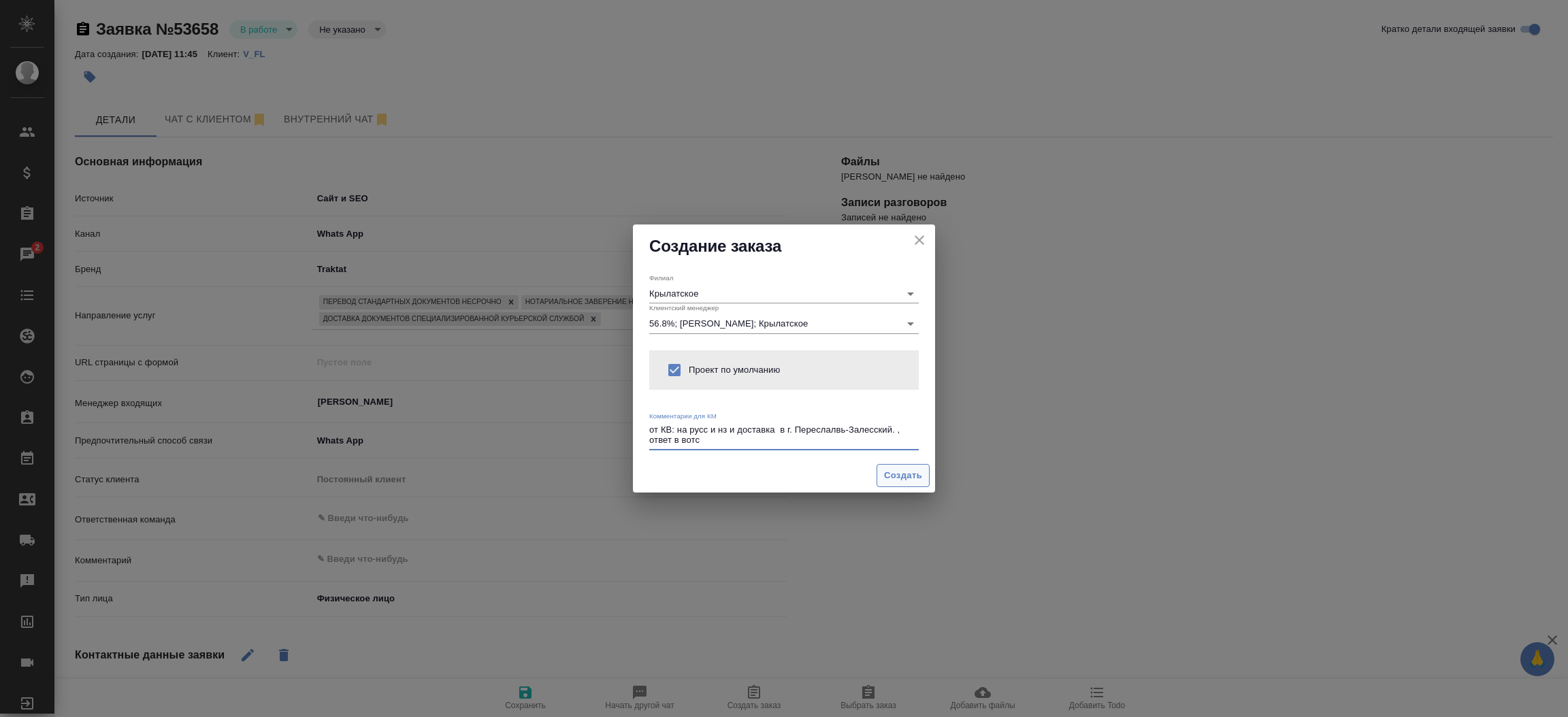
type textarea "от КВ: на русс и нз и доставка в г. Переслалвь-Залесский. , ответ в вотс"
click at [902, 483] on span "Создать" at bounding box center [903, 476] width 38 height 16
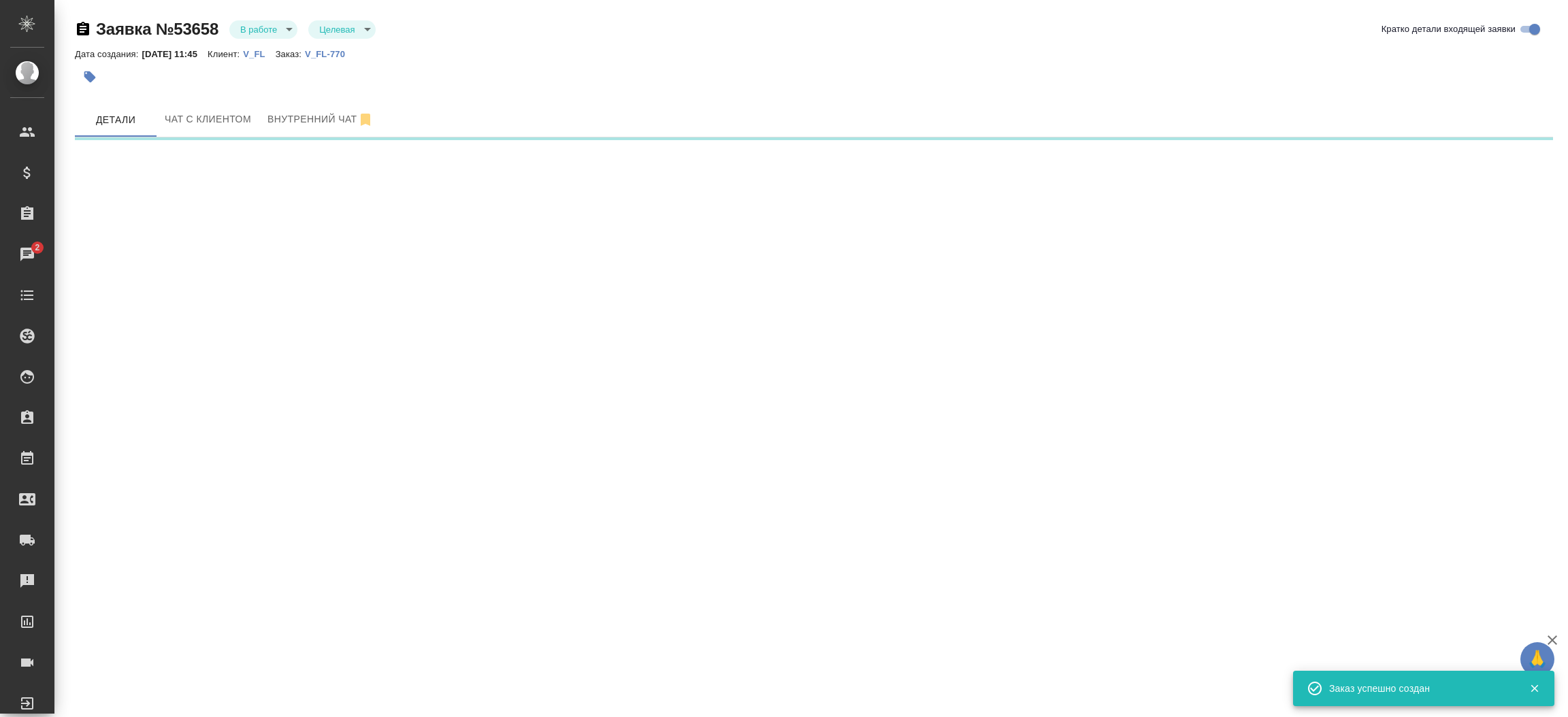
select select "RU"
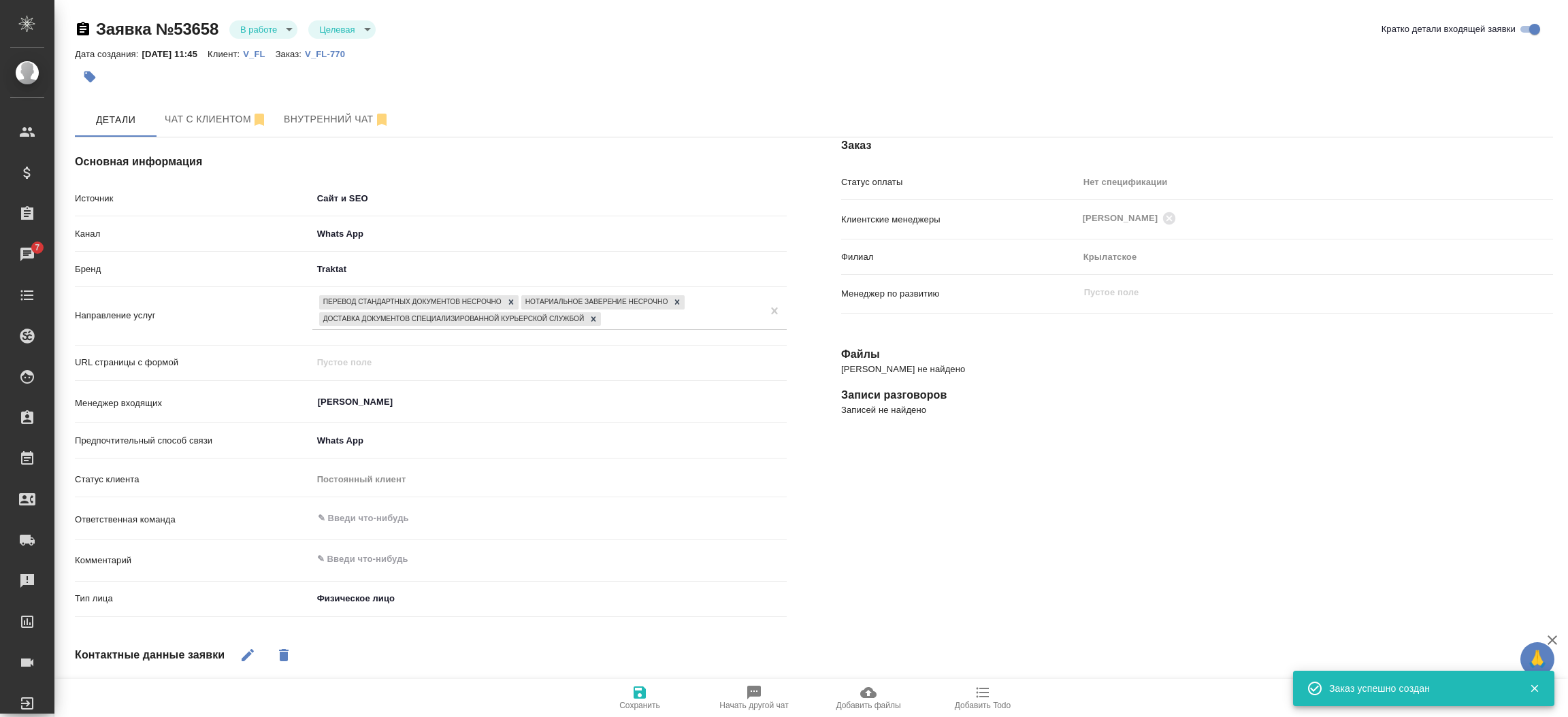
type textarea "x"
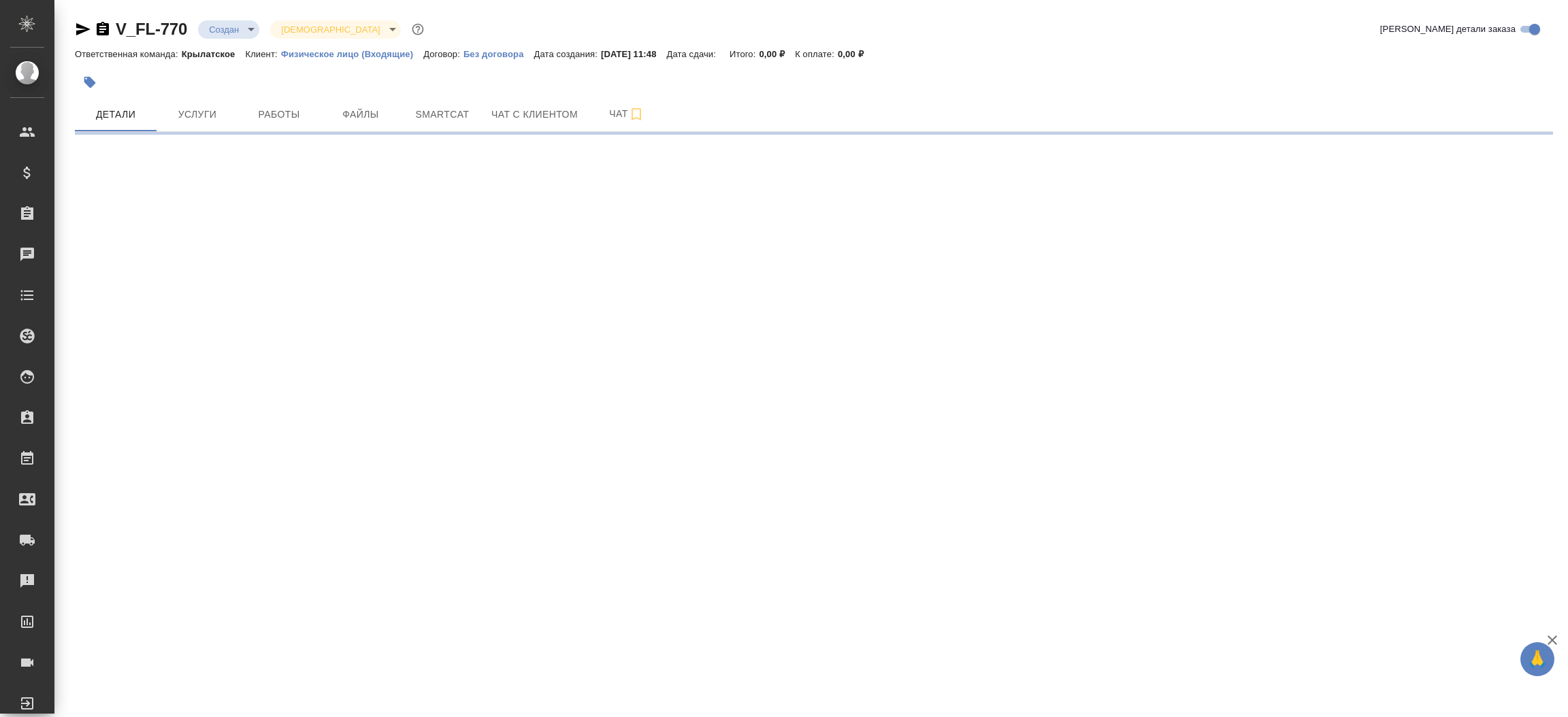
select select "RU"
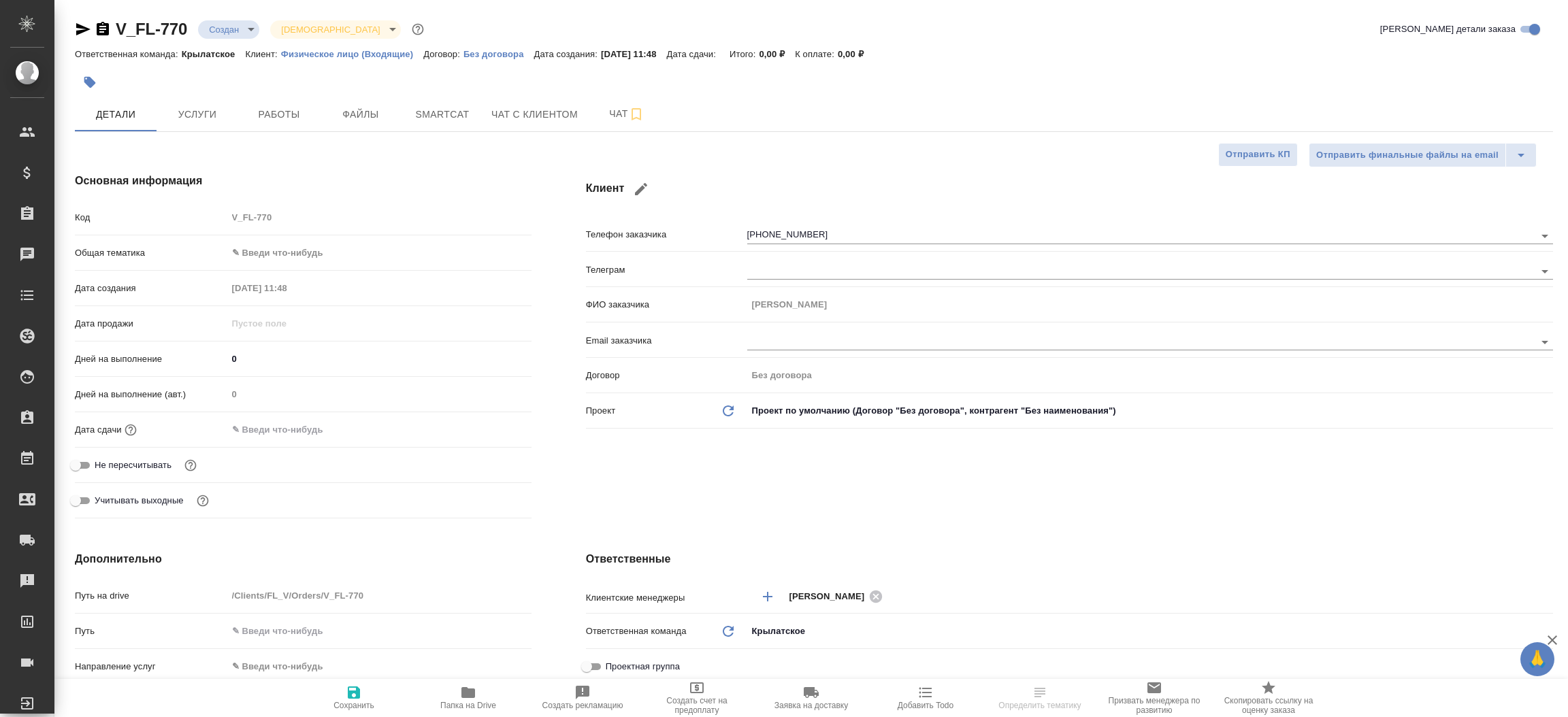
type textarea "x"
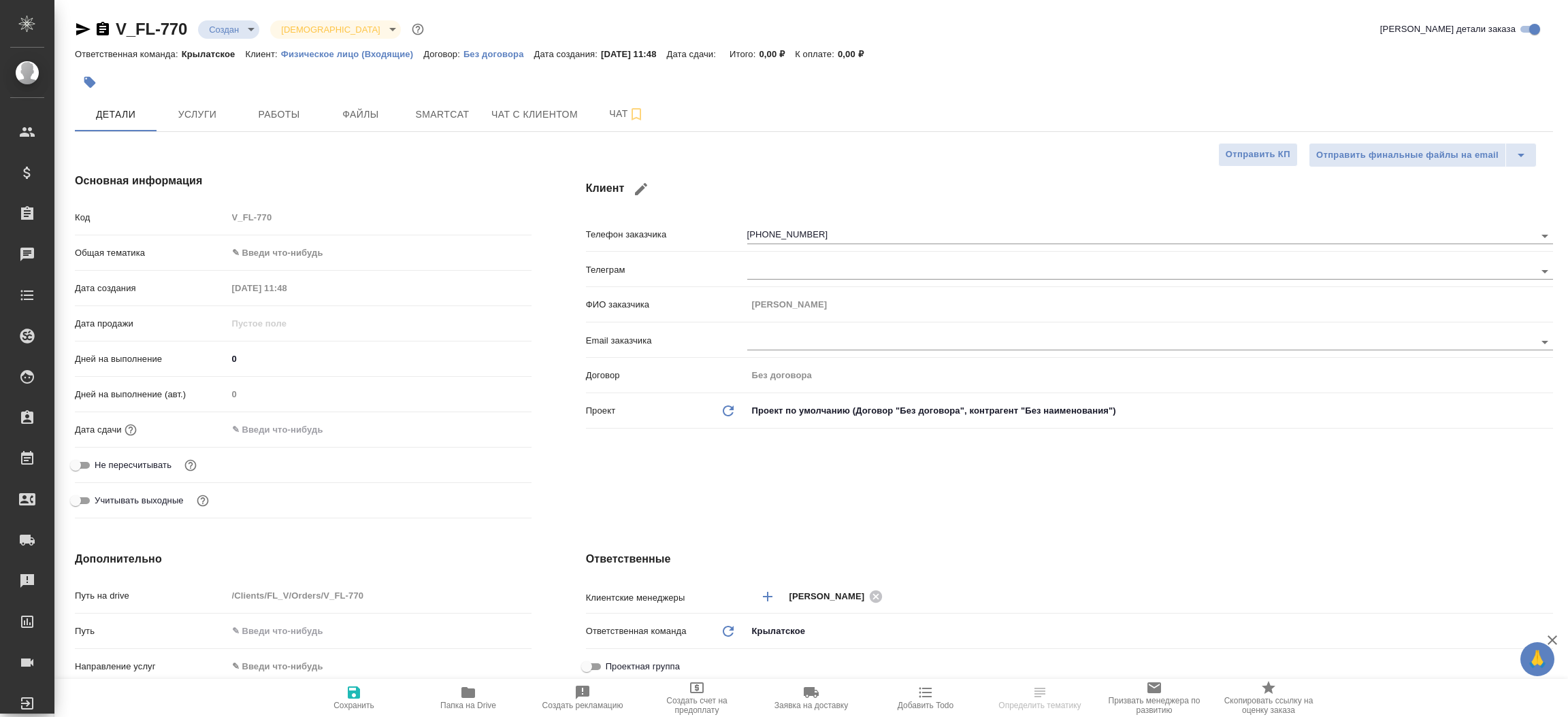
type textarea "x"
click at [385, 114] on span "Файлы" at bounding box center [360, 114] width 65 height 17
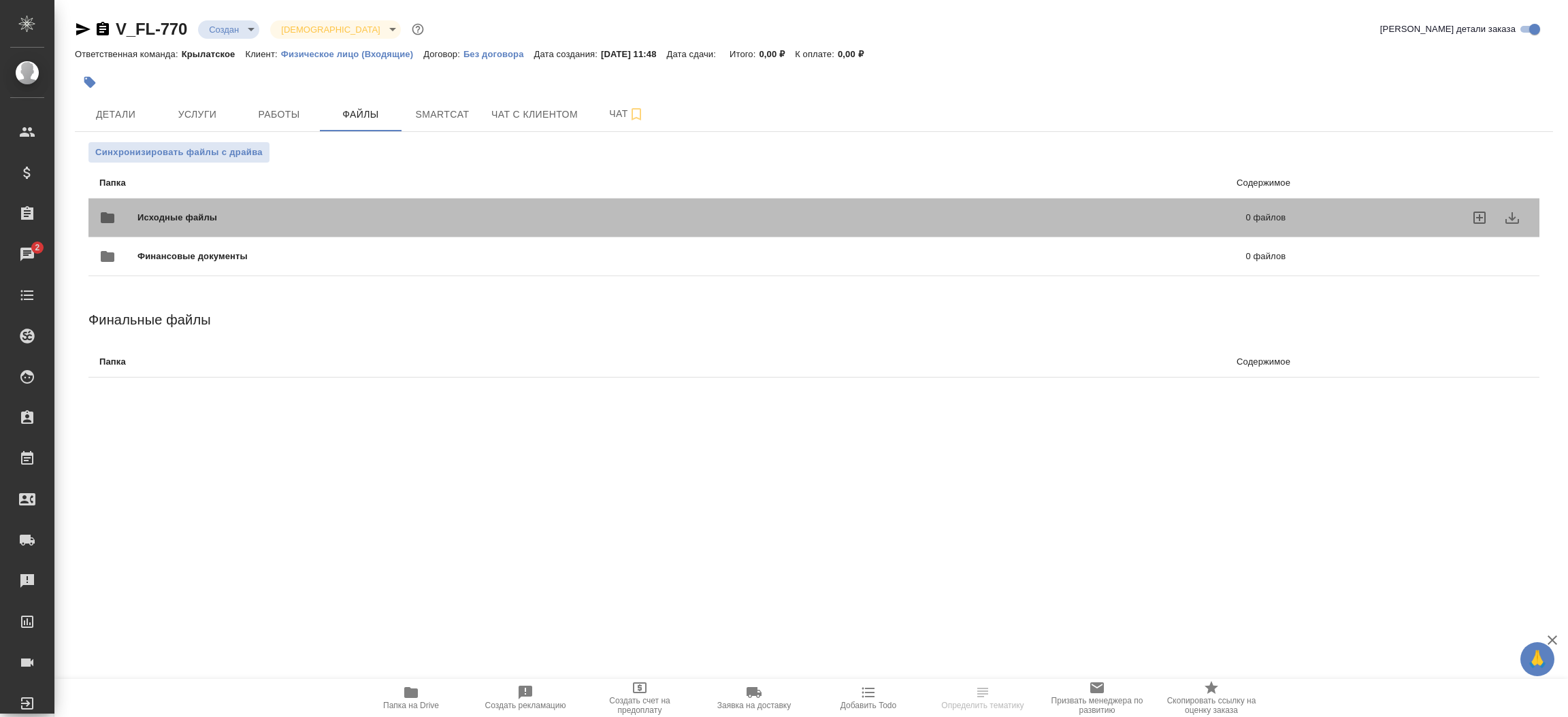
click at [373, 220] on span "Исходные файлы" at bounding box center [434, 218] width 594 height 14
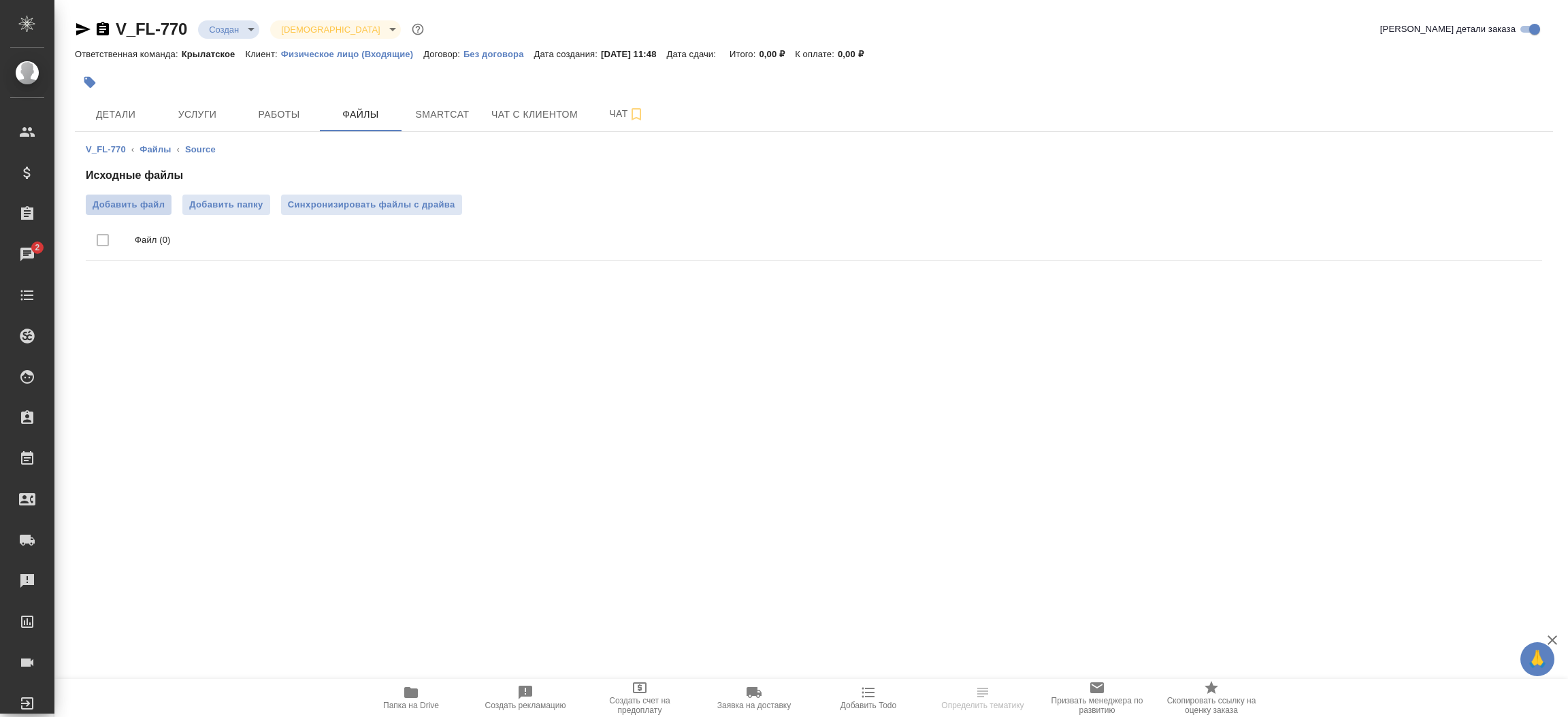
click at [123, 208] on span "Добавить файл" at bounding box center [129, 205] width 72 height 14
click at [0, 0] on input "Добавить файл" at bounding box center [0, 0] width 0 height 0
click at [134, 108] on span "Детали" at bounding box center [115, 114] width 65 height 17
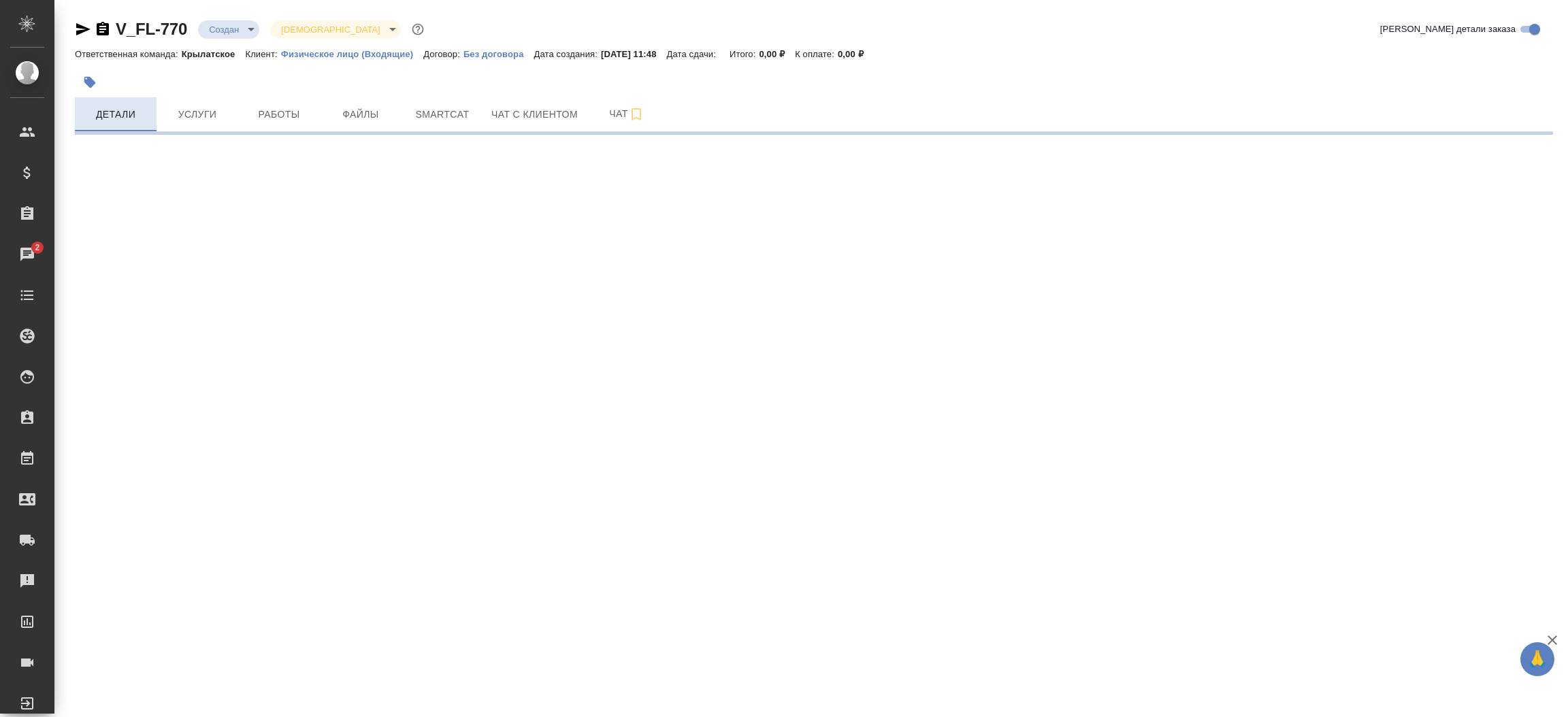
select select "RU"
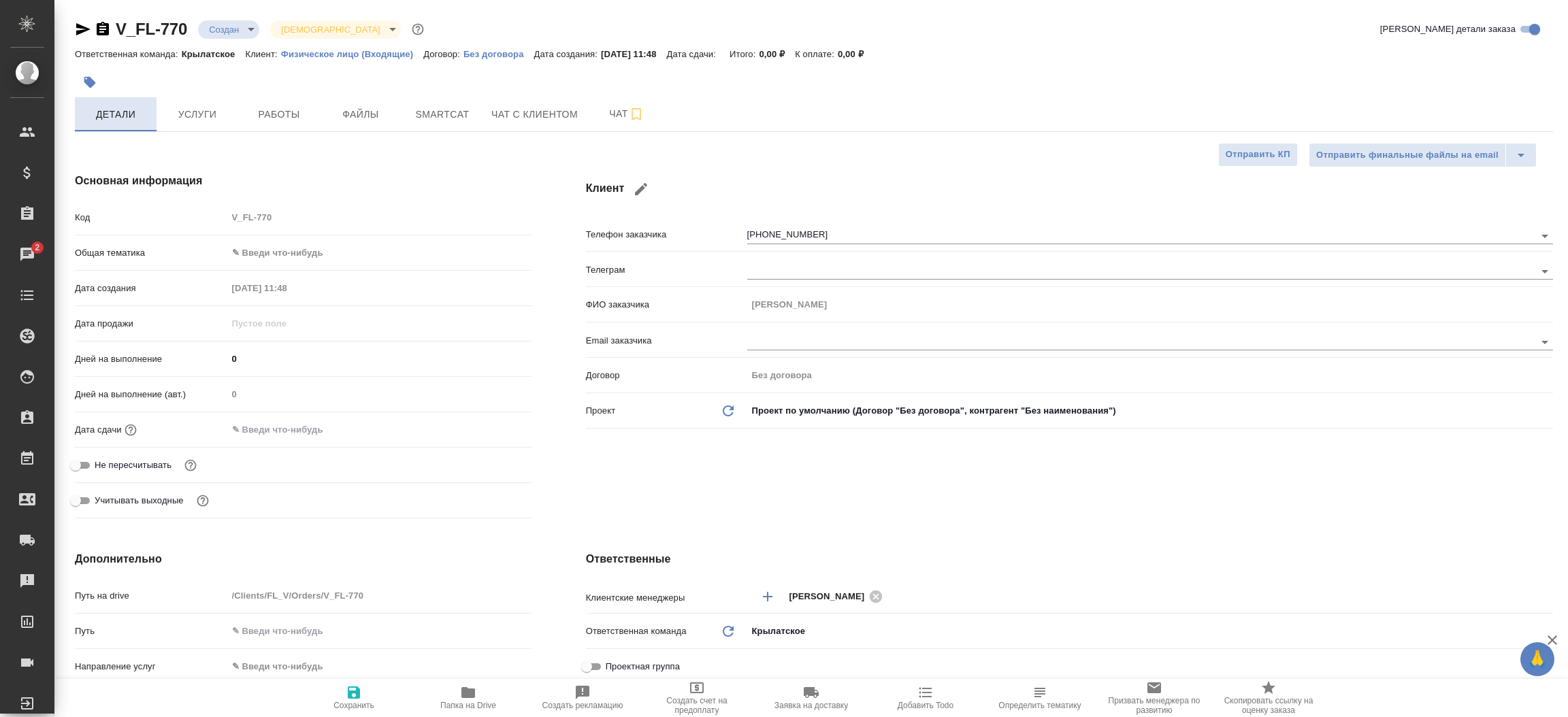
type textarea "x"
click at [76, 27] on icon "button" at bounding box center [83, 29] width 14 height 12
click at [759, 493] on div "Клиент Телефон заказчика +79159834224 Телеграм ФИО заказчика Ekaterina Email за…" at bounding box center [1069, 349] width 1021 height 406
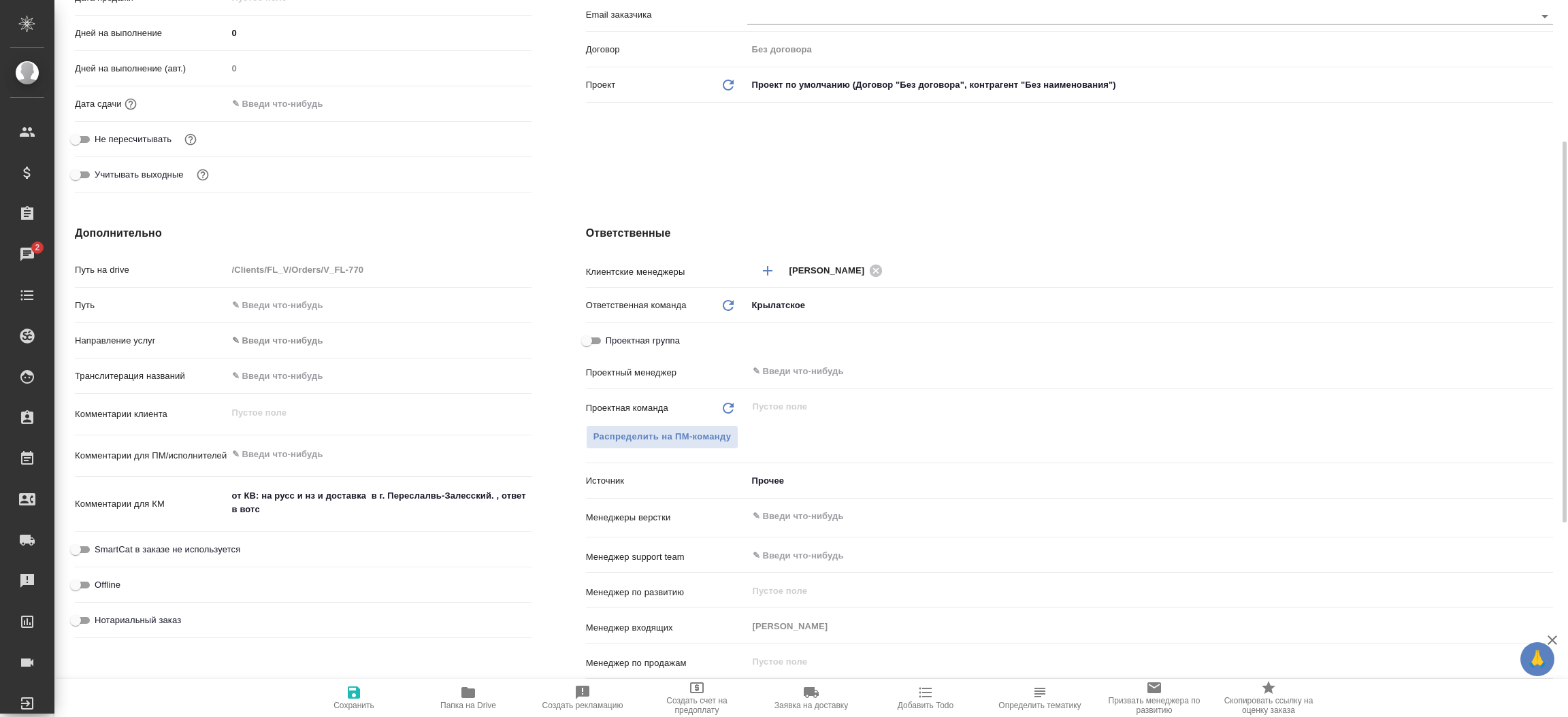
scroll to position [367, 0]
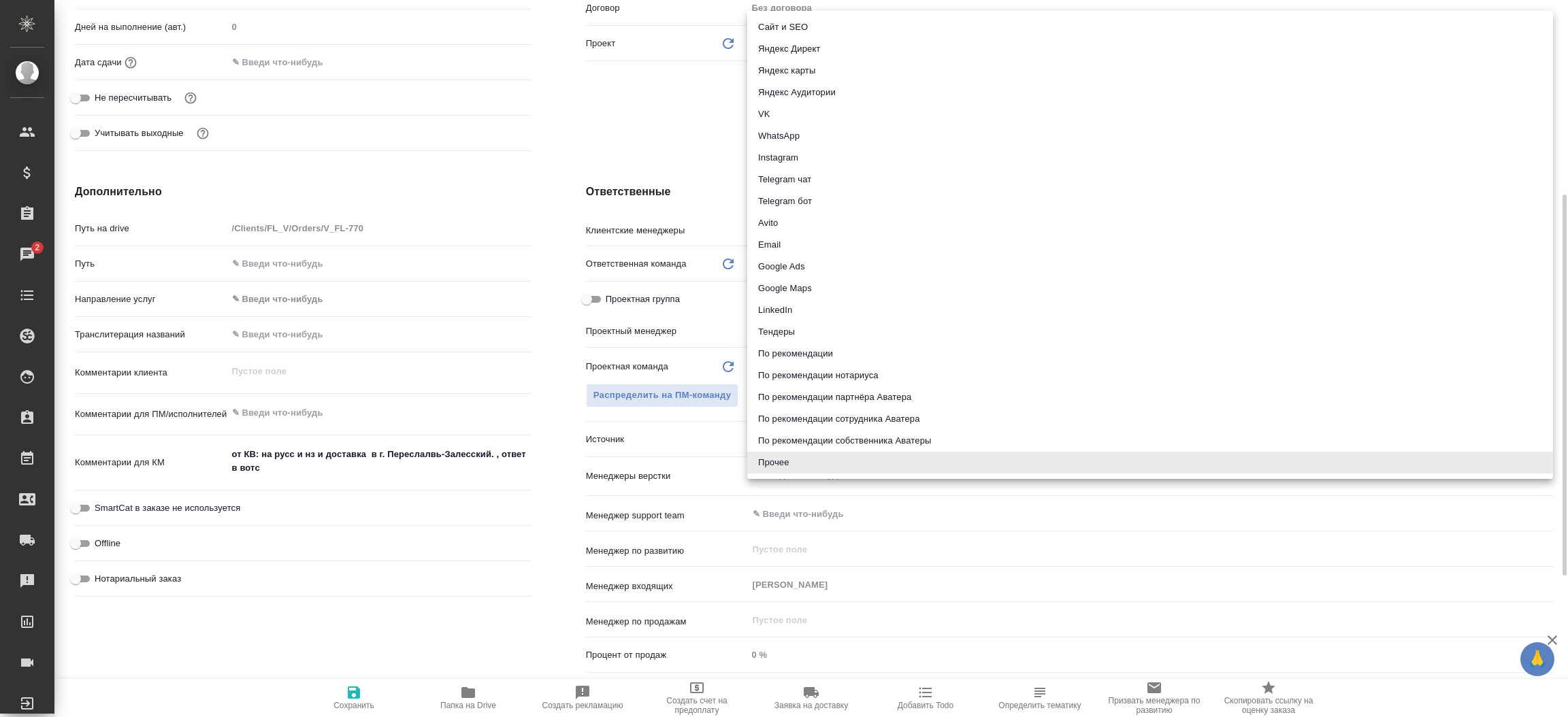
click at [801, 439] on body "🙏 .cls-1 fill:#fff; AWATERA Прутько Ирина i.prutko Клиенты Спецификации Заказы …" at bounding box center [784, 358] width 1568 height 717
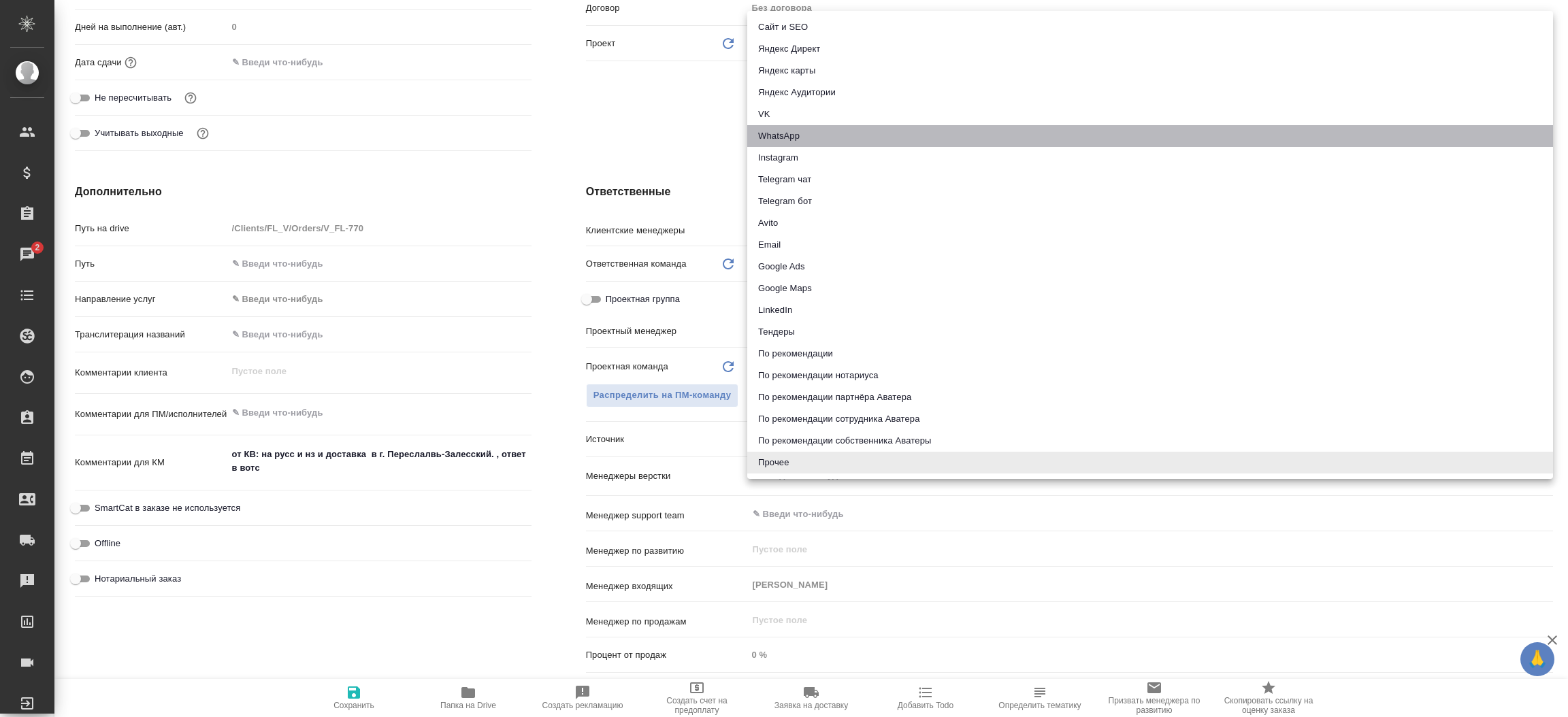
click at [791, 133] on li "WhatsApp" at bounding box center [1150, 136] width 806 height 22
type textarea "x"
type input "whatsapp"
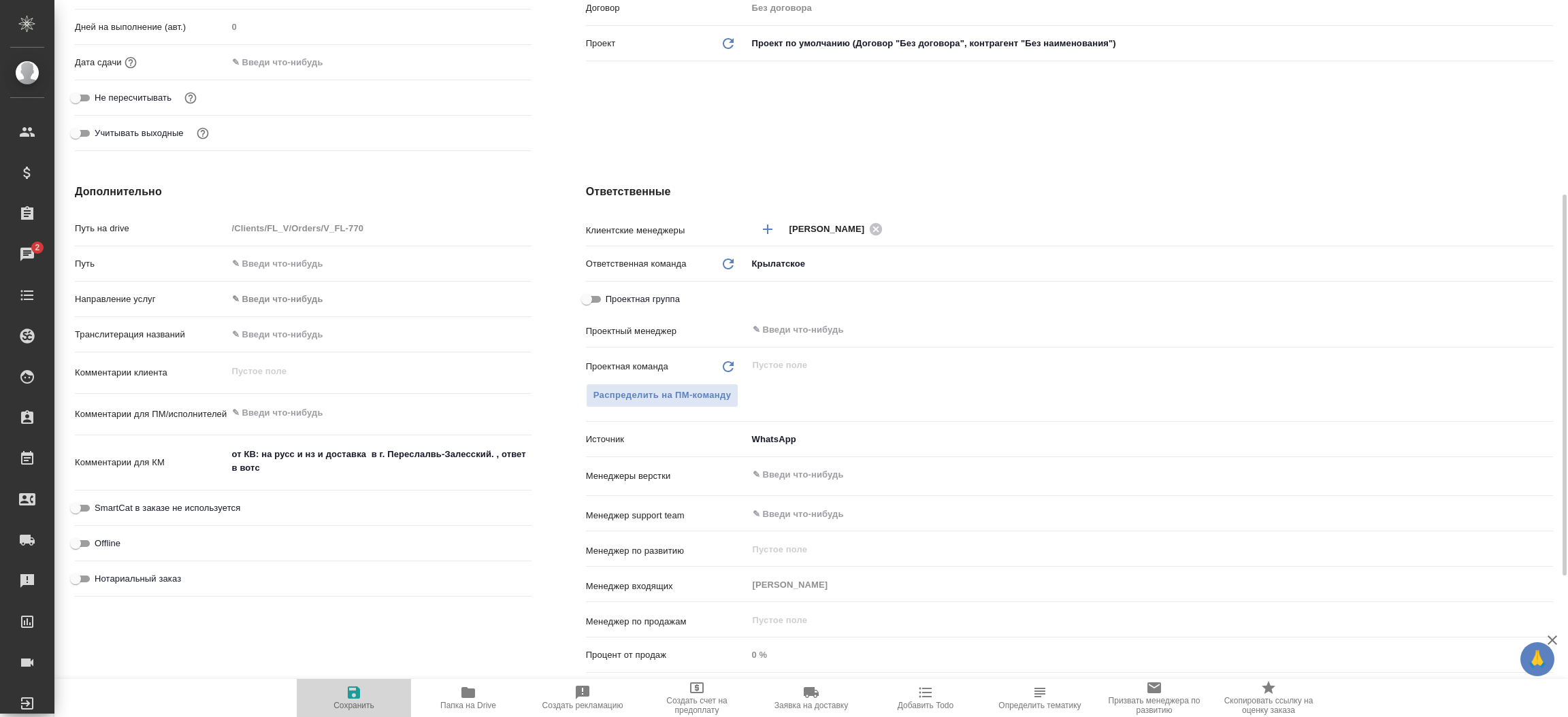
click at [357, 689] on icon "button" at bounding box center [354, 693] width 12 height 12
type textarea "x"
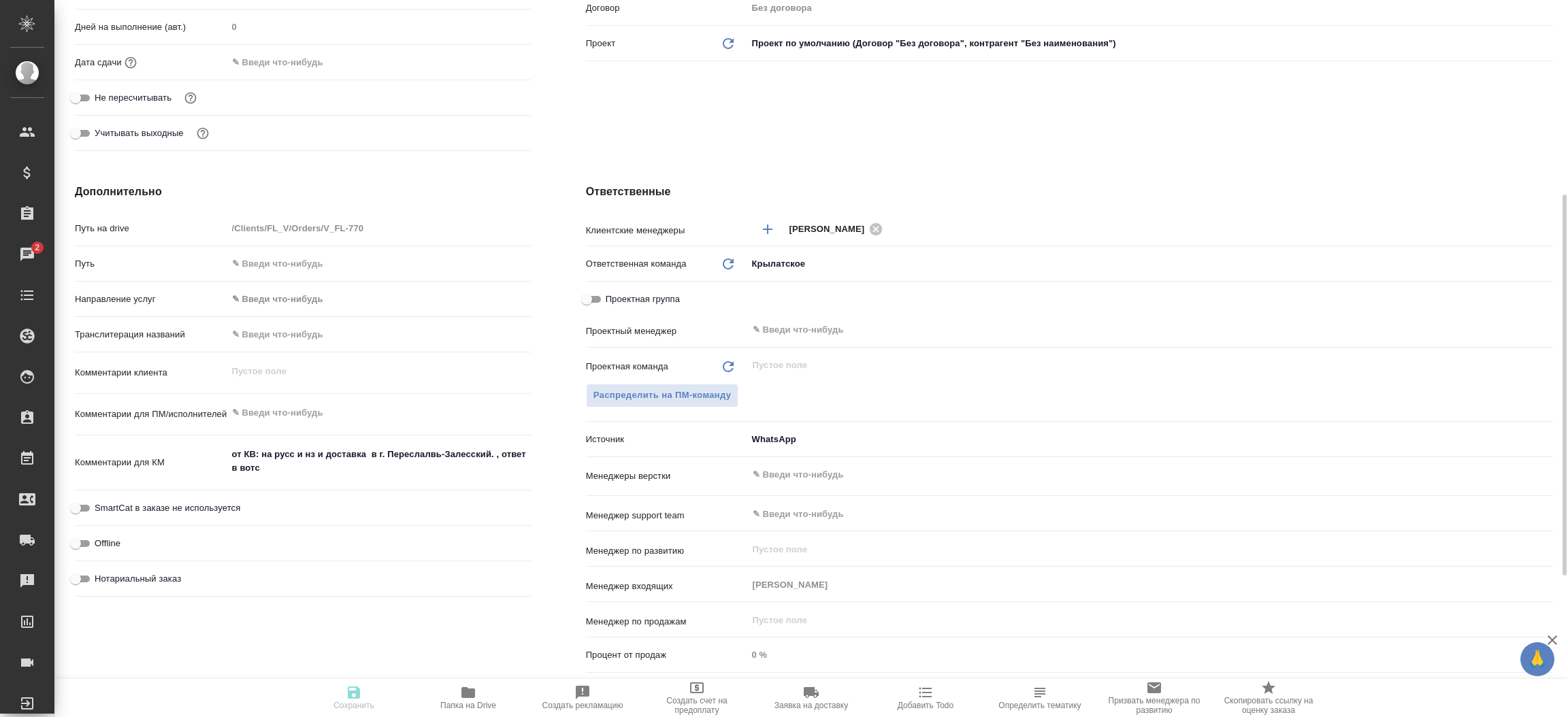
type textarea "x"
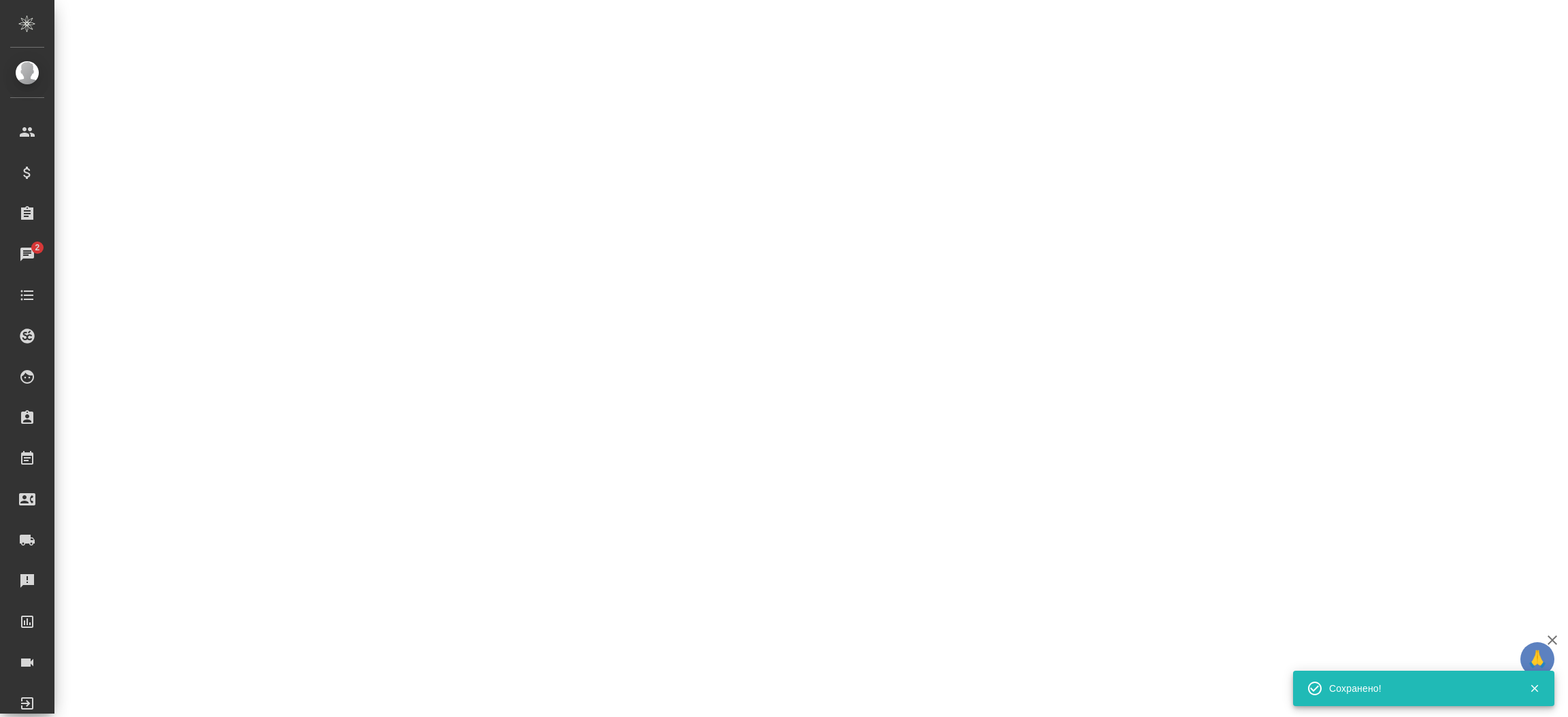
select select "RU"
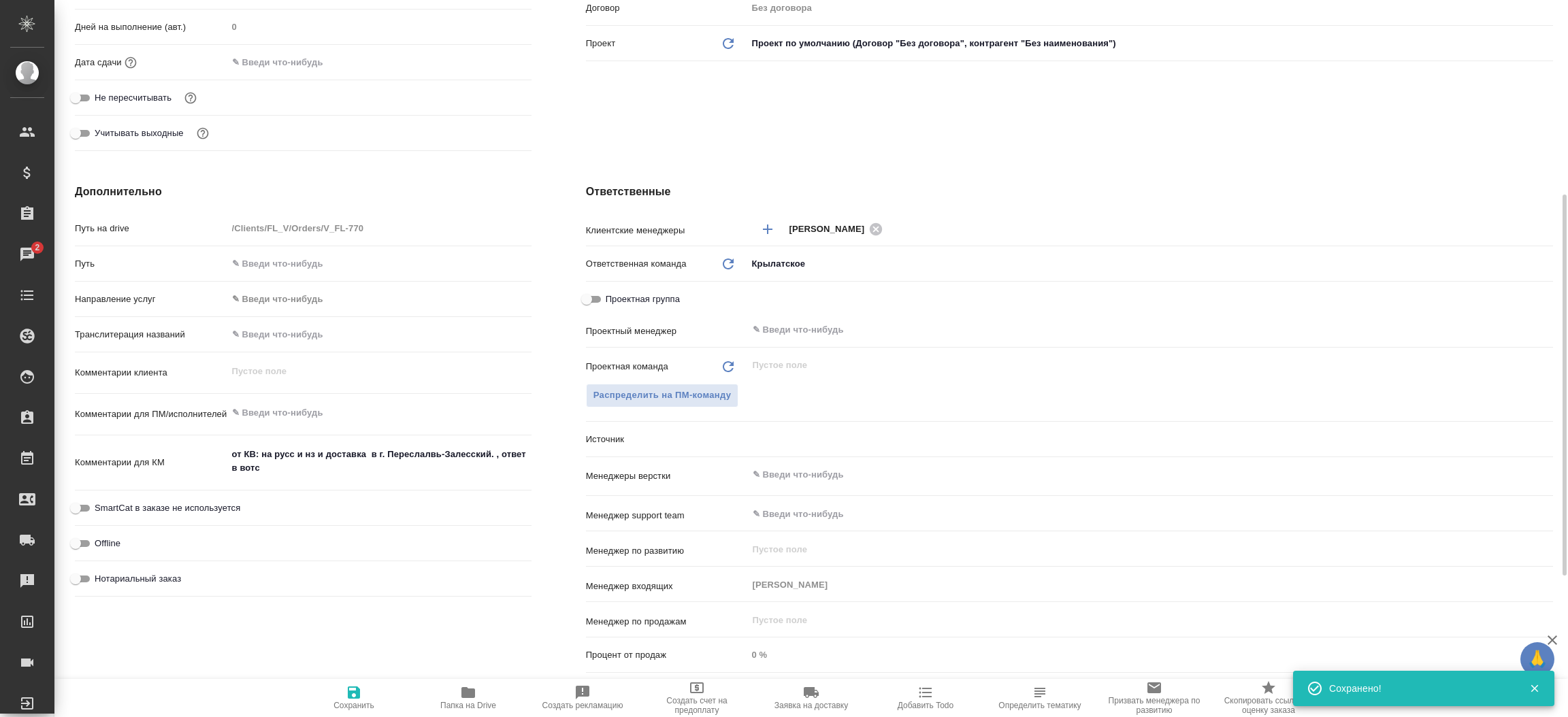
type textarea "x"
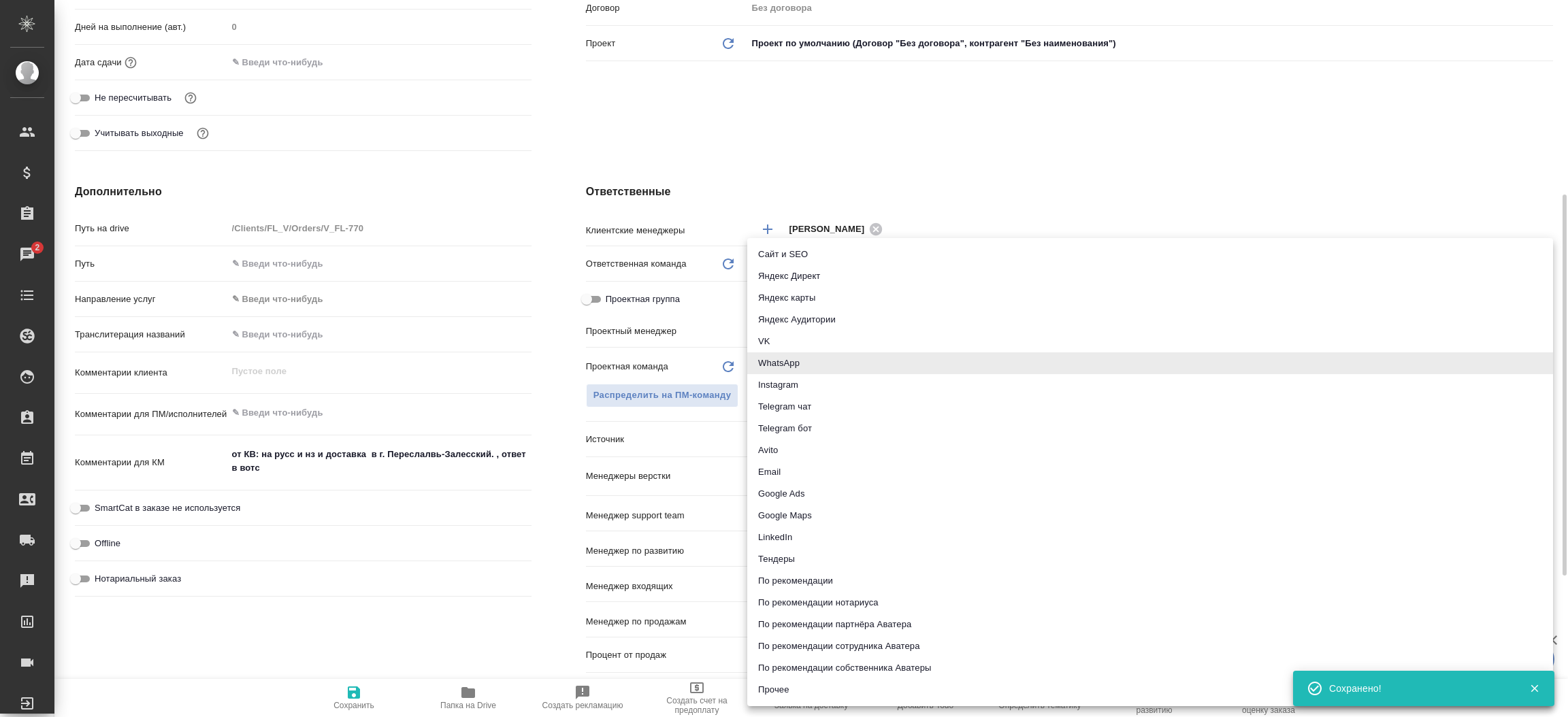
click at [799, 444] on body "🙏 .cls-1 fill:#fff; AWATERA Прутько Ирина i.prutko Клиенты Спецификации Заказы …" at bounding box center [784, 358] width 1568 height 717
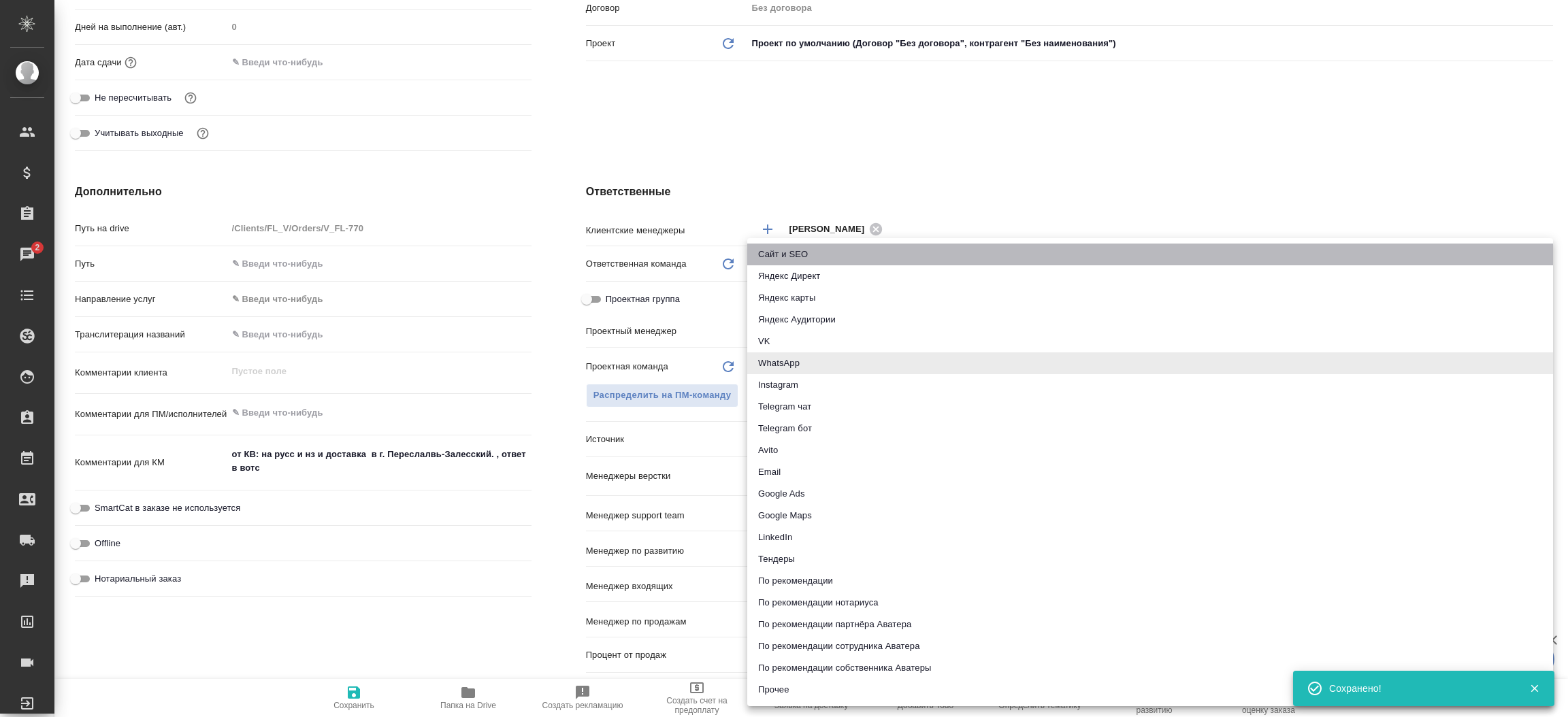
click at [815, 256] on li "Сайт и SEO" at bounding box center [1150, 255] width 806 height 22
type textarea "x"
type input "seo"
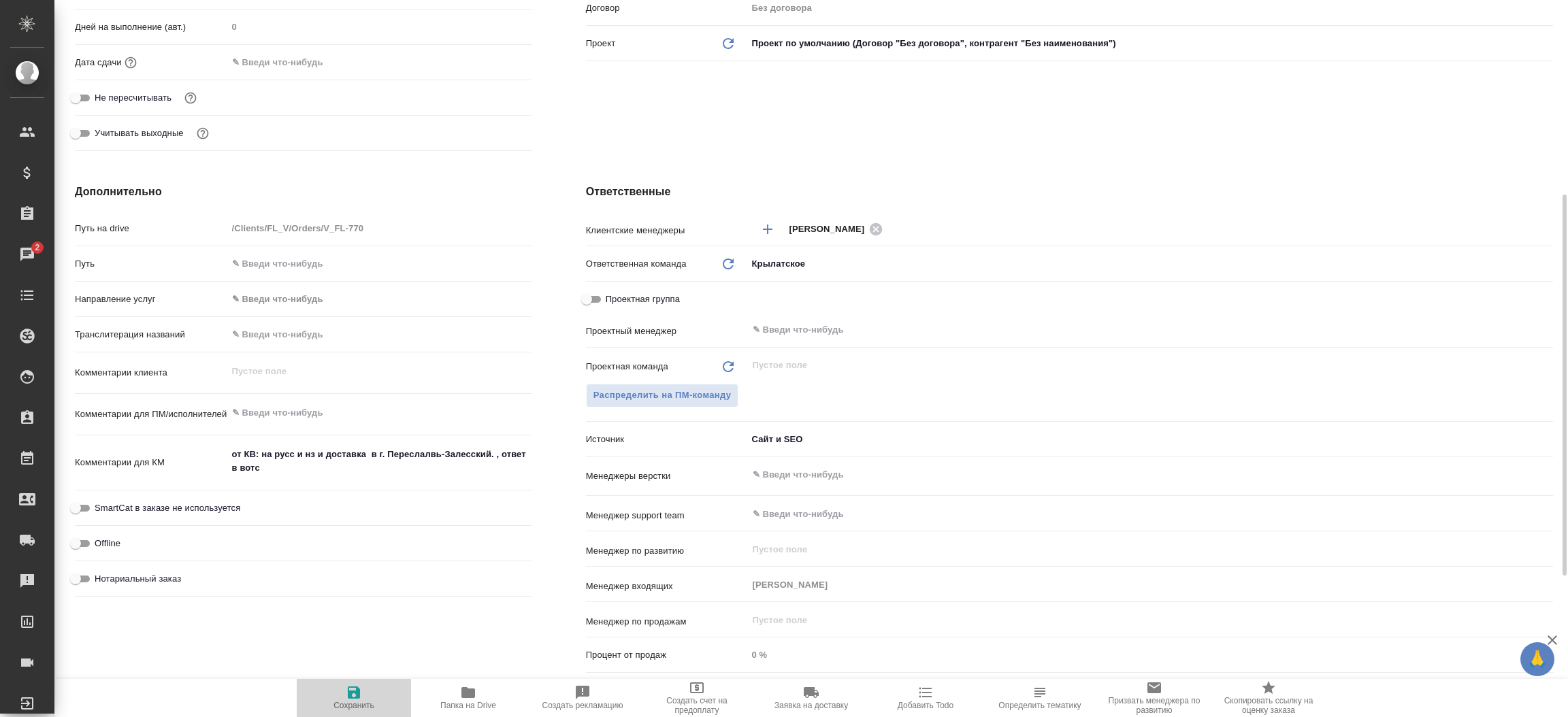
click at [346, 686] on icon "button" at bounding box center [354, 692] width 16 height 16
type textarea "x"
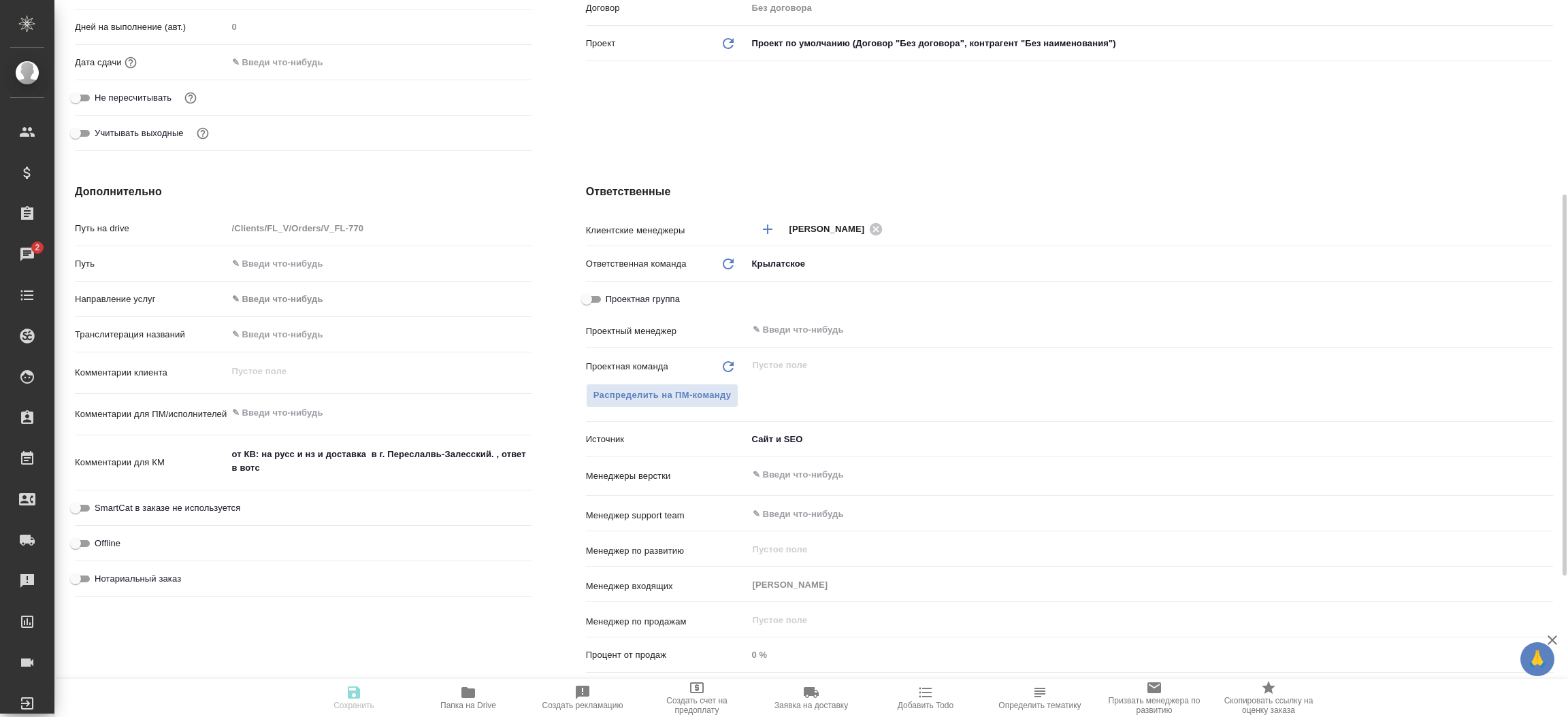
type textarea "x"
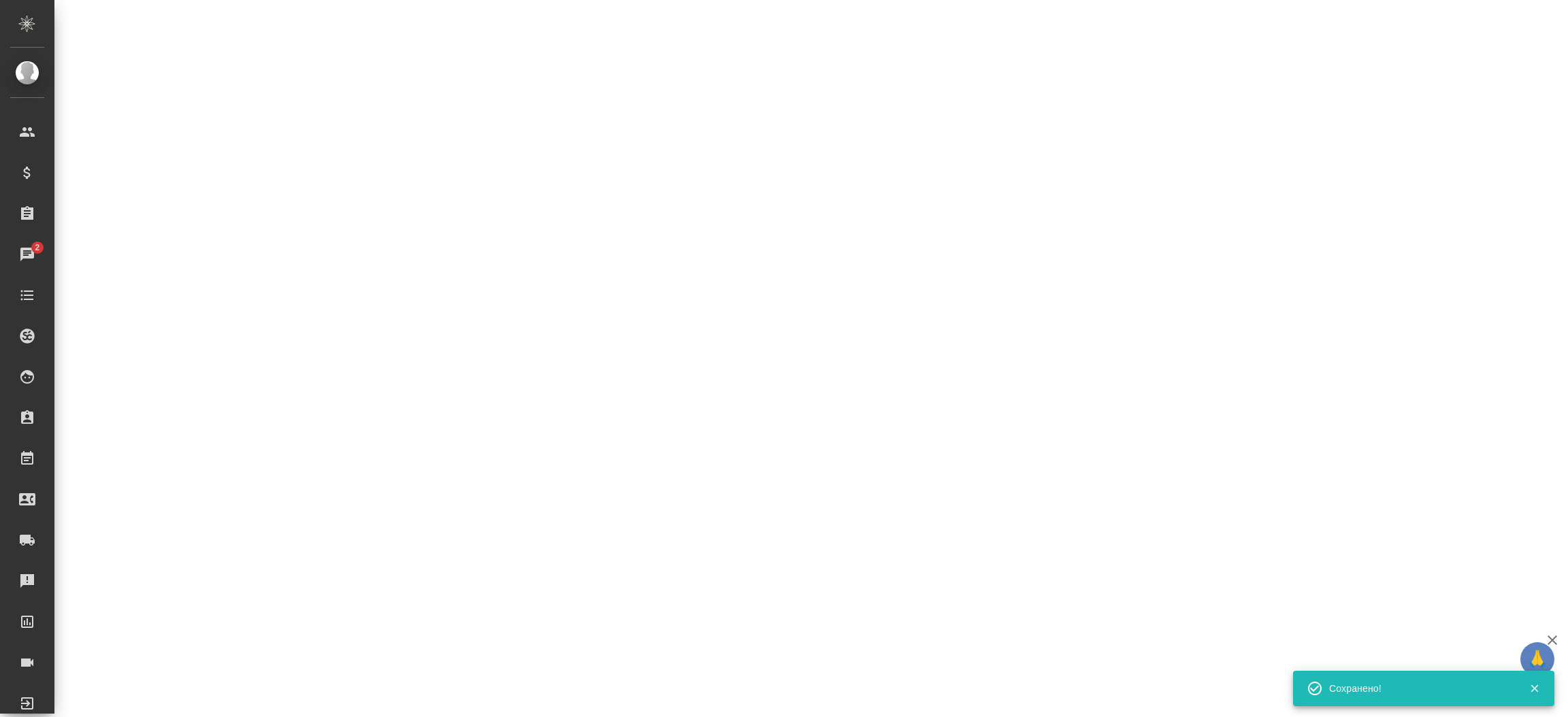
select select "RU"
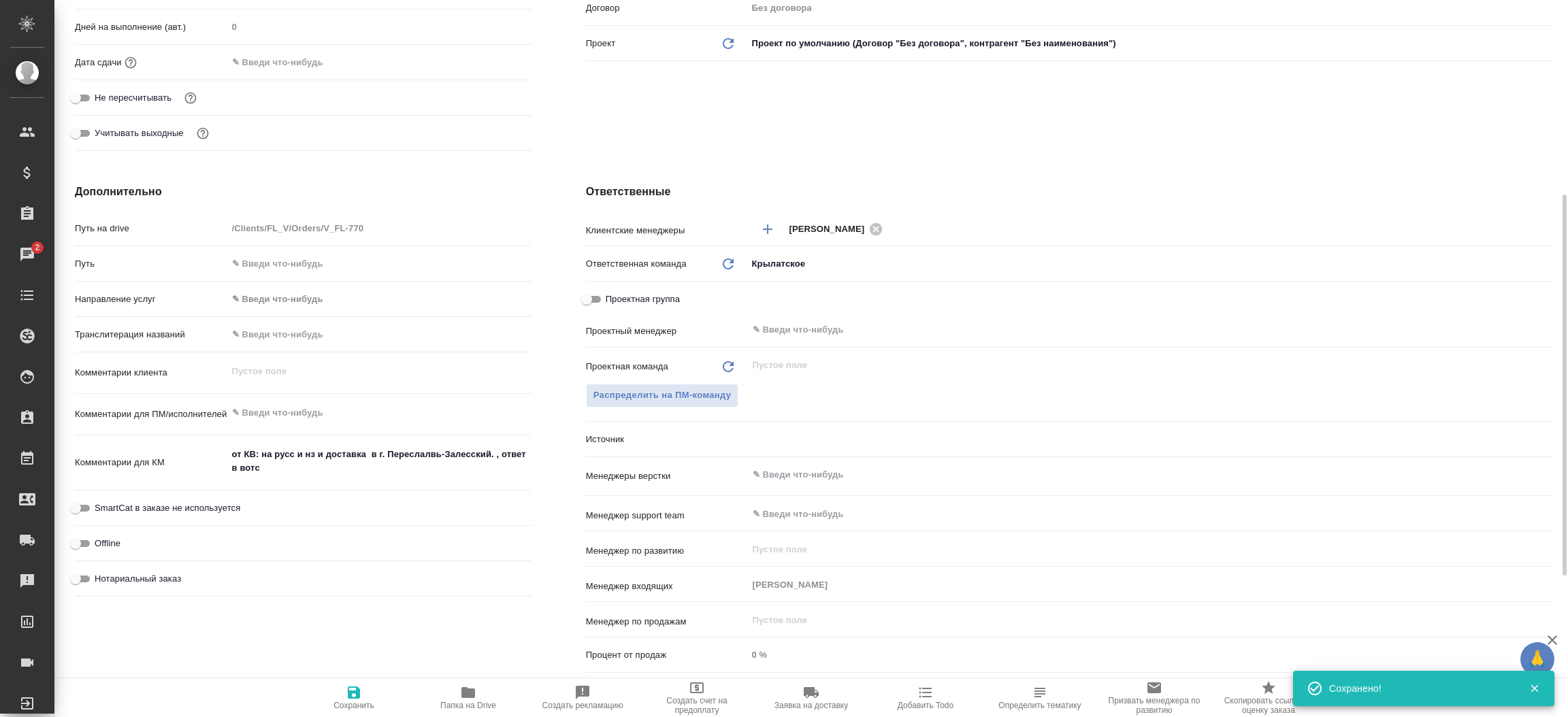
type textarea "x"
click at [545, 225] on div "Дополнительно Путь на drive /Clients/FL_V/Orders/V_FL-770 Путь Направление услу…" at bounding box center [303, 430] width 511 height 549
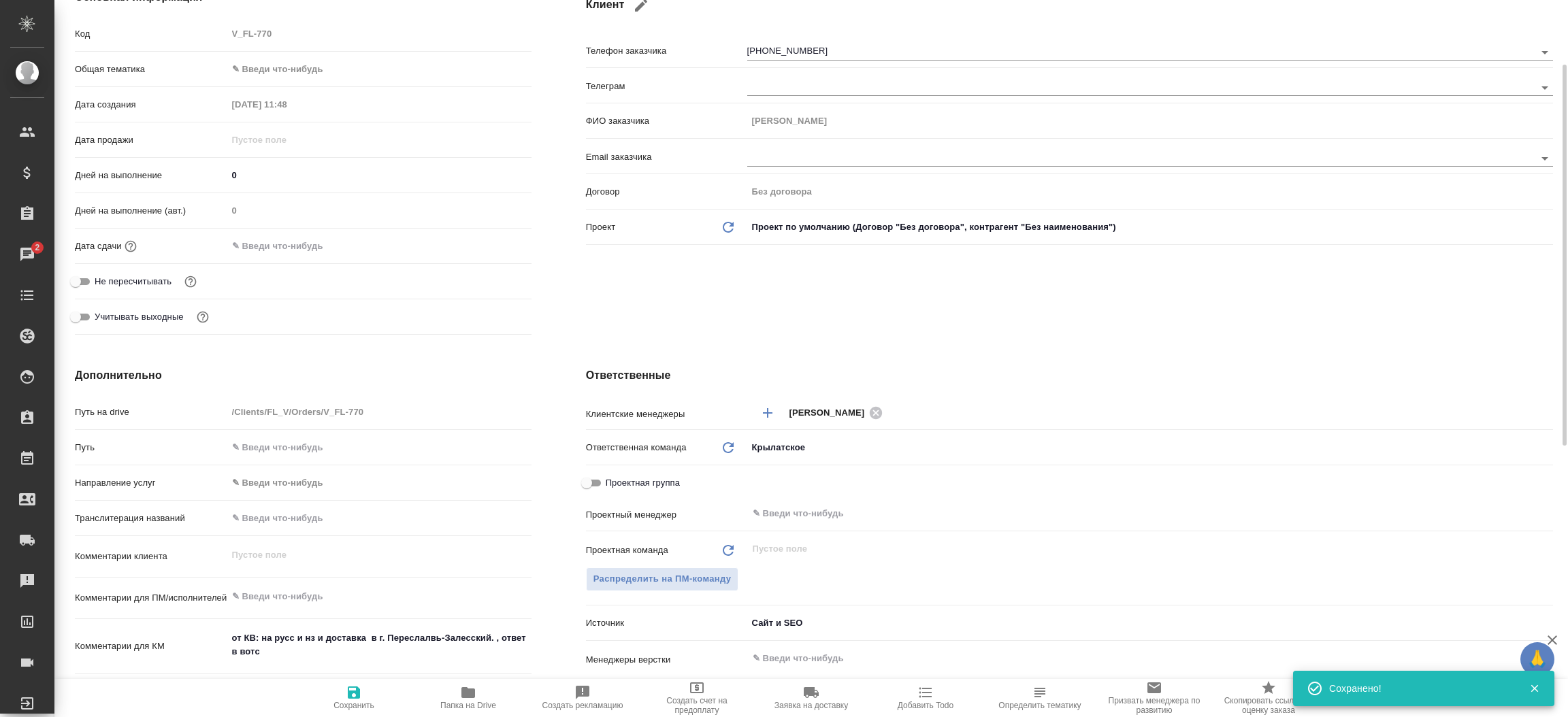
scroll to position [0, 0]
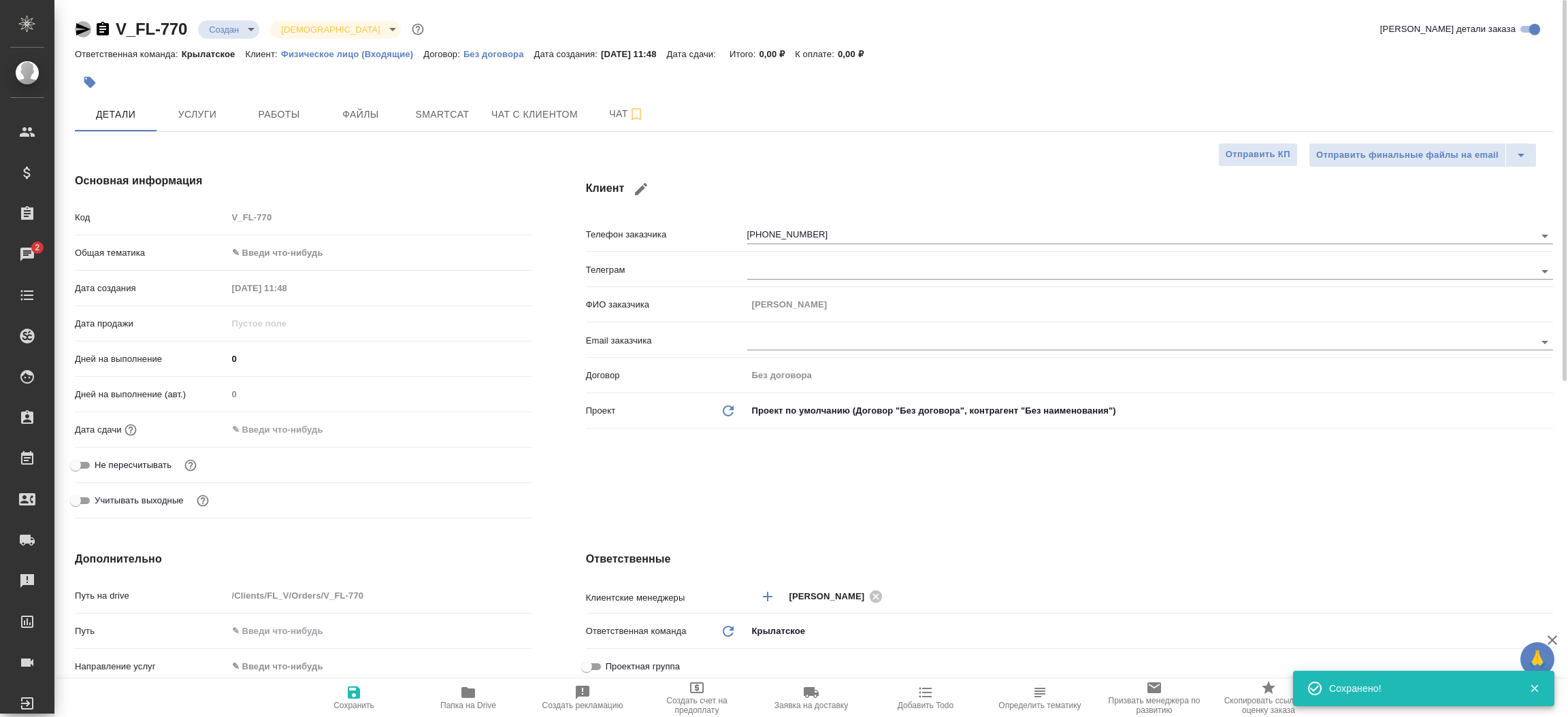
click at [80, 24] on icon "button" at bounding box center [83, 29] width 14 height 12
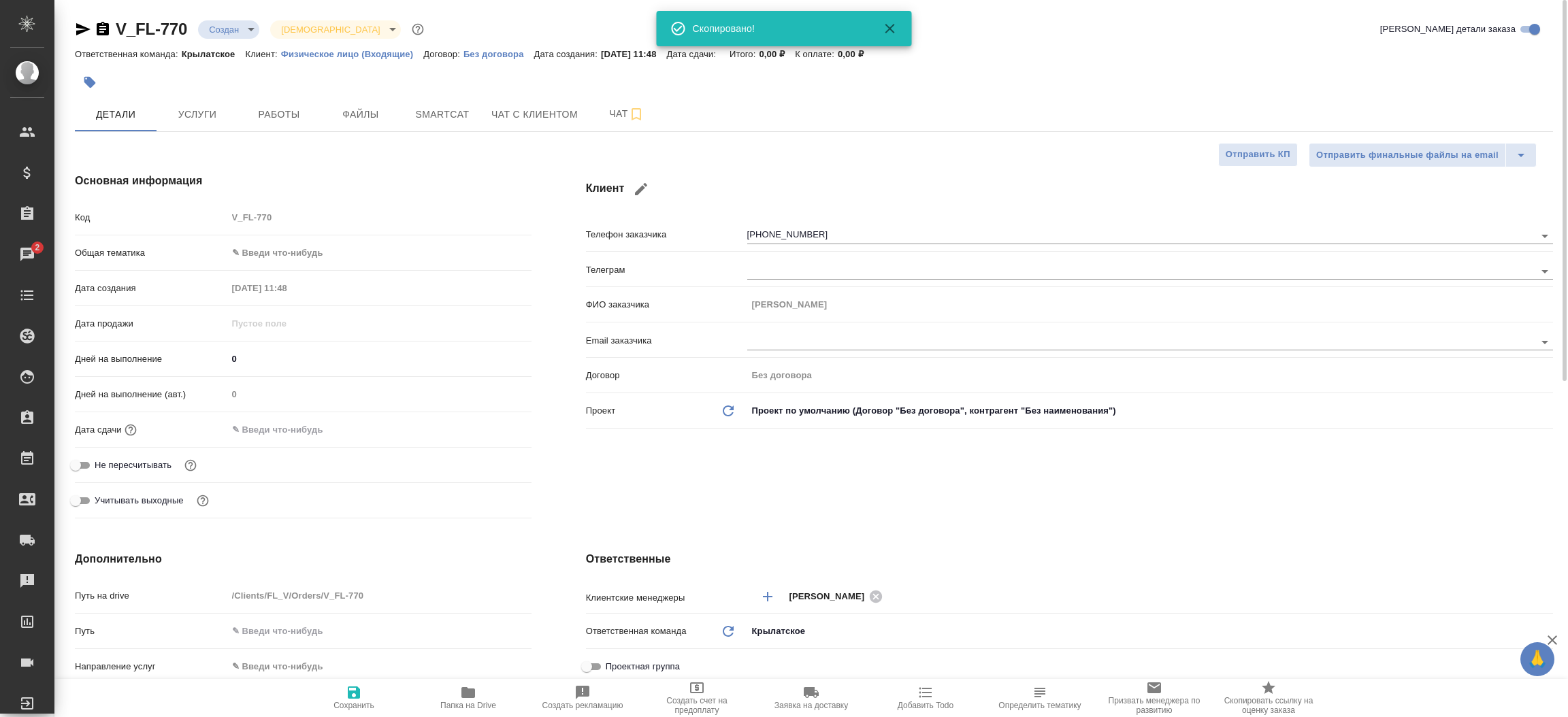
type textarea "x"
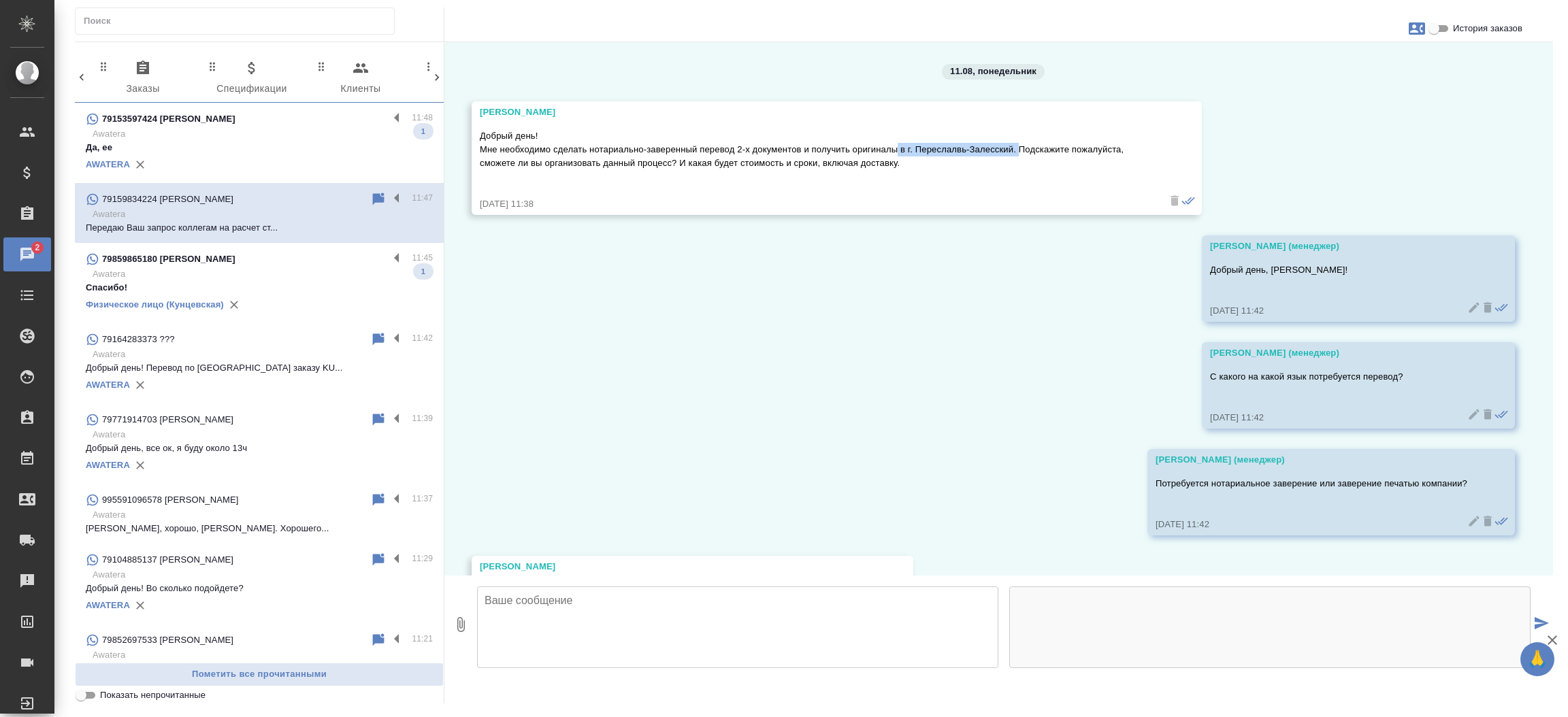
scroll to position [0, 341]
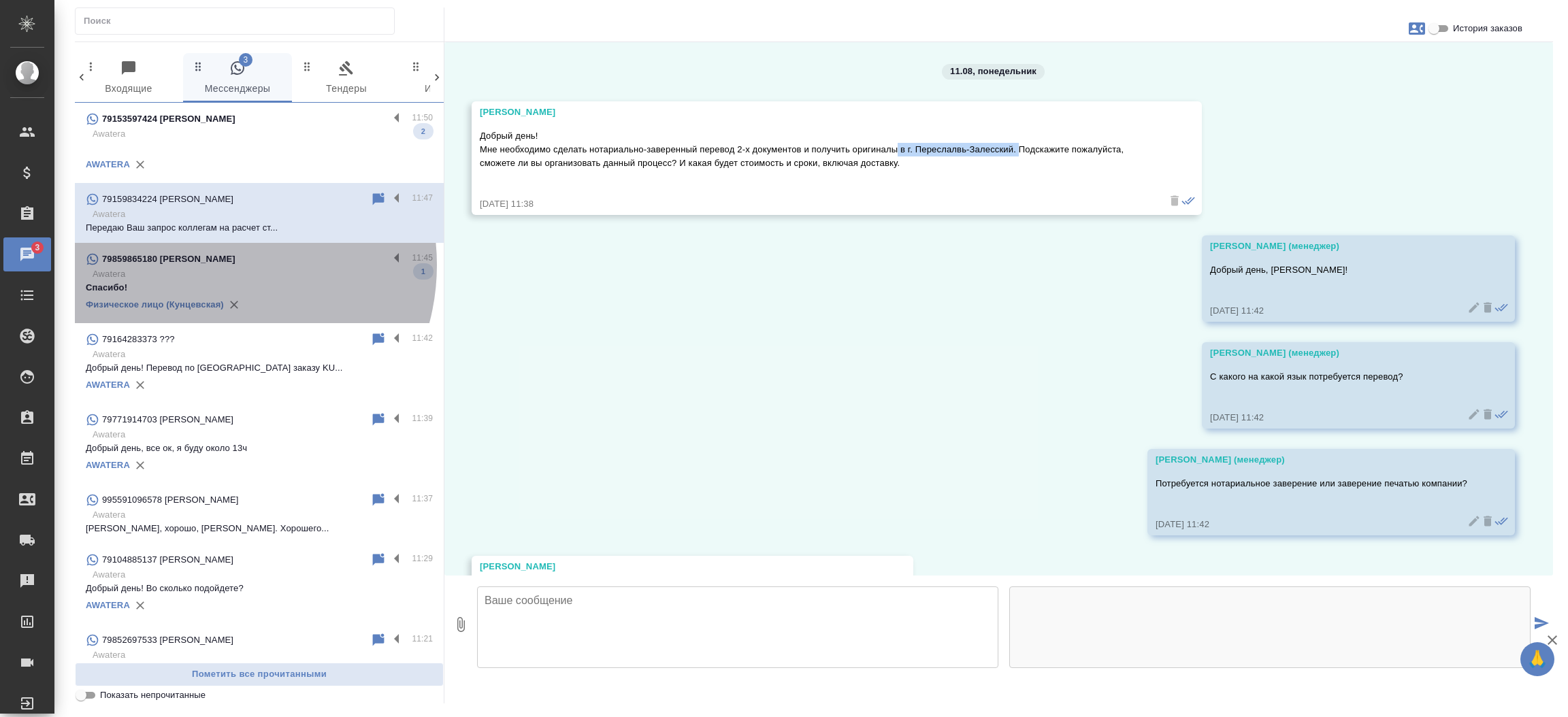
click at [209, 265] on p "79859865180 [PERSON_NAME]" at bounding box center [168, 259] width 133 height 14
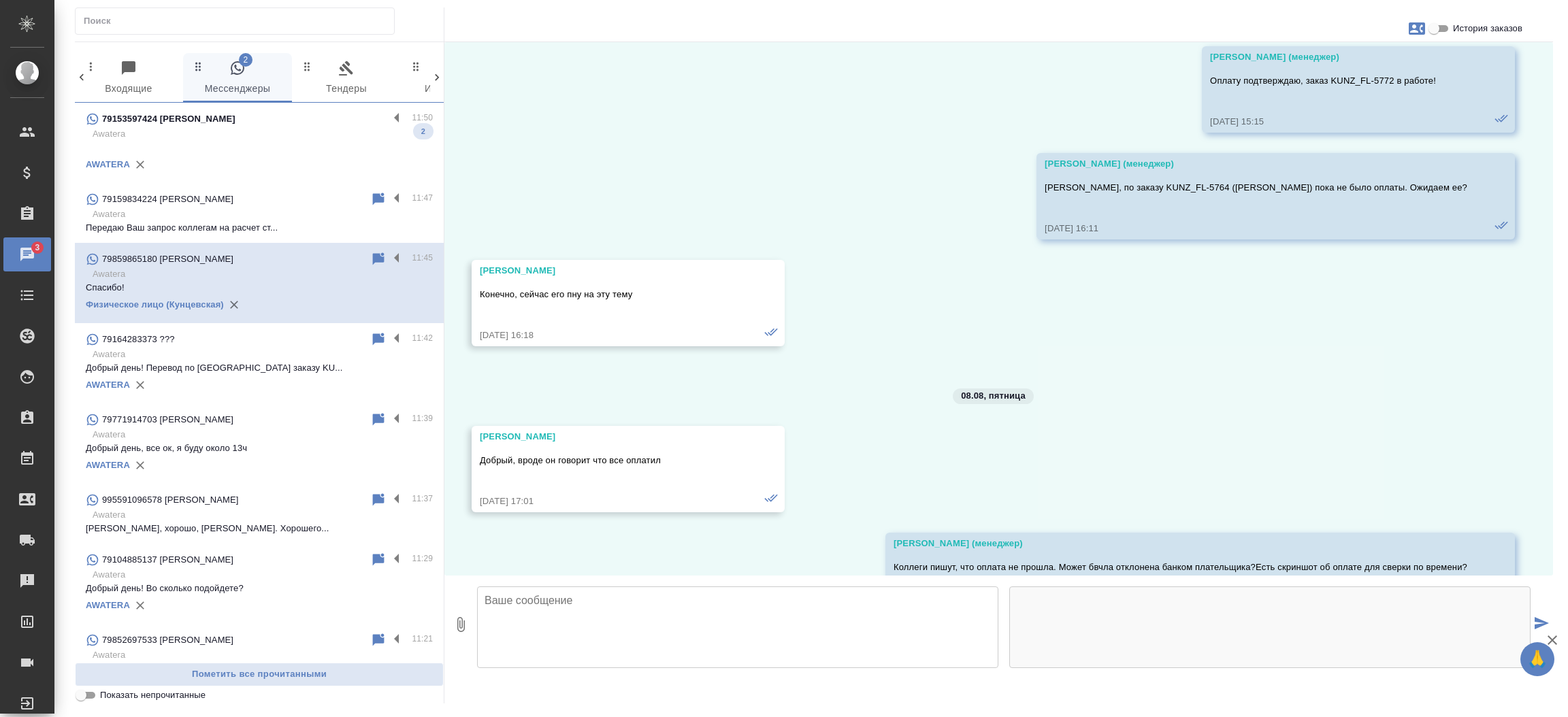
scroll to position [44612, 0]
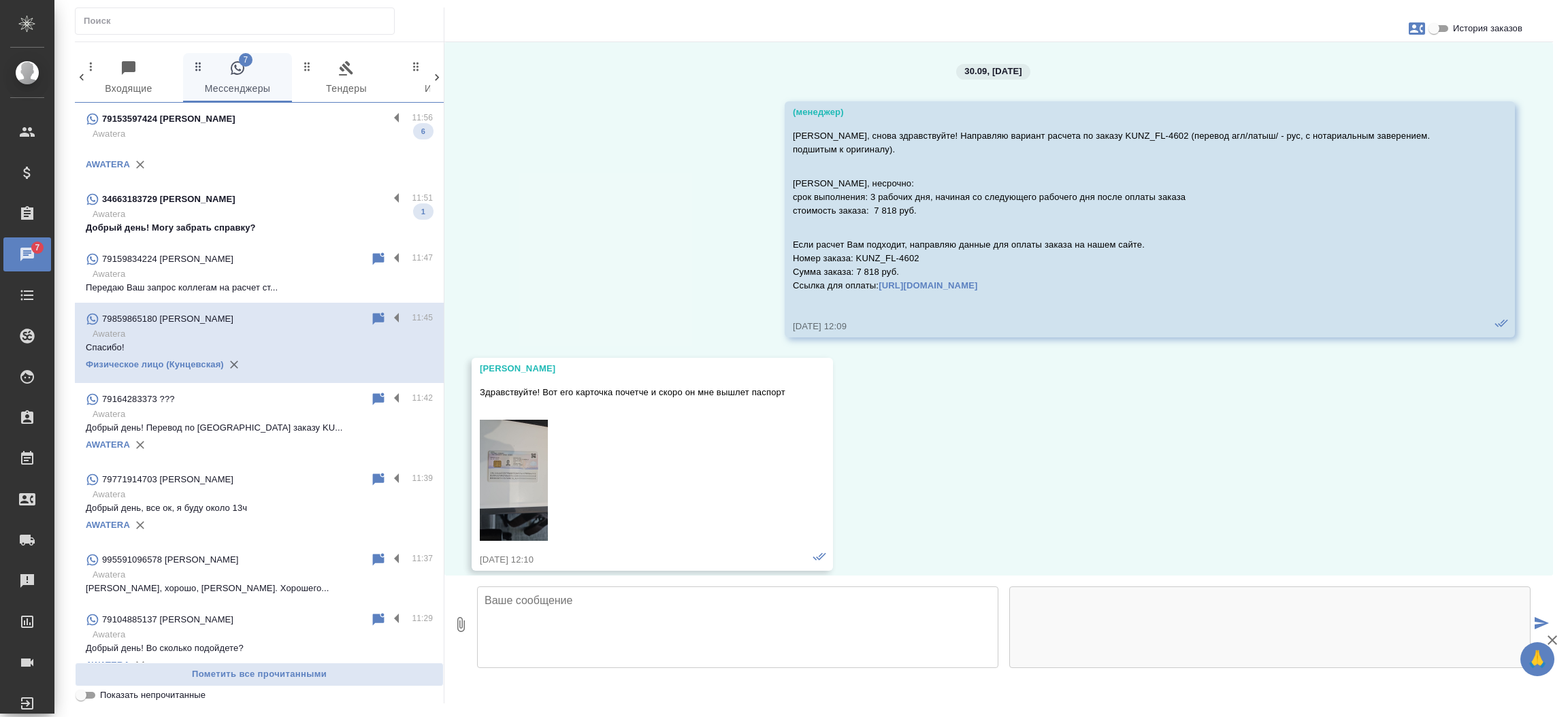
scroll to position [44612, 0]
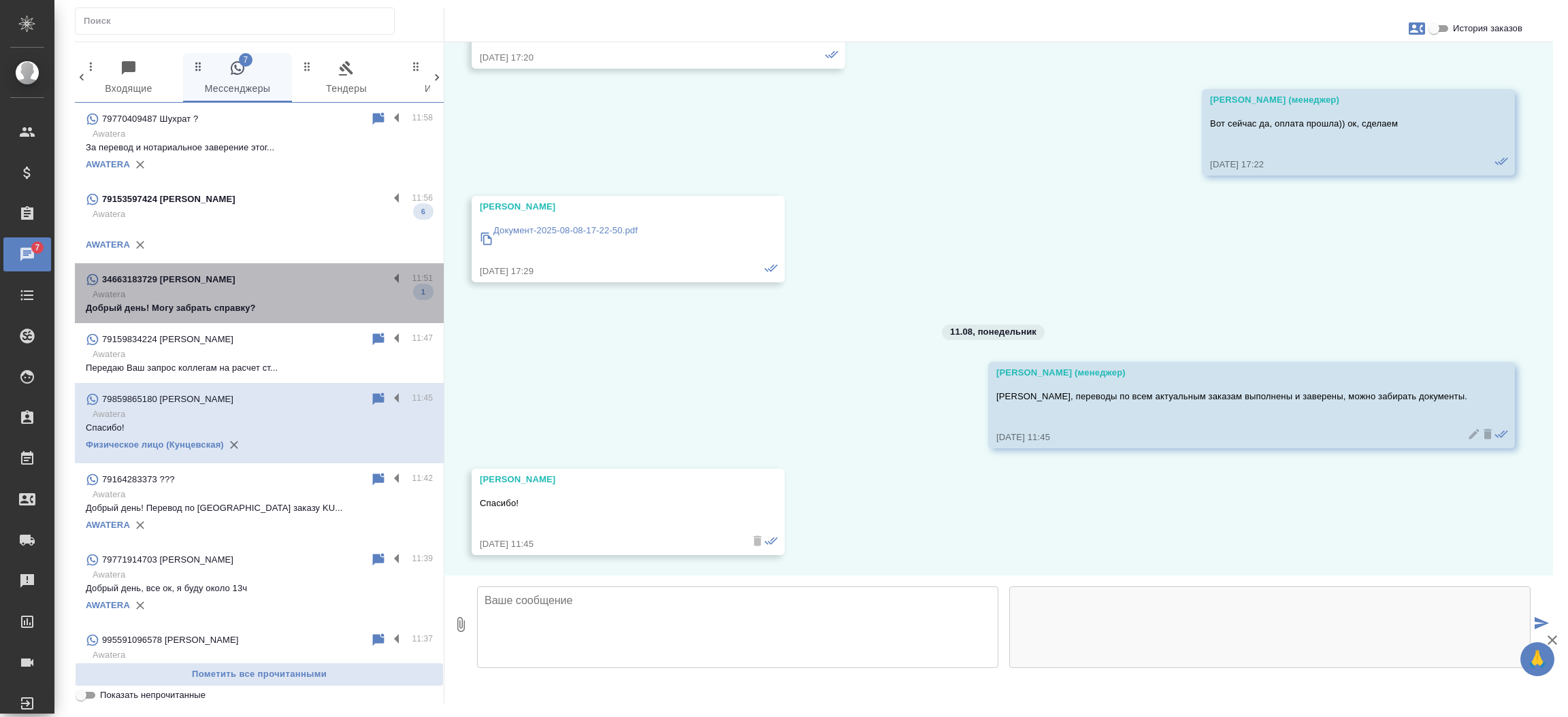
click at [267, 296] on p "Awatera" at bounding box center [263, 295] width 340 height 14
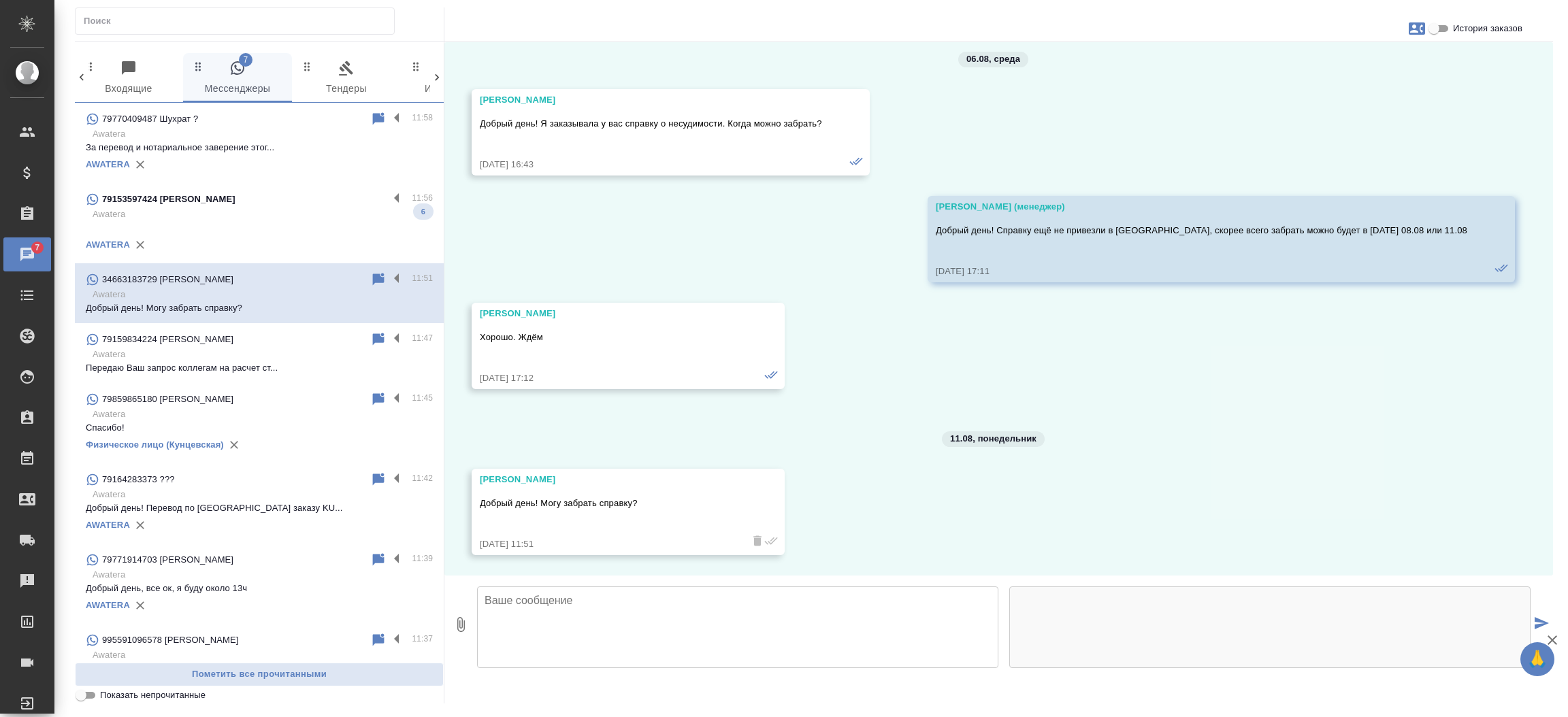
scroll to position [3510, 0]
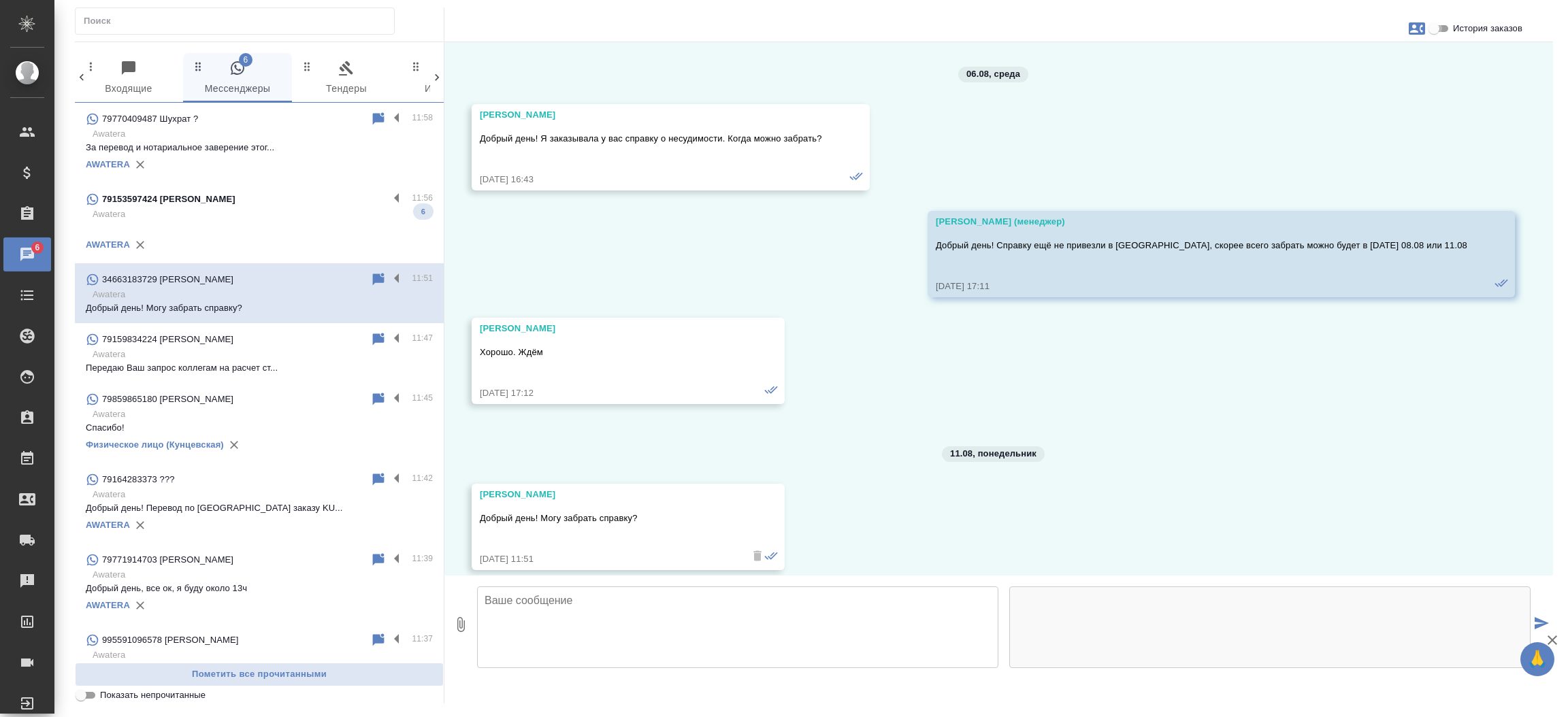
click at [1447, 31] on input "История заказов" at bounding box center [1433, 28] width 49 height 16
checkbox input "true"
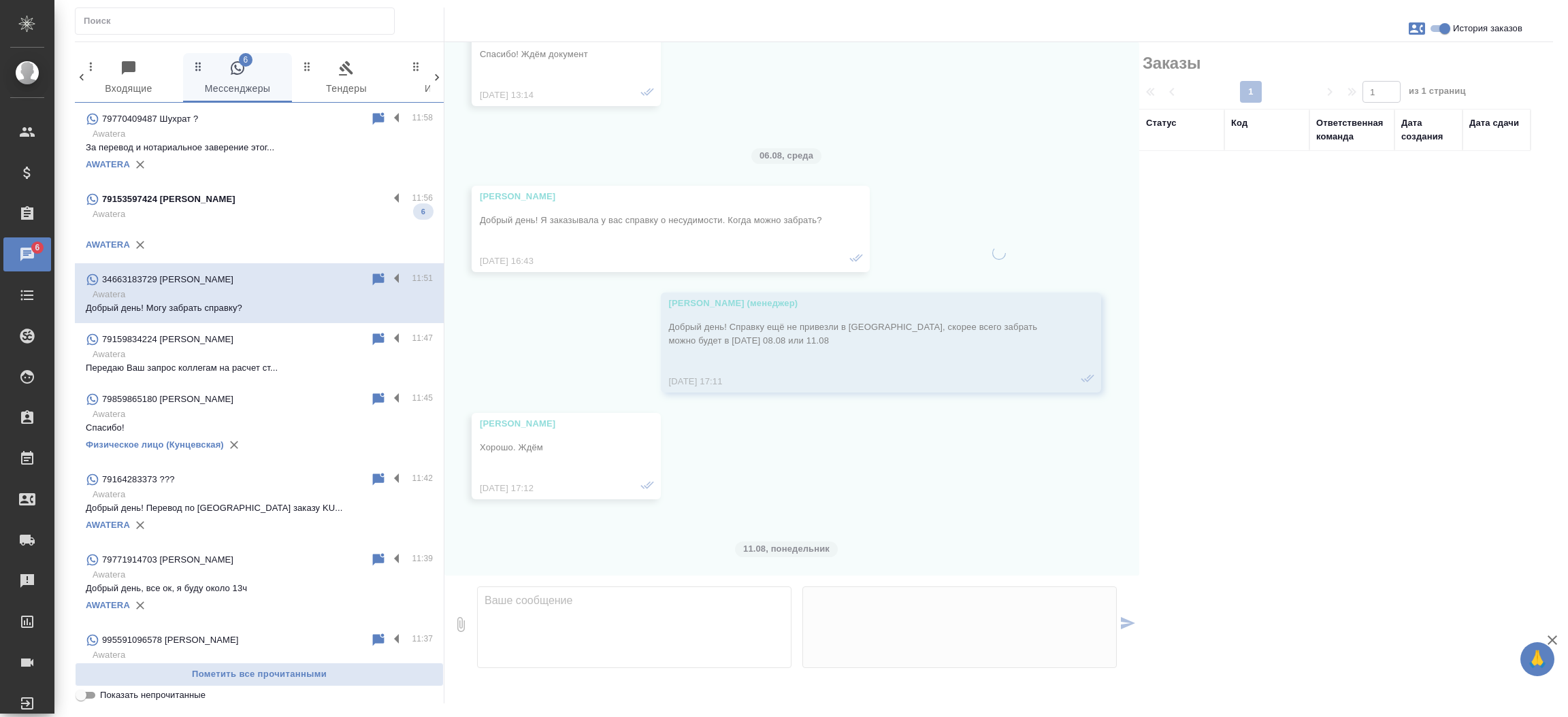
scroll to position [3605, 0]
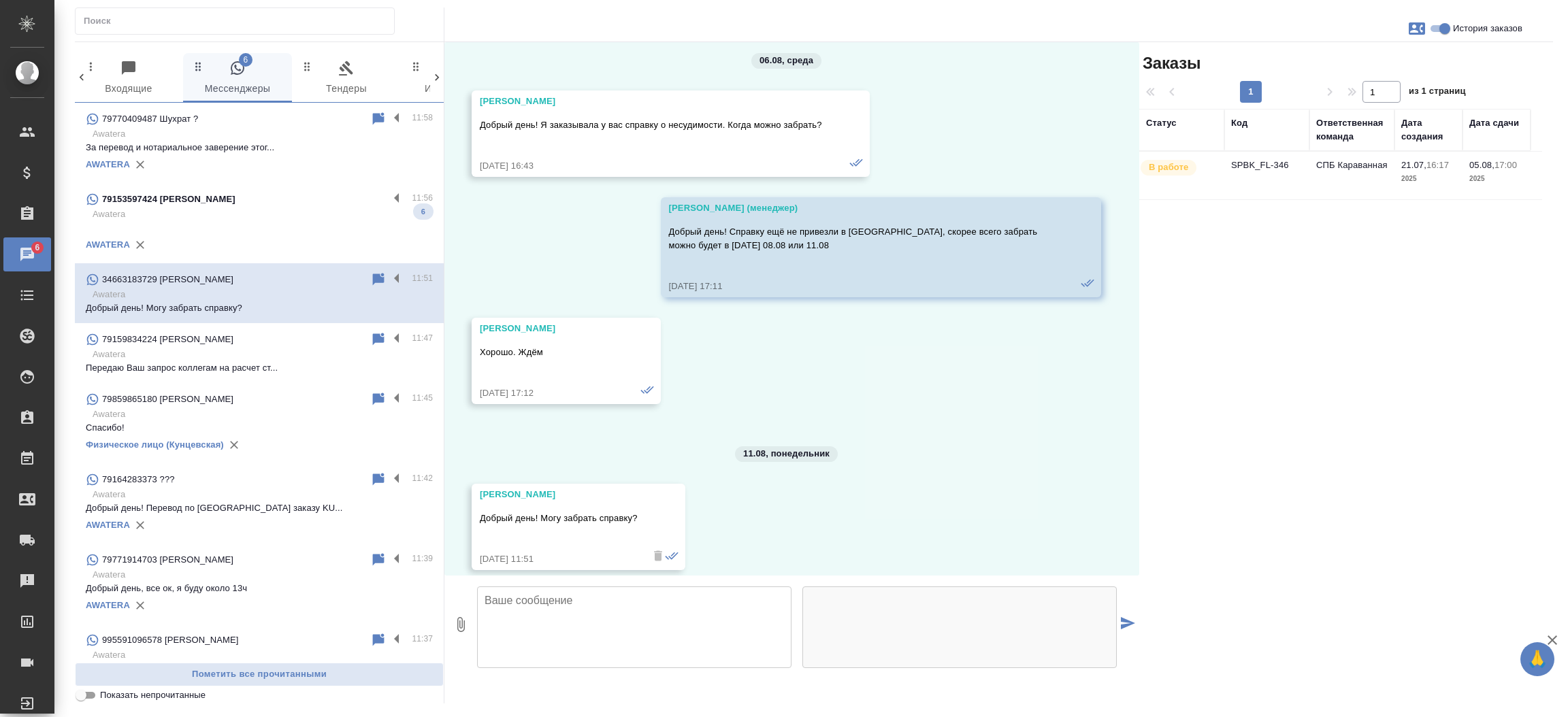
click at [1271, 161] on td "SPBK_FL-346" at bounding box center [1266, 176] width 85 height 48
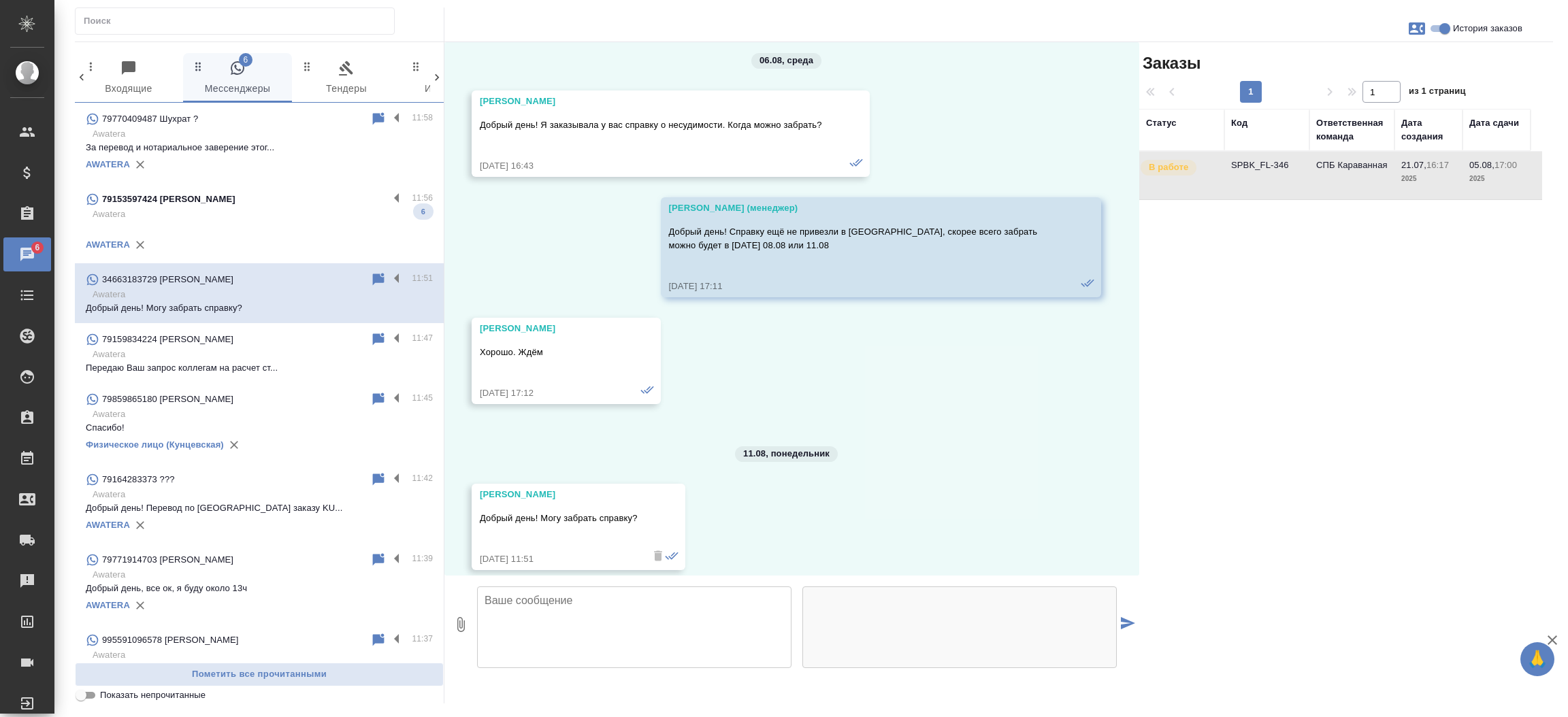
click at [1271, 161] on td "SPBK_FL-346" at bounding box center [1266, 176] width 85 height 48
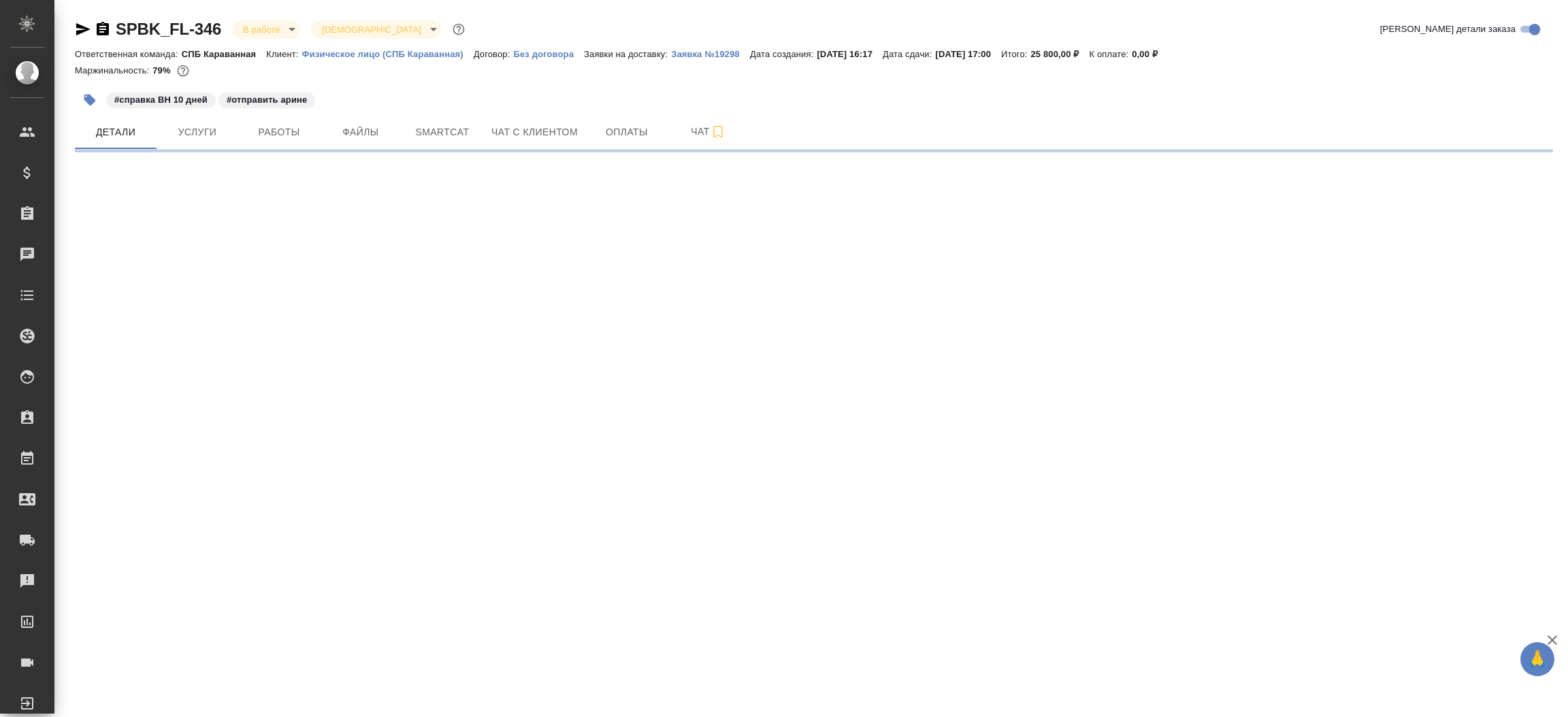
select select "RU"
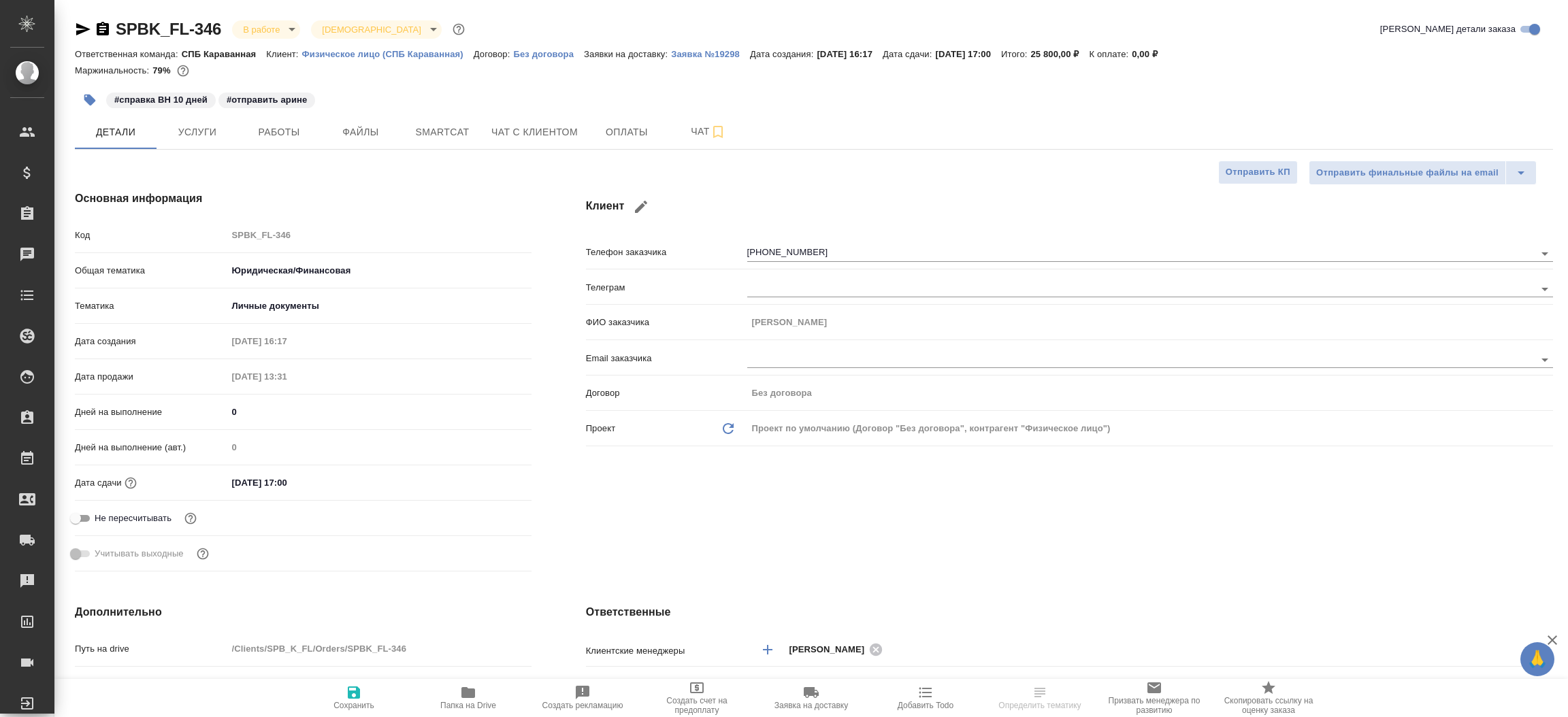
type textarea "x"
click at [81, 26] on icon "button" at bounding box center [83, 29] width 14 height 12
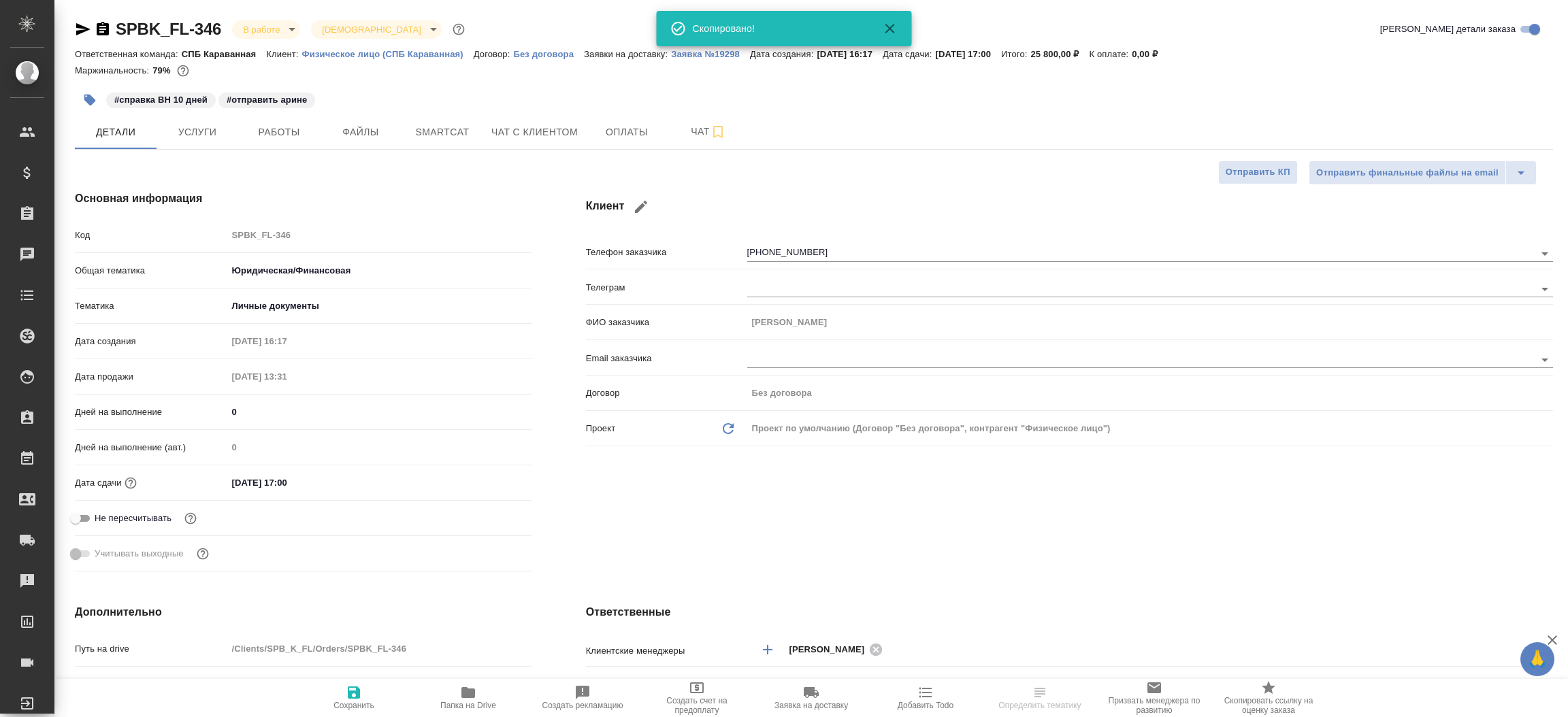
type textarea "x"
select select "RU"
type textarea "x"
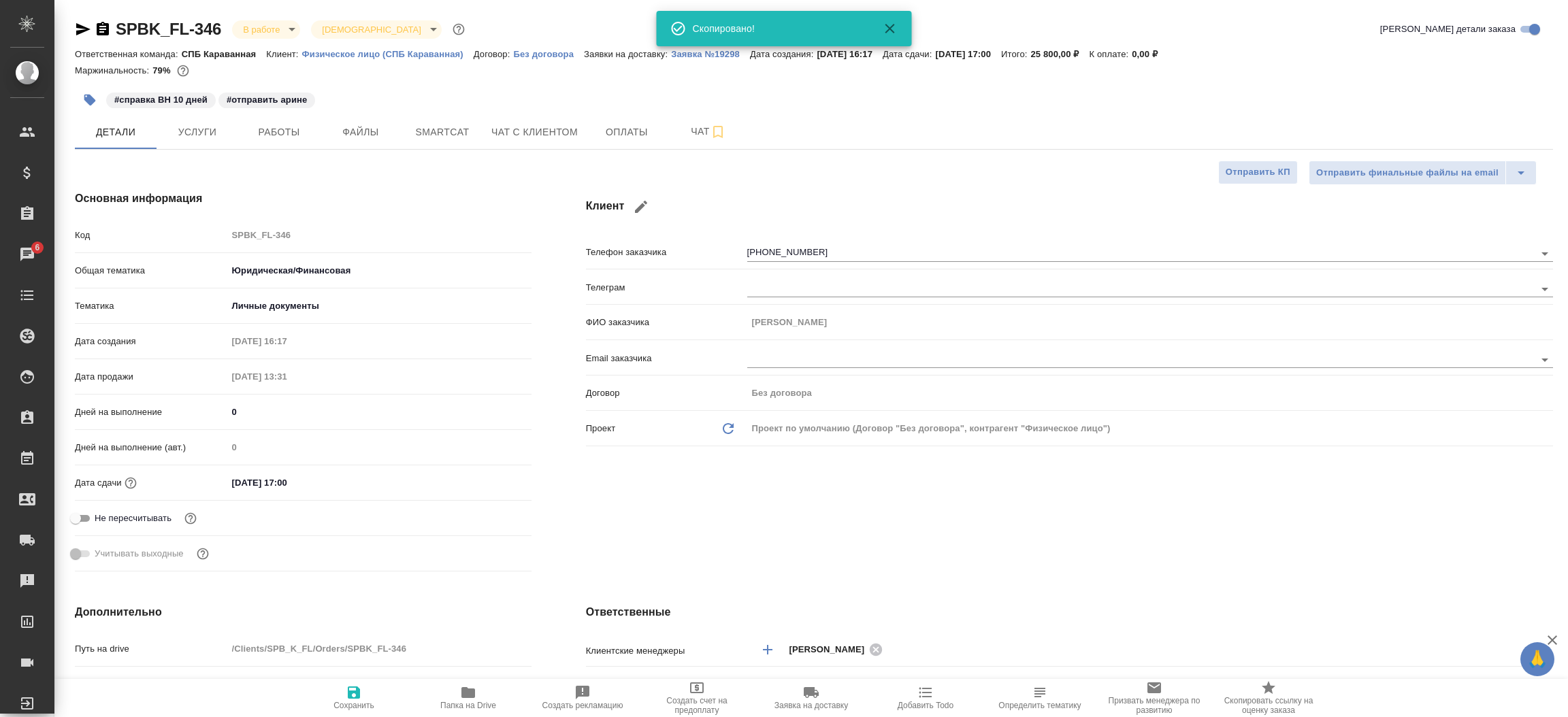
type textarea "x"
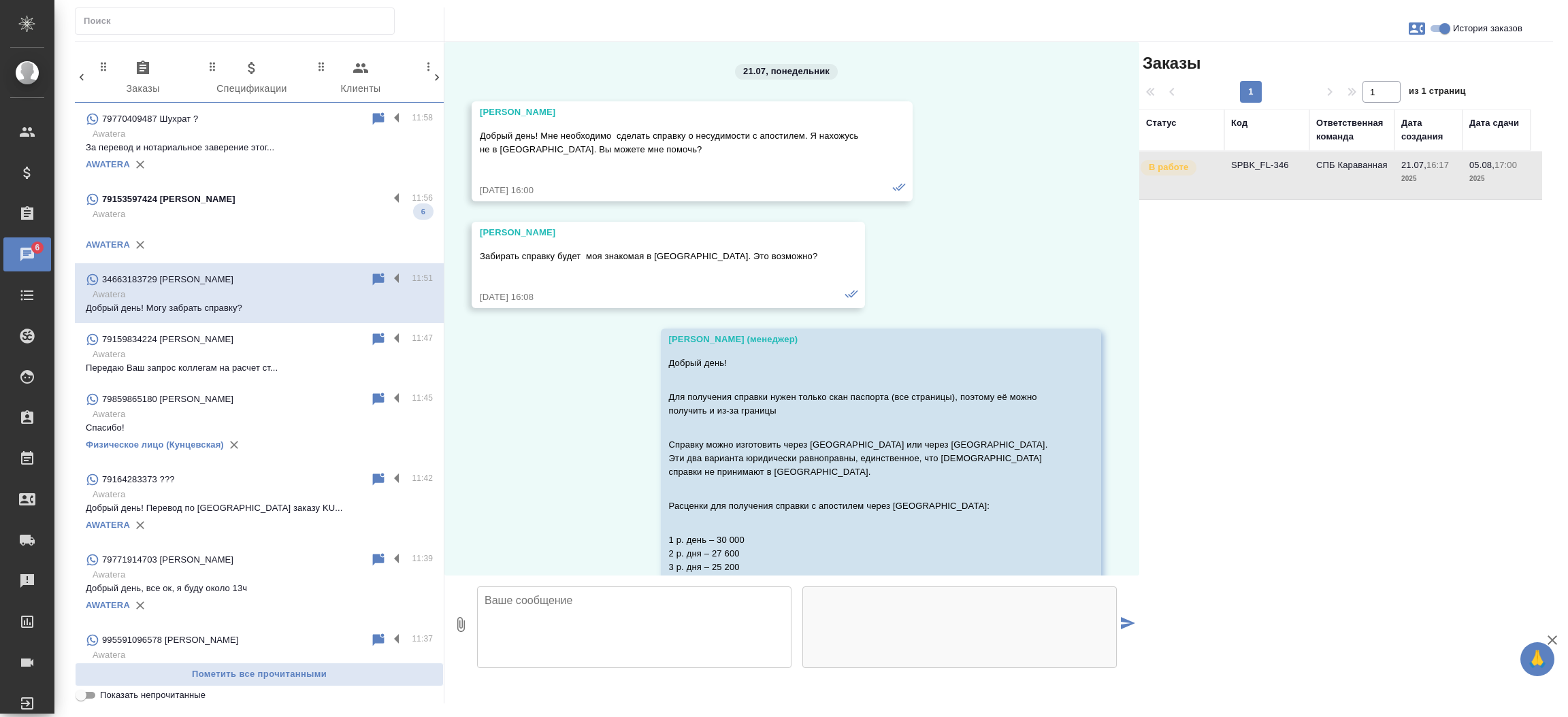
scroll to position [3605, 0]
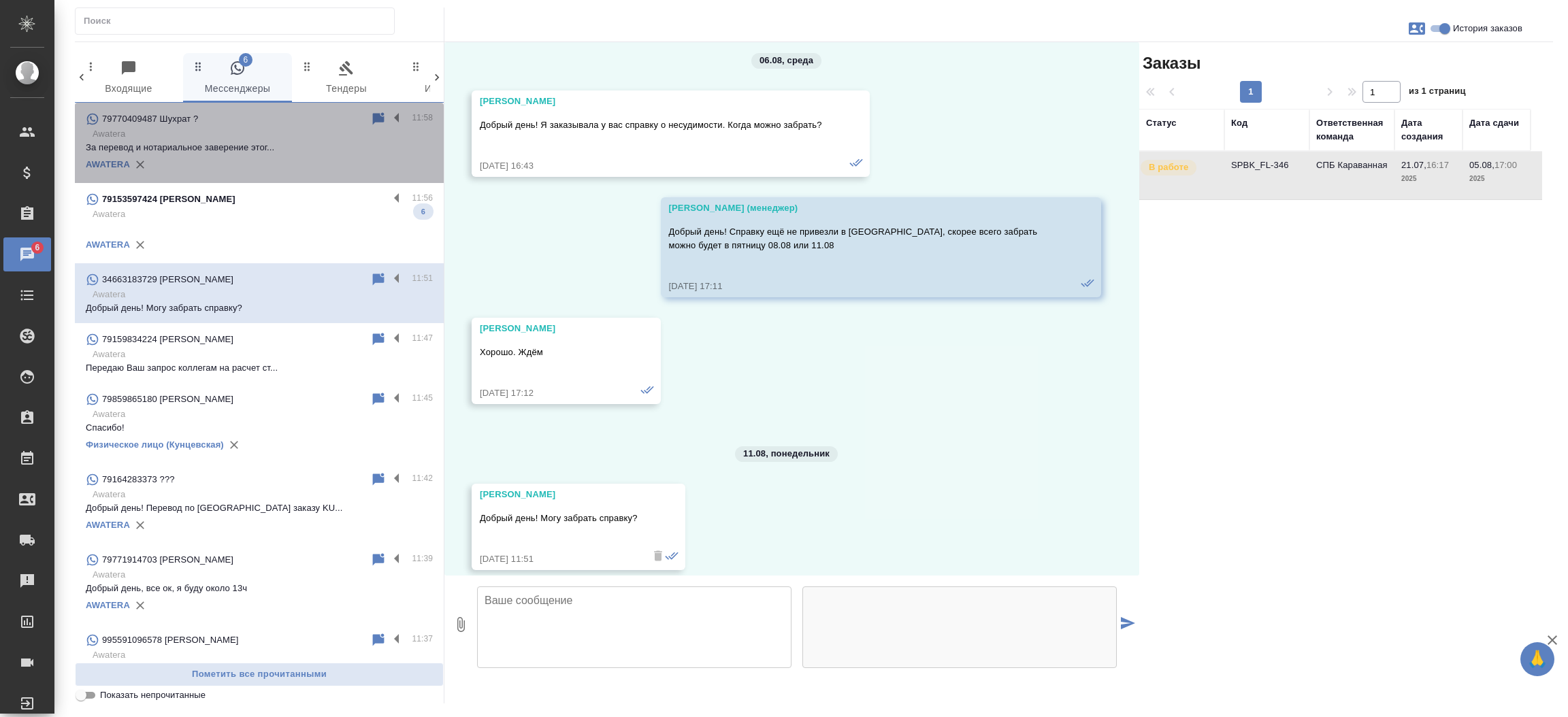
click at [293, 179] on div "79770409487 Шухрат ? 11:58 Awatera За перевод и нотариальное заверение этог... …" at bounding box center [259, 143] width 369 height 80
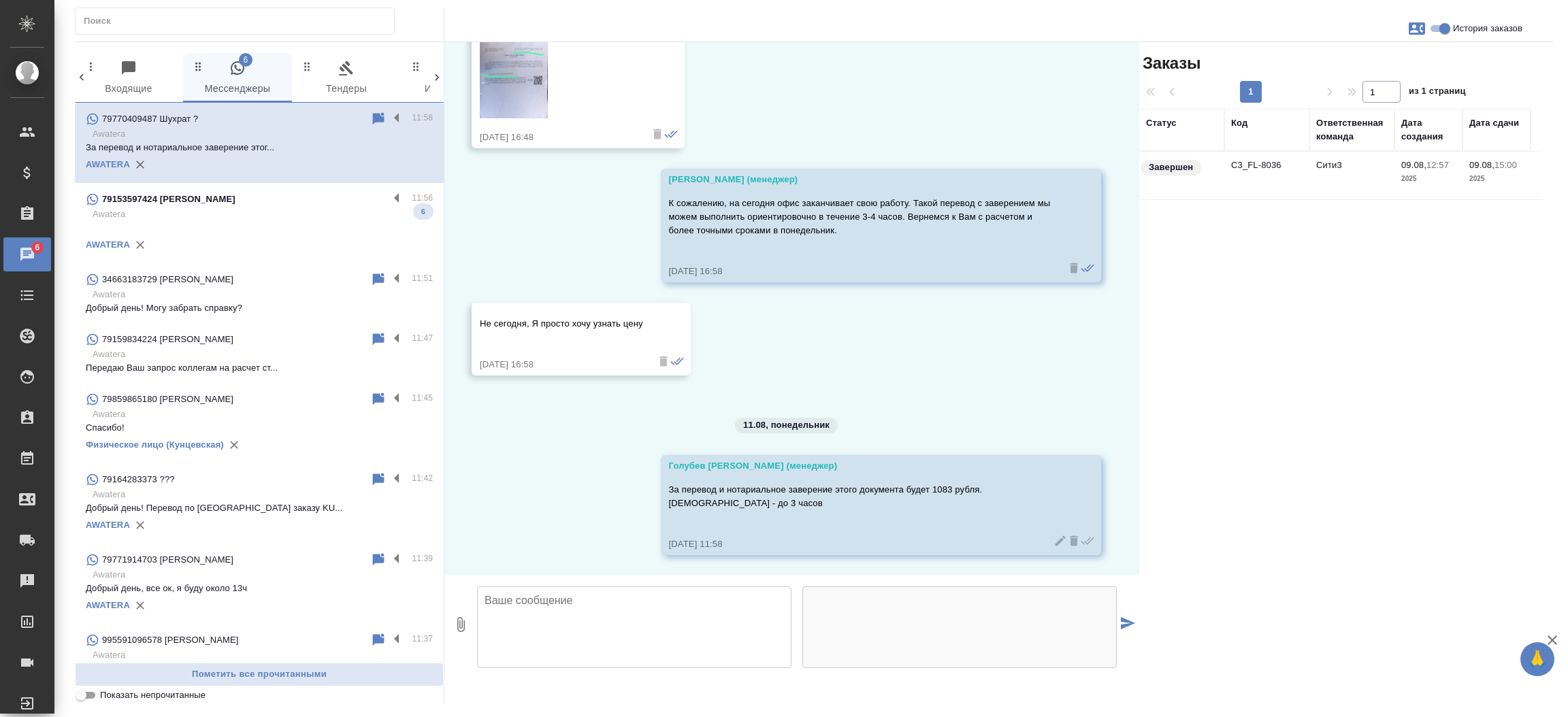
scroll to position [1875, 0]
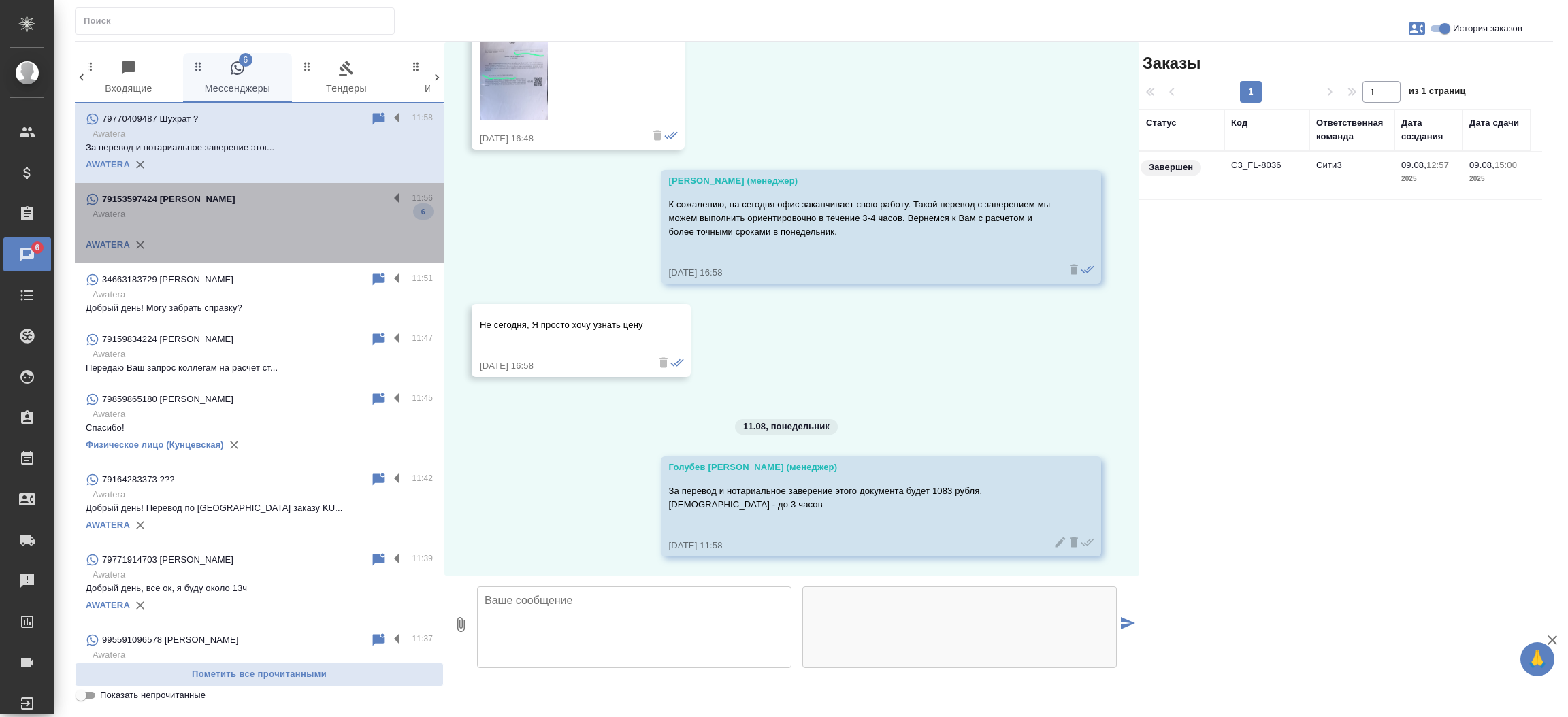
click at [260, 216] on p "Awatera" at bounding box center [263, 215] width 340 height 14
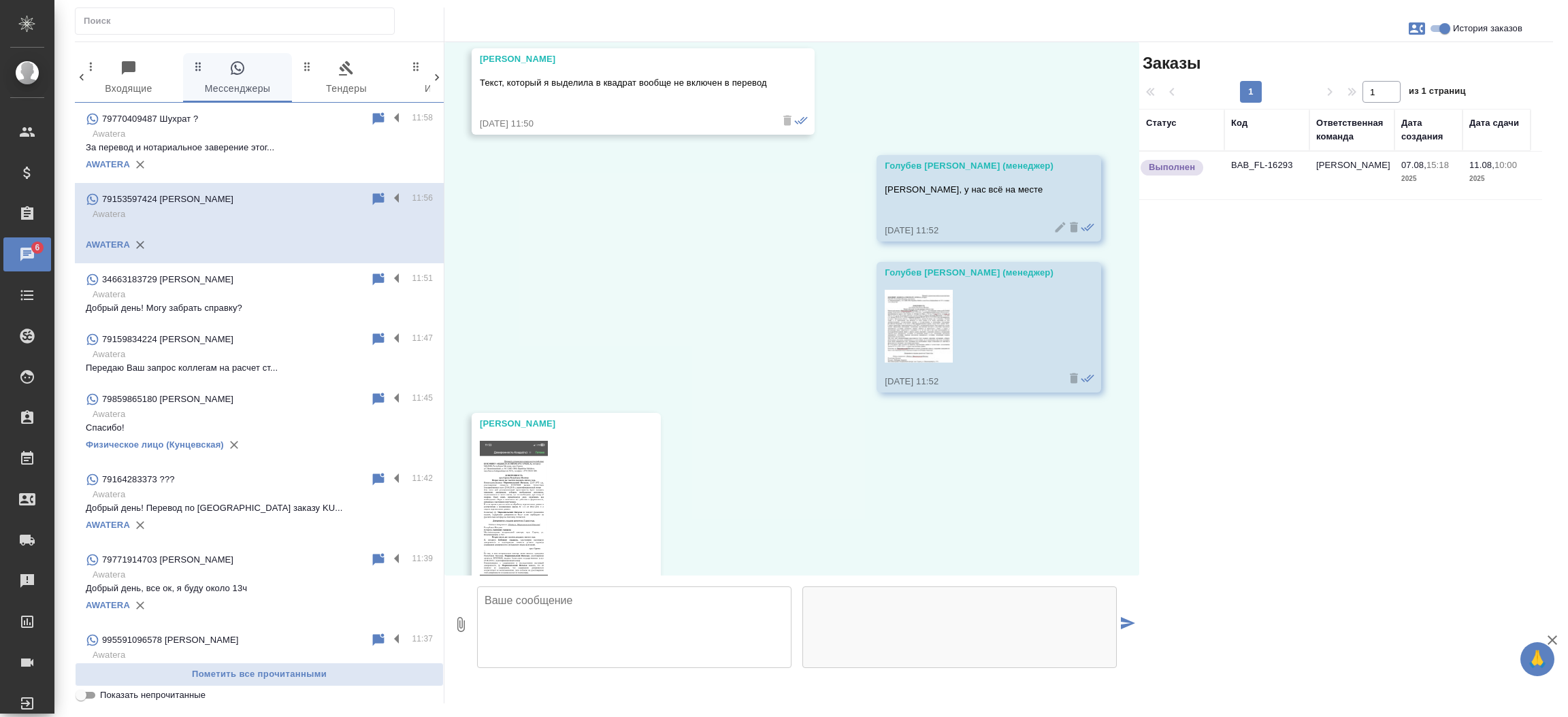
scroll to position [2259, 0]
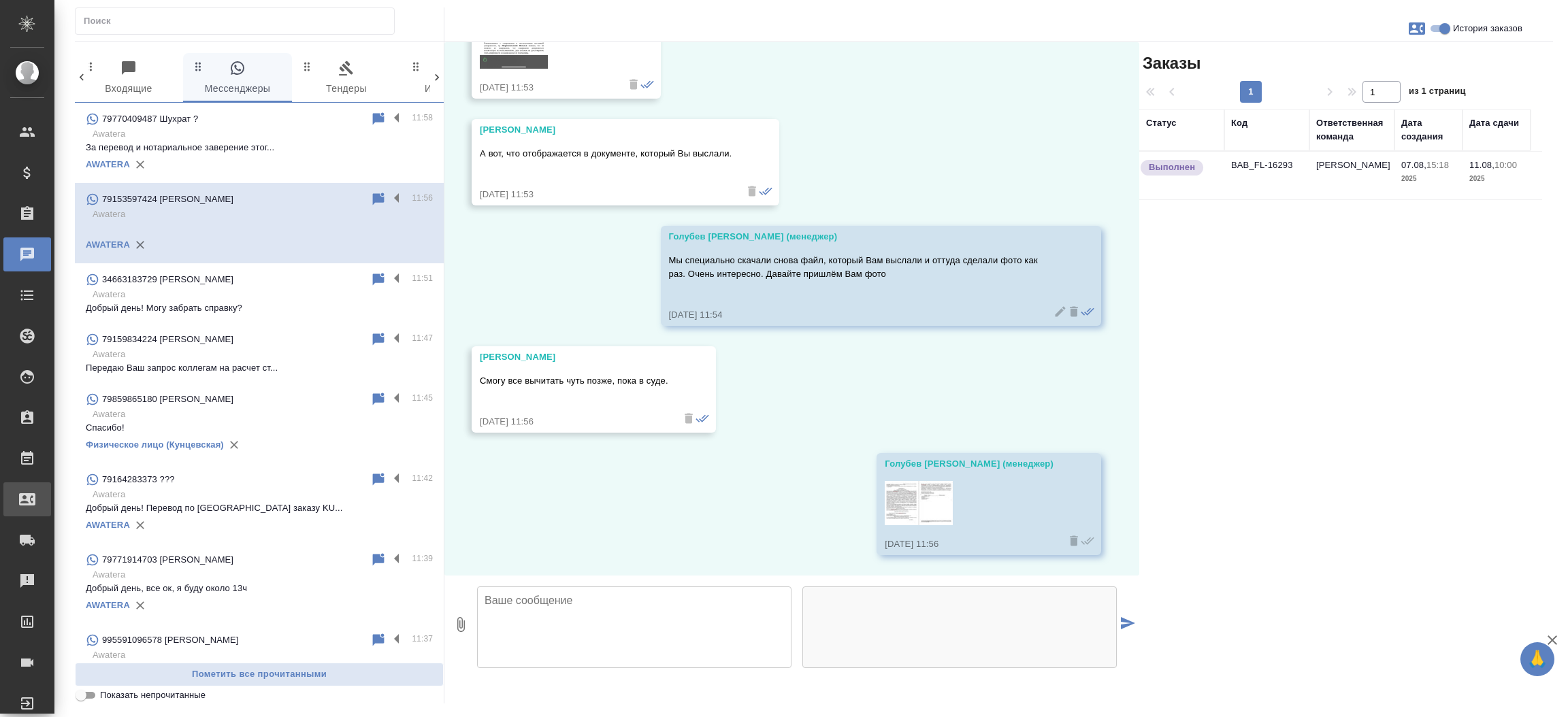
click at [27, 493] on div "Входящие заявки" at bounding box center [10, 499] width 34 height 20
click at [73, 493] on div ".cls-1 fill:#fff; AWATERA Прутько [PERSON_NAME] Клиенты Спецификации Заказы 0 Ч…" at bounding box center [784, 358] width 1568 height 717
select select "RU"
